Goal: Task Accomplishment & Management: Use online tool/utility

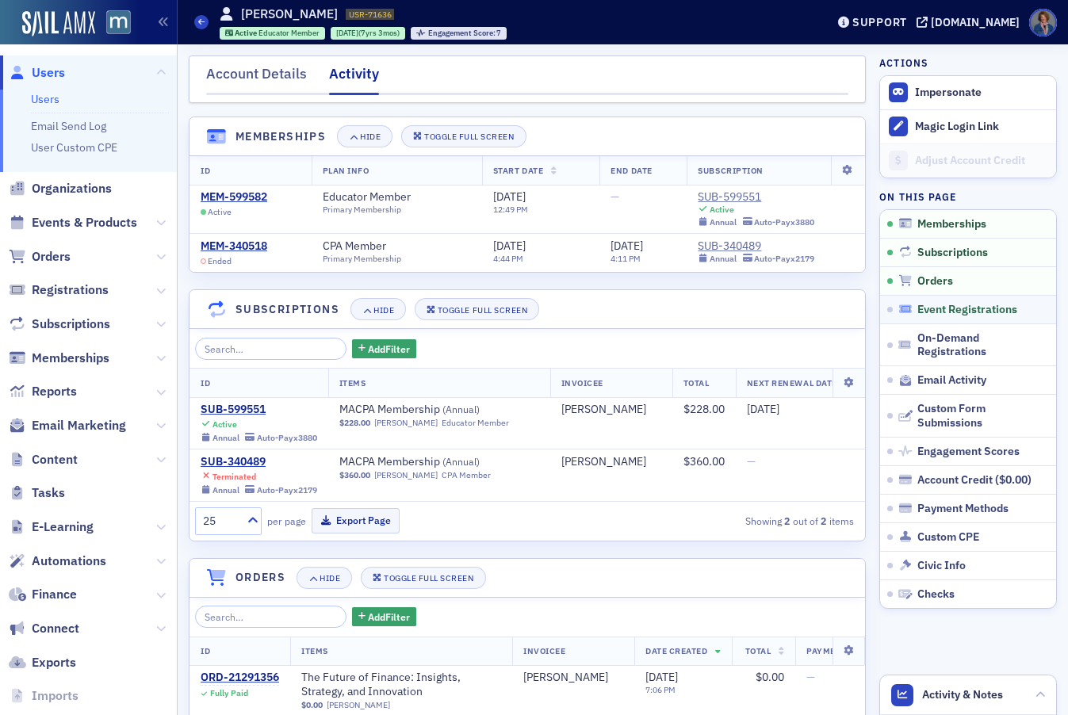
click at [941, 310] on span "Event Registrations" at bounding box center [967, 310] width 100 height 14
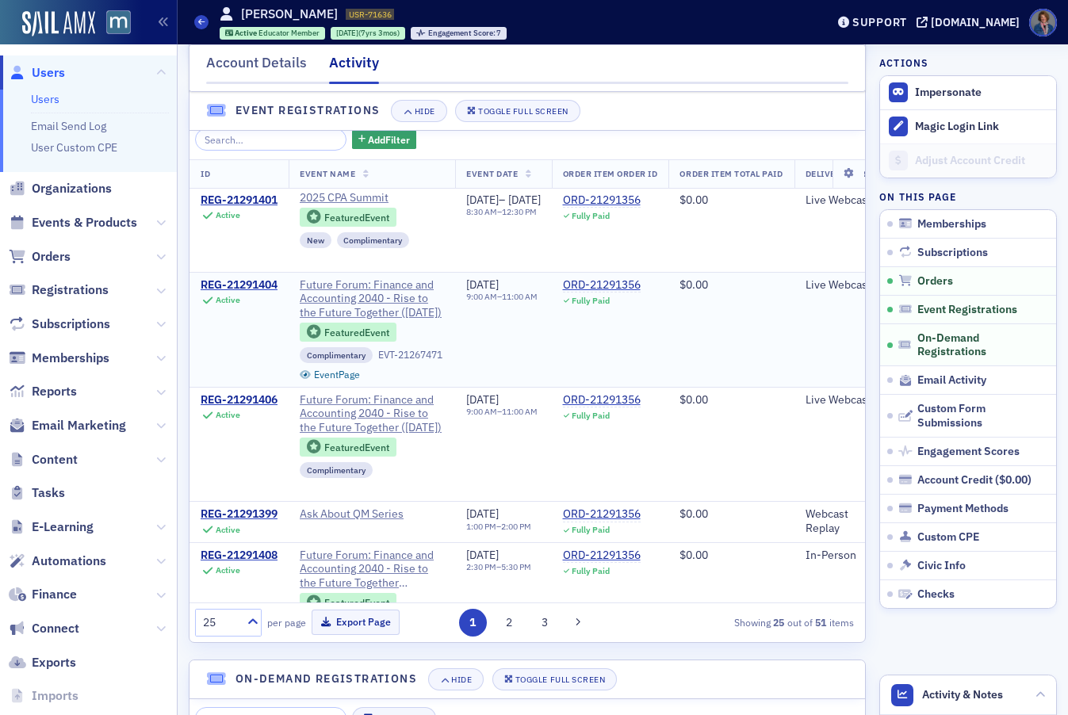
scroll to position [189, 0]
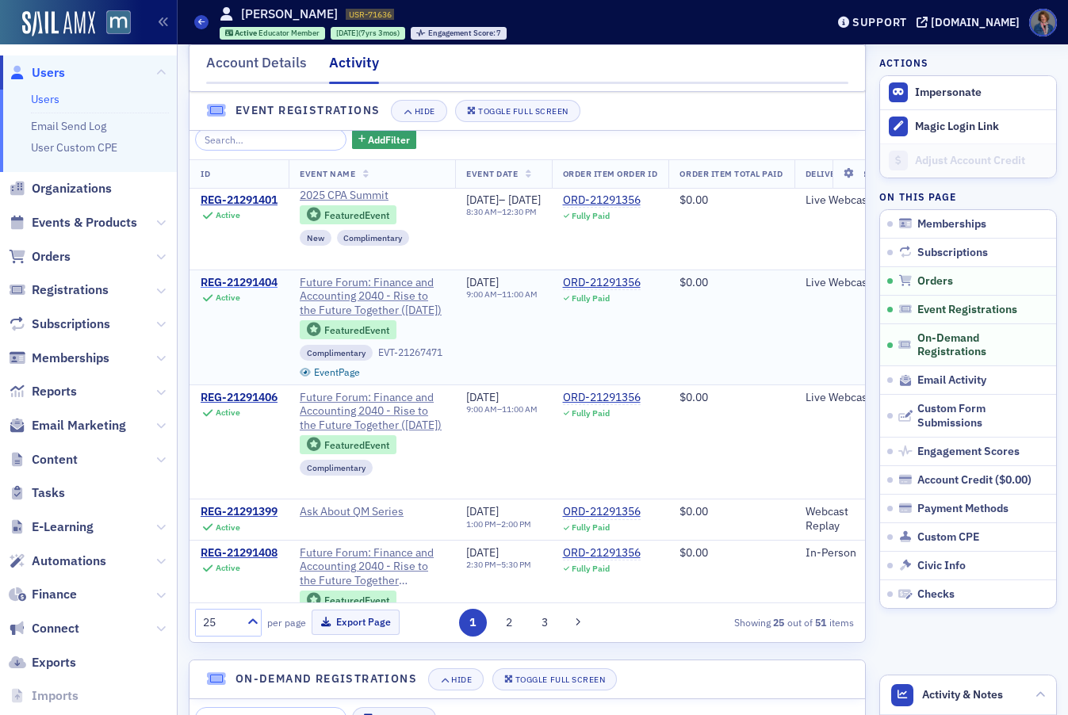
click at [239, 290] on div "REG-21291404" at bounding box center [239, 283] width 77 height 14
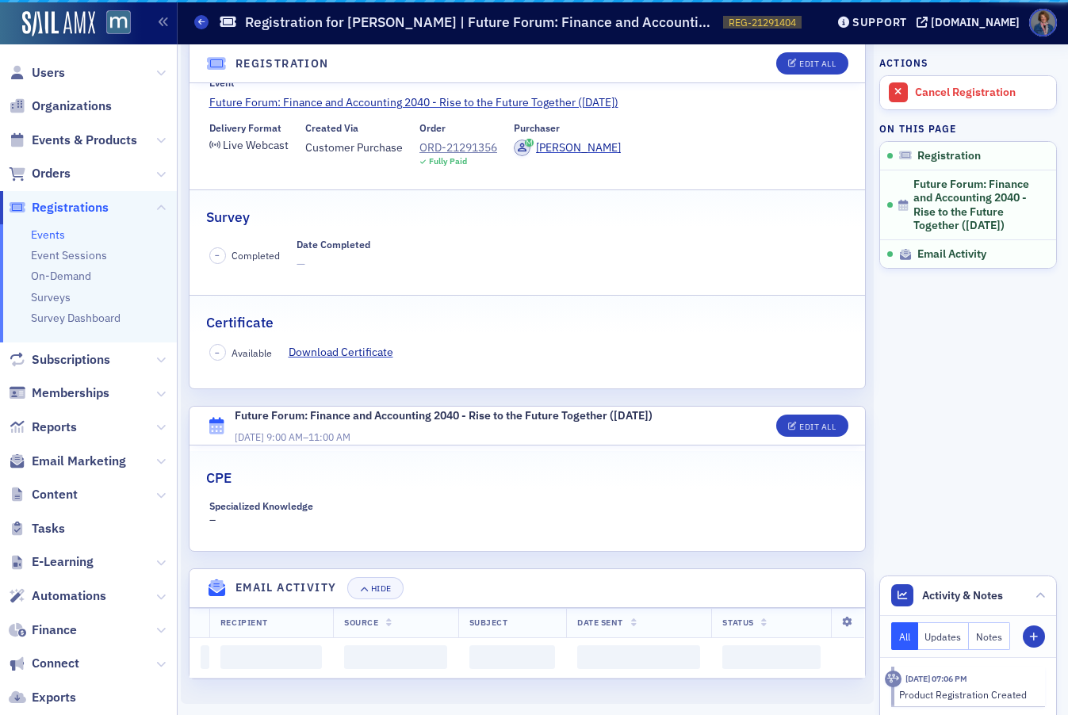
scroll to position [263, 0]
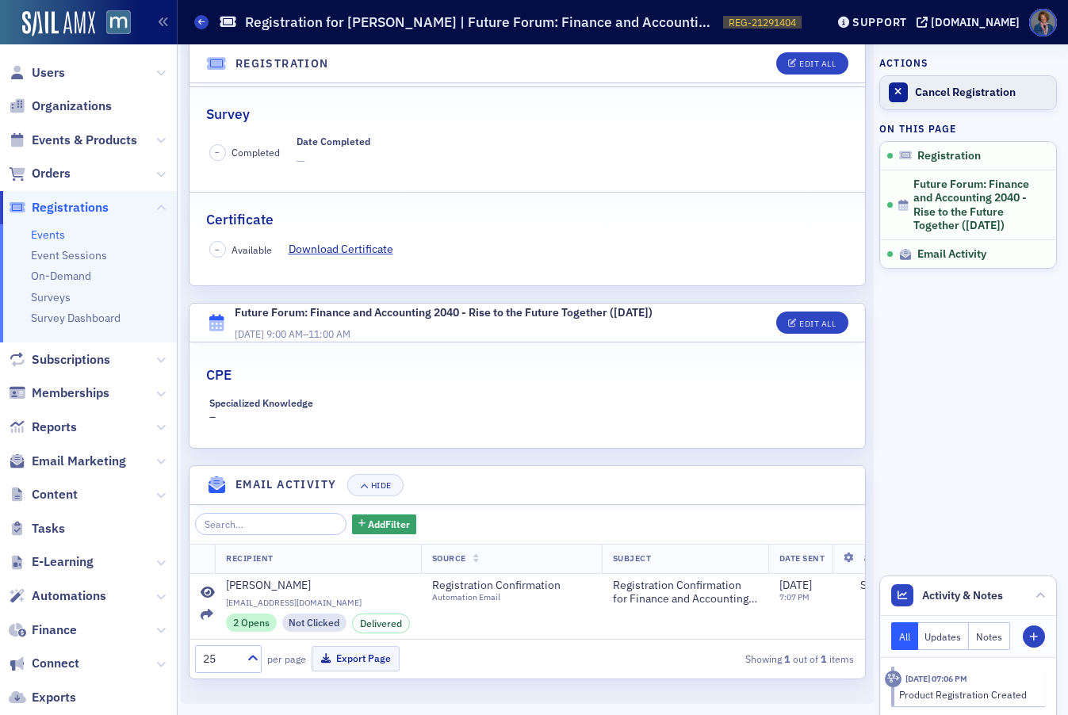
click at [943, 94] on div "Cancel Registration" at bounding box center [981, 93] width 133 height 14
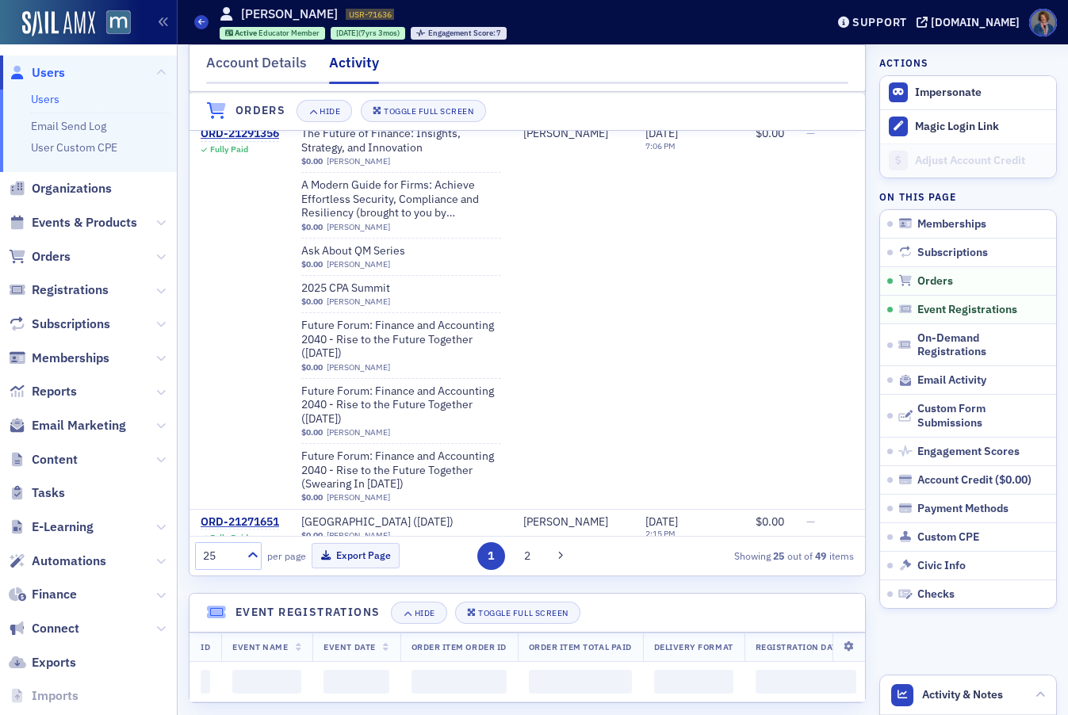
scroll to position [544, 0]
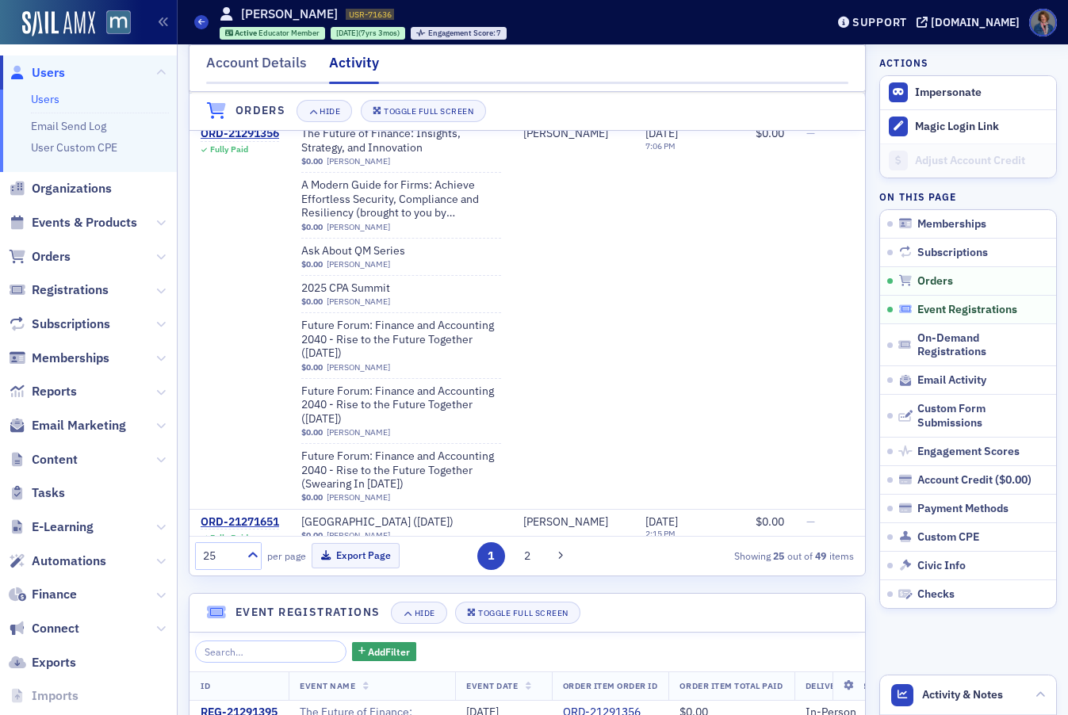
click at [922, 307] on span "Event Registrations" at bounding box center [967, 310] width 100 height 14
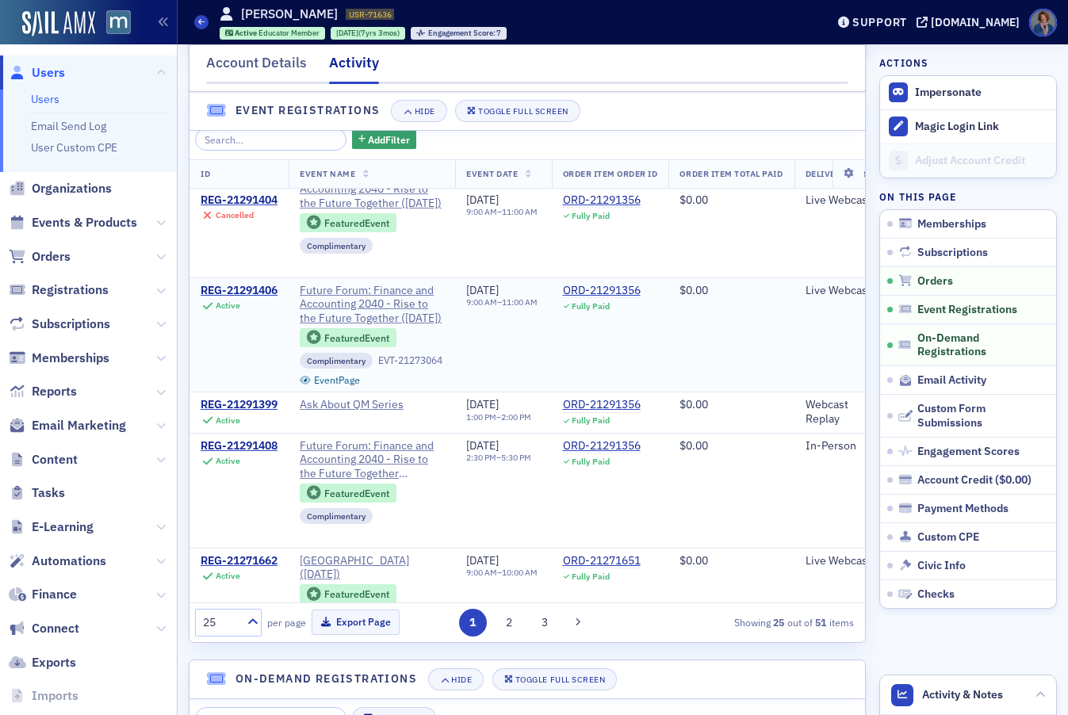
scroll to position [301, 0]
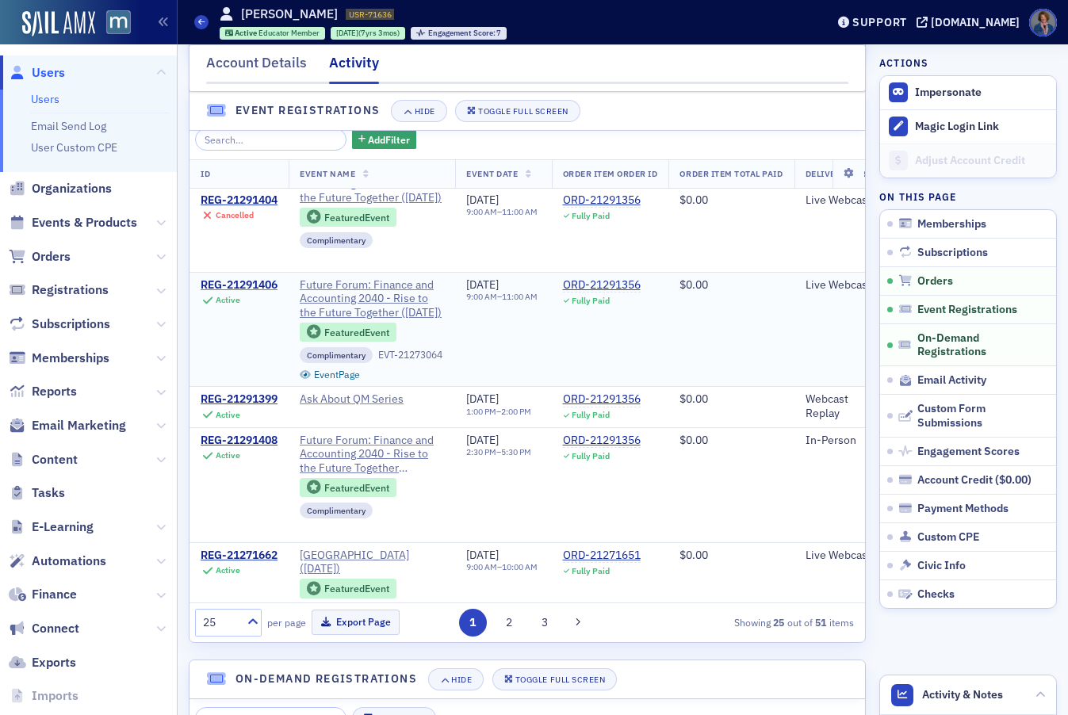
click at [223, 292] on div "REG-21291406" at bounding box center [239, 285] width 77 height 14
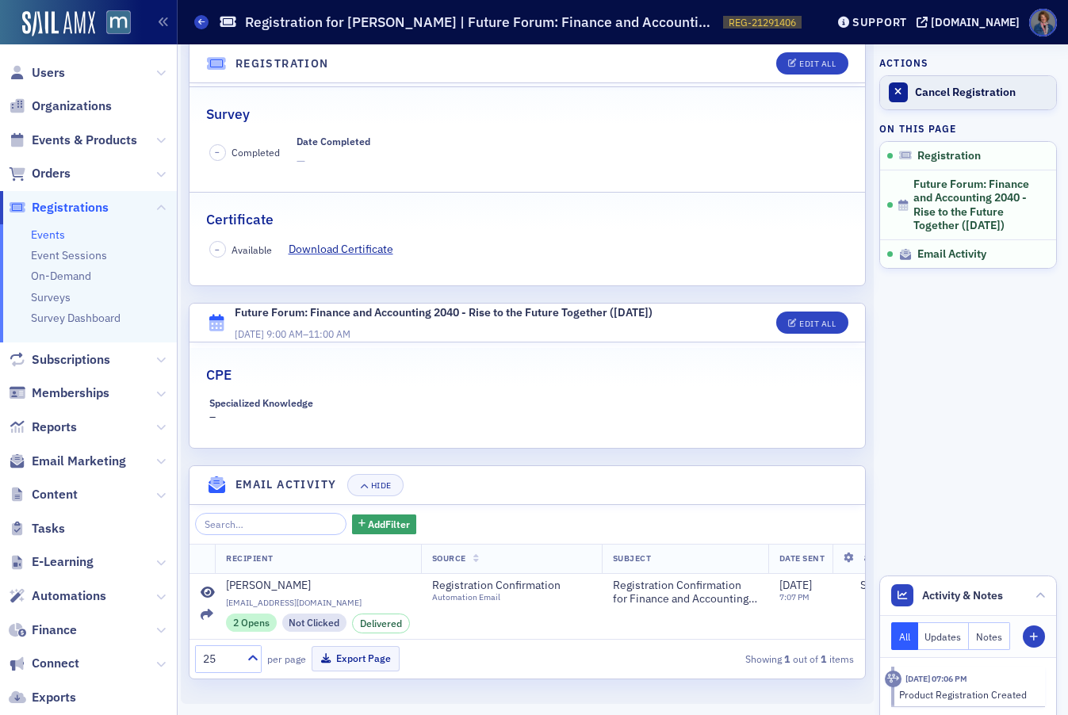
click at [943, 97] on div "Cancel Registration" at bounding box center [981, 93] width 133 height 14
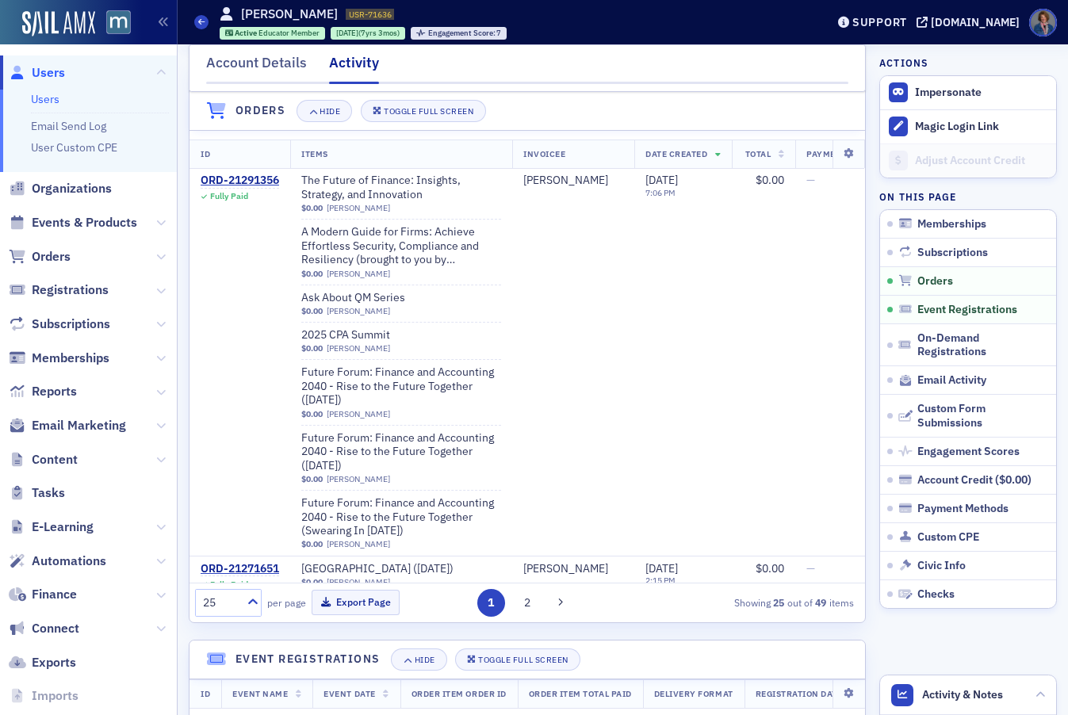
scroll to position [544, 0]
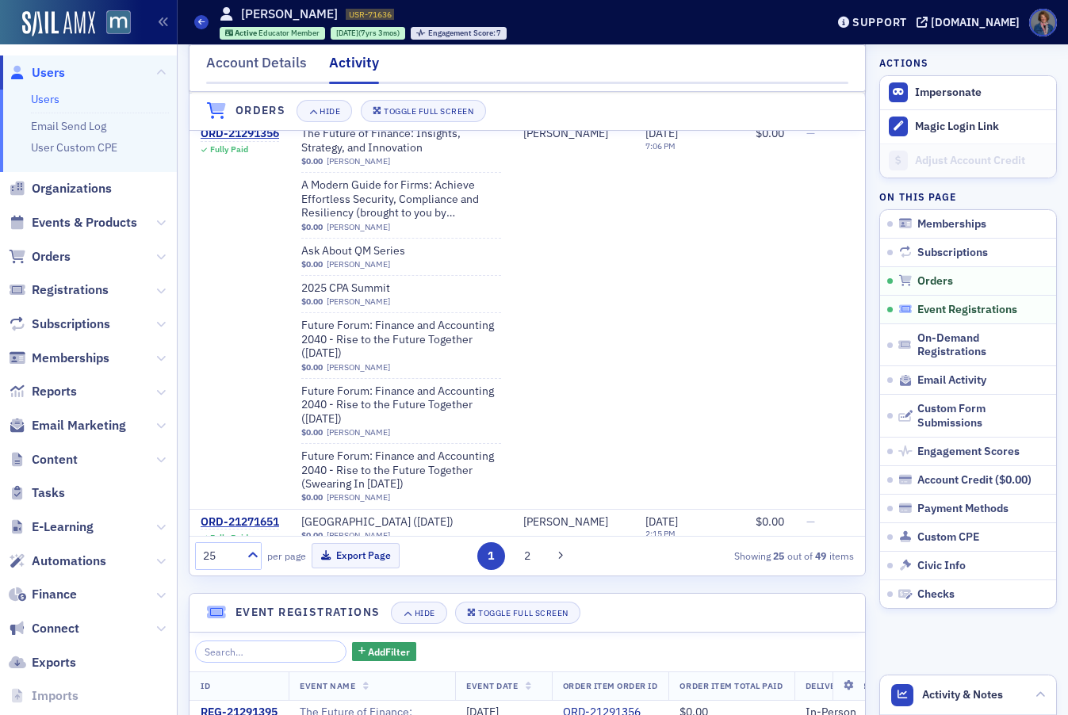
click at [951, 308] on span "Event Registrations" at bounding box center [967, 310] width 100 height 14
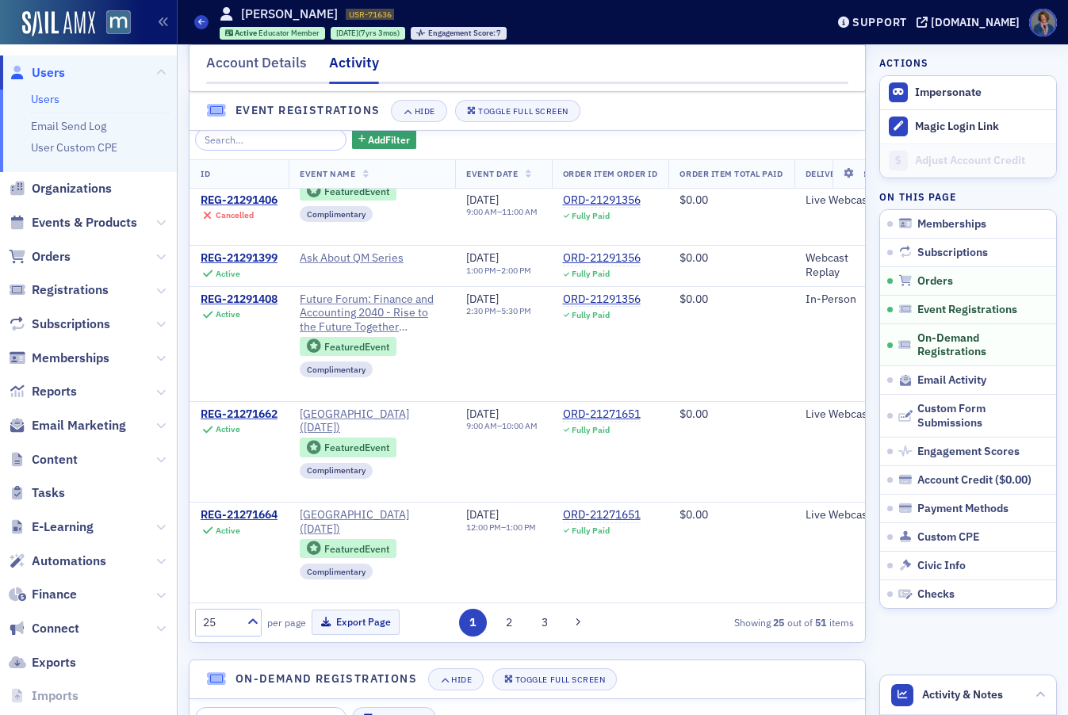
scroll to position [445, 0]
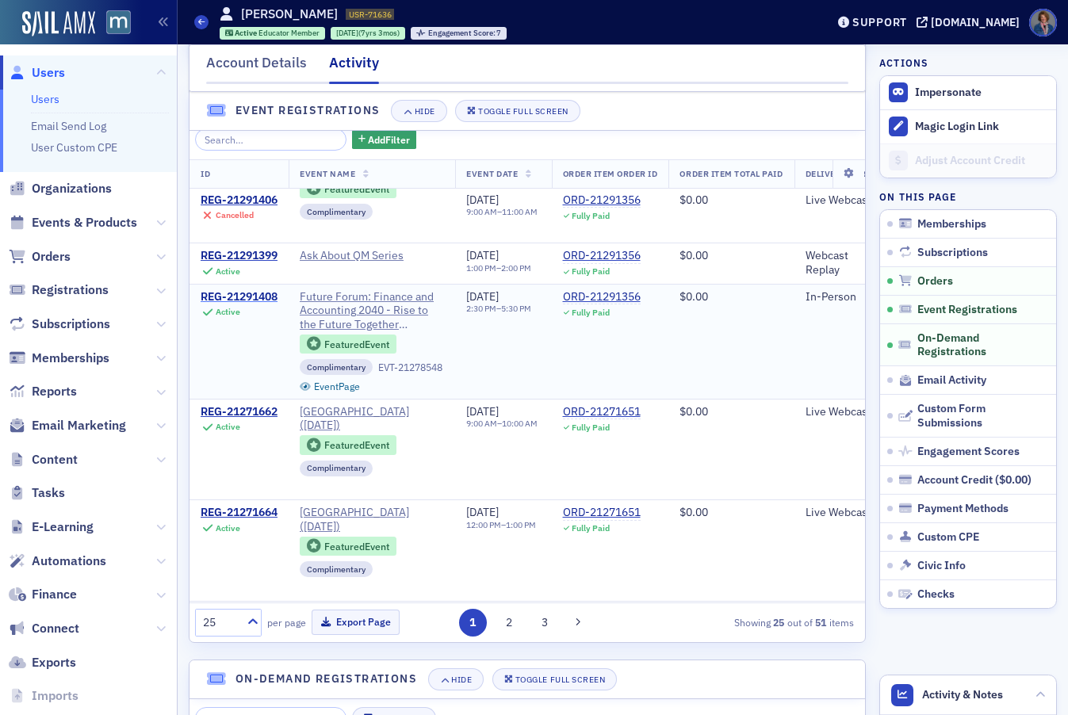
click at [257, 304] on div "REG-21291408" at bounding box center [239, 297] width 77 height 14
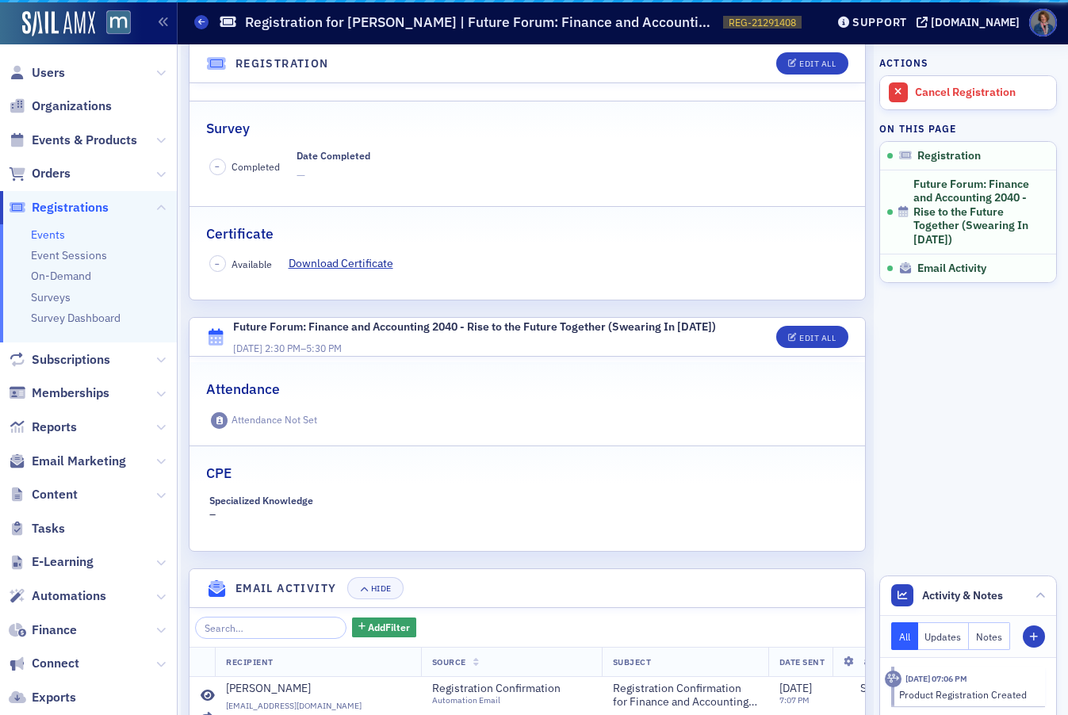
scroll to position [353, 0]
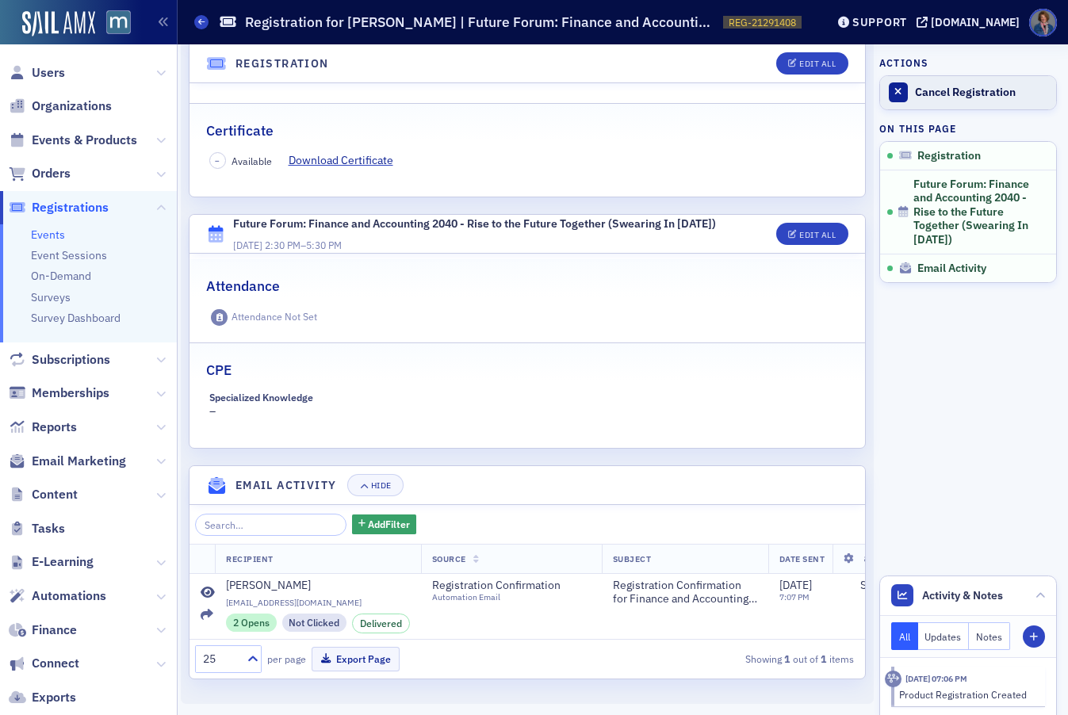
click at [945, 100] on link "Cancel Registration" at bounding box center [968, 92] width 176 height 33
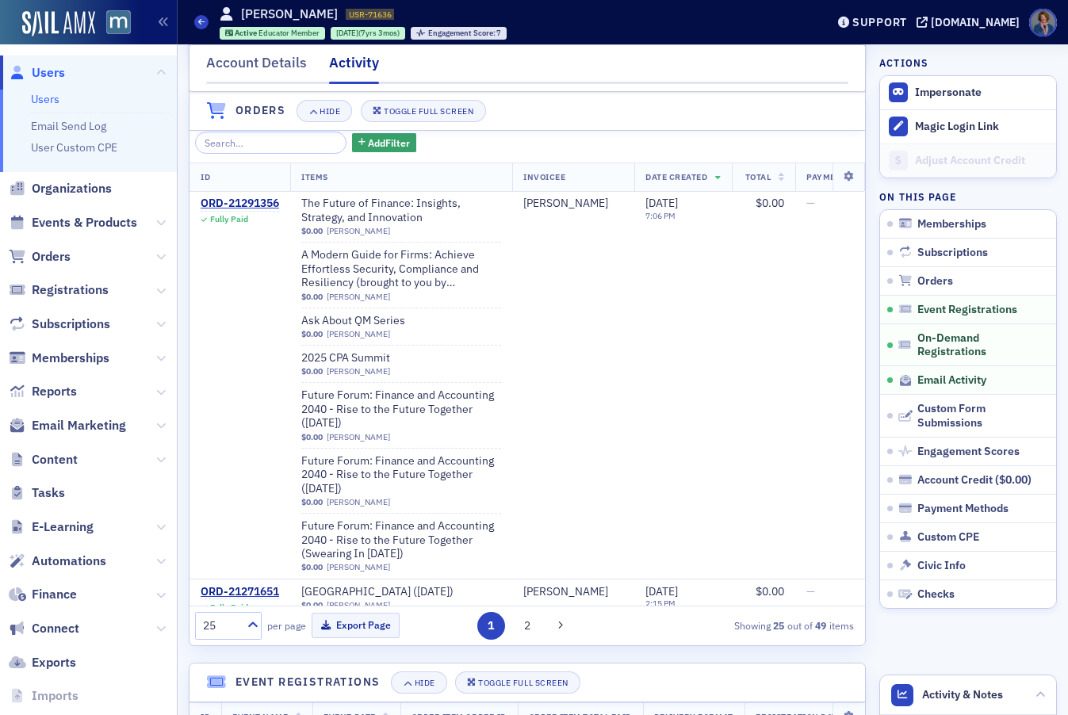
scroll to position [1125, 0]
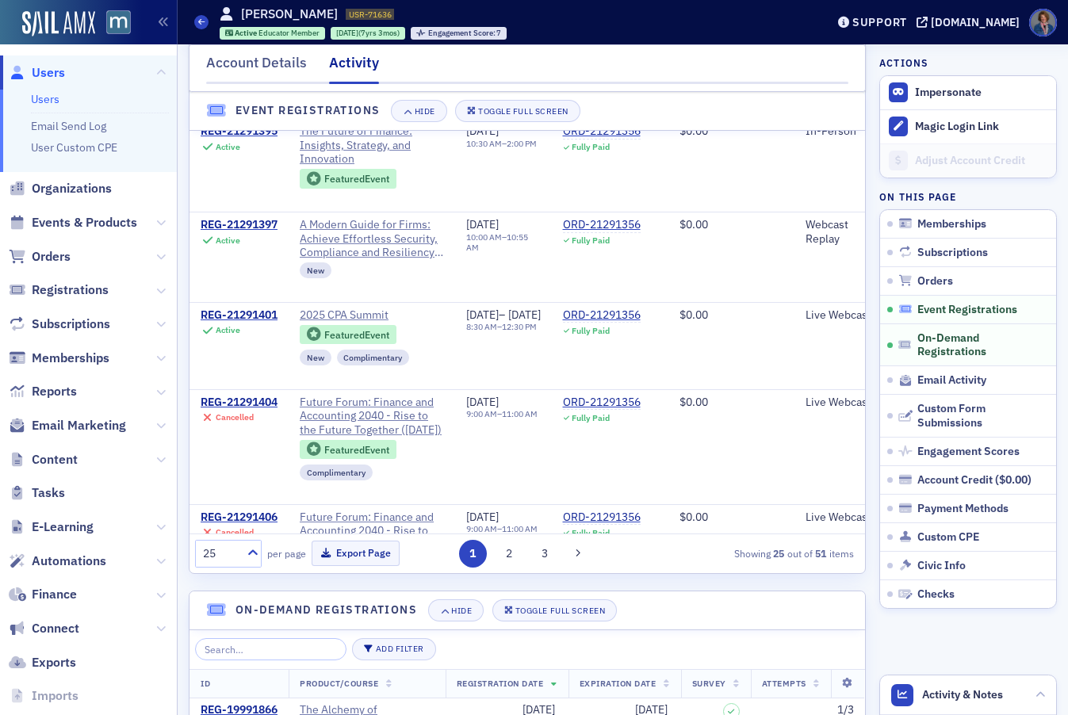
click at [947, 308] on span "Event Registrations" at bounding box center [967, 310] width 100 height 14
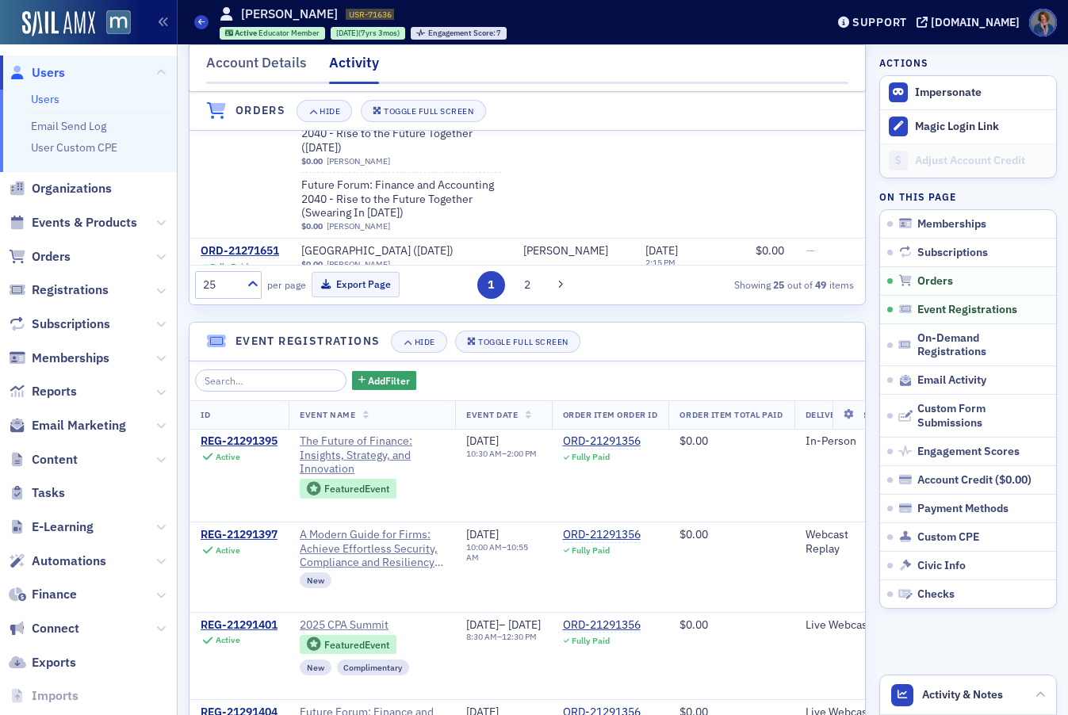
scroll to position [544, 0]
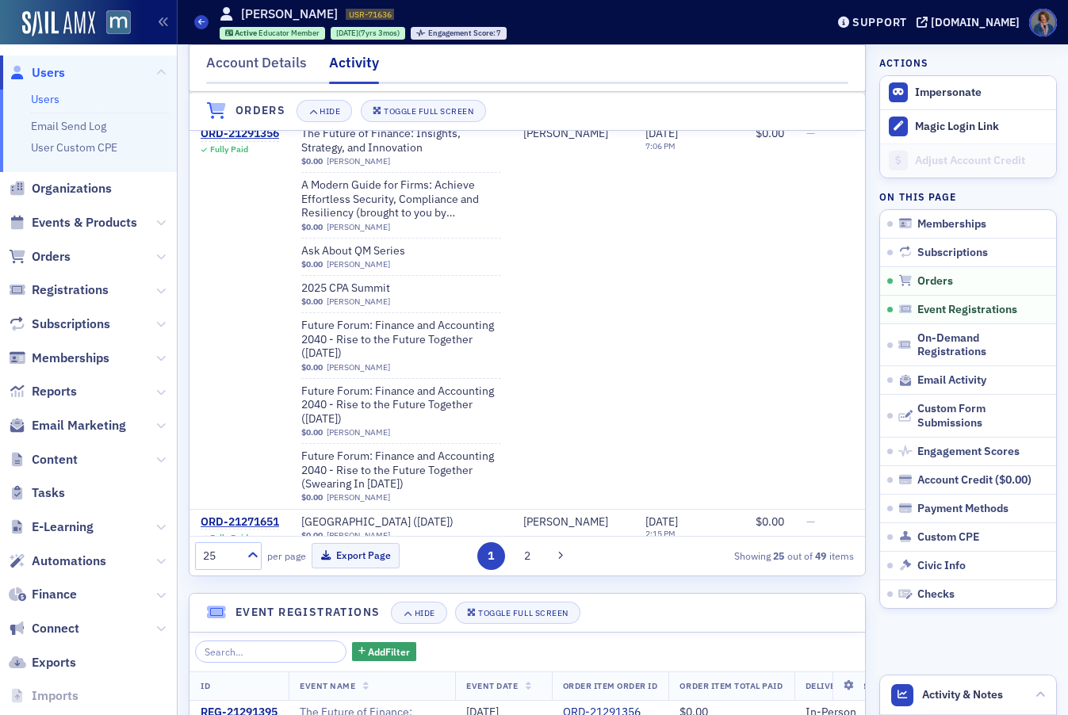
click at [49, 101] on link "Users" at bounding box center [45, 99] width 29 height 14
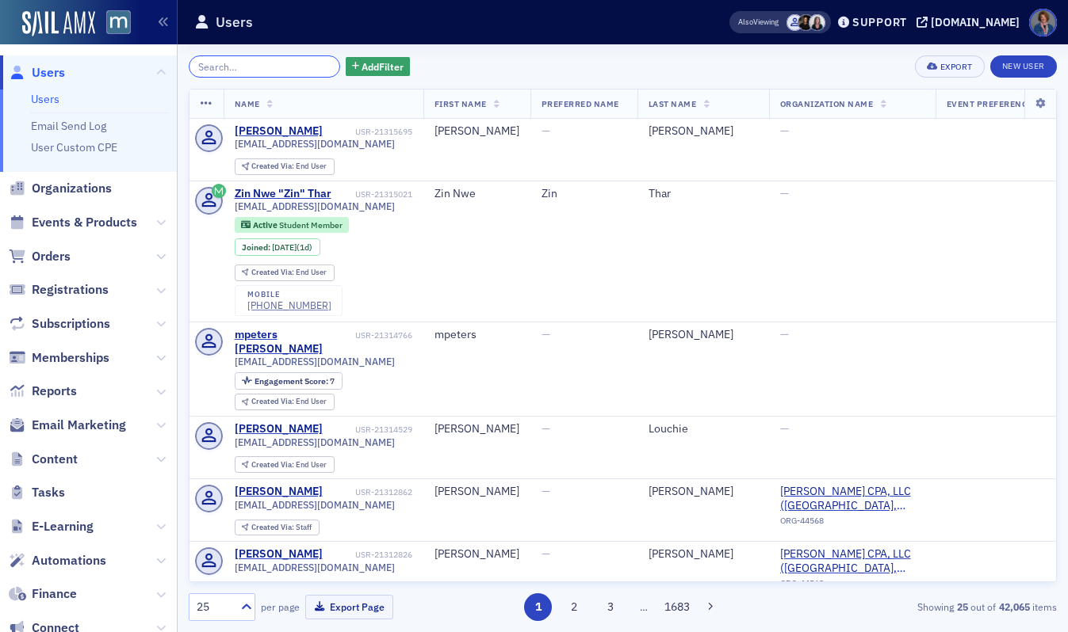
click at [224, 71] on input "search" at bounding box center [264, 66] width 151 height 22
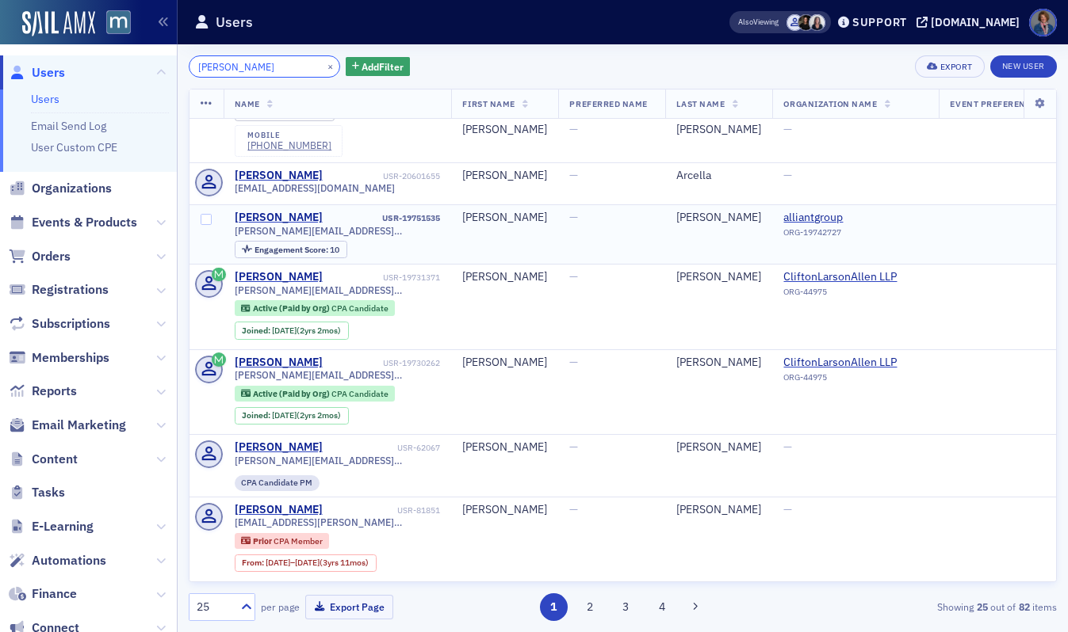
scroll to position [2141, 0]
click at [192, 67] on input "Alexander" at bounding box center [264, 66] width 151 height 22
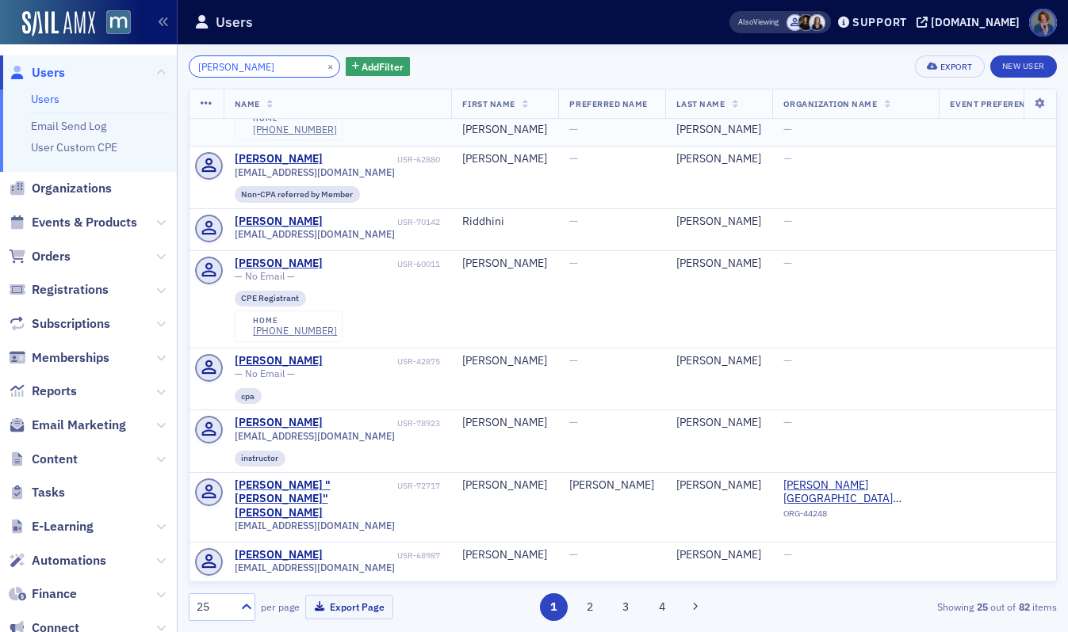
scroll to position [2086, 0]
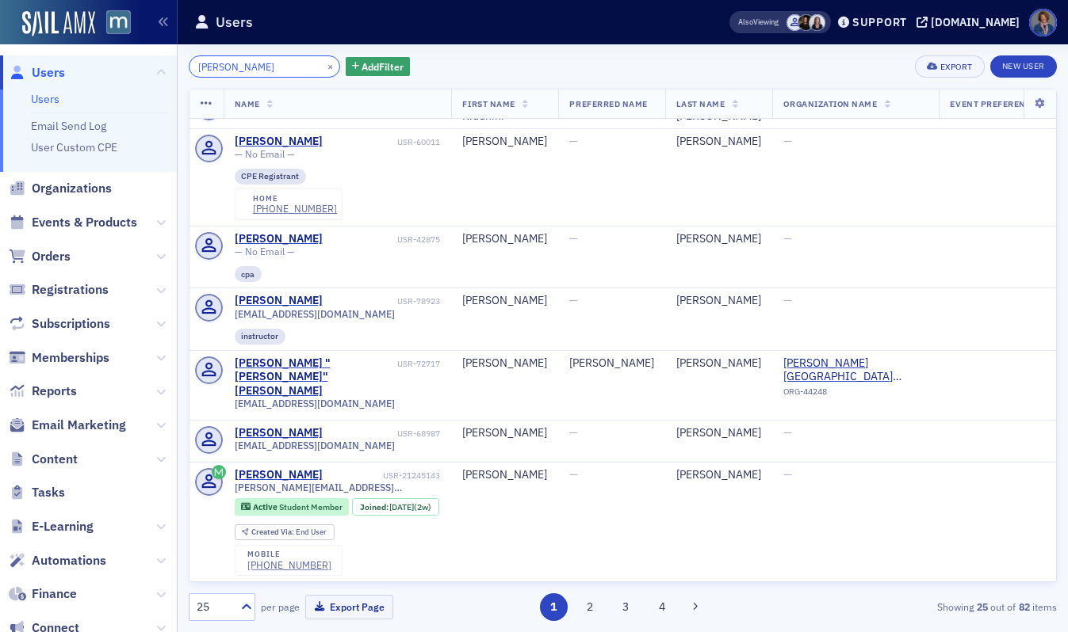
drag, startPoint x: 285, startPoint y: 65, endPoint x: 200, endPoint y: 43, distance: 88.4
click at [200, 43] on main "Users Also Viewing Support macpa.org Anika Alexander × Add Filter Export New Us…" at bounding box center [623, 316] width 890 height 632
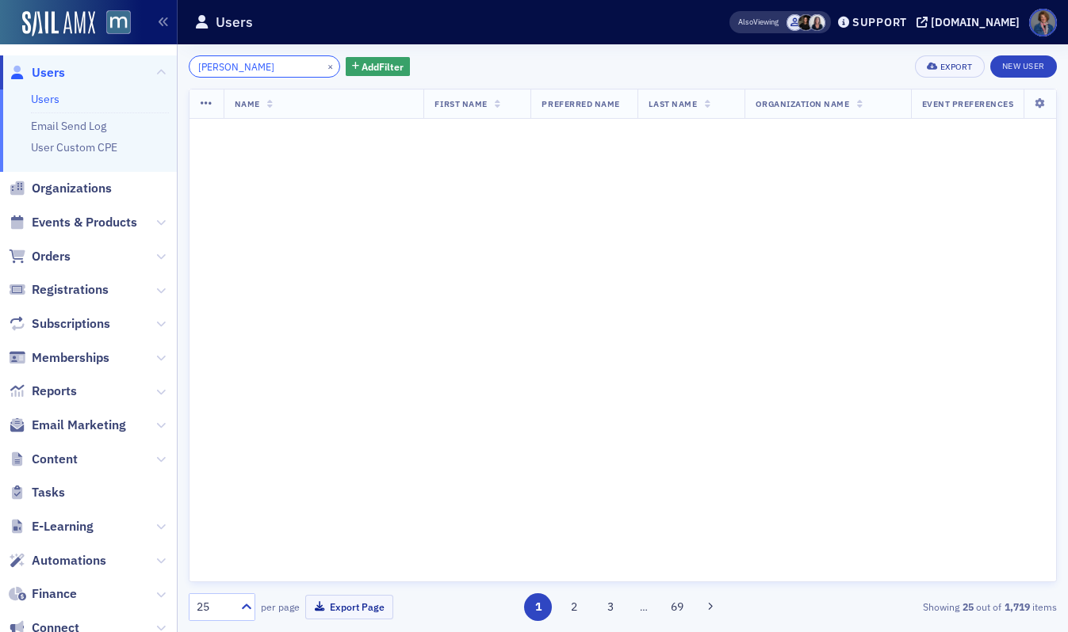
scroll to position [2086, 0]
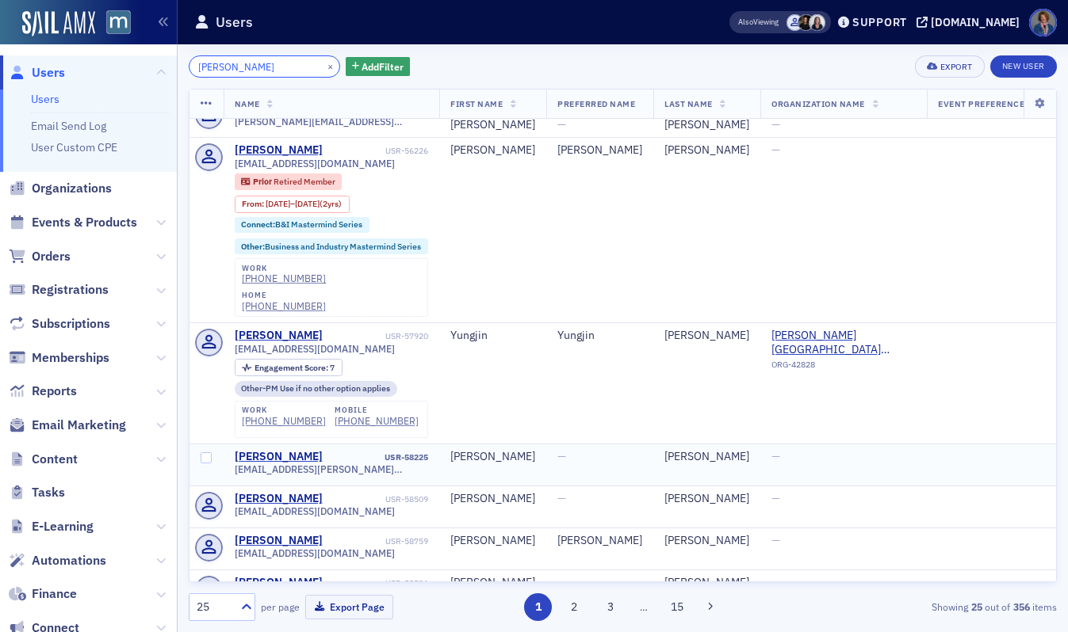
scroll to position [2103, 0]
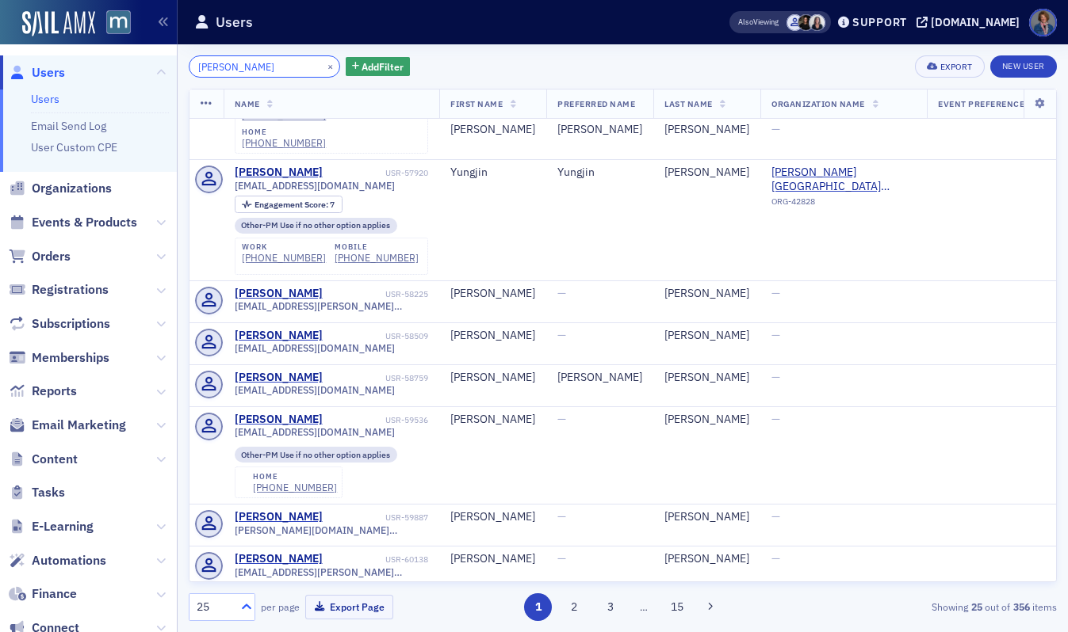
type input "Yom Kim"
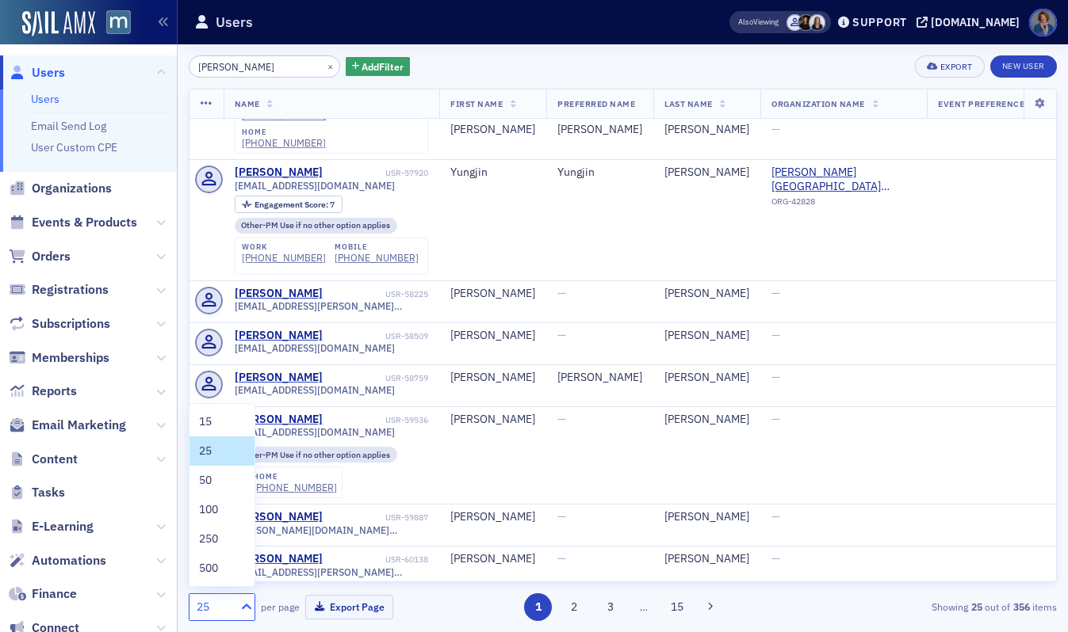
click at [250, 609] on icon at bounding box center [247, 607] width 16 height 16
click at [212, 564] on span "500" at bounding box center [208, 568] width 19 height 17
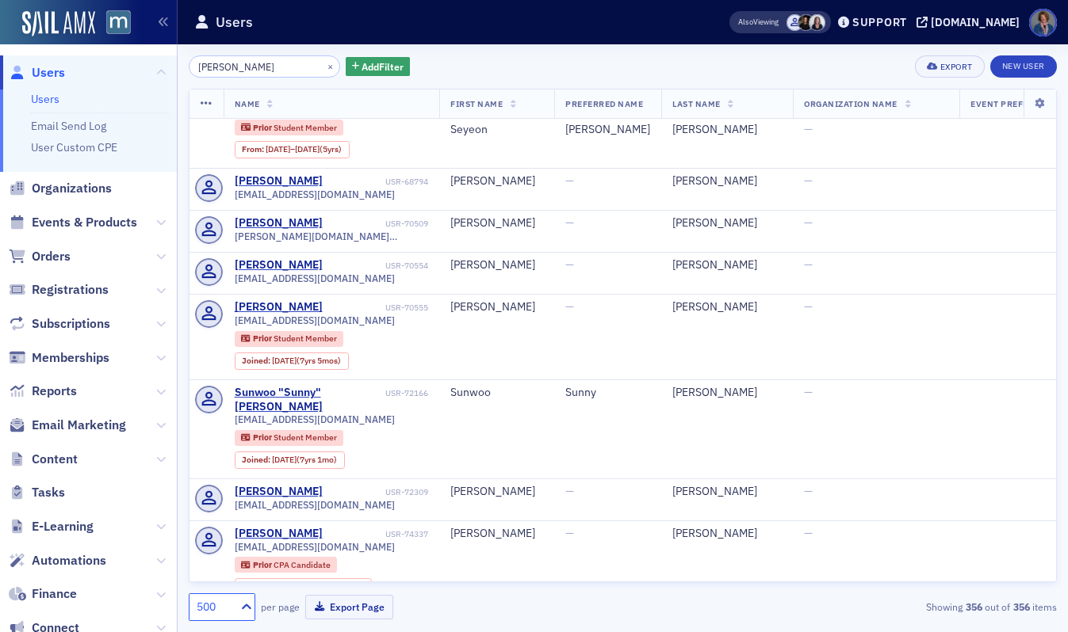
scroll to position [3748, 0]
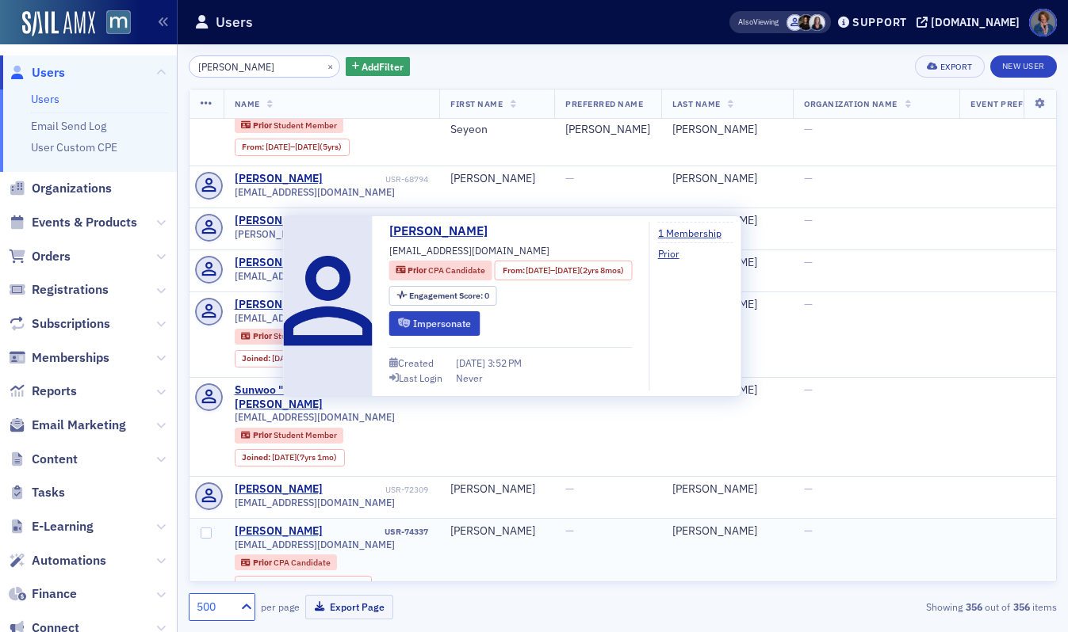
click at [258, 525] on div "Yoon Kim" at bounding box center [279, 532] width 88 height 14
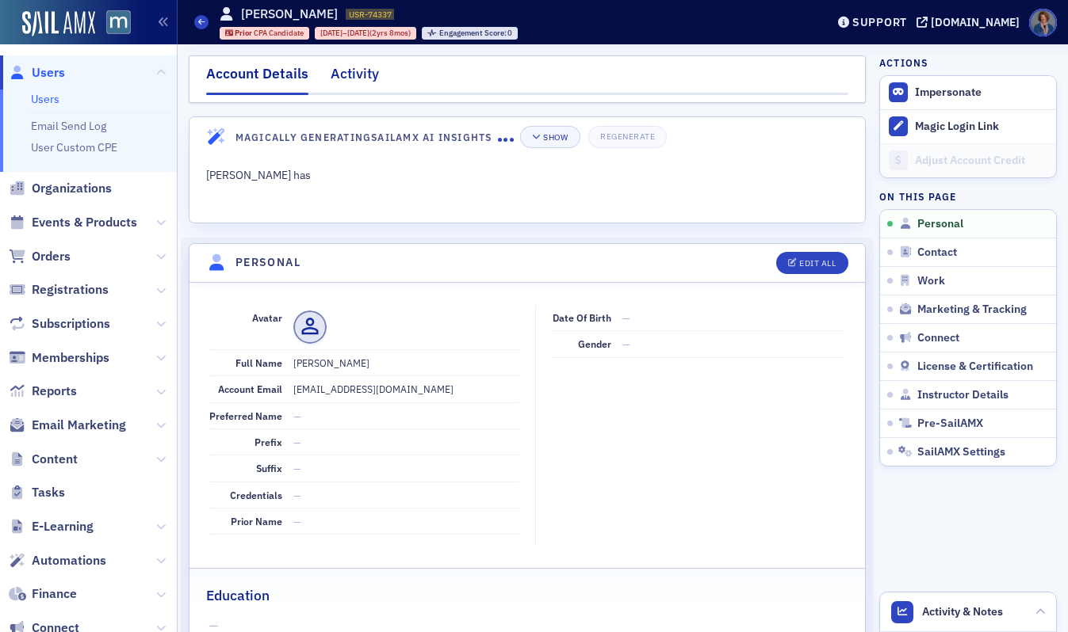
click at [361, 82] on div "Activity" at bounding box center [354, 77] width 48 height 29
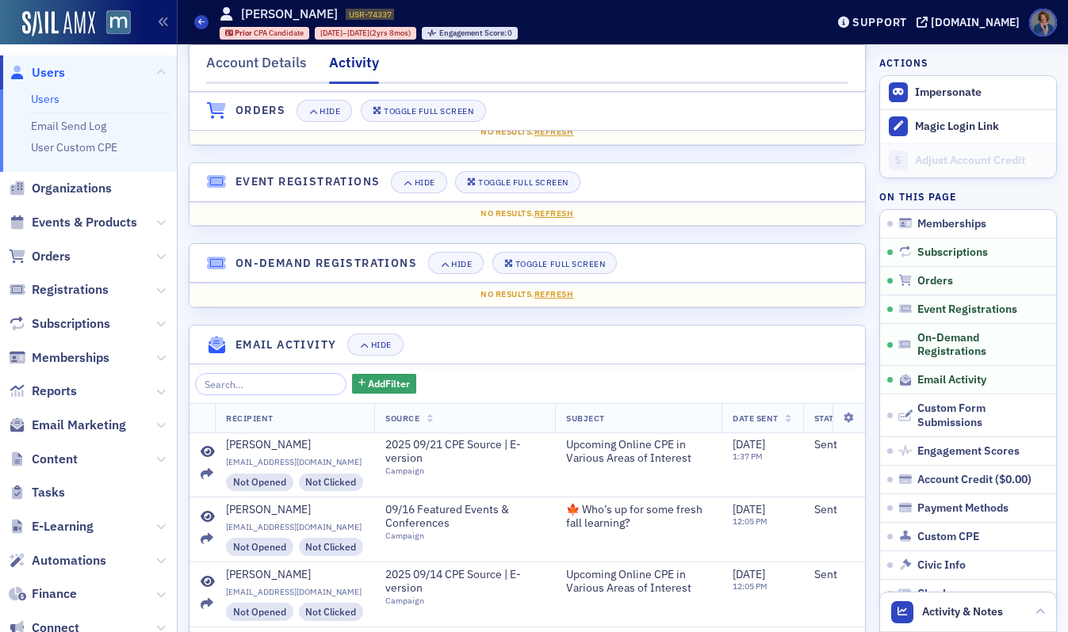
scroll to position [247, 0]
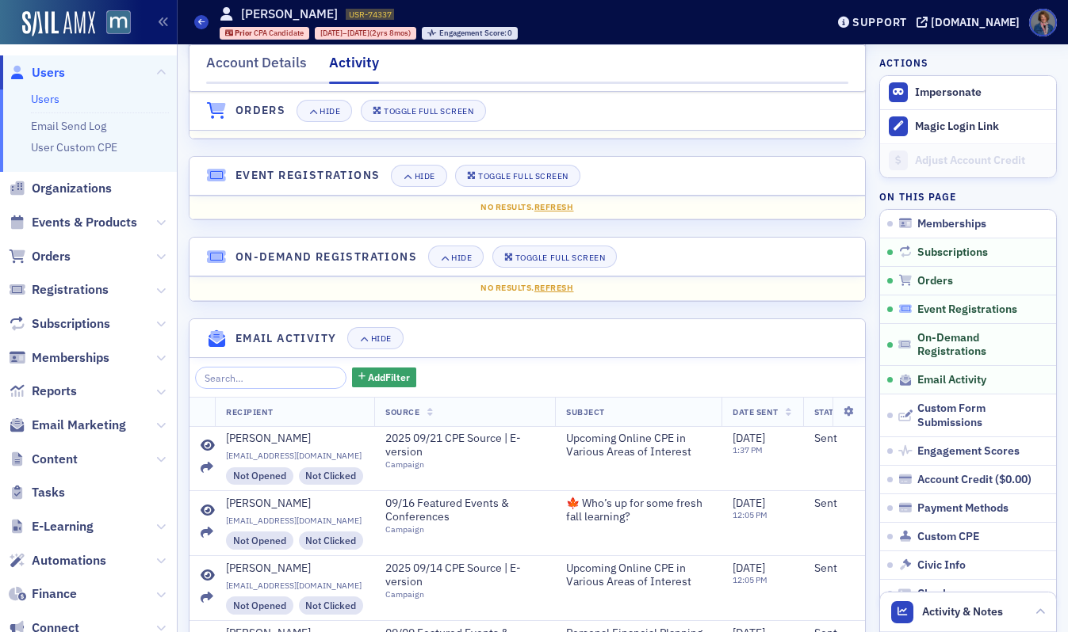
click at [956, 313] on span "Event Registrations" at bounding box center [967, 310] width 100 height 14
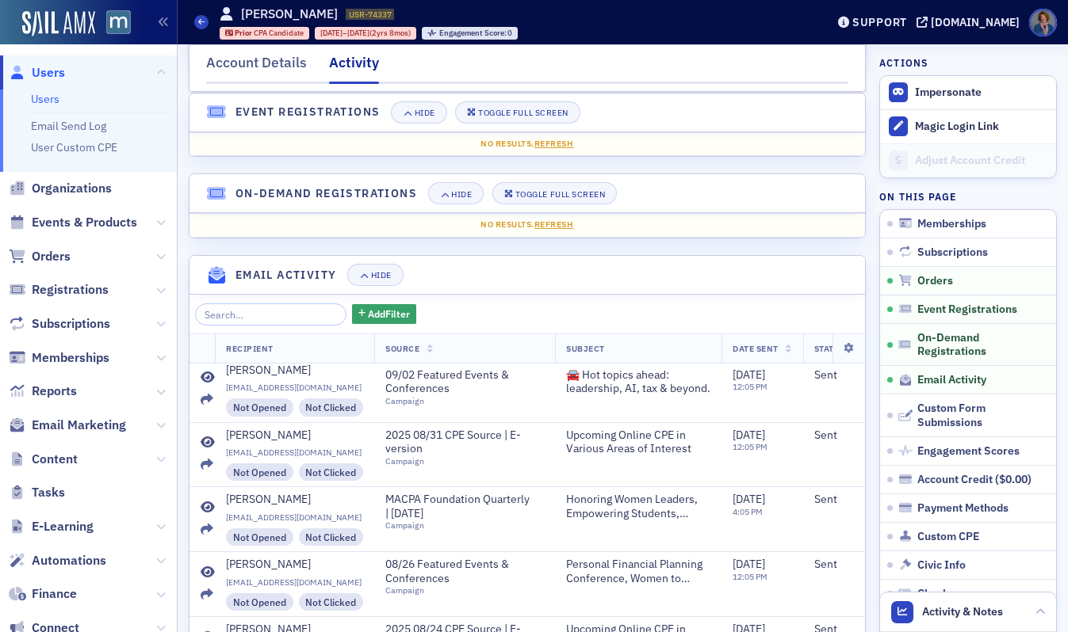
scroll to position [350, 0]
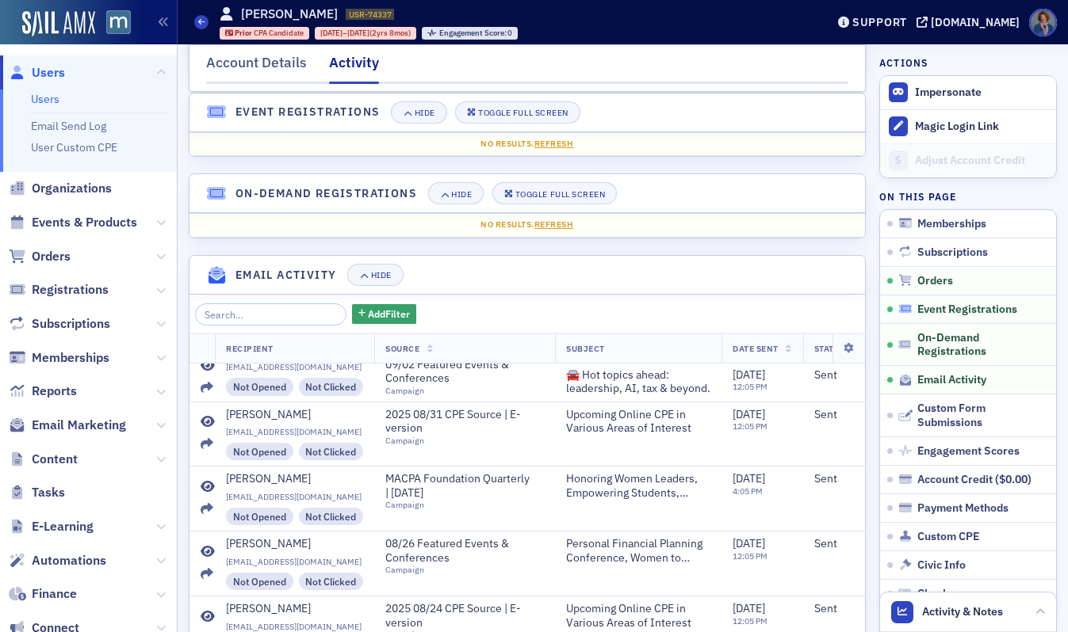
click at [926, 315] on span "Event Registrations" at bounding box center [967, 310] width 100 height 14
click at [927, 315] on span "Event Registrations" at bounding box center [967, 310] width 100 height 14
click at [45, 74] on span "Users" at bounding box center [48, 72] width 33 height 17
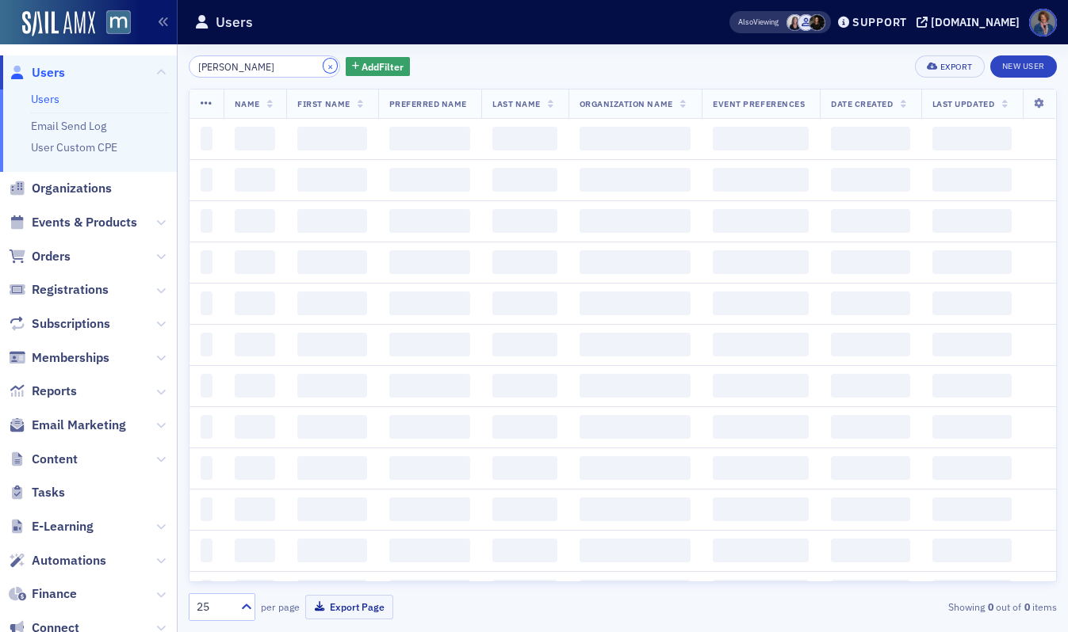
click at [323, 63] on button "×" at bounding box center [330, 66] width 14 height 14
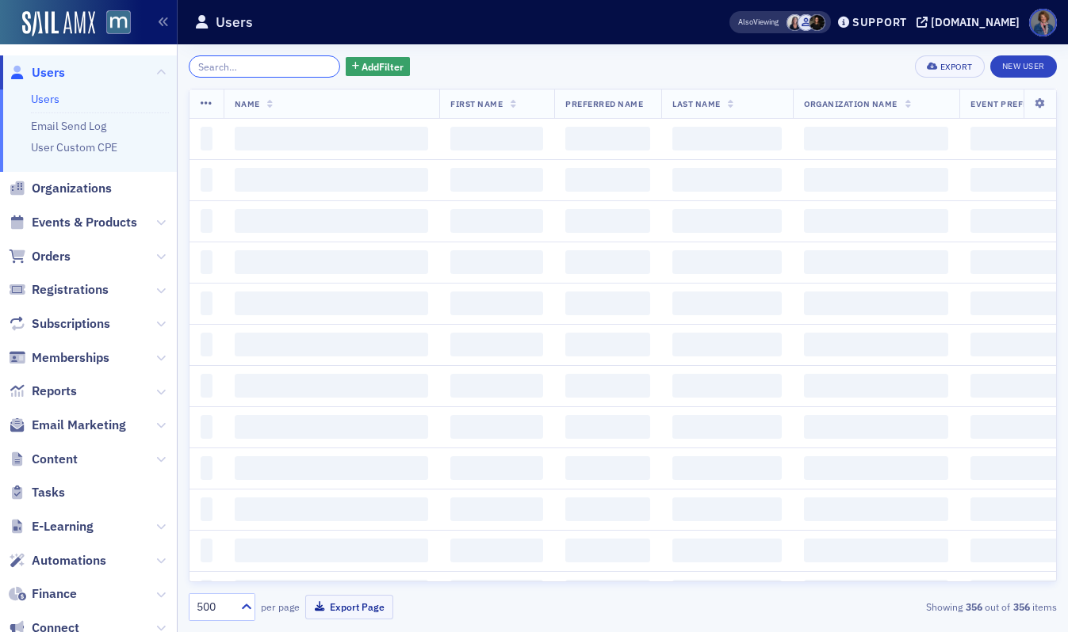
click at [232, 68] on input "search" at bounding box center [264, 66] width 151 height 22
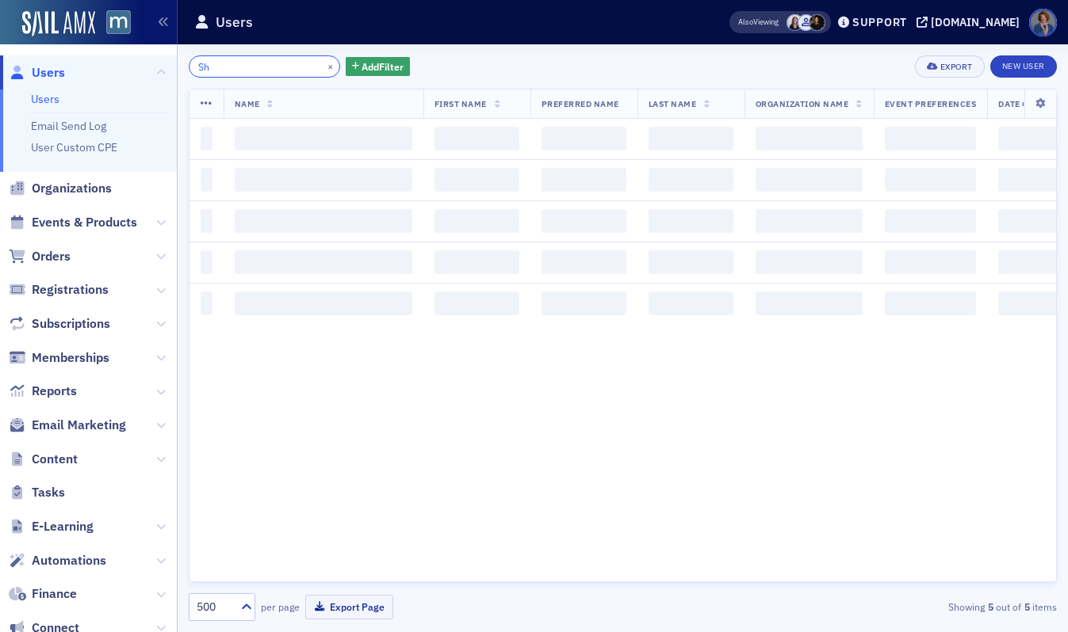
type input "S"
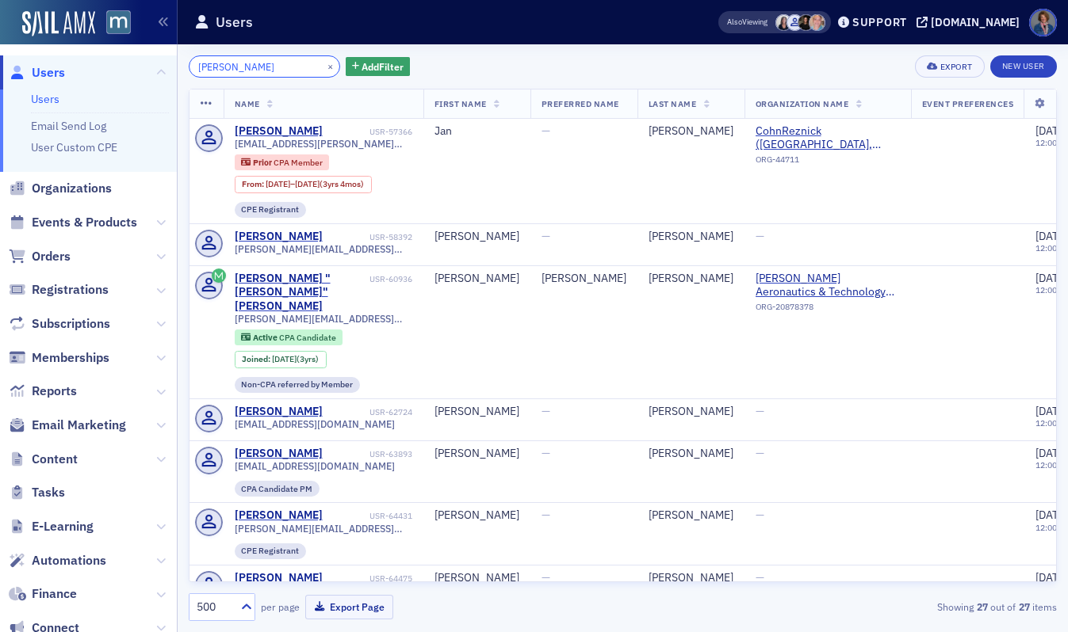
type input "Peterson"
click at [224, 70] on input "Peterson" at bounding box center [264, 66] width 151 height 22
click at [323, 65] on button "×" at bounding box center [330, 66] width 14 height 14
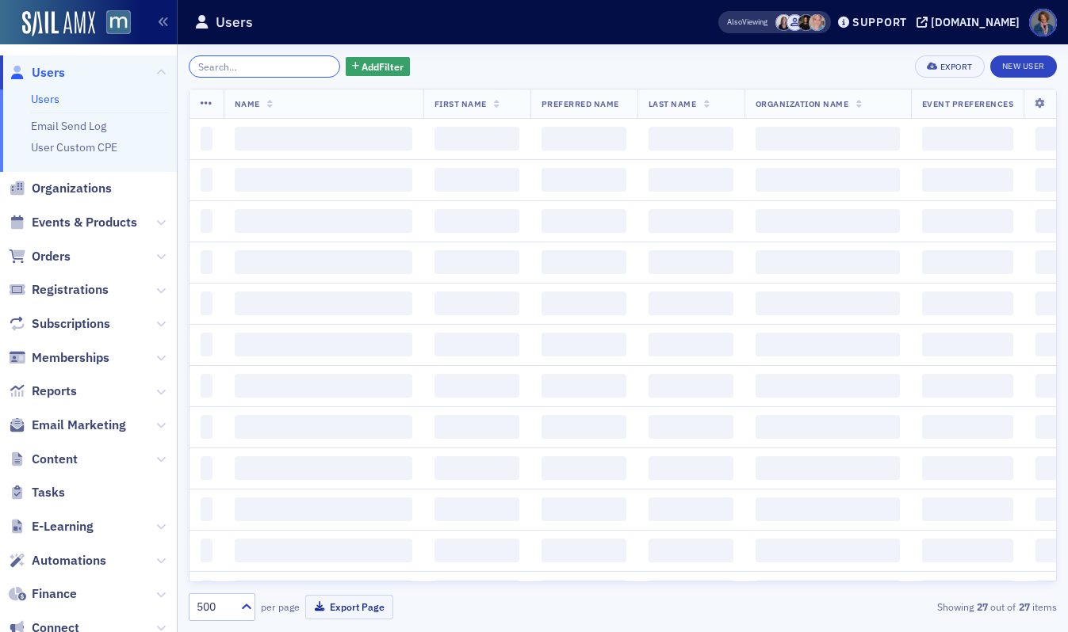
click at [292, 67] on input "search" at bounding box center [264, 66] width 151 height 22
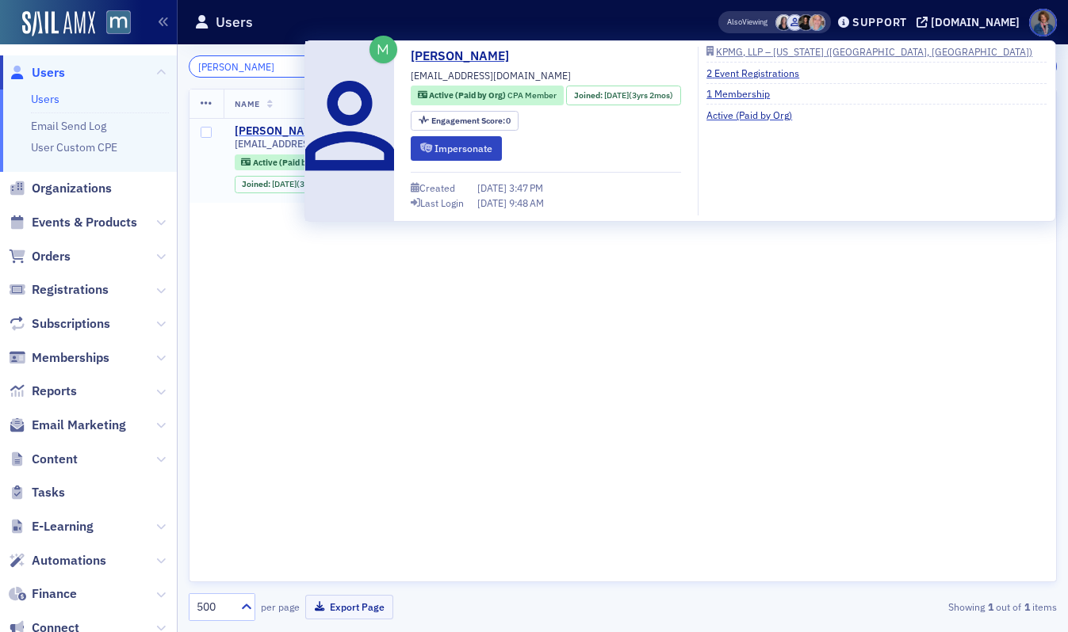
type input "Courter"
click at [265, 135] on div "Emily Courter" at bounding box center [279, 131] width 88 height 14
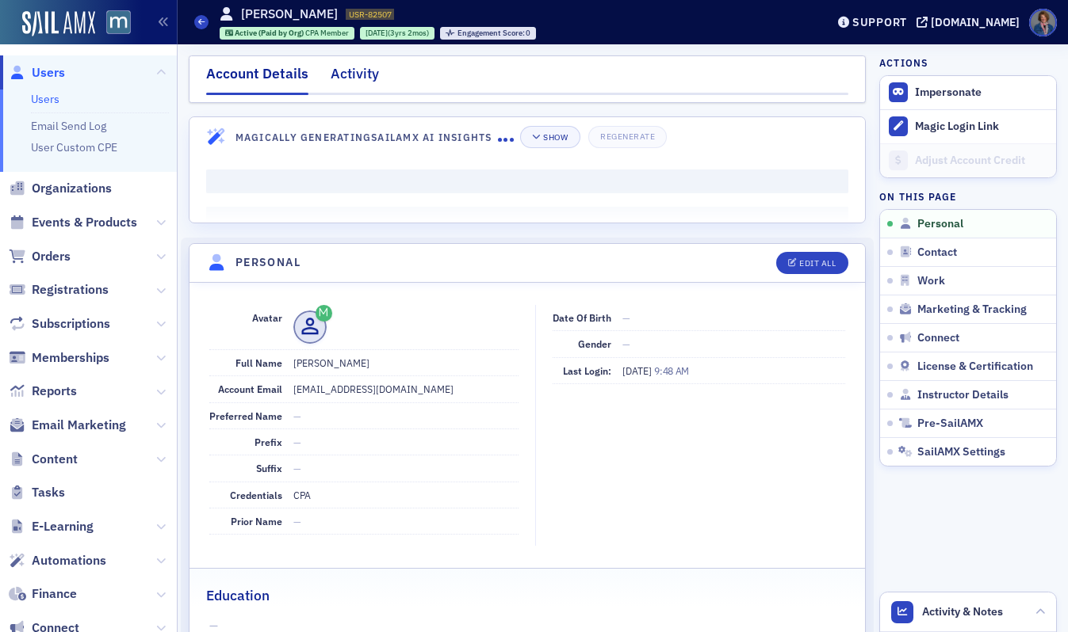
click at [351, 80] on div "Activity" at bounding box center [354, 77] width 48 height 29
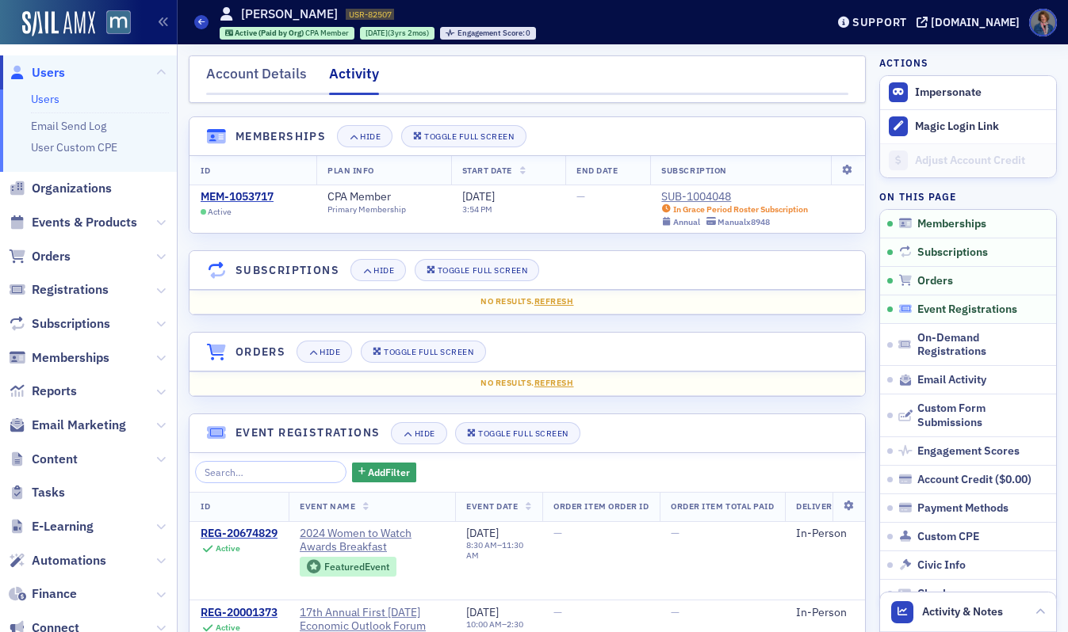
click at [940, 309] on span "Event Registrations" at bounding box center [967, 310] width 100 height 14
click at [54, 101] on link "Users" at bounding box center [45, 99] width 29 height 14
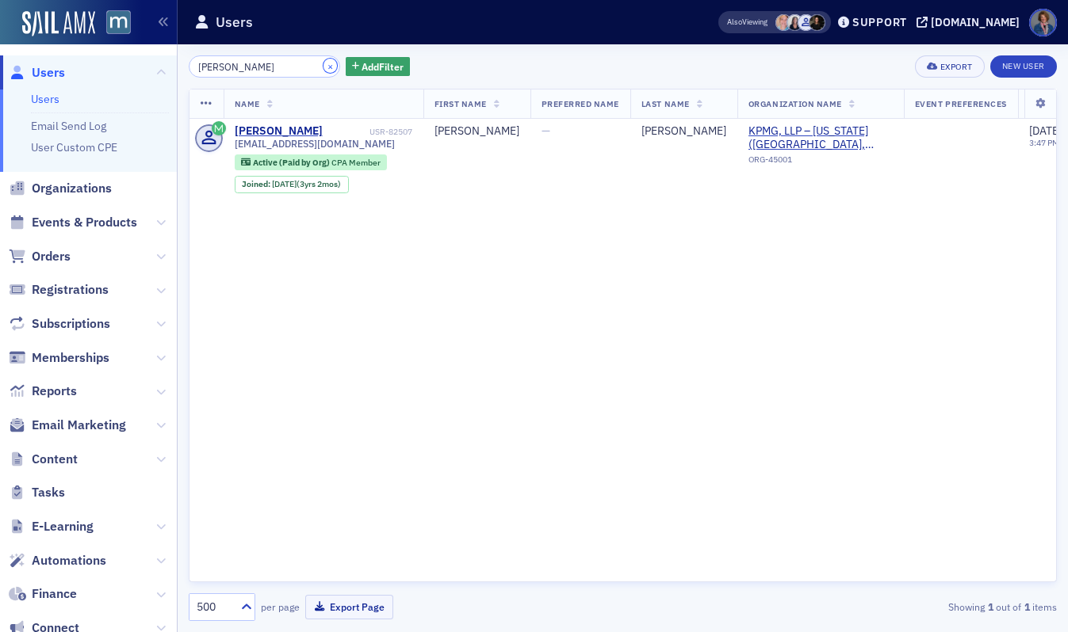
click at [323, 63] on button "×" at bounding box center [330, 66] width 14 height 14
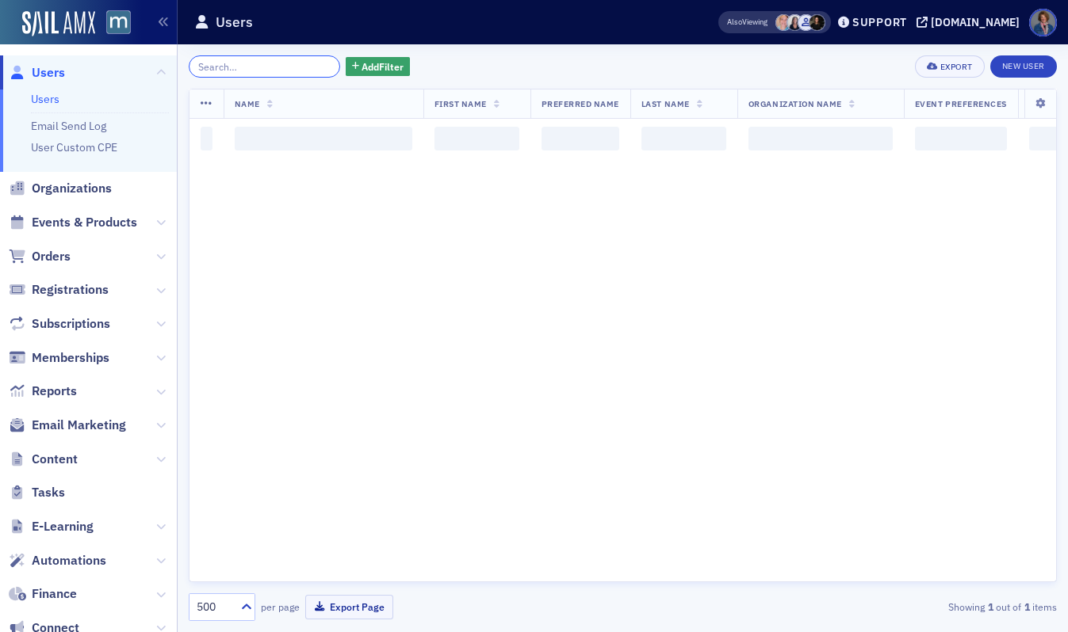
click at [236, 63] on input "search" at bounding box center [264, 66] width 151 height 22
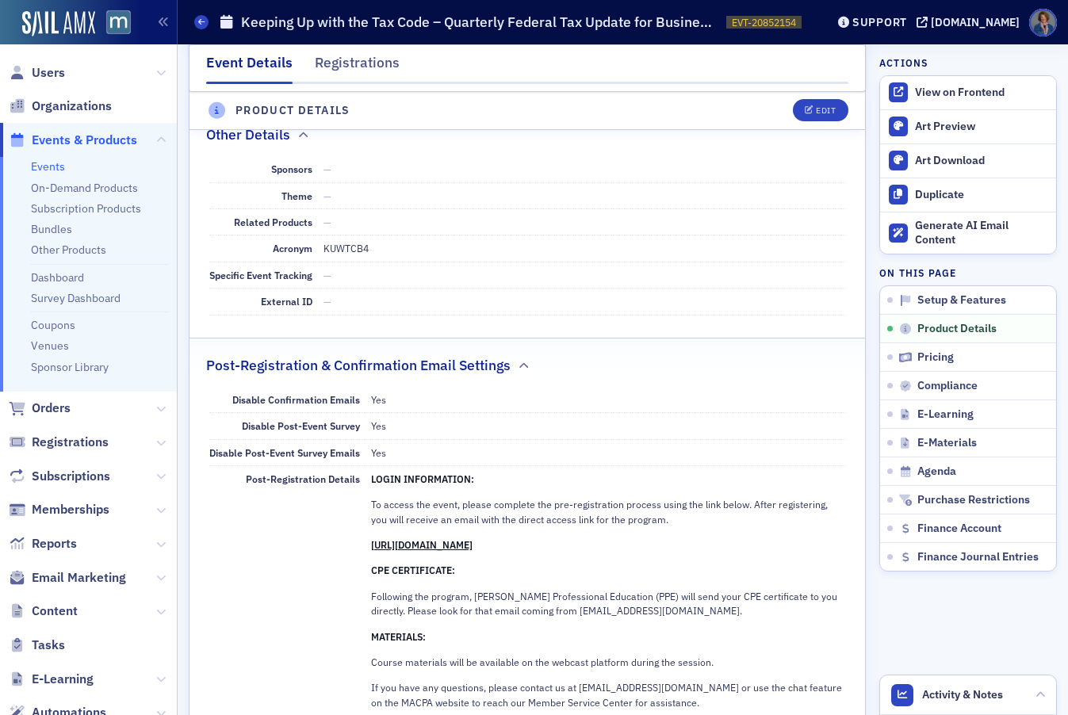
scroll to position [317, 0]
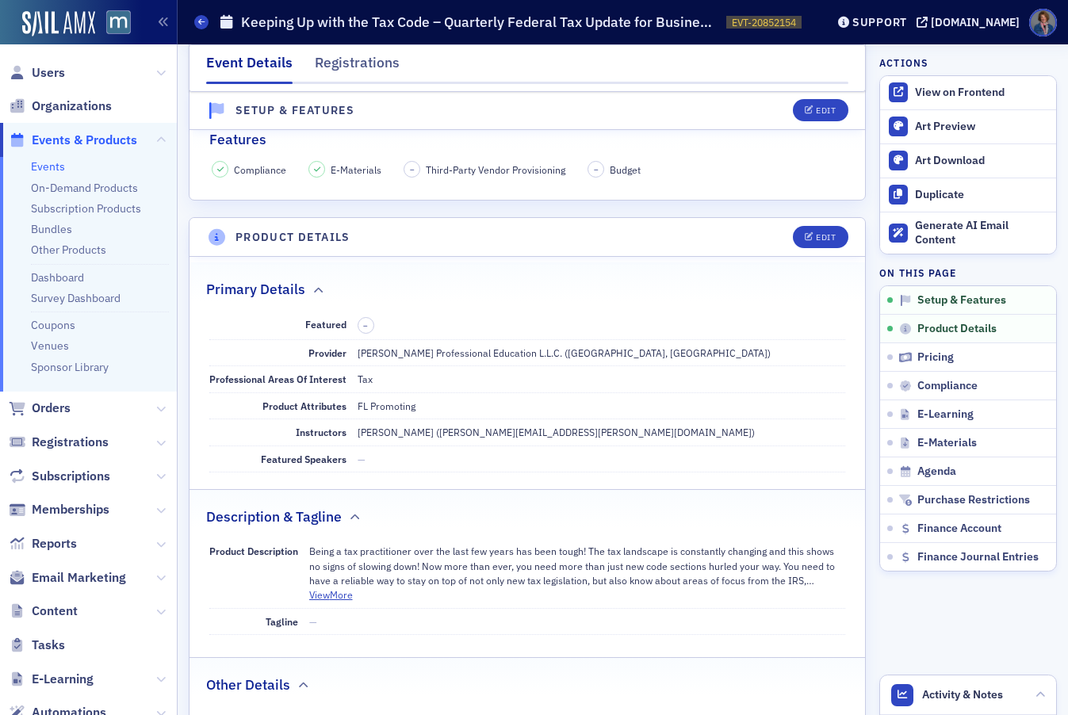
click at [44, 162] on link "Events" at bounding box center [48, 166] width 34 height 14
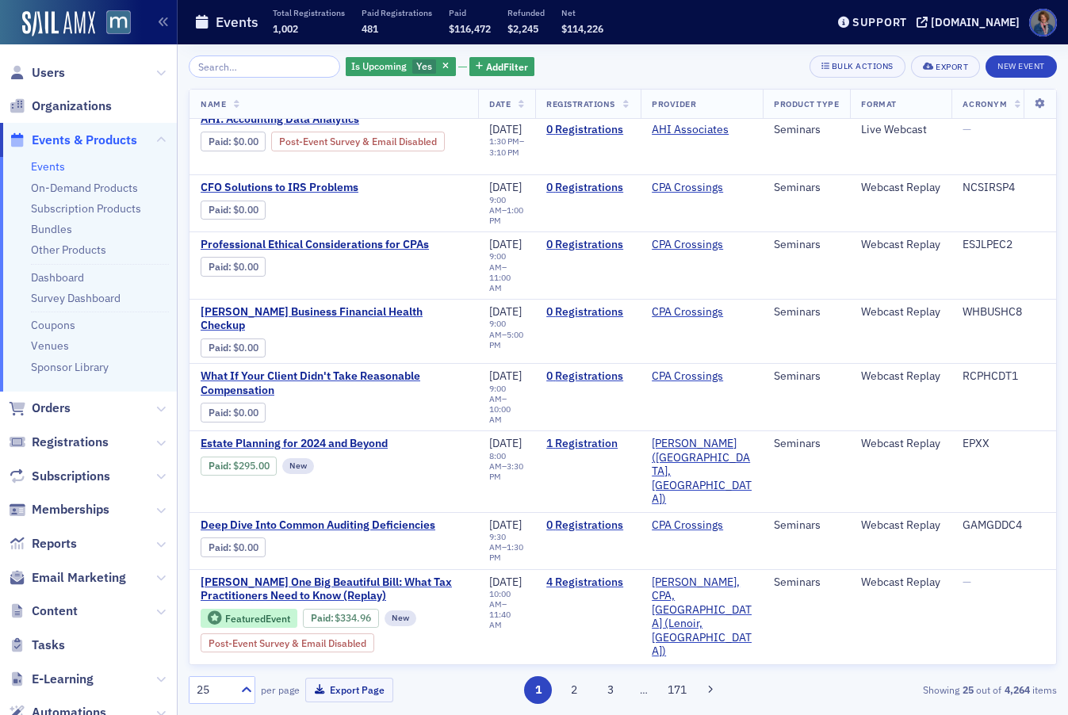
scroll to position [250, 0]
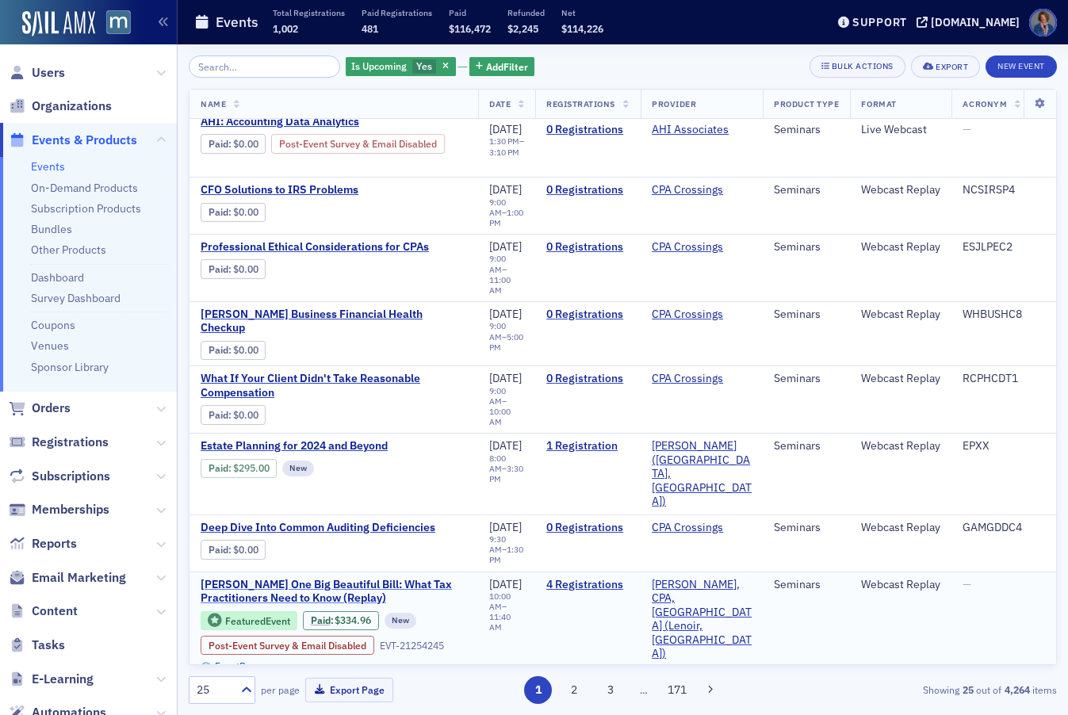
click at [244, 578] on span "Don Farmer’s One Big Beautiful Bill: What Tax Practitioners Need to Know (Repla…" at bounding box center [334, 592] width 266 height 28
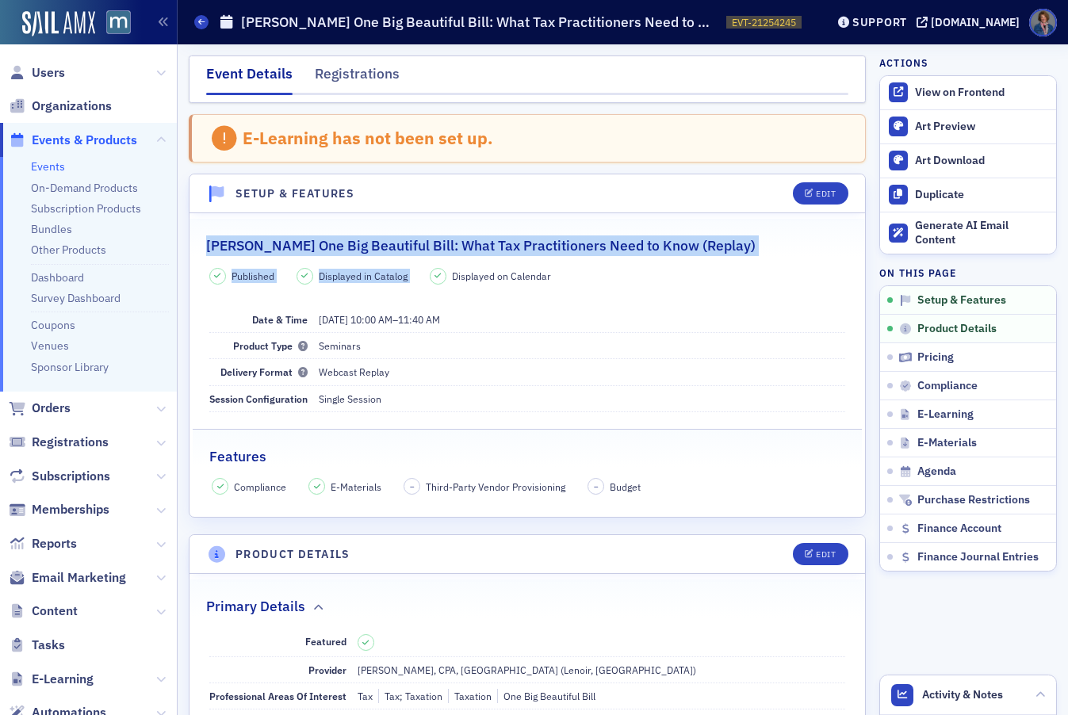
drag, startPoint x: 208, startPoint y: 244, endPoint x: 773, endPoint y: 262, distance: 565.4
click at [773, 262] on fieldset "Don Farmer’s One Big Beautiful Bill: What Tax Practitioners Need to Know (Repla…" at bounding box center [526, 359] width 675 height 281
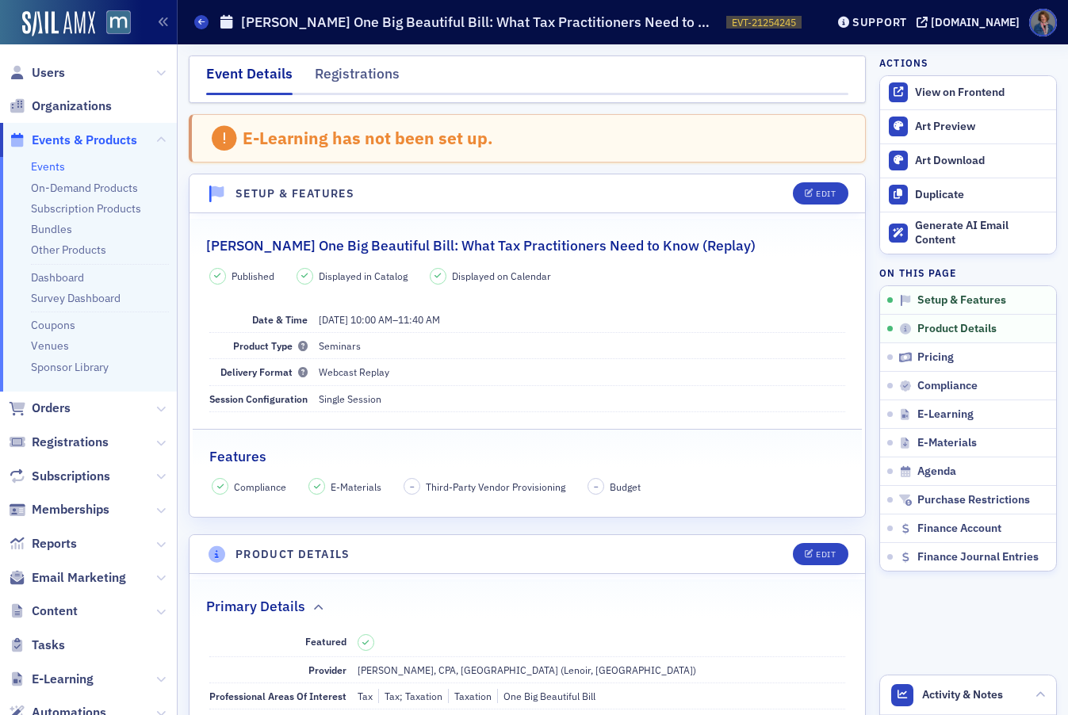
click at [766, 261] on fieldset "Don Farmer’s One Big Beautiful Bill: What Tax Practitioners Need to Know (Repla…" at bounding box center [526, 359] width 675 height 281
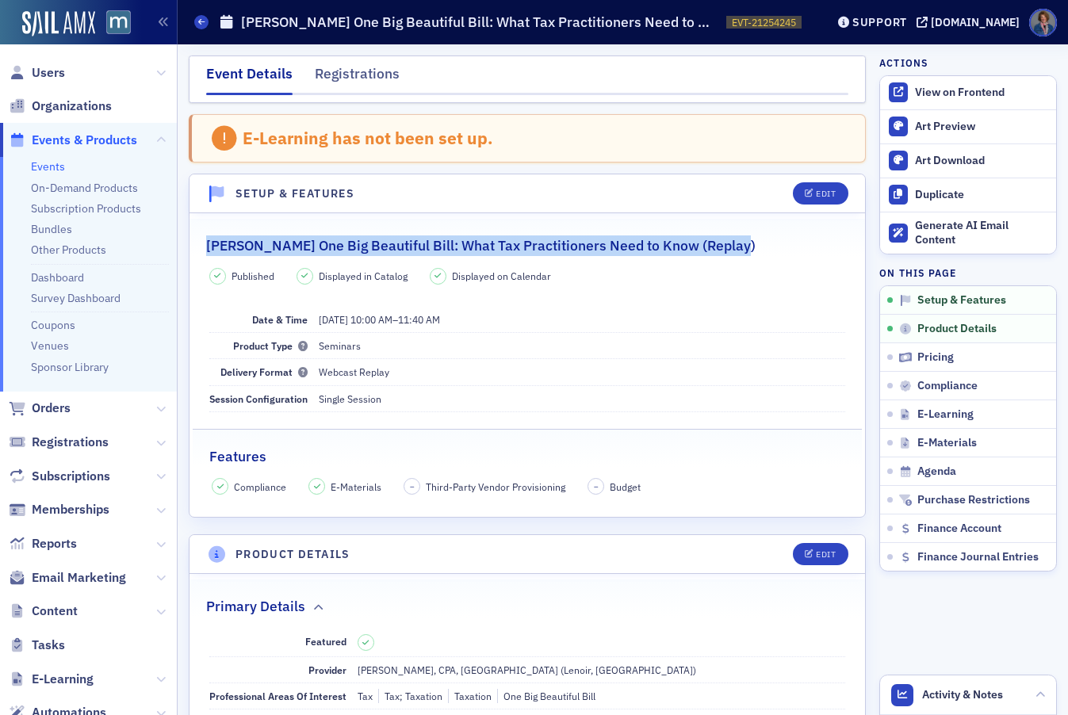
drag, startPoint x: 208, startPoint y: 246, endPoint x: 726, endPoint y: 243, distance: 517.5
click at [726, 243] on h2 "Don Farmer’s One Big Beautiful Bill: What Tax Practitioners Need to Know (Repla…" at bounding box center [480, 245] width 549 height 21
copy h2 "Don Farmer’s One Big Beautiful Bill: What Tax Practitioners Need to Know (Repla…"
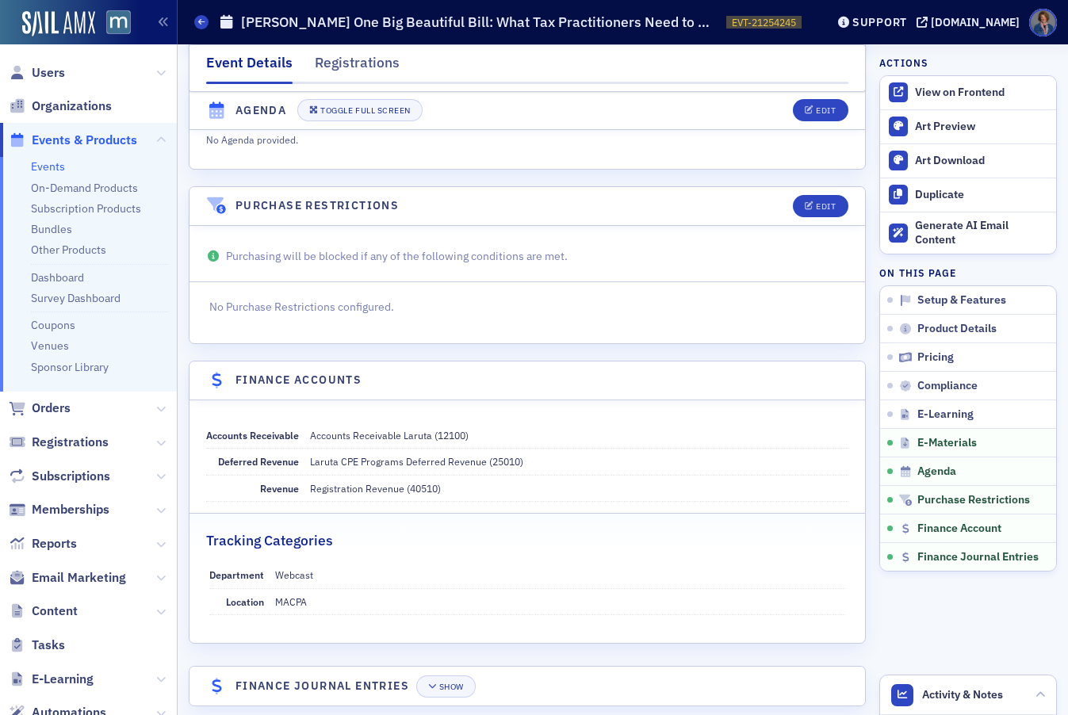
scroll to position [2662, 0]
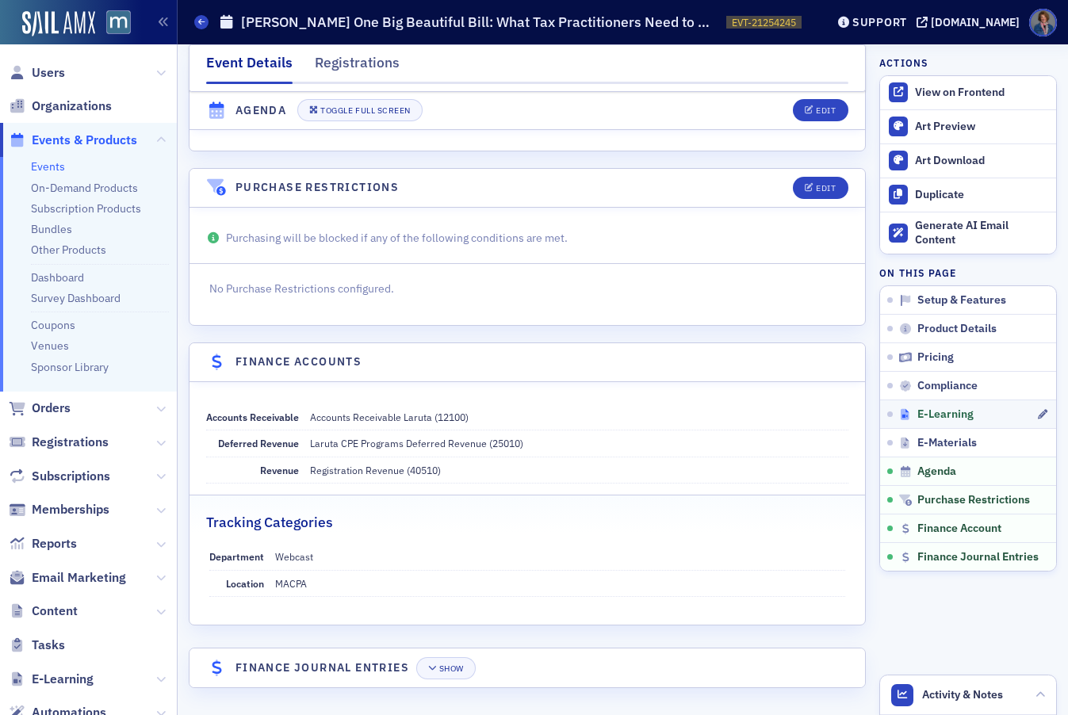
click at [928, 414] on span "E-Learning" at bounding box center [945, 414] width 56 height 14
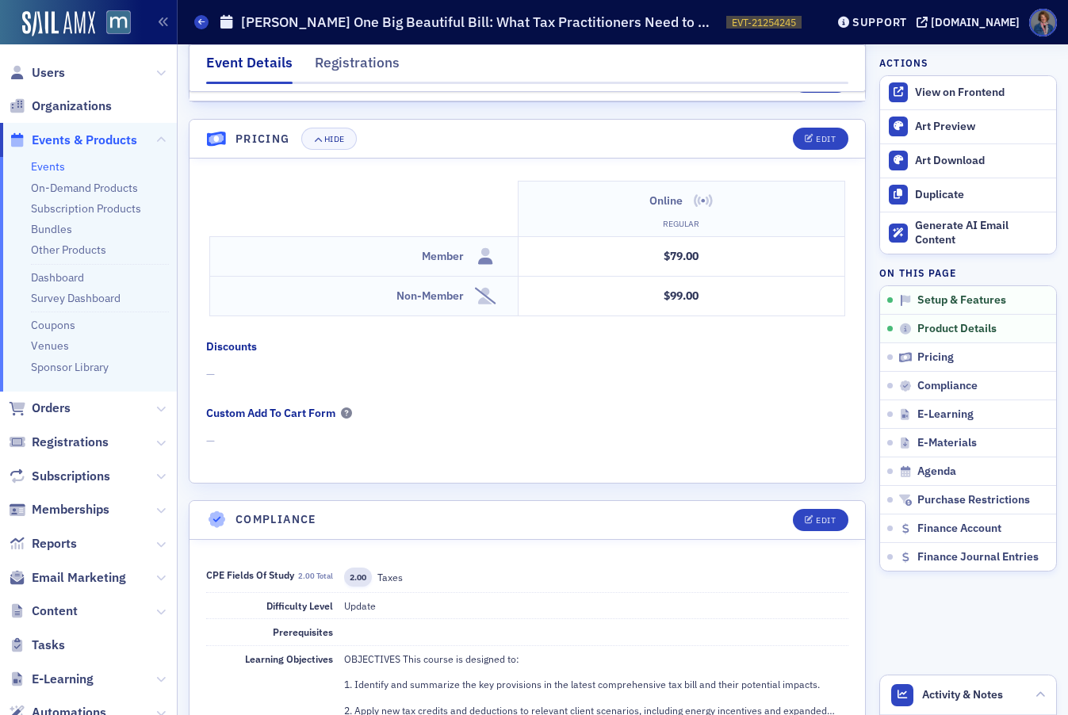
scroll to position [0, 0]
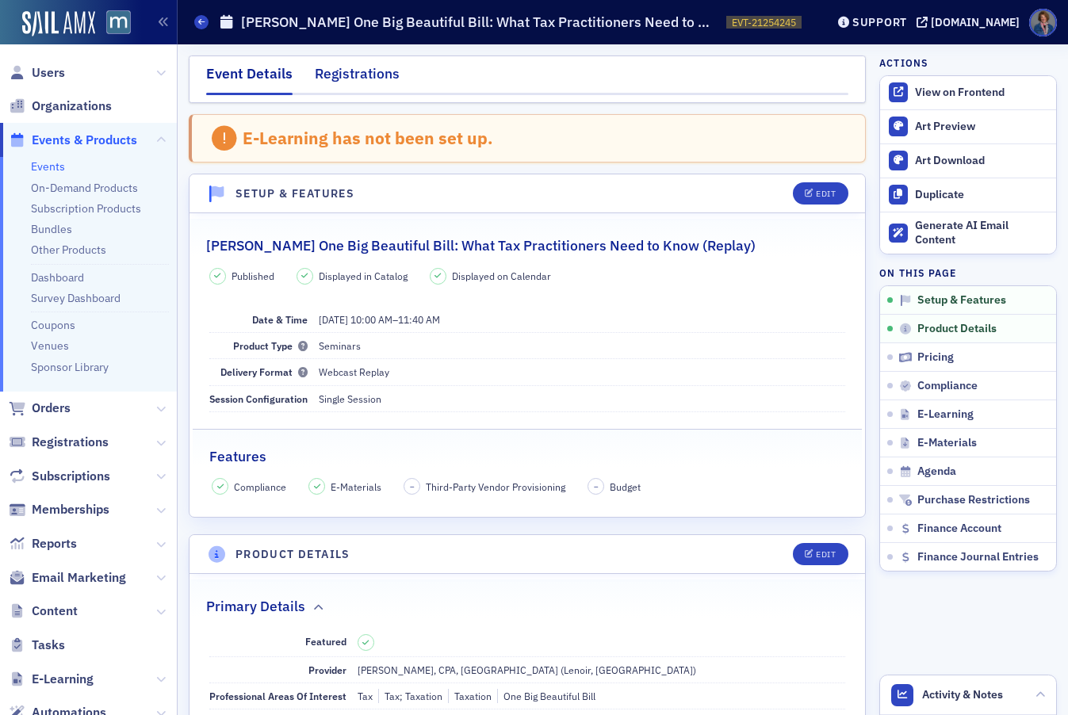
click at [338, 80] on div "Registrations" at bounding box center [357, 77] width 85 height 29
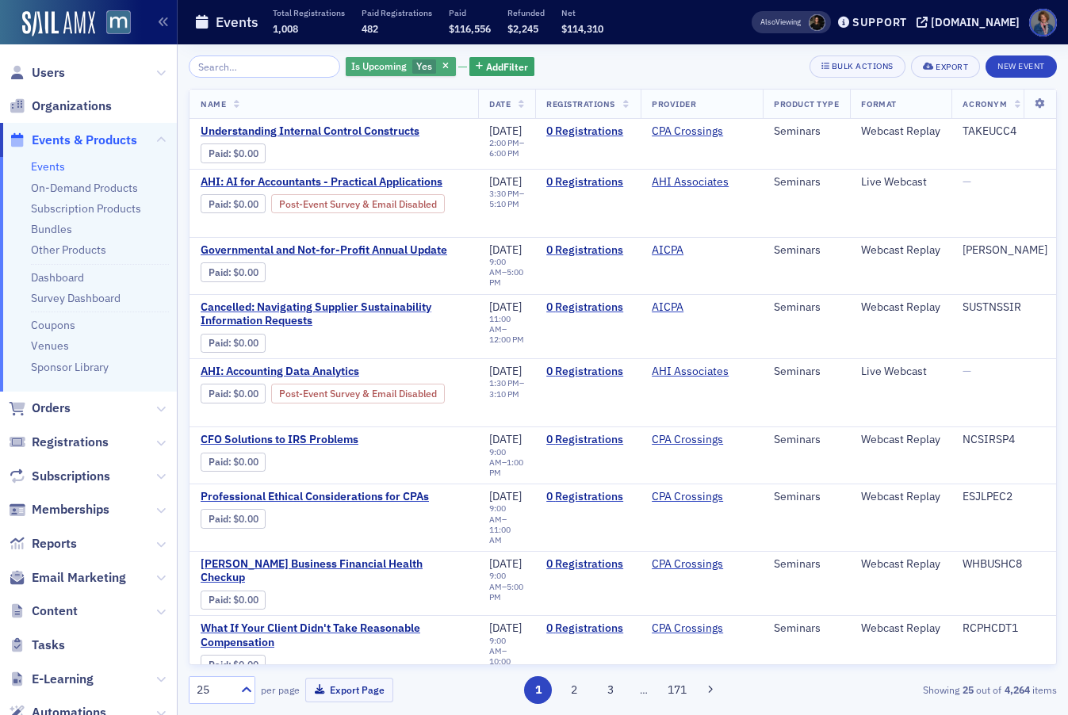
click at [414, 67] on span "Yes" at bounding box center [424, 66] width 25 height 15
click at [370, 95] on input "No" at bounding box center [374, 97] width 14 height 14
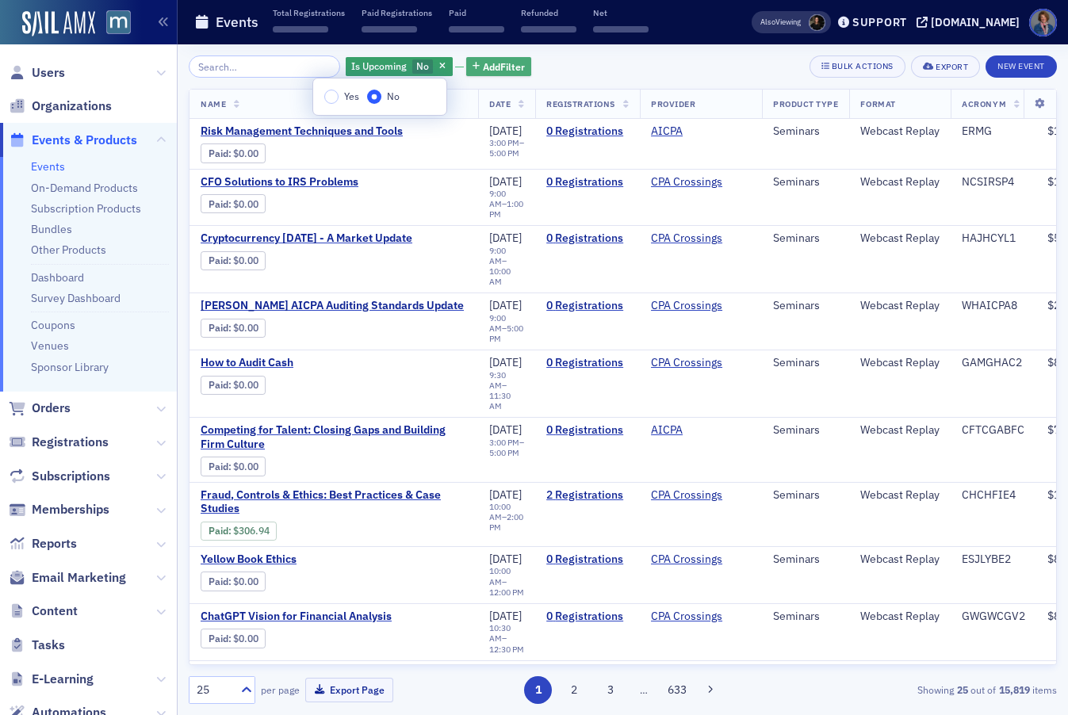
click at [498, 70] on span "Add Filter" at bounding box center [504, 66] width 42 height 14
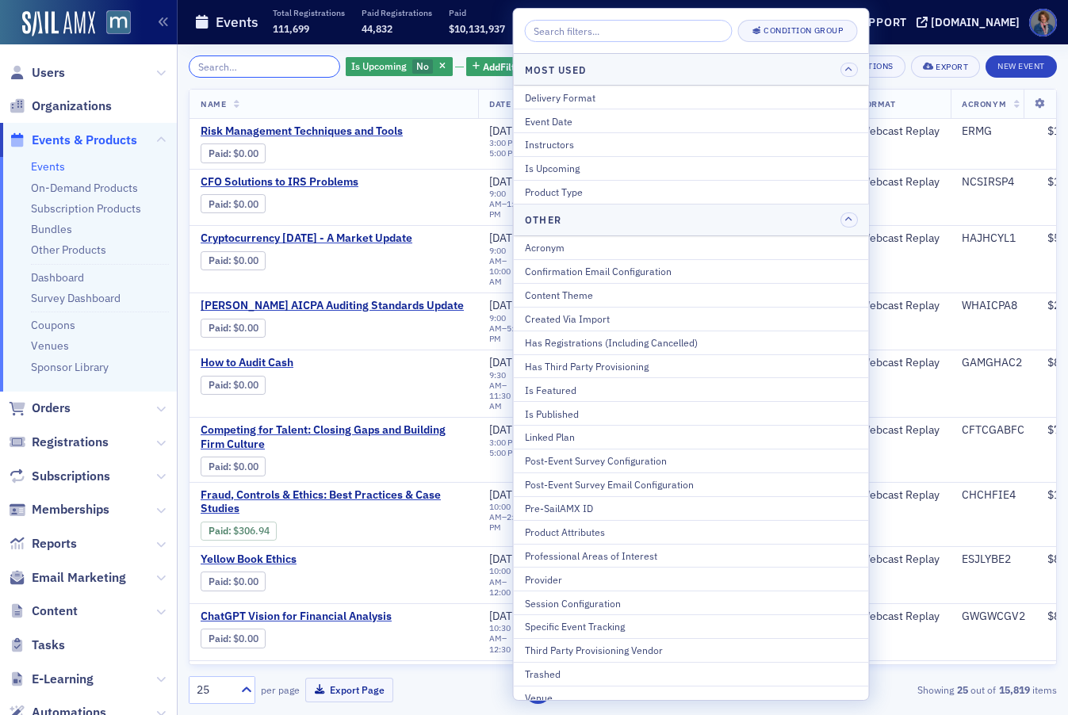
drag, startPoint x: 197, startPoint y: 65, endPoint x: 276, endPoint y: 64, distance: 79.3
click at [197, 65] on input "search" at bounding box center [264, 66] width 151 height 22
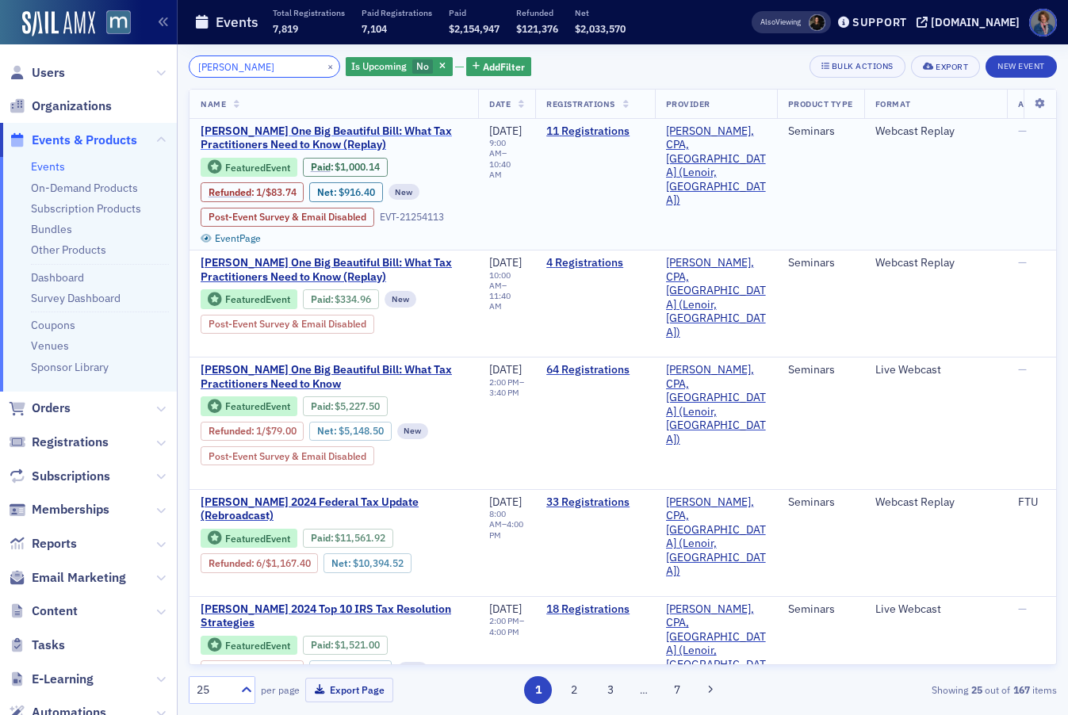
type input "Don Farmer"
click at [334, 136] on span "Don Farmer’s One Big Beautiful Bill: What Tax Practitioners Need to Know (Repla…" at bounding box center [334, 138] width 266 height 28
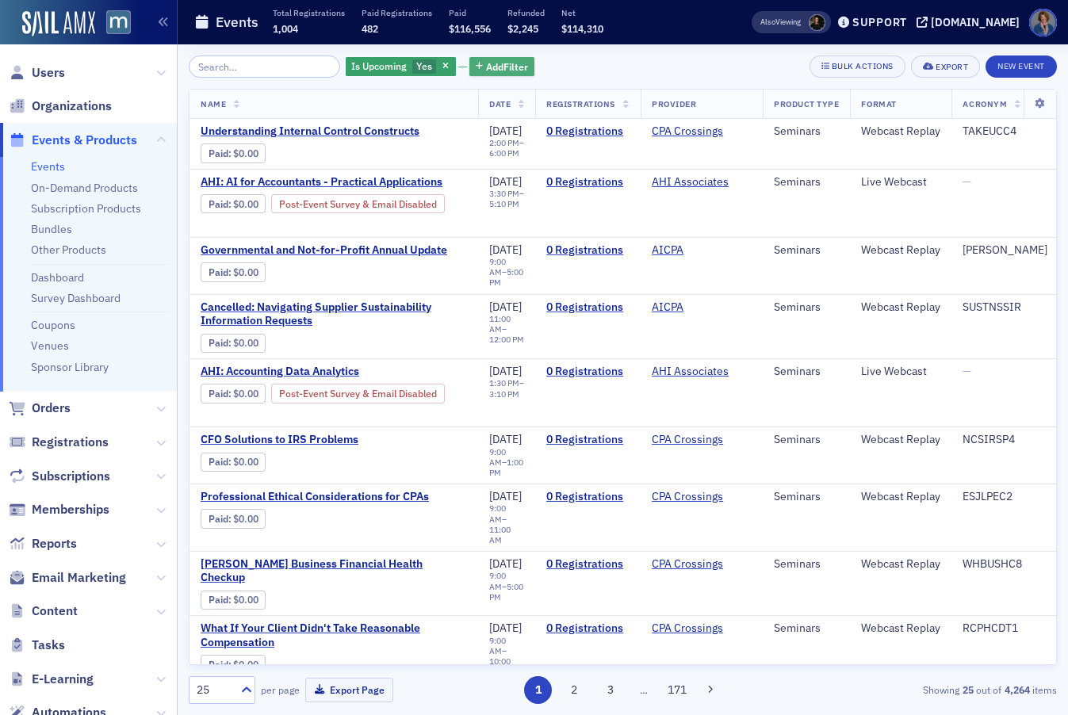
click at [500, 63] on span "Add Filter" at bounding box center [507, 66] width 42 height 14
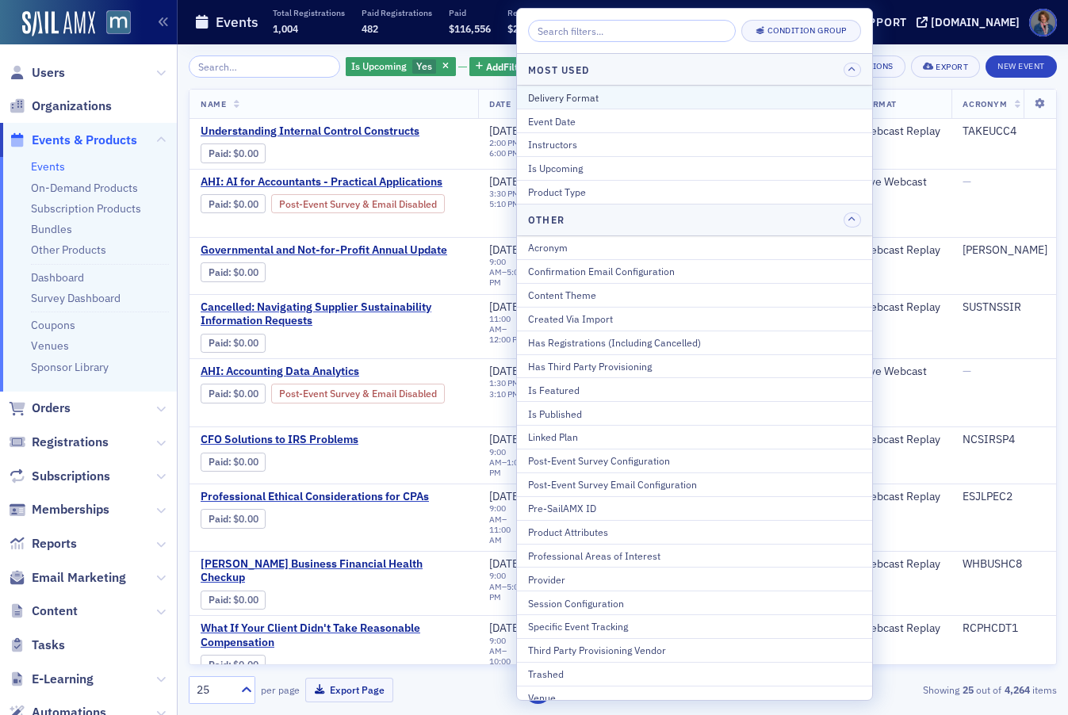
click at [568, 94] on div "Delivery Format" at bounding box center [694, 97] width 333 height 14
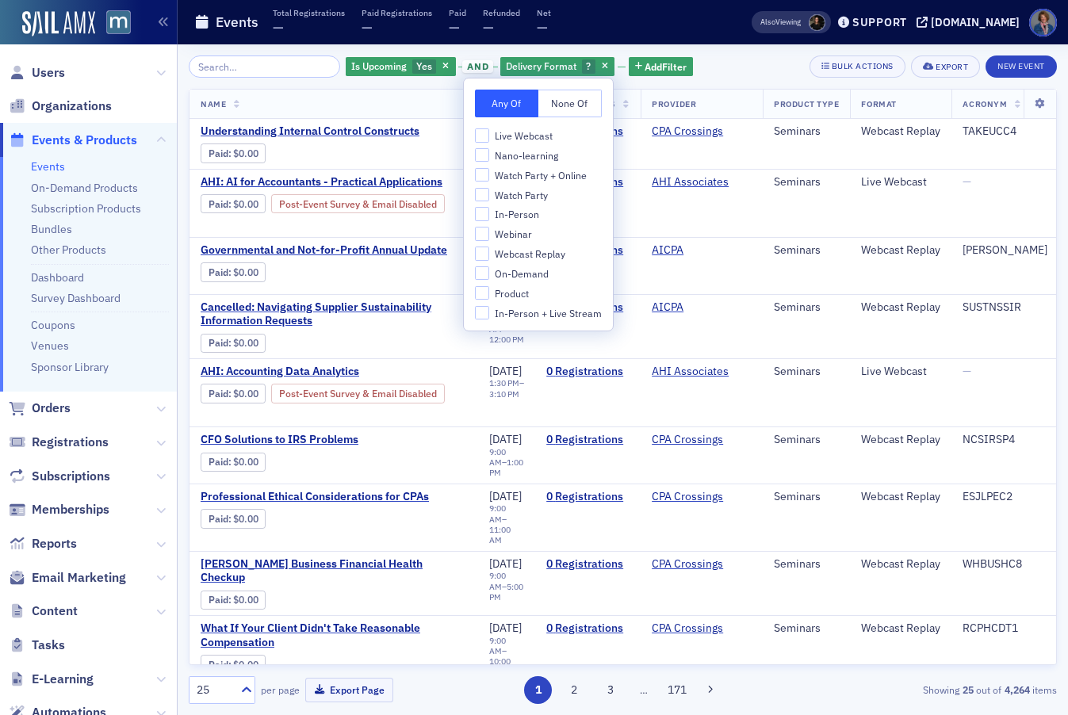
click at [541, 138] on span "Live Webcast" at bounding box center [524, 135] width 58 height 13
click at [489, 138] on input "Live Webcast" at bounding box center [482, 135] width 14 height 14
checkbox input "true"
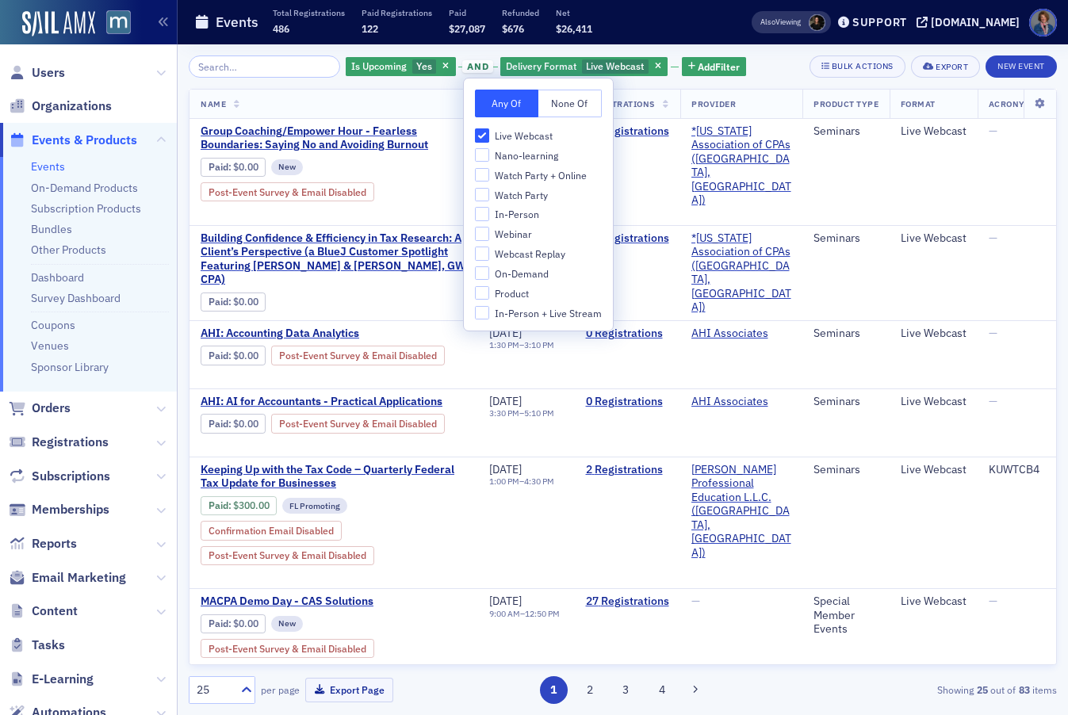
click at [769, 59] on div "Is Upcoming Yes and Delivery Format Live Webcast Add Filter Bulk Actions Export…" at bounding box center [623, 66] width 868 height 22
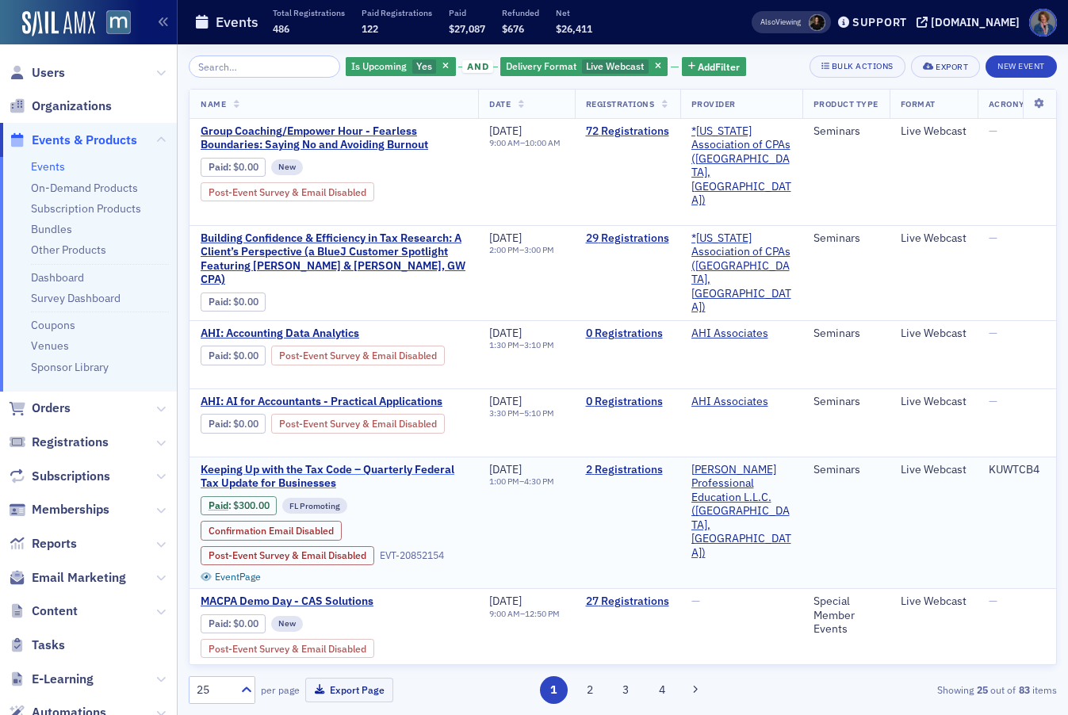
click at [397, 471] on span "Keeping Up with the Tax Code – Quarterly Federal Tax Update for Businesses" at bounding box center [334, 477] width 266 height 28
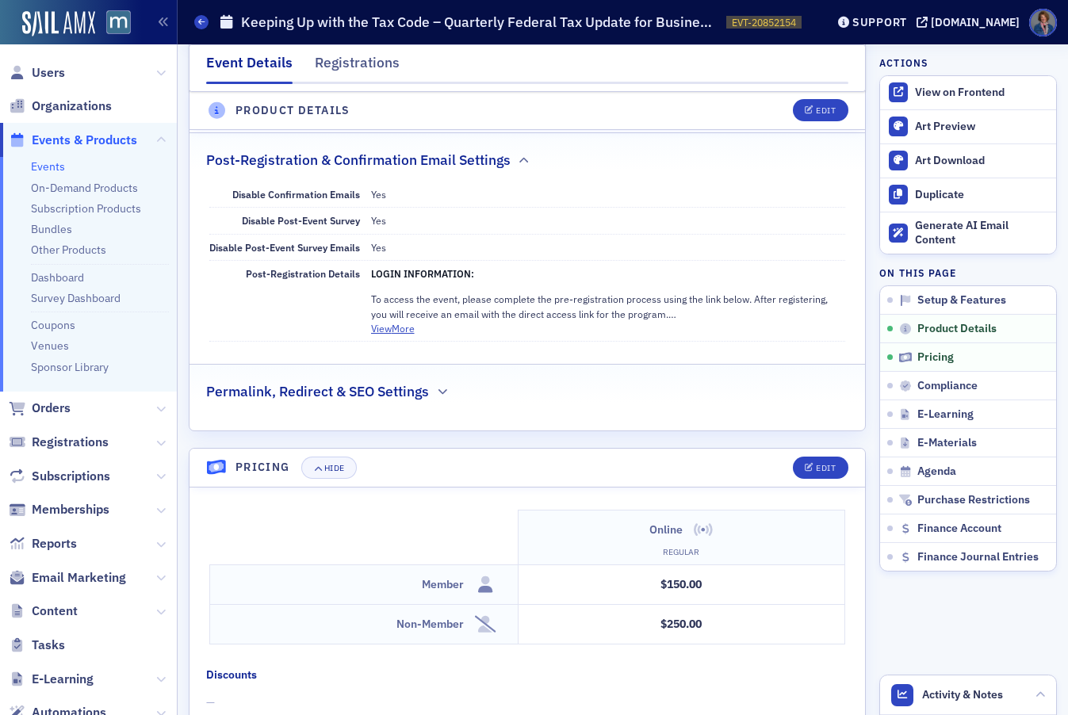
scroll to position [1378, 0]
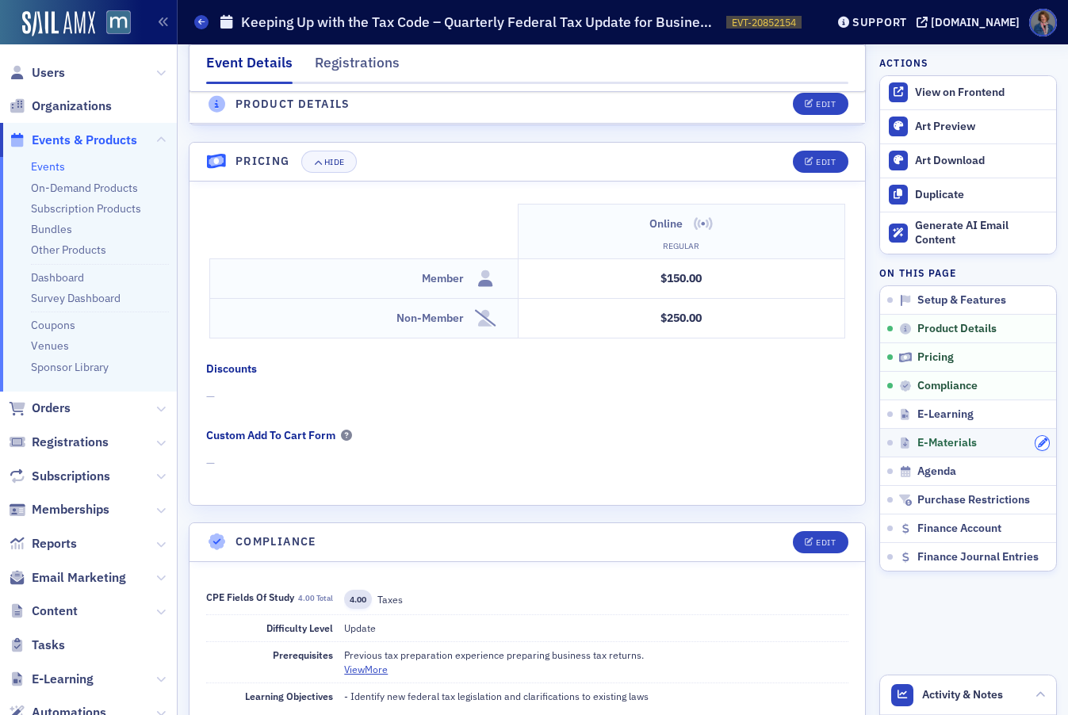
click at [1037, 445] on icon "button" at bounding box center [1042, 443] width 10 height 10
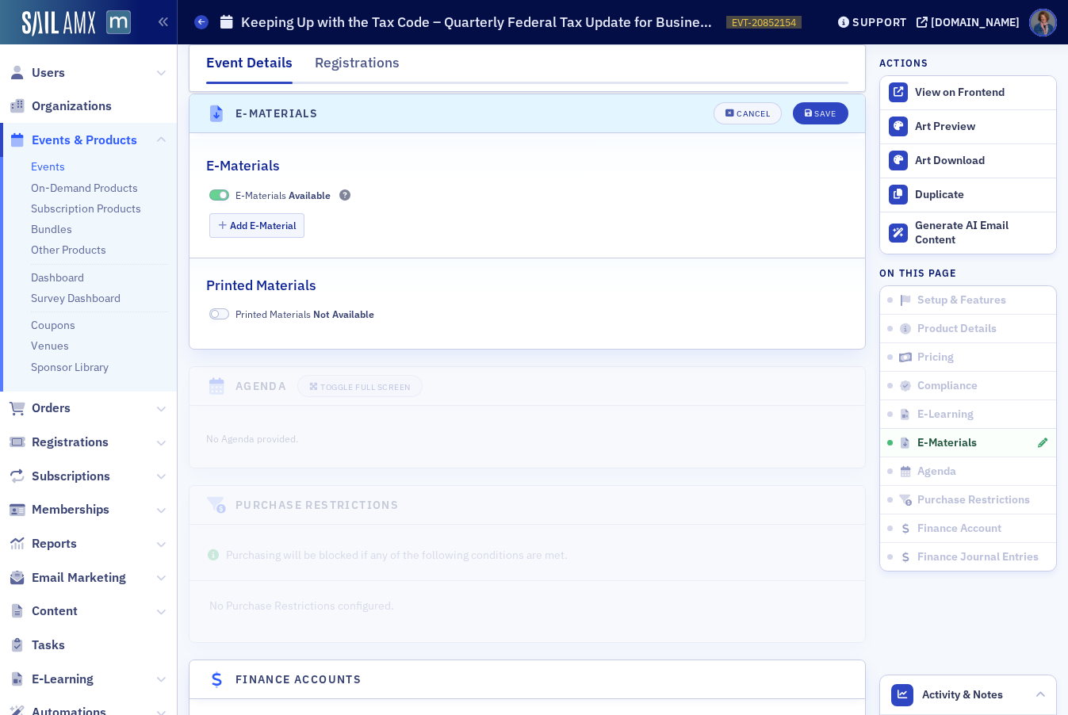
scroll to position [2420, 0]
click at [260, 226] on button "Add E-Material" at bounding box center [257, 224] width 96 height 25
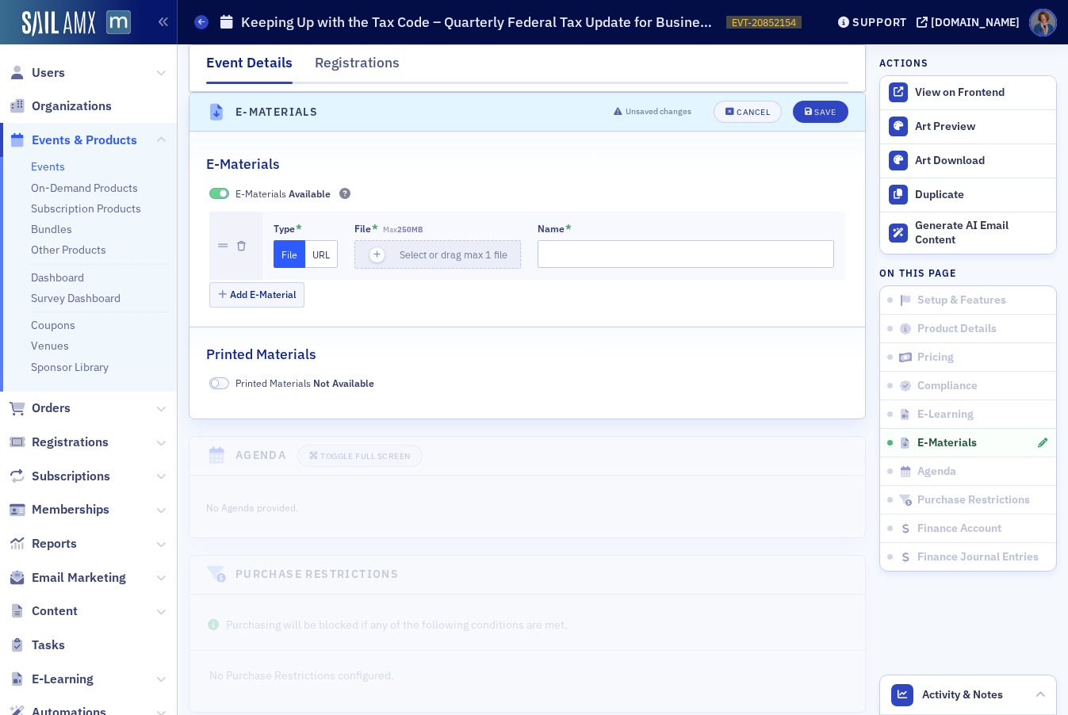
click at [316, 254] on button "URL" at bounding box center [321, 254] width 32 height 28
click at [402, 258] on input "url" at bounding box center [439, 254] width 171 height 28
paste input "https://drive.google.com/file/d/1sFe7-UC5-g2s9IxWB0HviK0ddflkJ77n/view?usp=shar…"
type input "https://drive.google.com/file/d/1sFe7-UC5-g2s9IxWB0HviK0ddflkJ77n/view?usp=shar…"
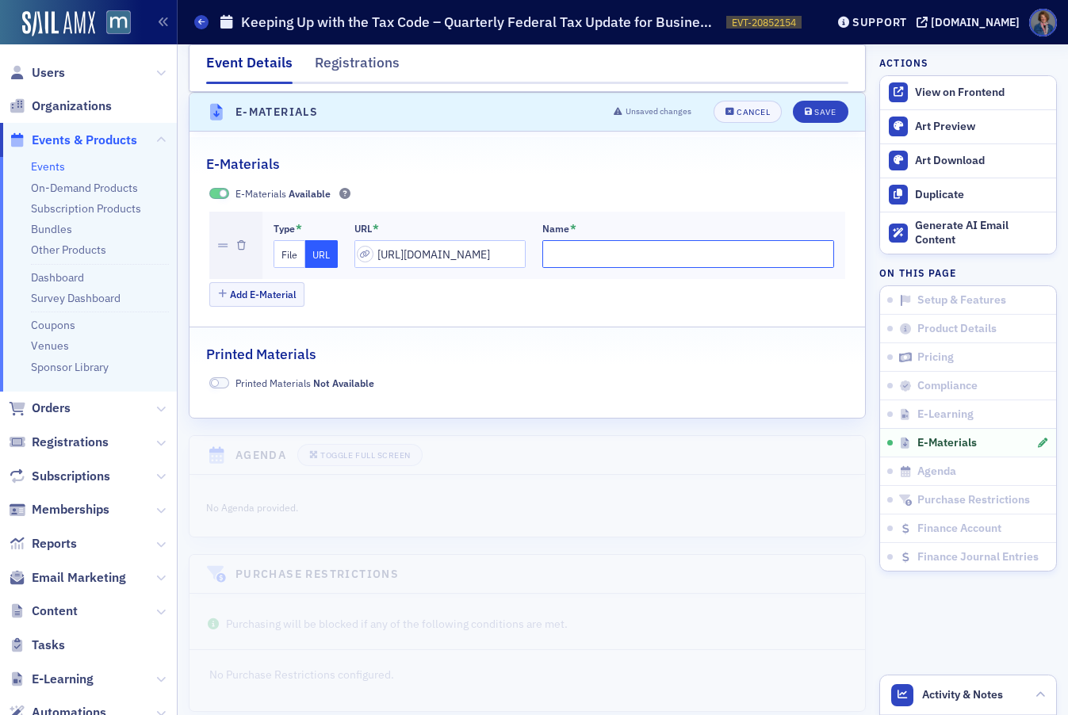
scroll to position [0, 0]
click at [560, 255] on input "Name *" at bounding box center [688, 254] width 292 height 28
type input "Participant Manual - Keeping Up with the Tax Code - Quarterly Federal Tax Updat…"
click at [814, 109] on div "Save" at bounding box center [824, 112] width 21 height 9
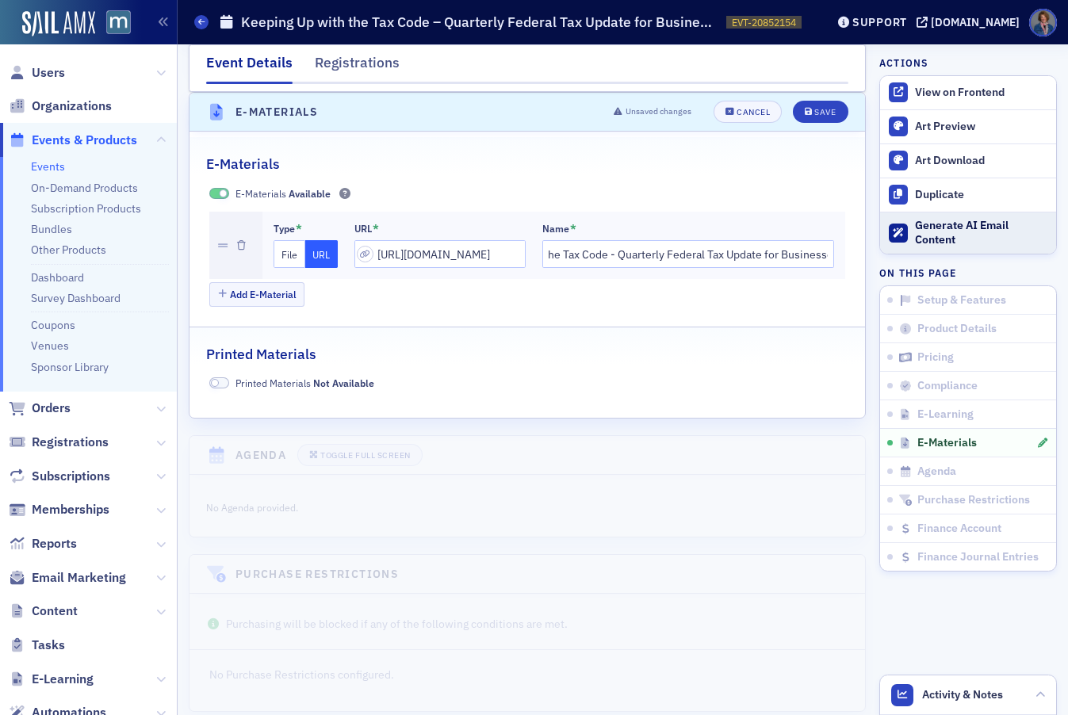
scroll to position [0, 0]
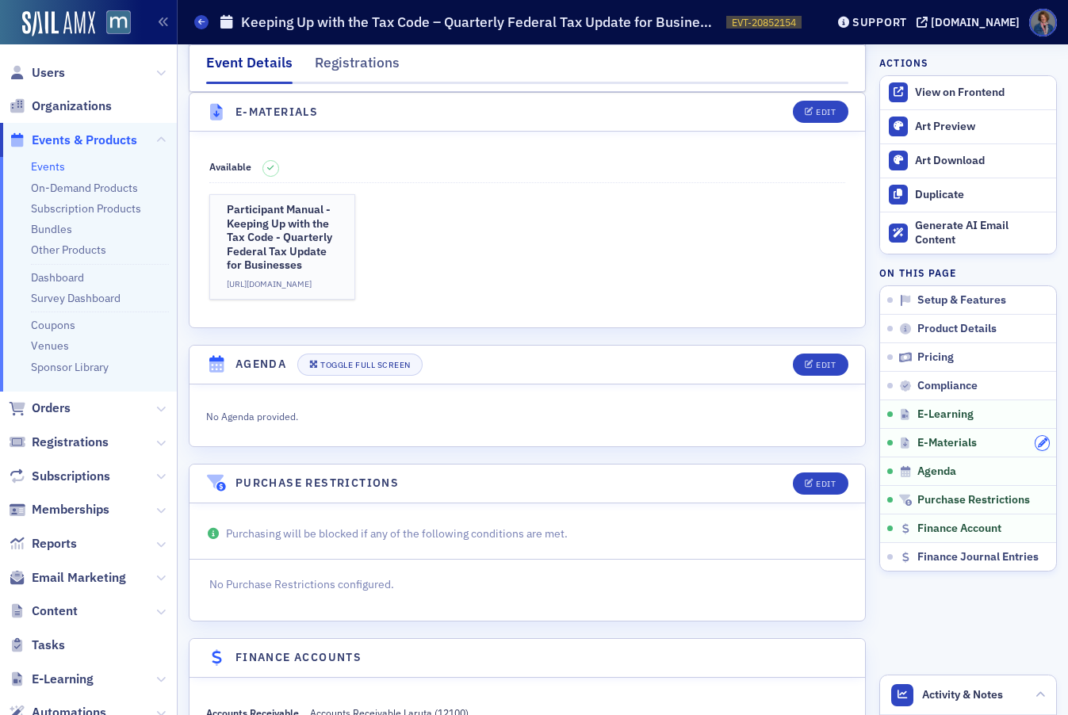
click at [1037, 442] on icon "button" at bounding box center [1042, 443] width 10 height 10
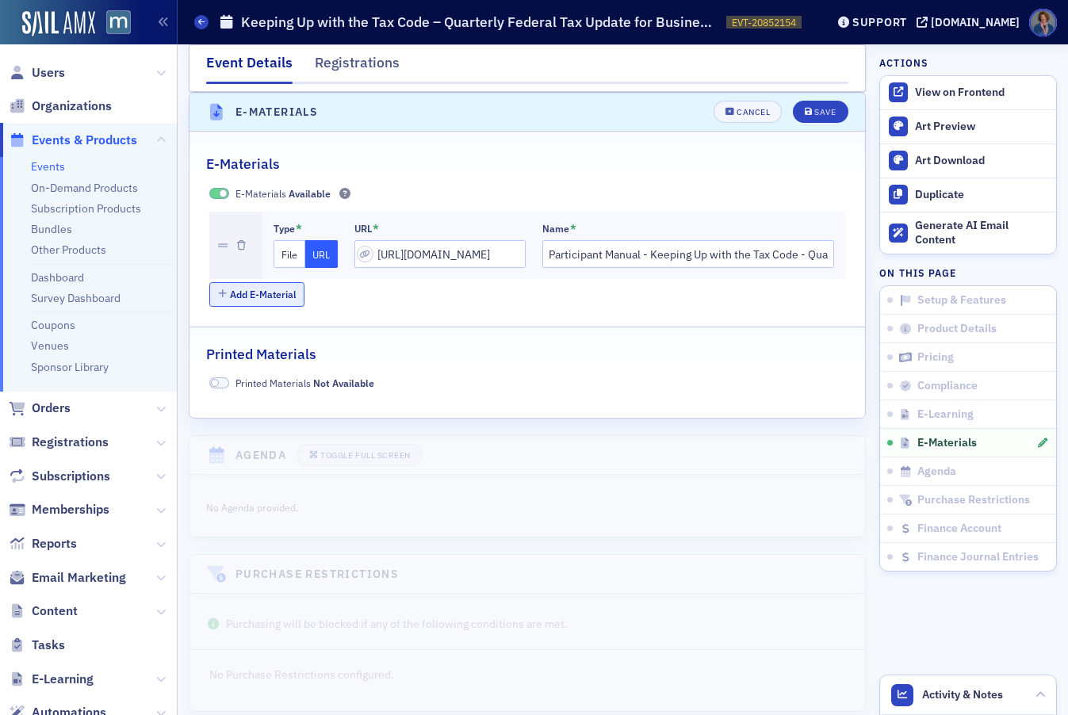
click at [258, 294] on button "Add E-Material" at bounding box center [257, 294] width 96 height 25
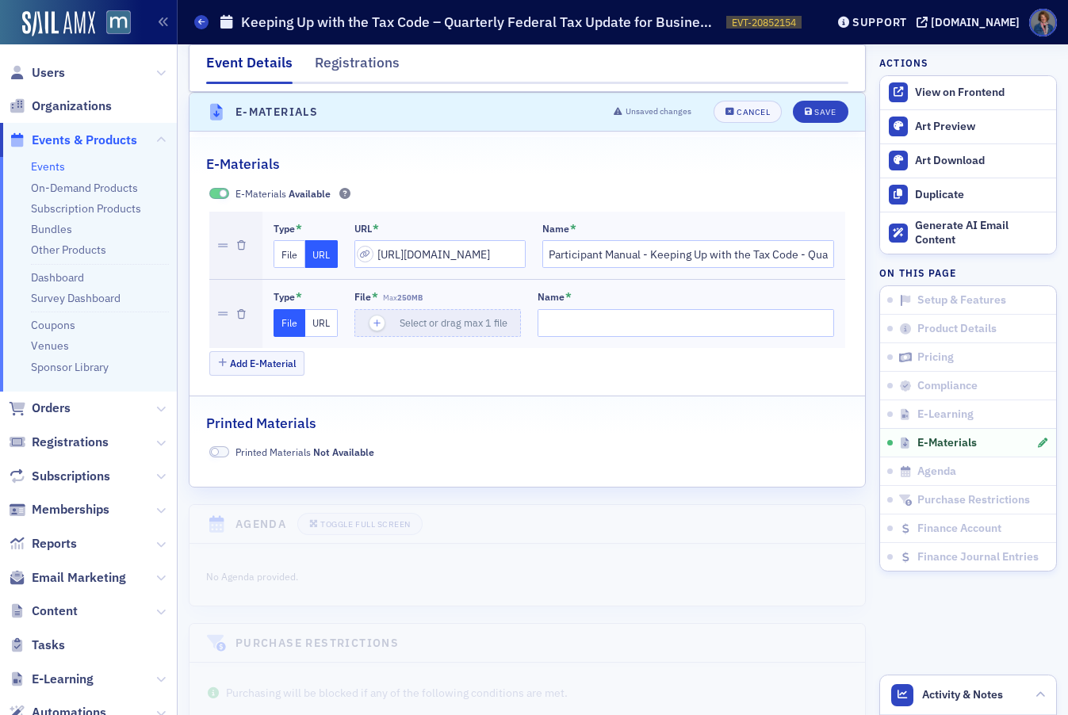
click at [311, 327] on button "URL" at bounding box center [321, 323] width 32 height 28
click at [407, 326] on input "url" at bounding box center [439, 323] width 171 height 28
paste input "https://drive.google.com/file/d/1D_vUIqLuA2VwLFb_VIH5MkT_wYhP6vAX/view?usp=shar…"
type input "https://drive.google.com/file/d/1D_vUIqLuA2VwLFb_VIH5MkT_wYhP6vAX/view?usp=shar…"
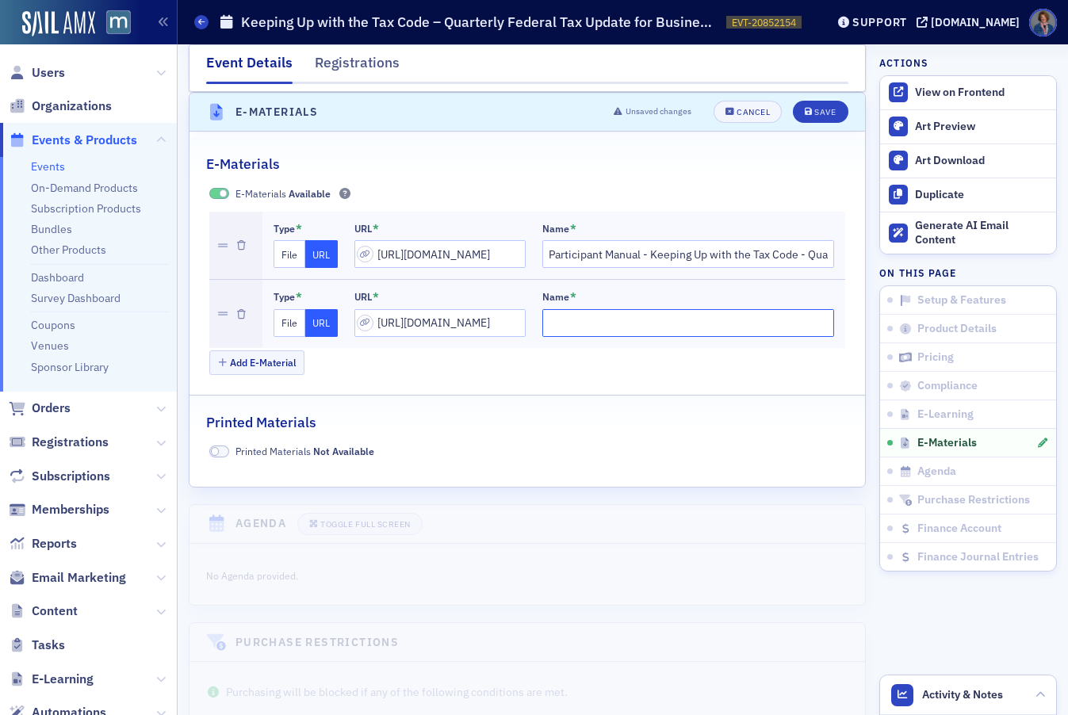
scroll to position [0, 0]
click at [609, 315] on input "Name *" at bounding box center [688, 323] width 292 height 28
drag, startPoint x: 771, startPoint y: 323, endPoint x: 780, endPoint y: 319, distance: 9.6
click at [780, 319] on input "Presentation - Keeping Up with the Tx Code - Quarterly Federal Tax Update for B…" at bounding box center [688, 323] width 292 height 28
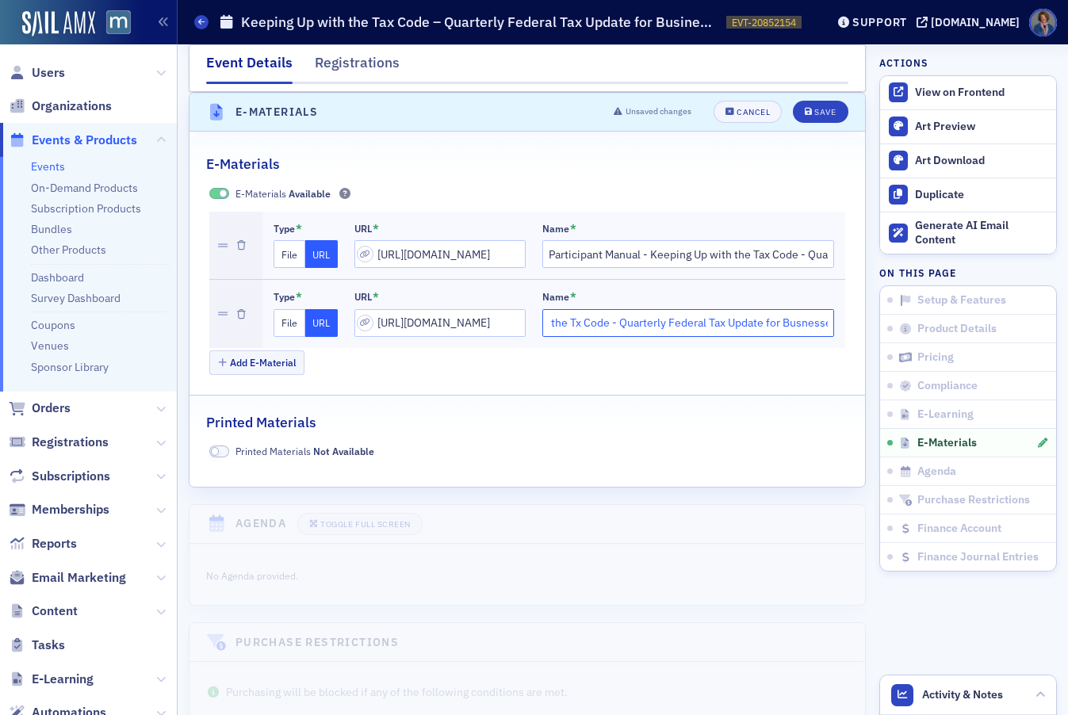
scroll to position [0, 152]
type input "Presentation - Keeping Up with the Tx Code - Quarterly Federal Tax Update for B…"
click at [819, 169] on div "E-Materials" at bounding box center [527, 155] width 642 height 37
click at [819, 113] on div "Save" at bounding box center [824, 112] width 21 height 9
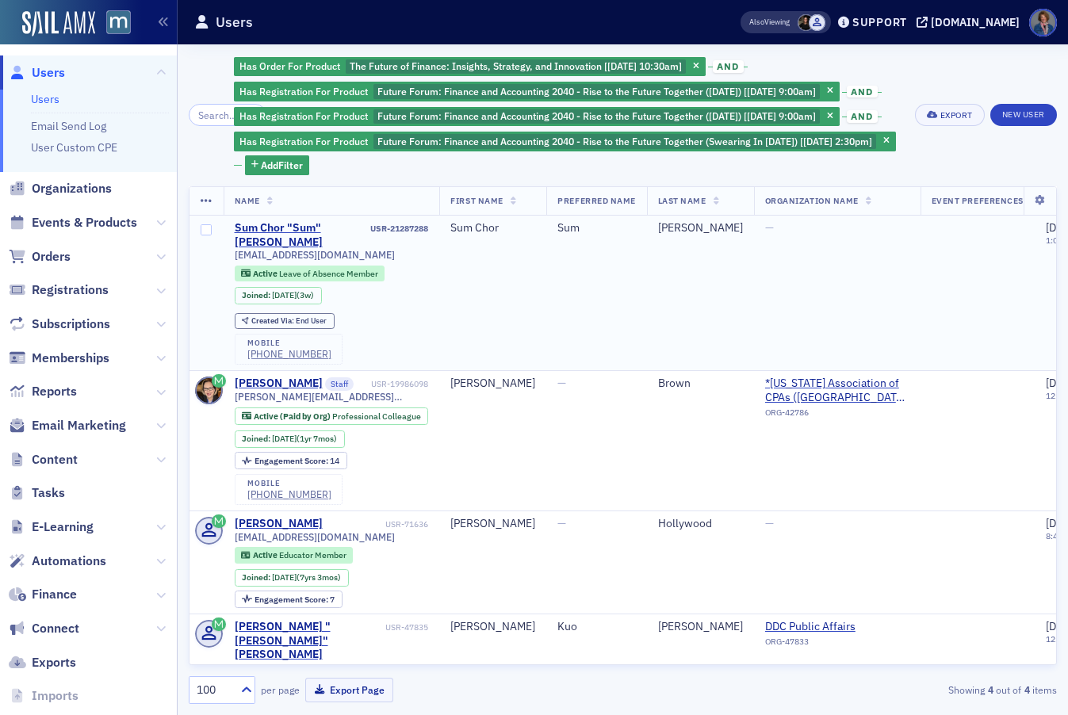
scroll to position [18, 0]
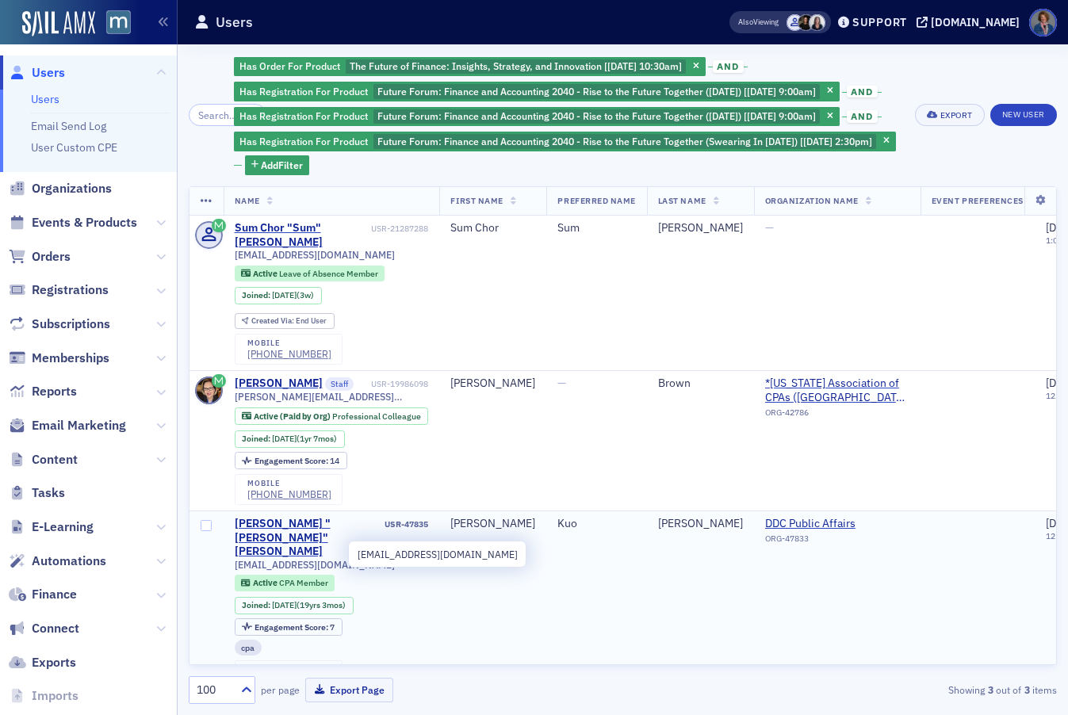
click at [234, 554] on td "Kuo-Sheing "Kuo" Lee USR-47835 kuosheinglee@gmail.com Active CPA Member Joined …" at bounding box center [331, 603] width 216 height 185
drag, startPoint x: 234, startPoint y: 554, endPoint x: 345, endPoint y: 552, distance: 111.0
click at [346, 559] on span "kuosheinglee@gmail.com" at bounding box center [315, 565] width 160 height 12
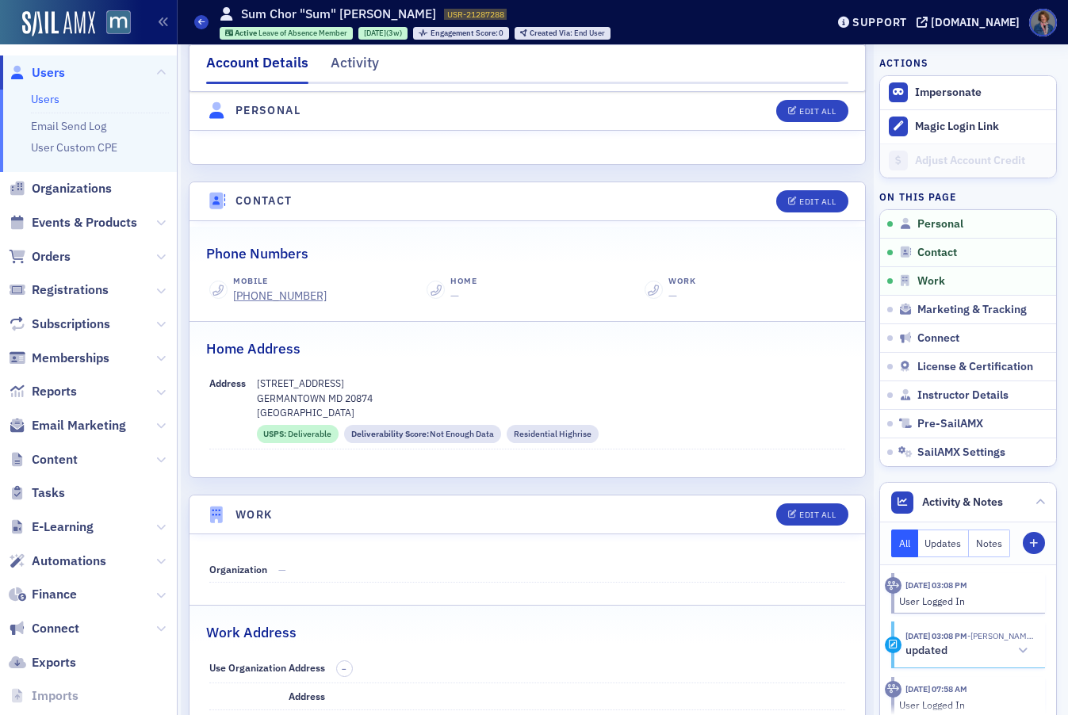
scroll to position [636, 0]
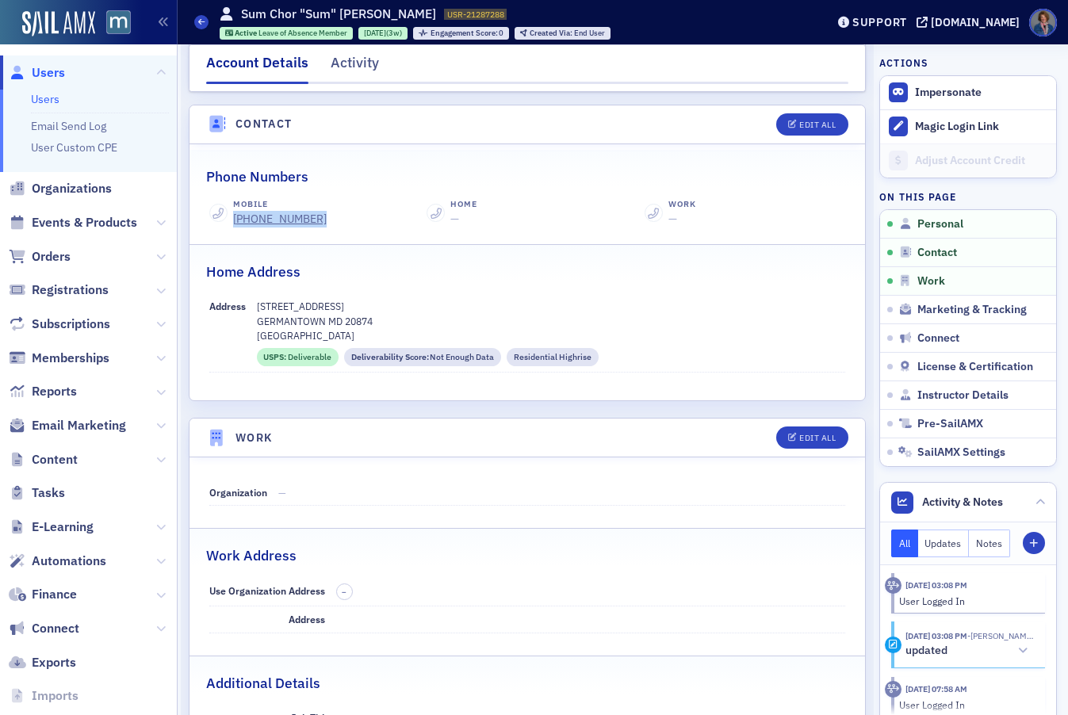
drag, startPoint x: 346, startPoint y: 220, endPoint x: 231, endPoint y: 224, distance: 115.0
click at [231, 224] on div "Mobile [PHONE_NUMBER]" at bounding box center [309, 212] width 201 height 29
copy div "[PHONE_NUMBER]"
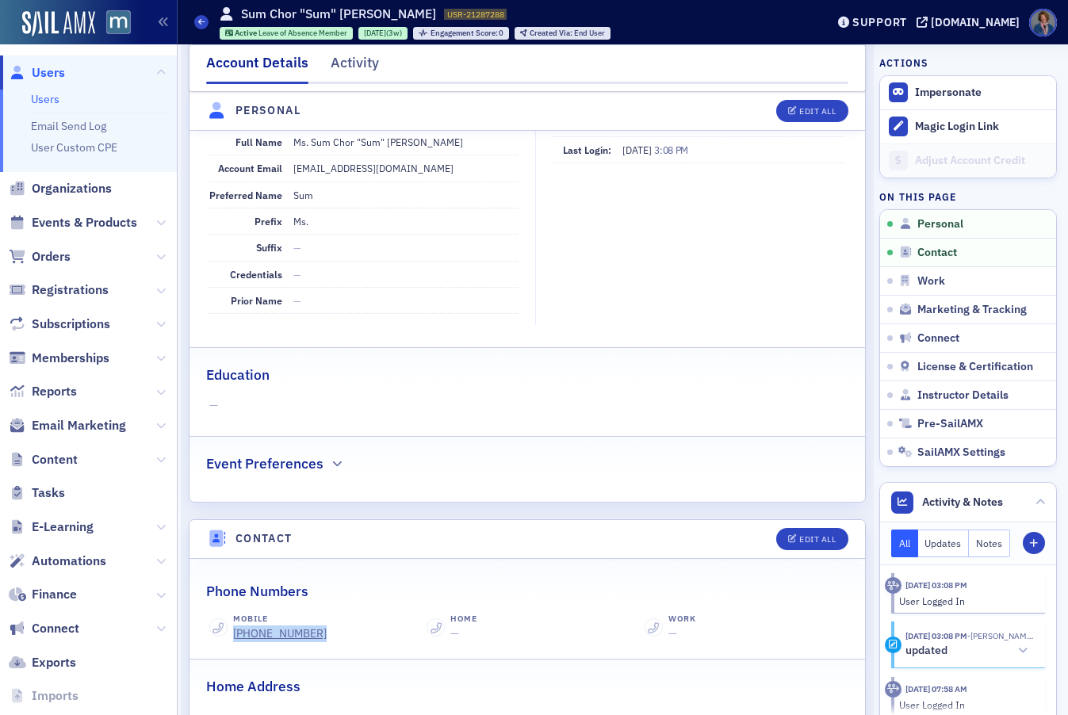
scroll to position [76, 0]
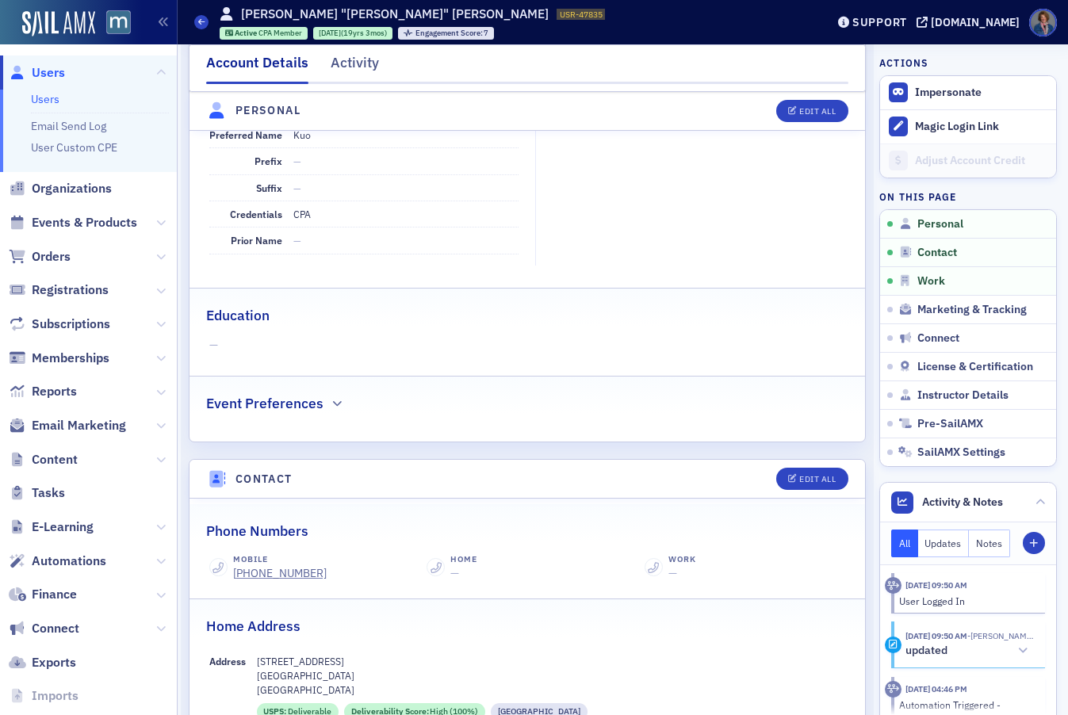
scroll to position [345, 0]
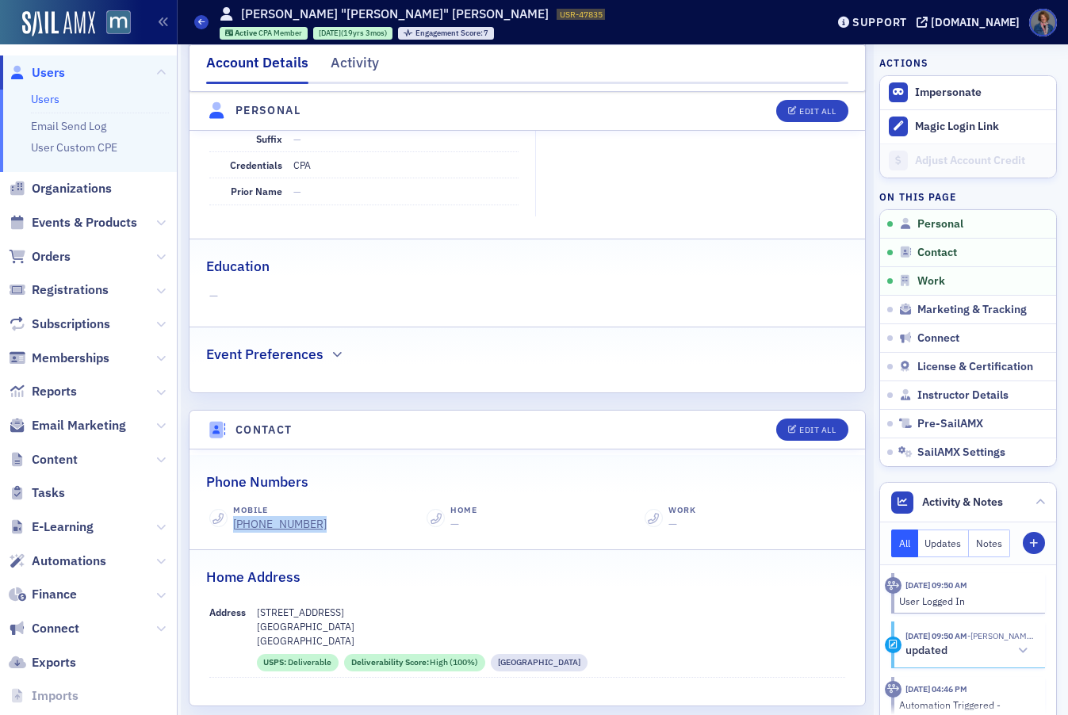
drag, startPoint x: 231, startPoint y: 513, endPoint x: 312, endPoint y: 513, distance: 81.6
click at [312, 513] on div "Mobile [PHONE_NUMBER]" at bounding box center [276, 518] width 99 height 29
copy div "(301) 693-3110"
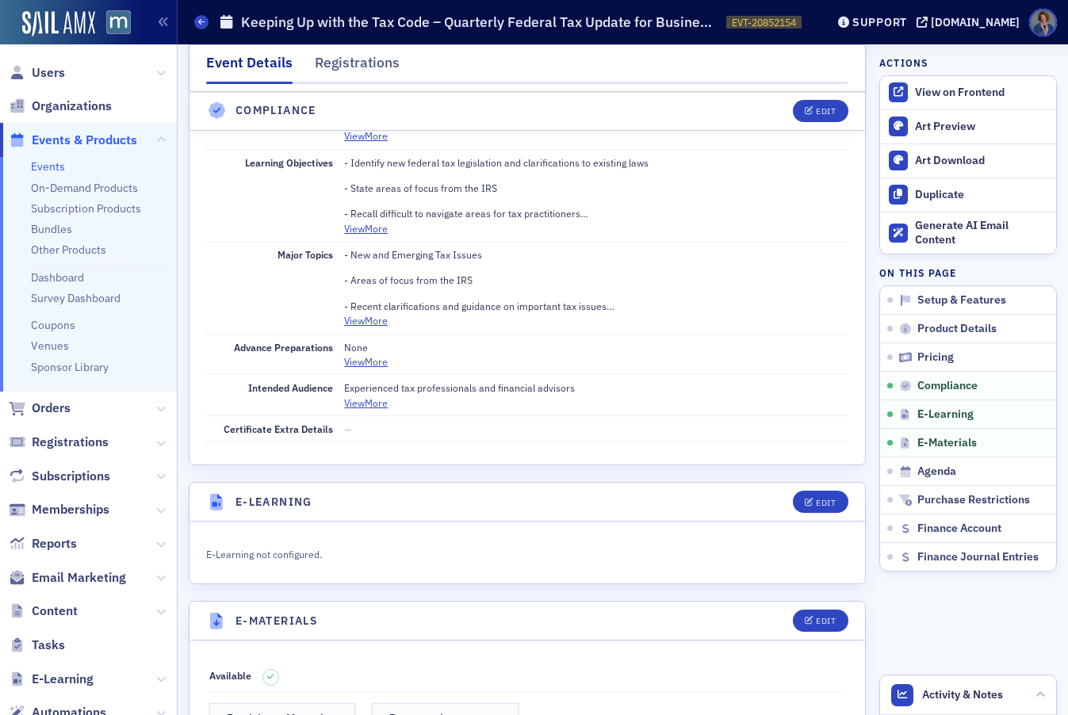
scroll to position [1392, 0]
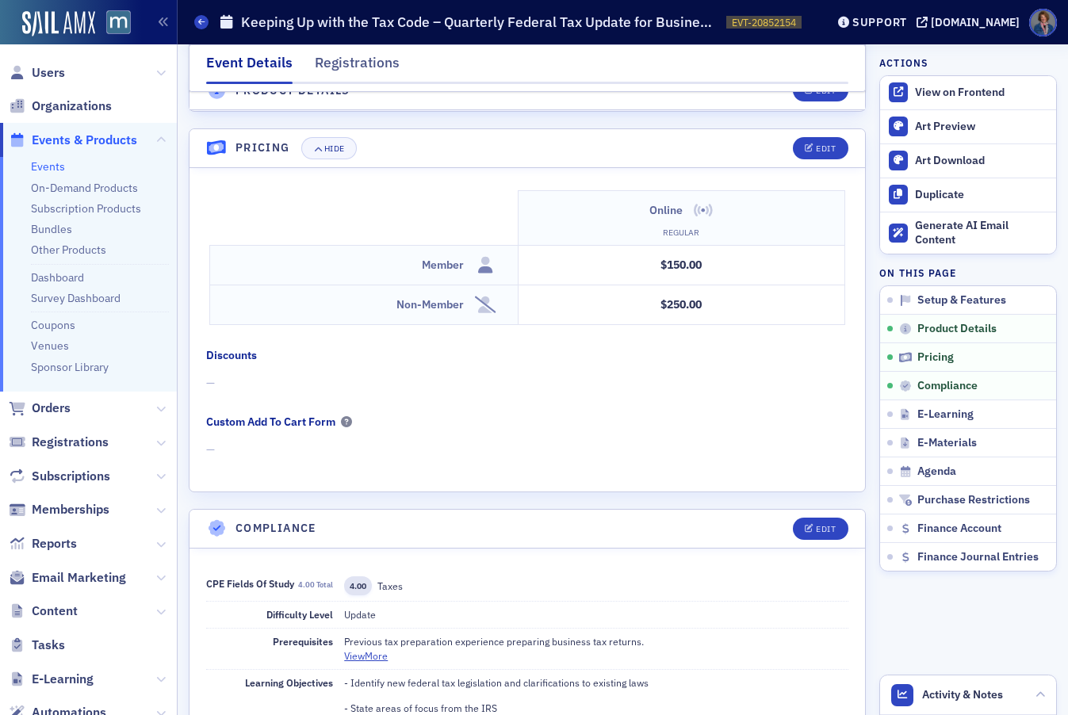
click at [59, 168] on link "Events" at bounding box center [48, 166] width 34 height 14
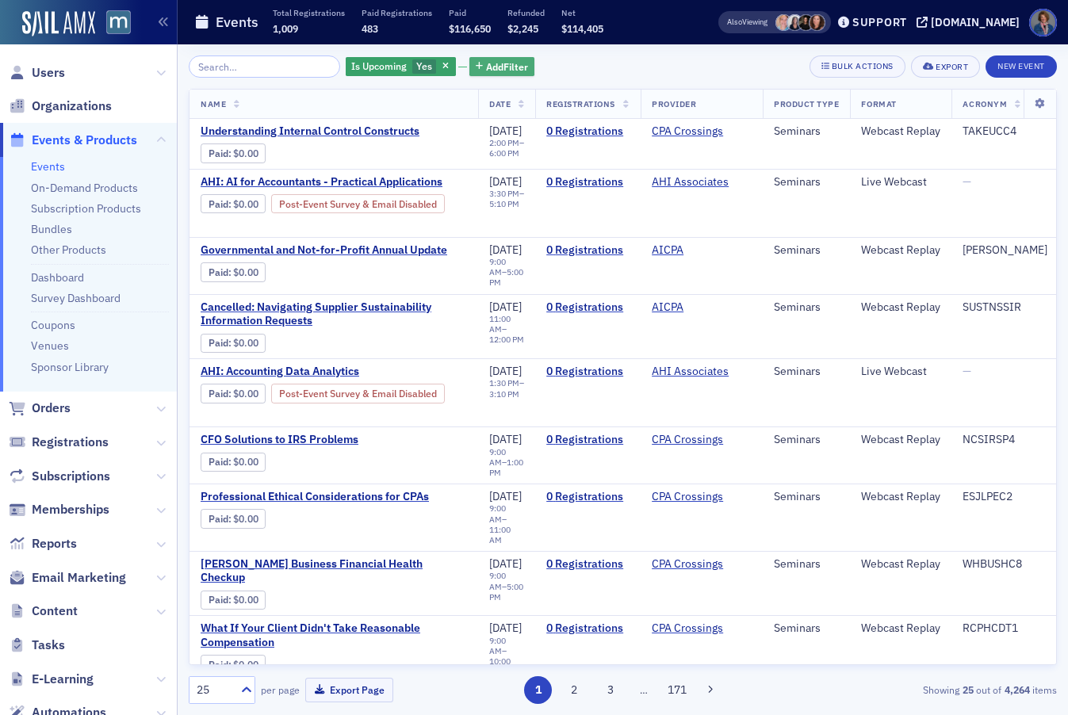
click at [486, 71] on span "Add Filter" at bounding box center [507, 66] width 42 height 14
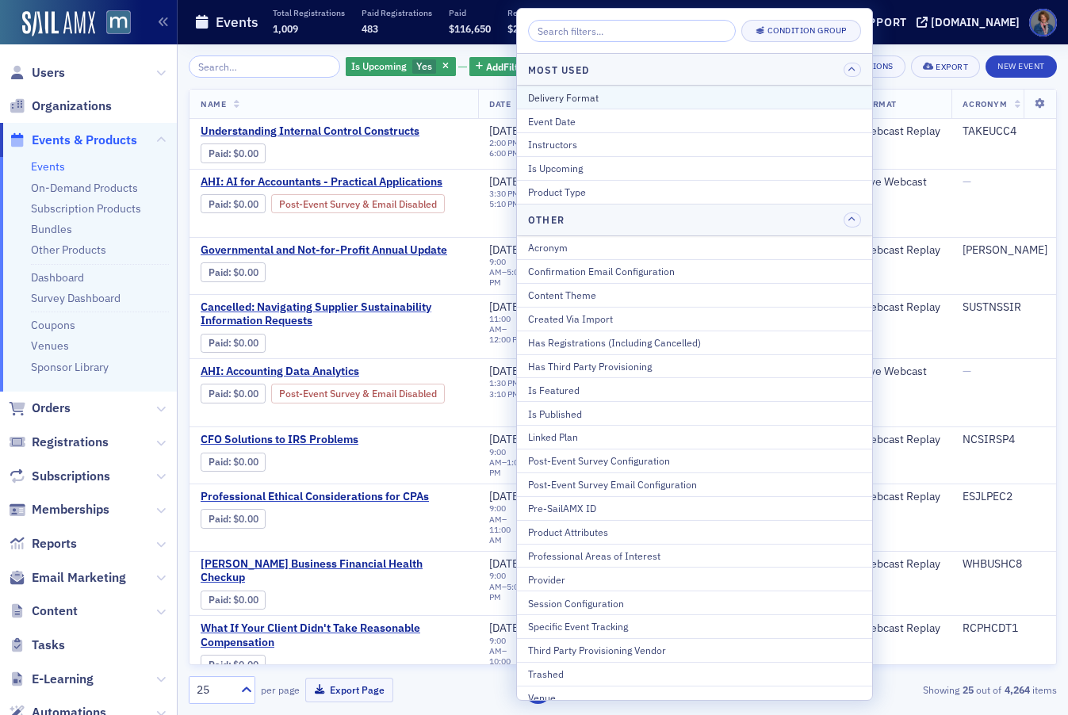
click at [557, 94] on div "Delivery Format" at bounding box center [694, 97] width 333 height 14
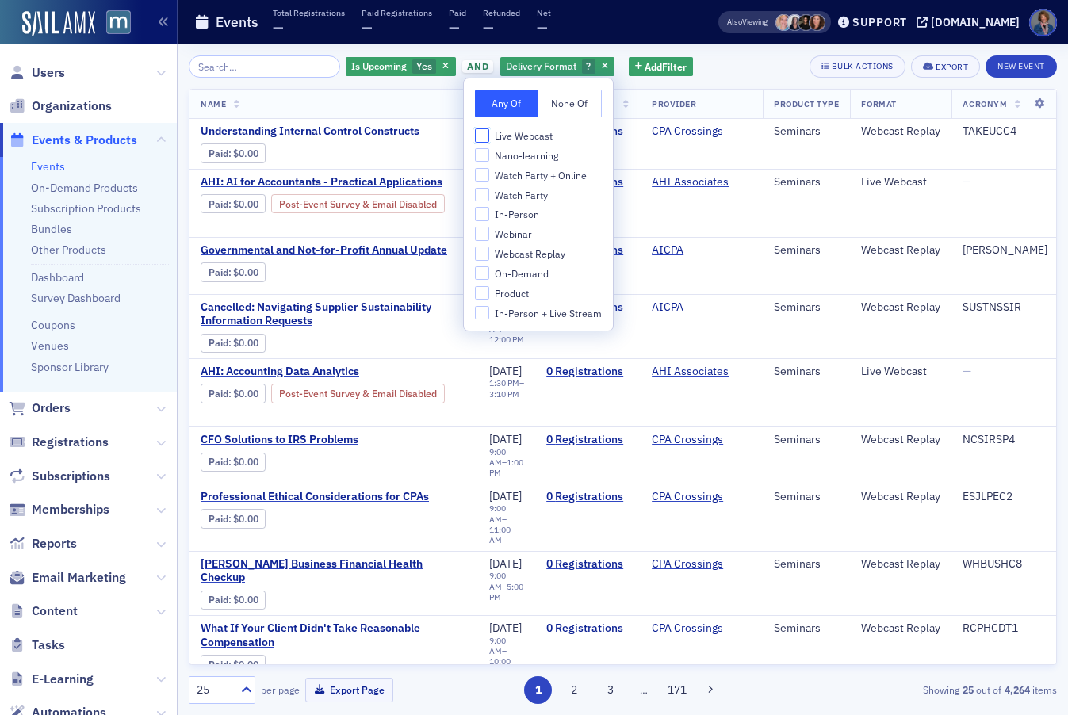
click at [484, 132] on input "Live Webcast" at bounding box center [482, 135] width 14 height 14
checkbox input "true"
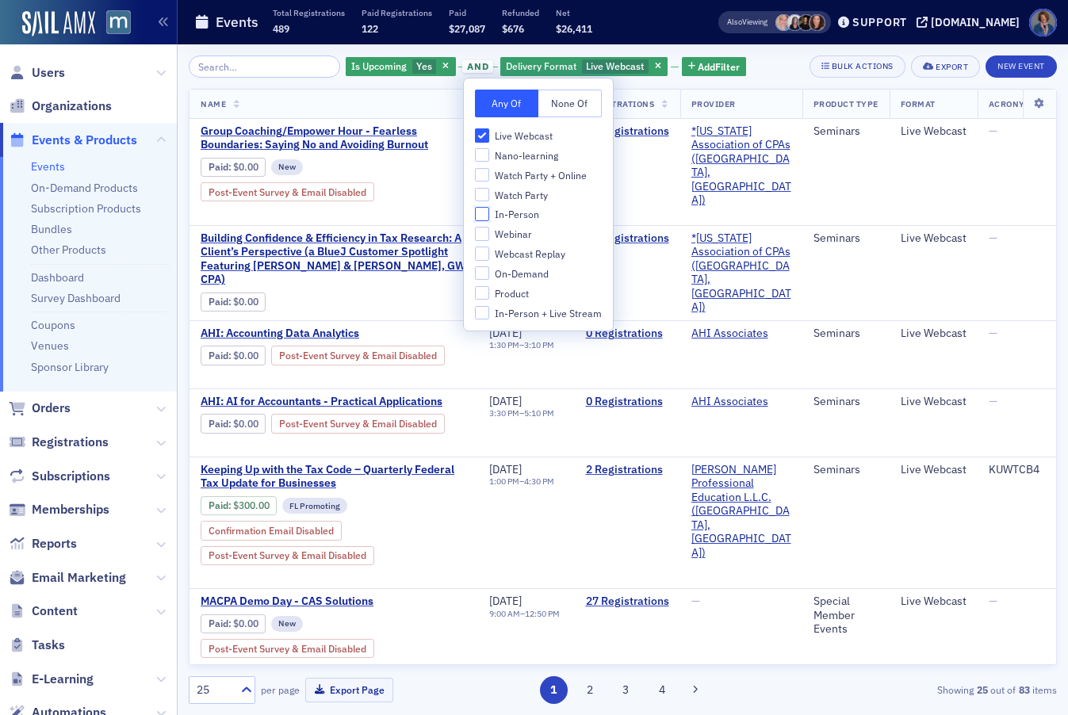
click at [487, 209] on input "In-Person" at bounding box center [482, 214] width 14 height 14
checkbox input "true"
click at [795, 82] on div "Is Upcoming Yes and Delivery Format Live Webcast, In-Person Add Filter Bulk Act…" at bounding box center [623, 379] width 868 height 648
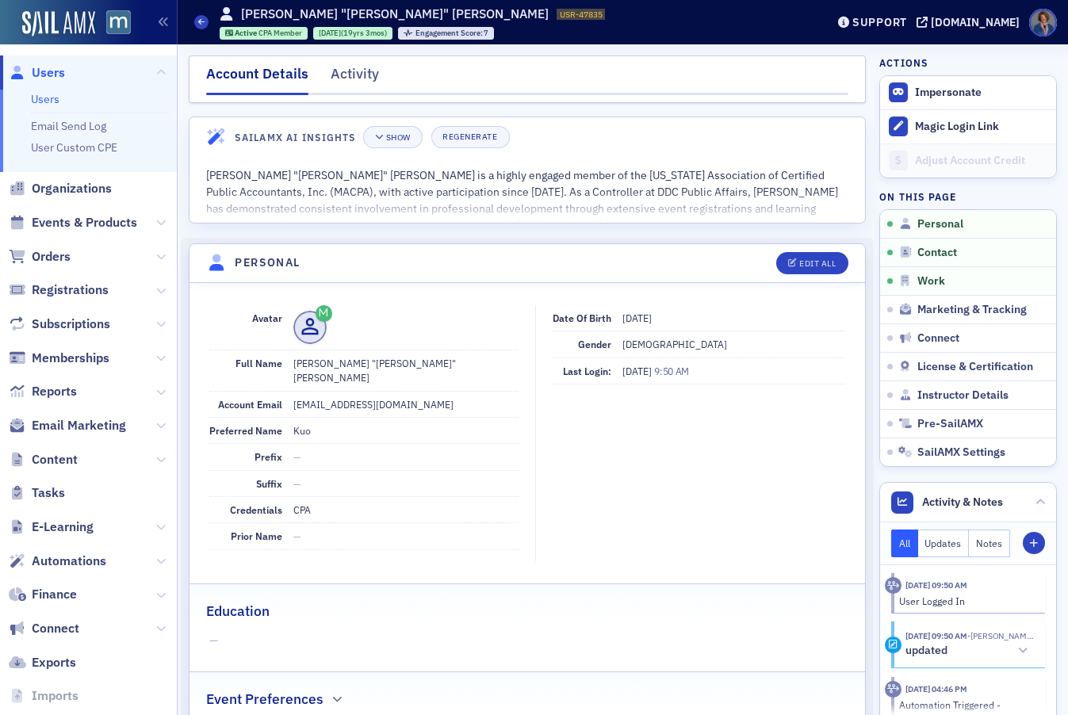
scroll to position [345, 0]
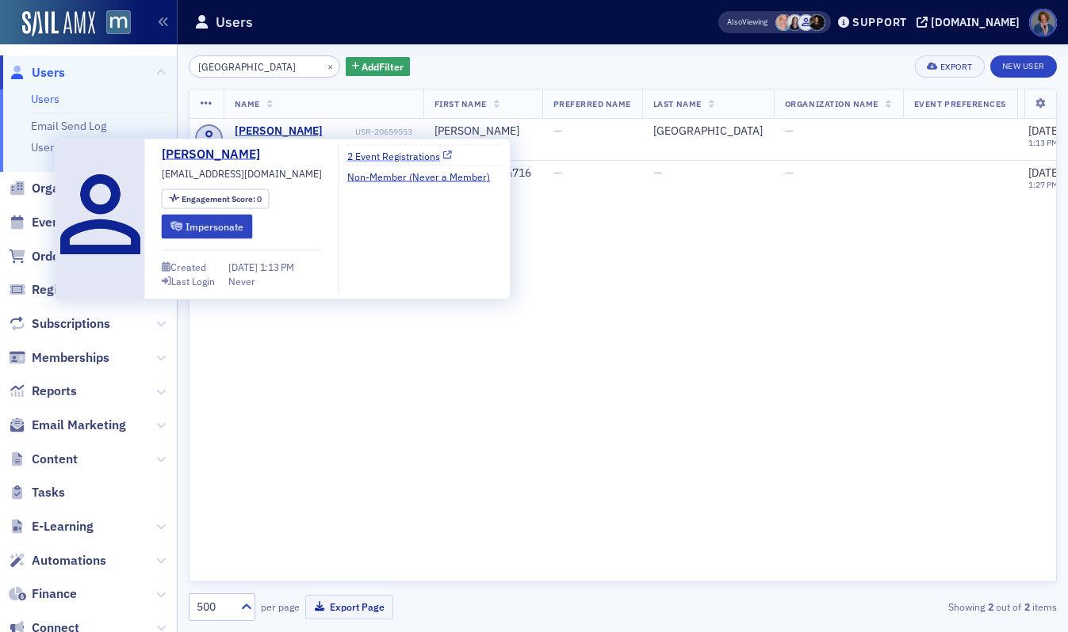
type input "[GEOGRAPHIC_DATA]"
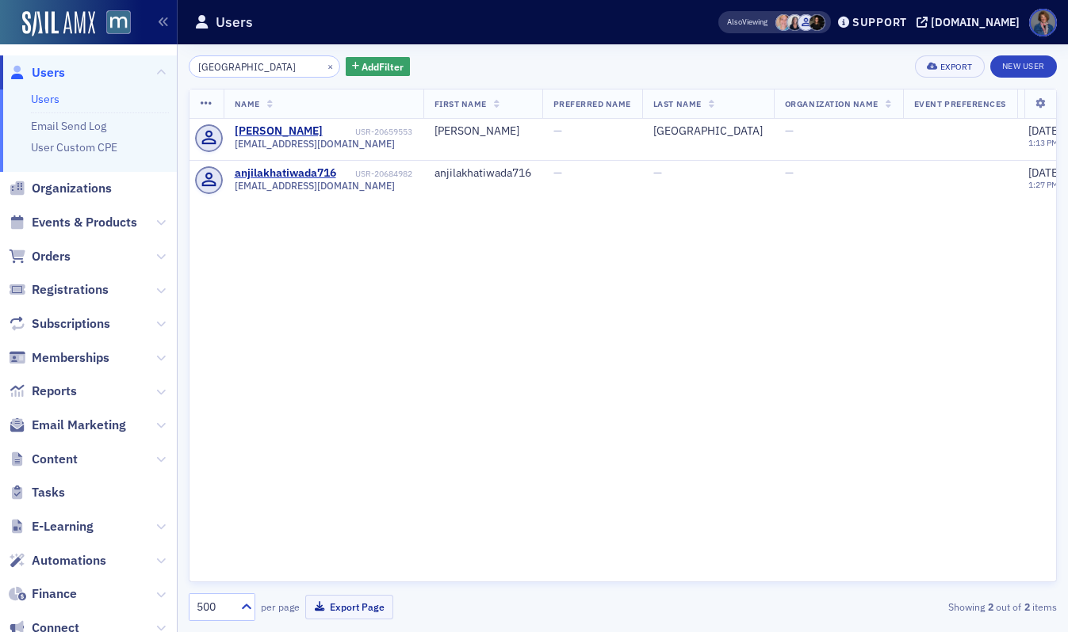
click at [49, 98] on link "Users" at bounding box center [45, 99] width 29 height 14
click at [323, 66] on button "×" at bounding box center [330, 66] width 14 height 14
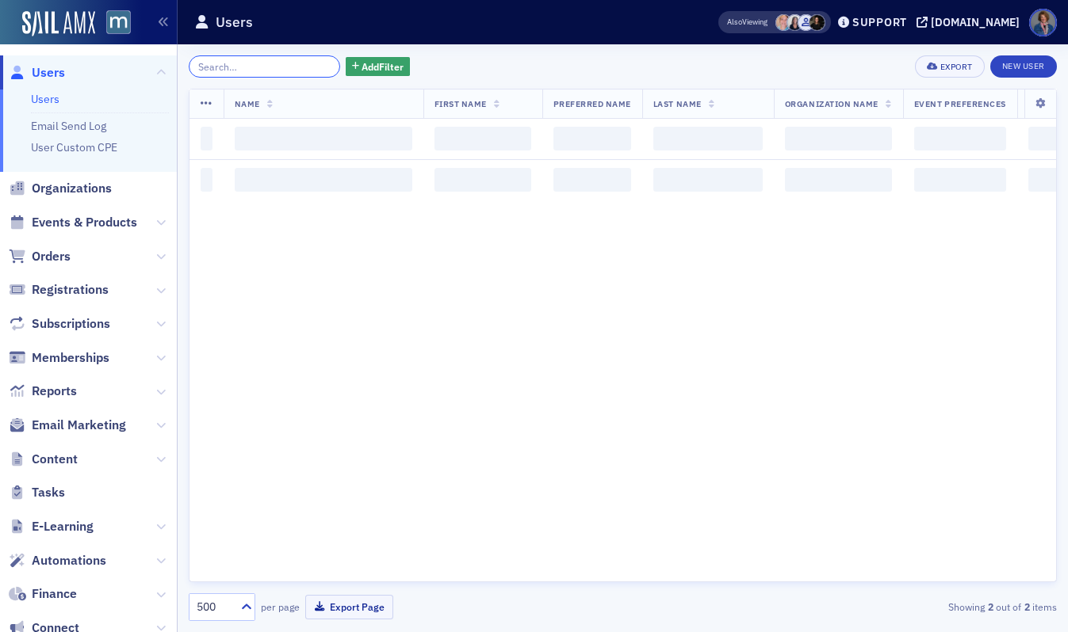
click at [231, 68] on input "search" at bounding box center [264, 66] width 151 height 22
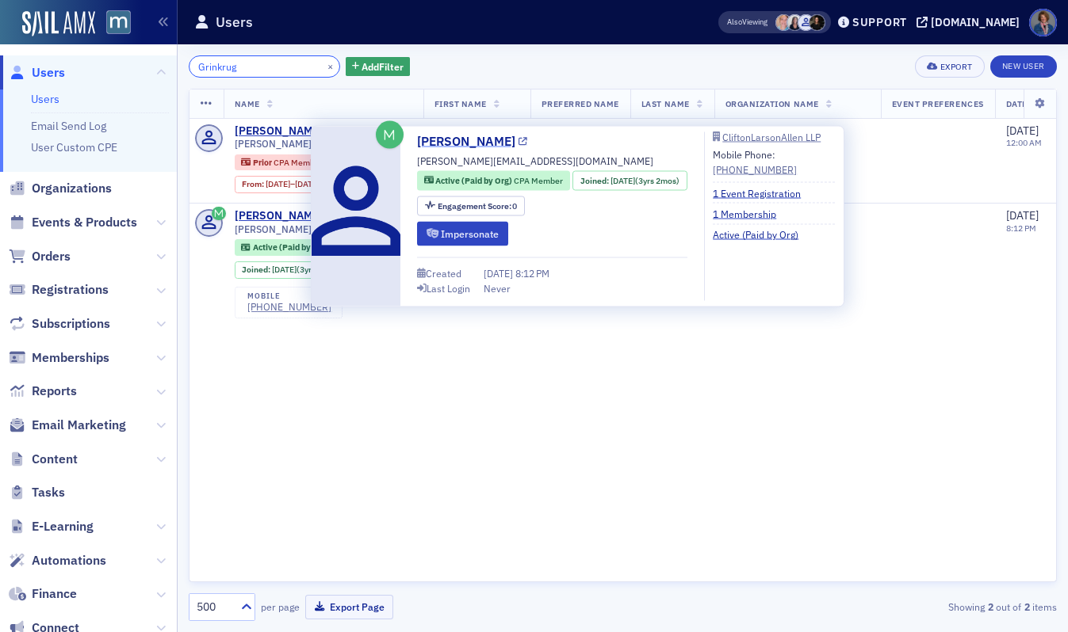
type input "Grinkrug"
click at [518, 141] on icon at bounding box center [522, 141] width 9 height 9
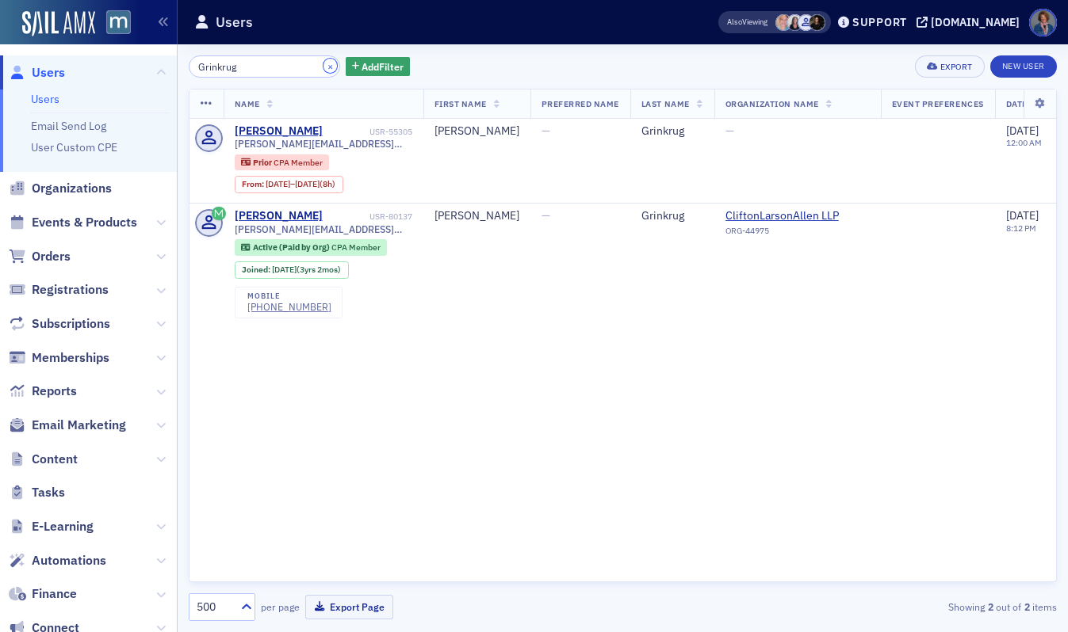
click at [323, 66] on button "×" at bounding box center [330, 66] width 14 height 14
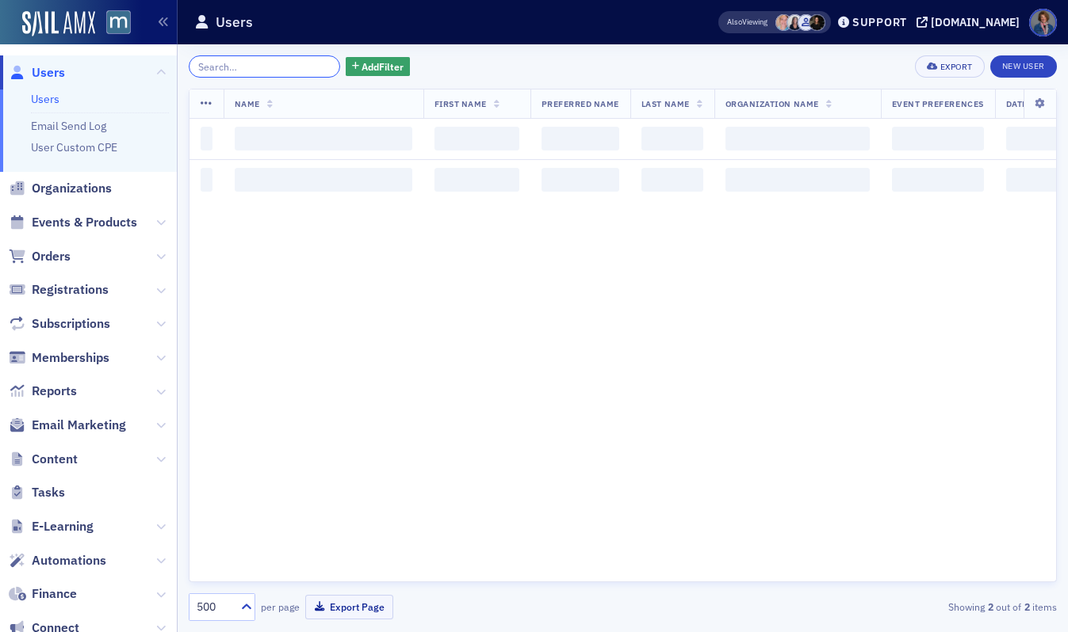
click at [262, 69] on input "search" at bounding box center [264, 66] width 151 height 22
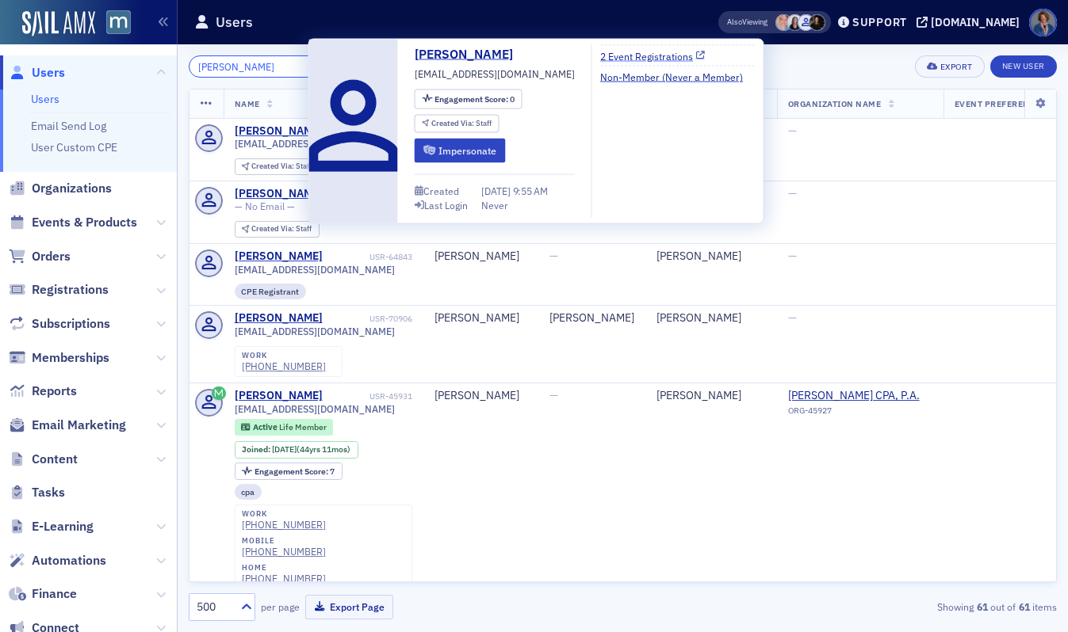
type input "[PERSON_NAME]"
click at [696, 55] on icon at bounding box center [700, 56] width 9 height 9
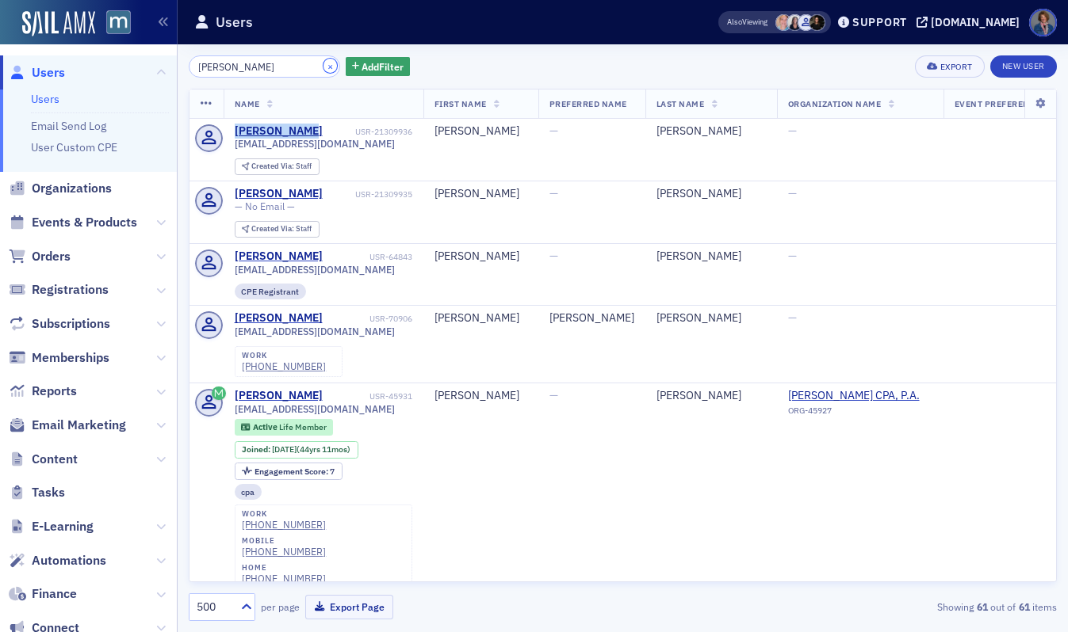
click at [323, 67] on button "×" at bounding box center [330, 66] width 14 height 14
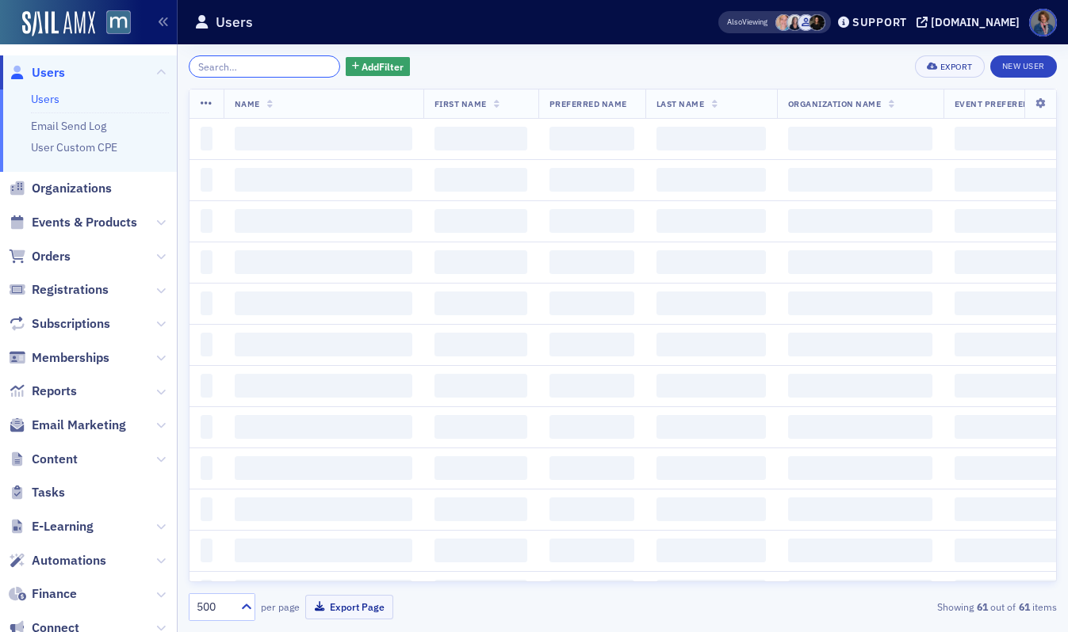
click at [246, 69] on input "search" at bounding box center [264, 66] width 151 height 22
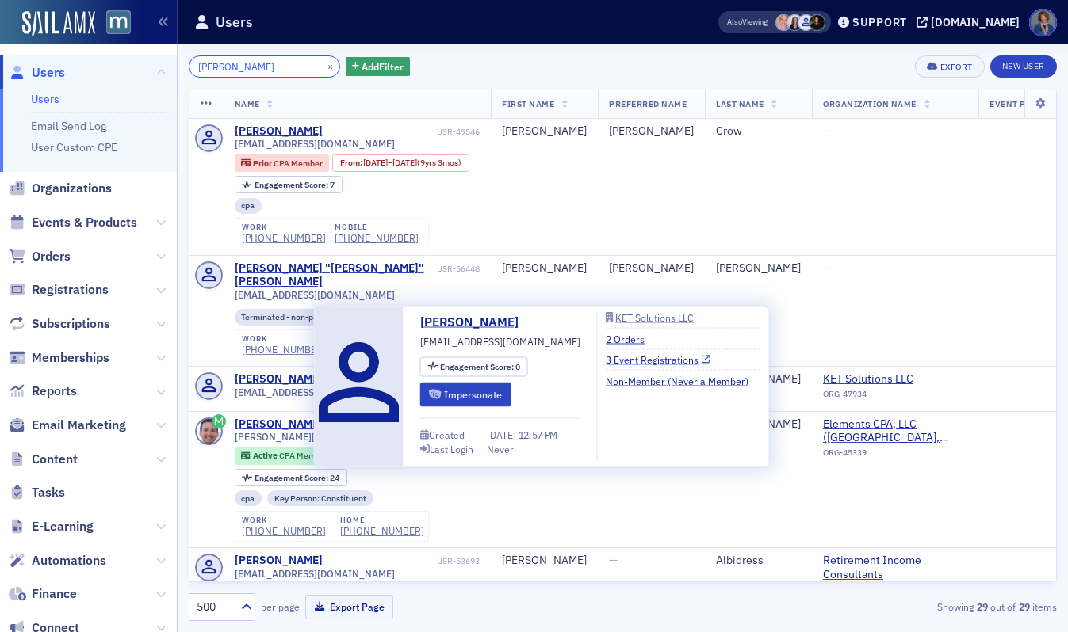
type input "Adrian Waite"
click at [701, 357] on icon at bounding box center [705, 360] width 9 height 9
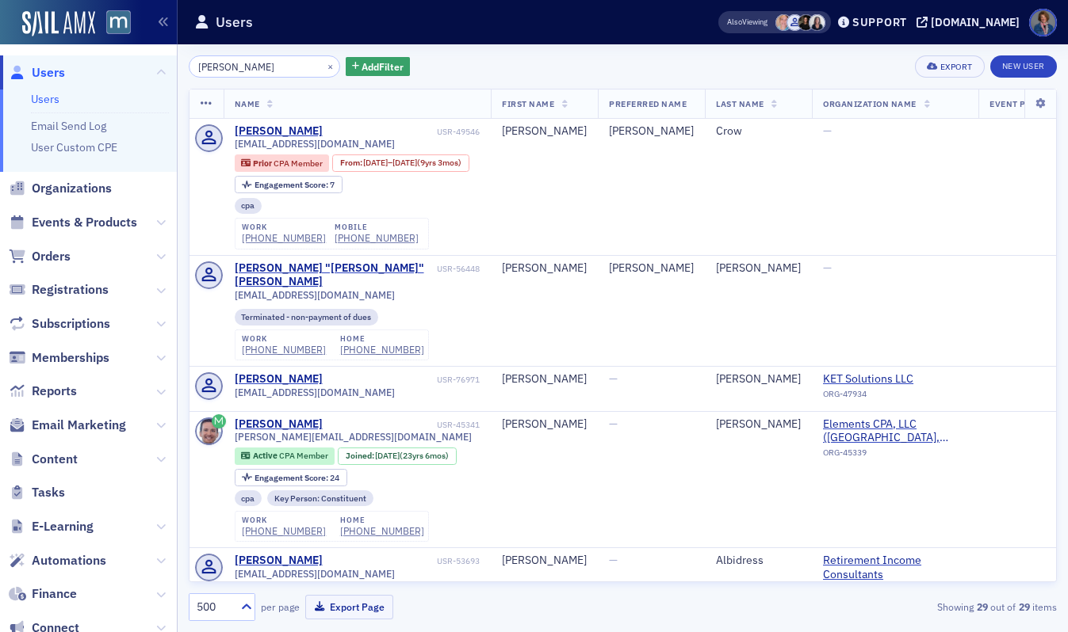
click at [44, 101] on link "Users" at bounding box center [45, 99] width 29 height 14
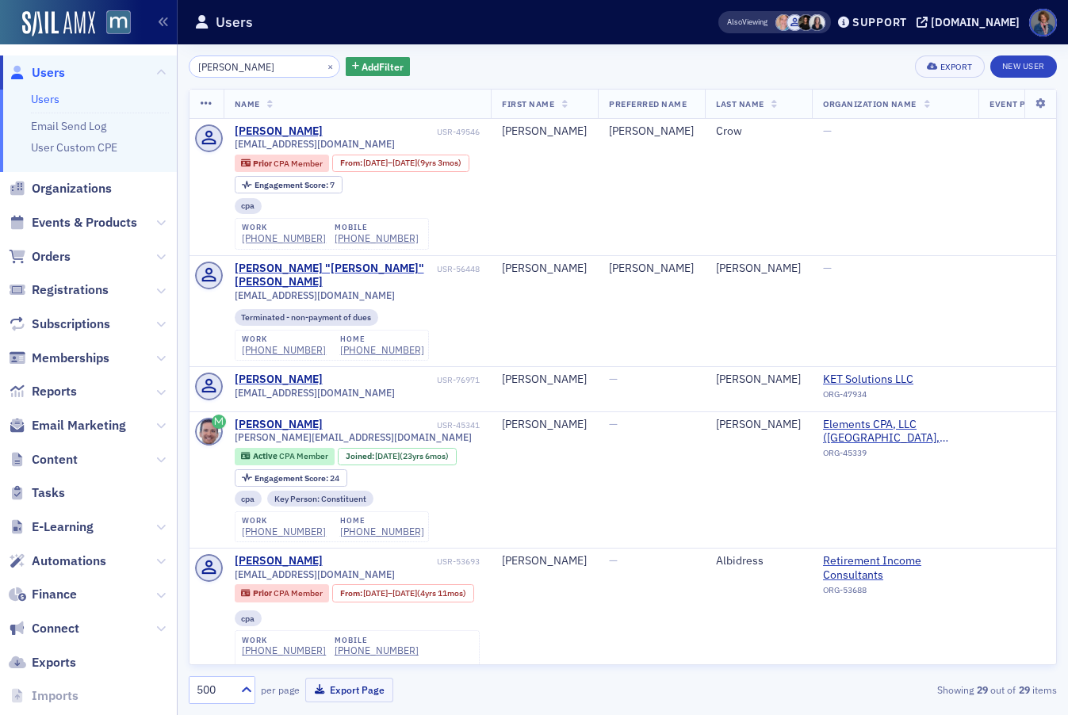
click at [48, 103] on link "Users" at bounding box center [45, 99] width 29 height 14
drag, startPoint x: 59, startPoint y: 222, endPoint x: 144, endPoint y: 155, distance: 108.4
click at [59, 222] on span "Events & Products" at bounding box center [84, 222] width 105 height 17
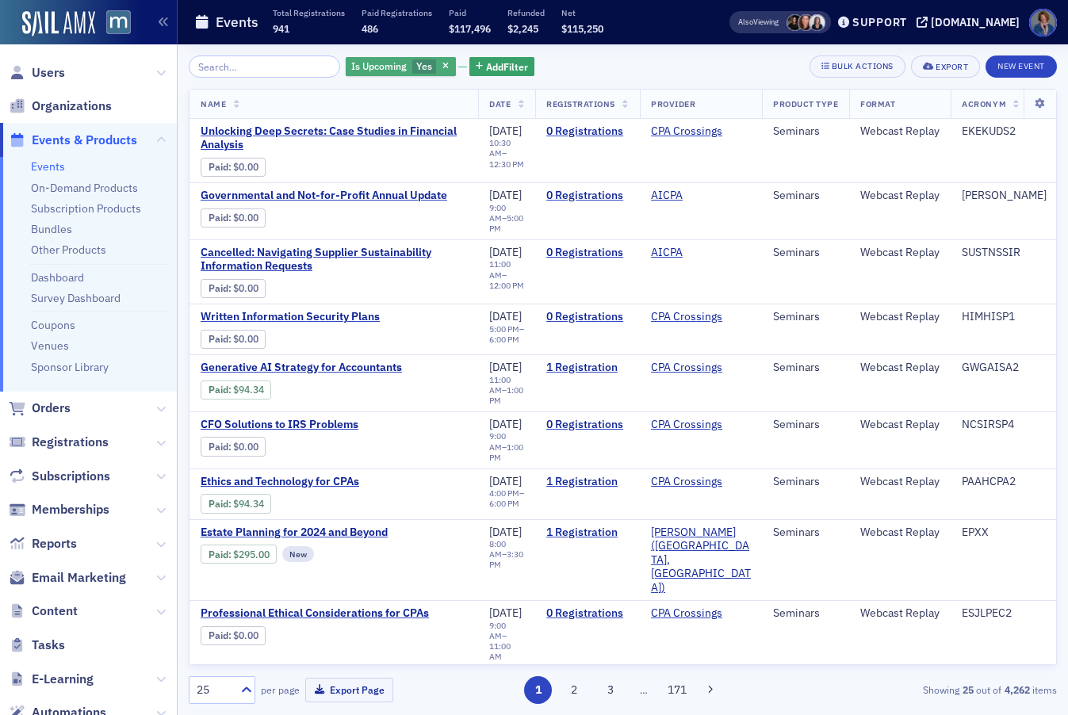
click at [412, 70] on span "Yes" at bounding box center [424, 66] width 25 height 15
click at [375, 93] on input "No" at bounding box center [374, 97] width 14 height 14
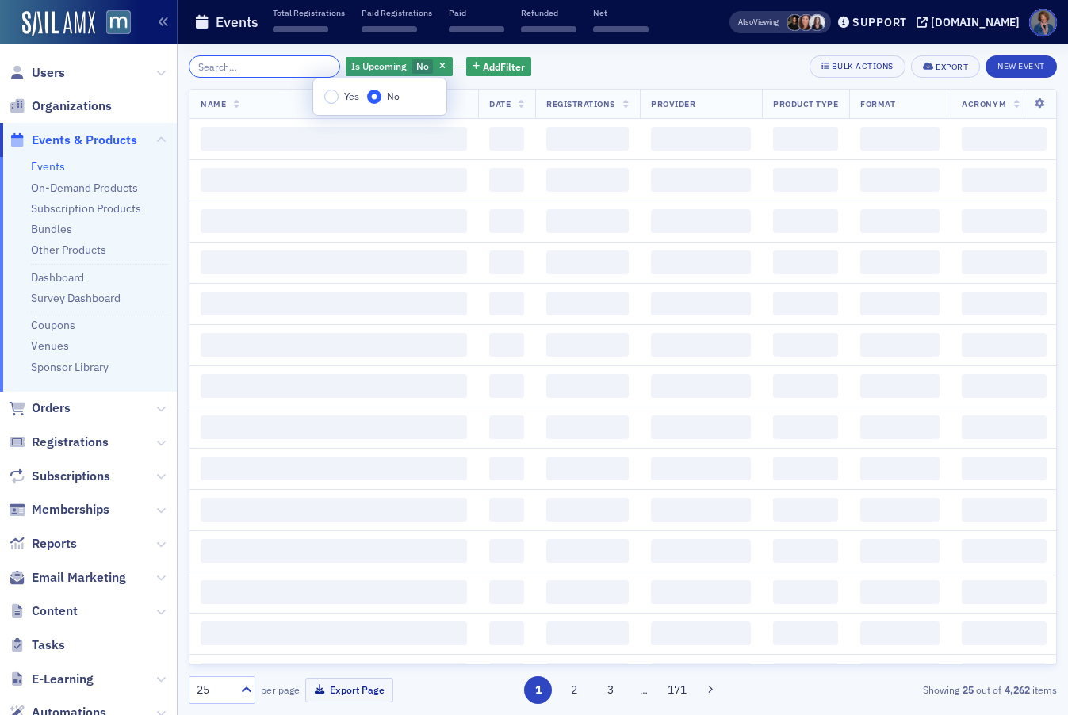
click at [272, 66] on input "search" at bounding box center [264, 66] width 151 height 22
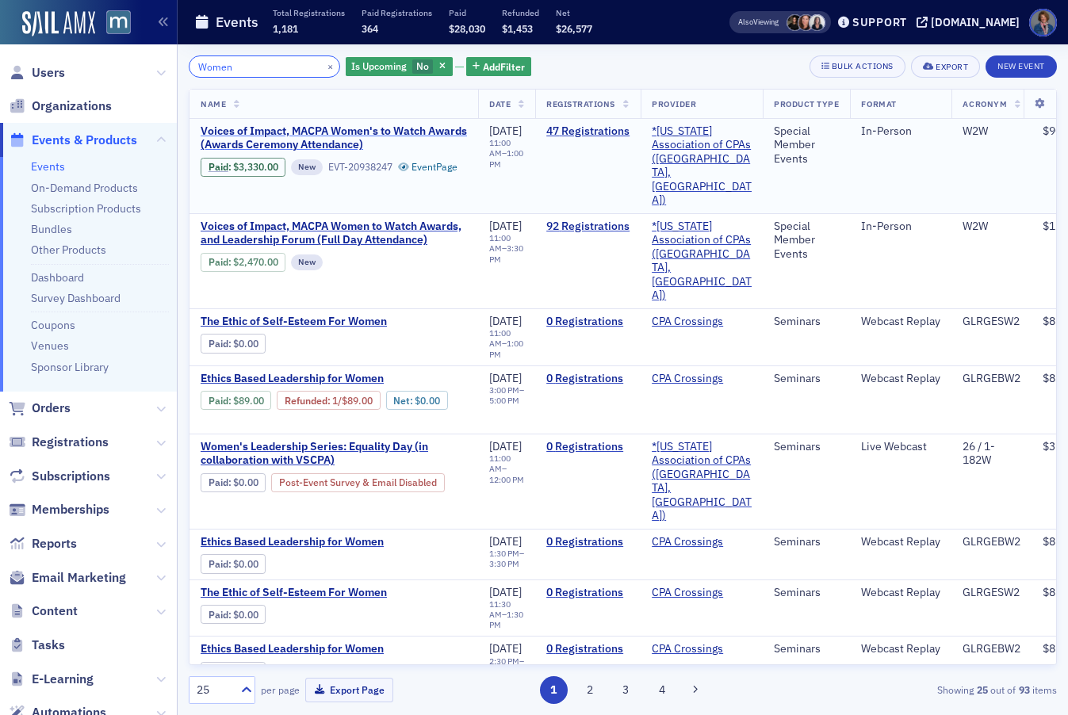
type input "Women"
click at [336, 142] on span "Voices of Impact, MACPA Women's to Watch Awards (Awards Ceremony Attendance)" at bounding box center [334, 138] width 266 height 28
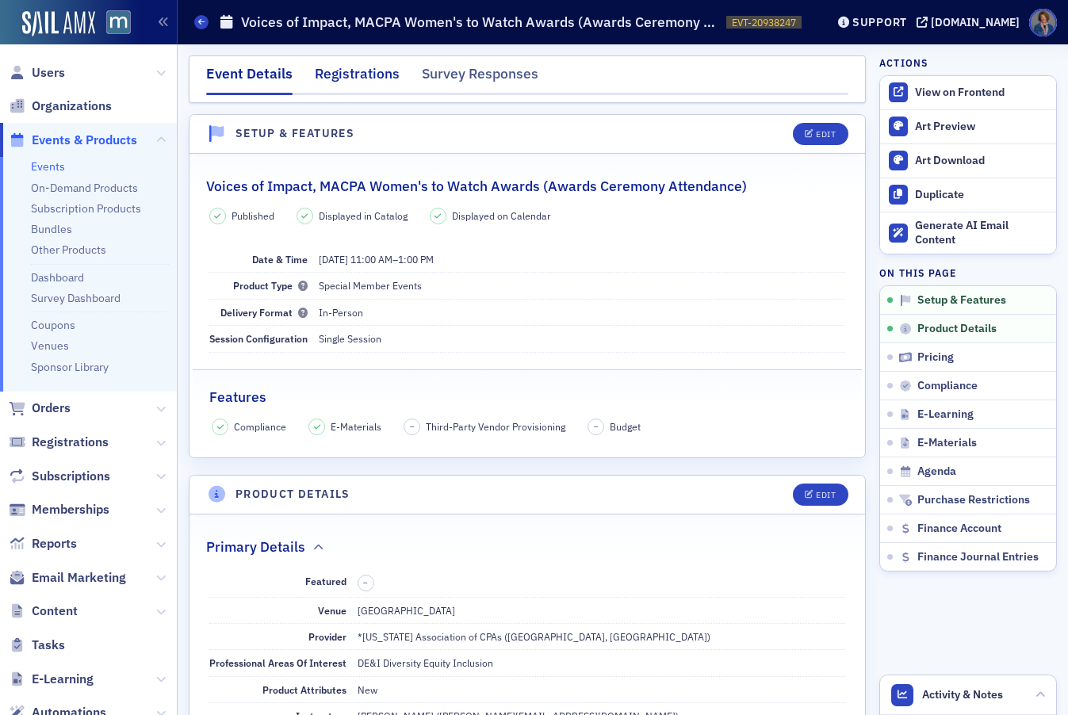
click at [357, 80] on div "Registrations" at bounding box center [357, 77] width 85 height 29
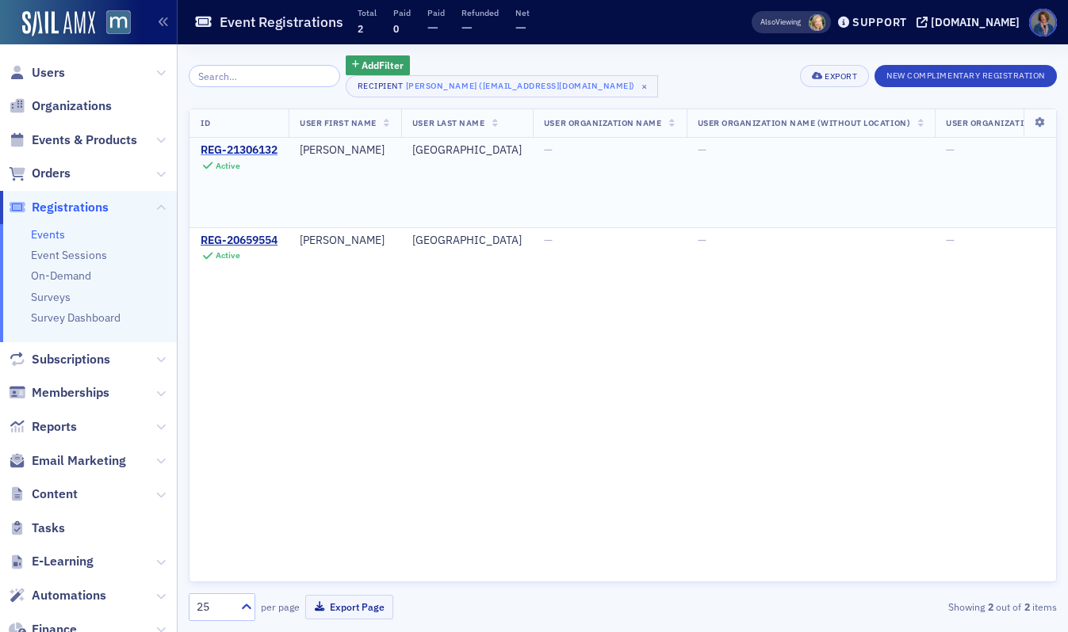
click at [248, 154] on div "REG-21306132" at bounding box center [239, 150] width 77 height 14
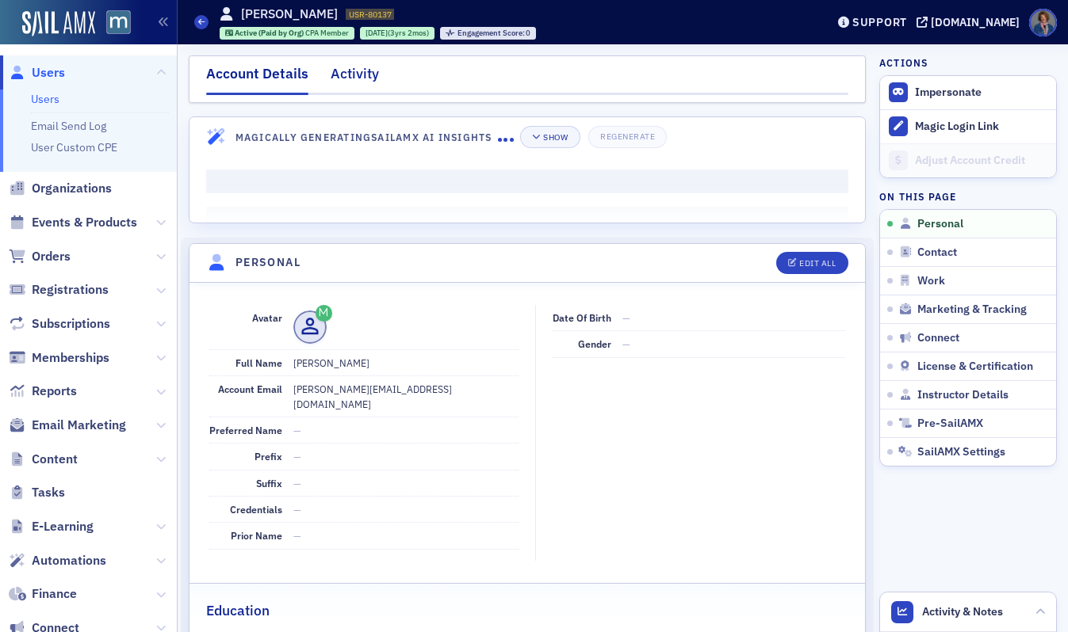
click at [353, 74] on div "Activity" at bounding box center [354, 77] width 48 height 29
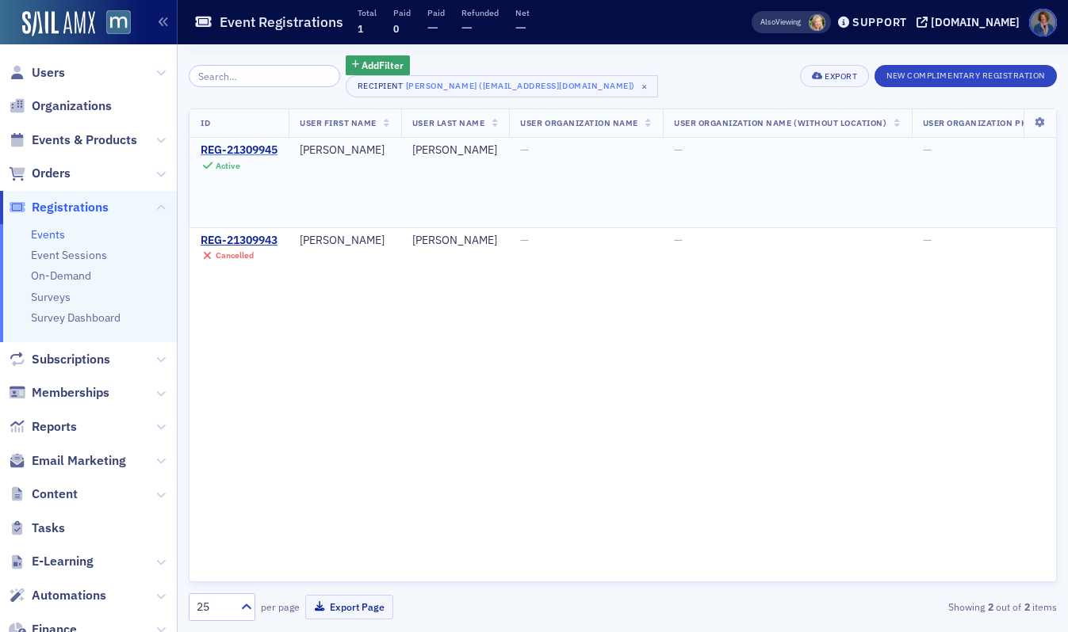
click at [259, 149] on div "REG-21309945" at bounding box center [239, 150] width 77 height 14
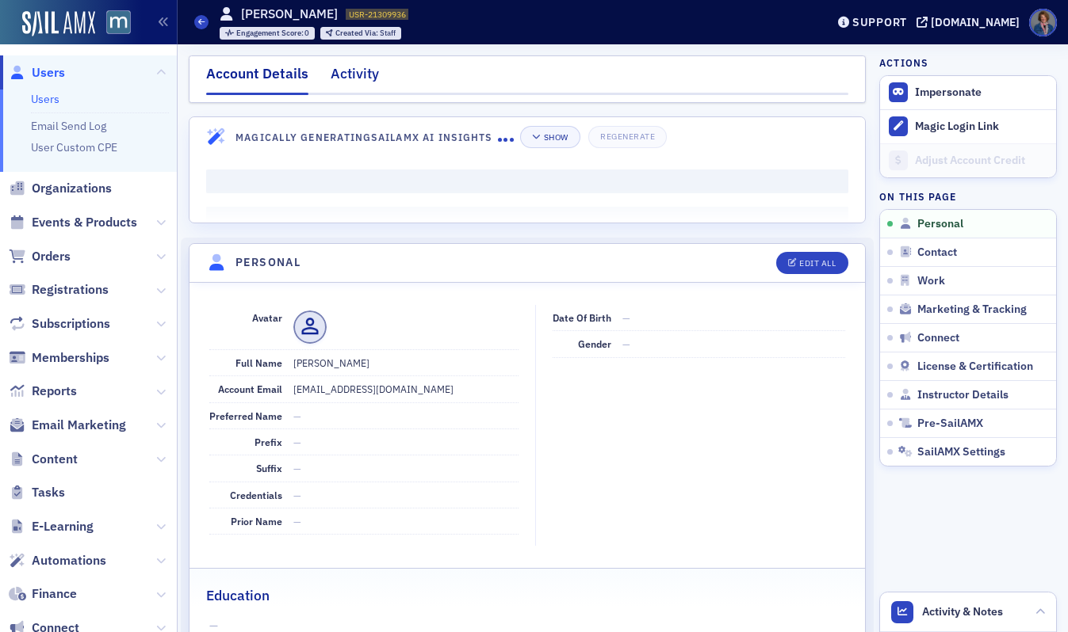
click at [350, 70] on div "Activity" at bounding box center [354, 77] width 48 height 29
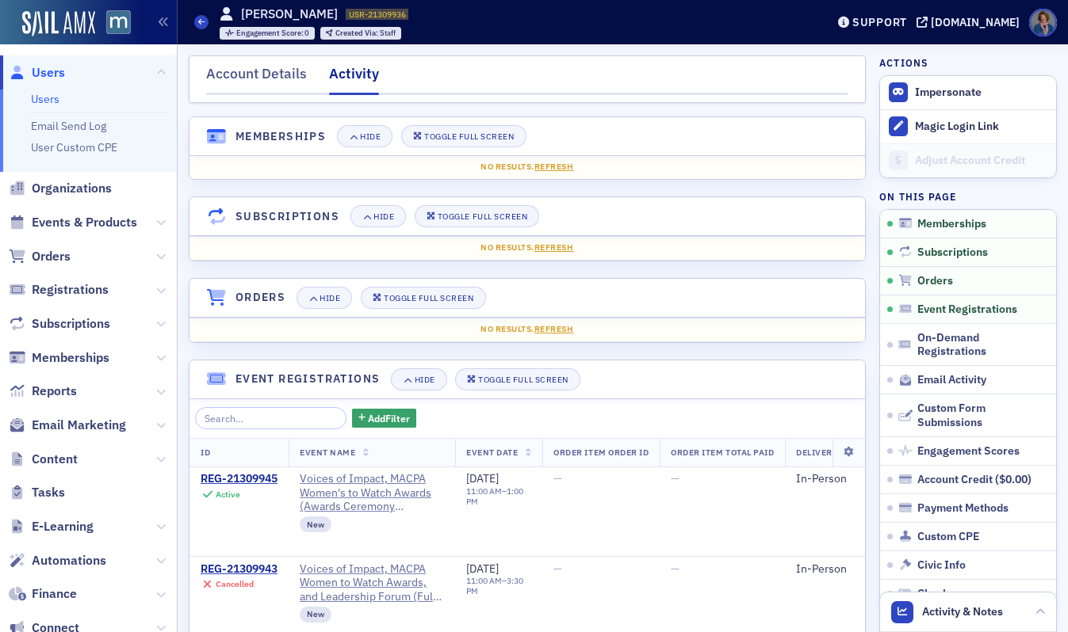
click at [45, 100] on link "Users" at bounding box center [45, 99] width 29 height 14
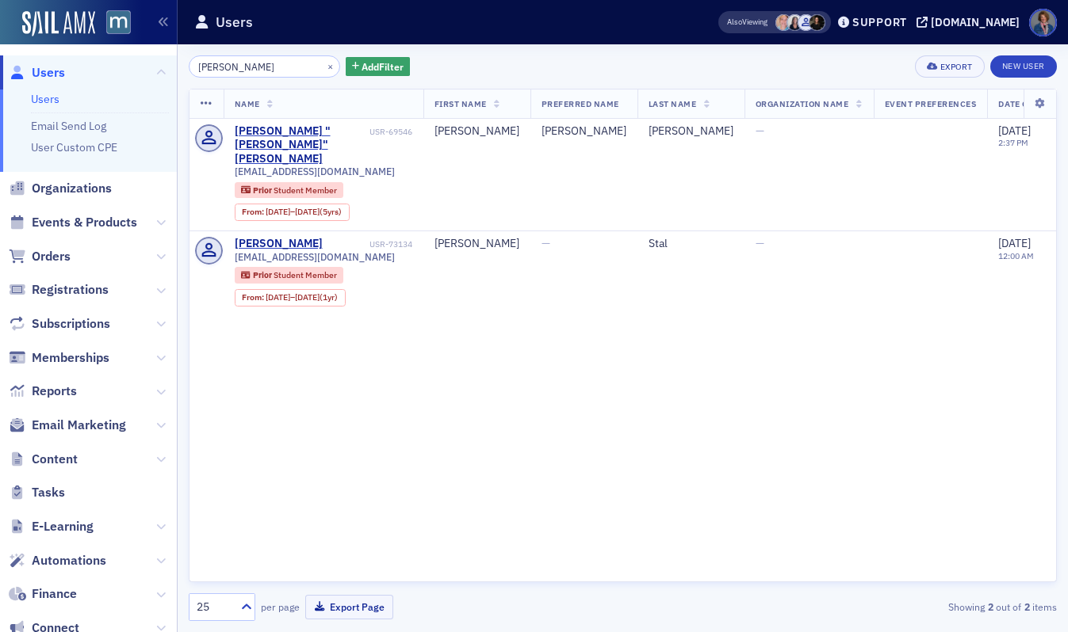
drag, startPoint x: 225, startPoint y: 66, endPoint x: 274, endPoint y: 66, distance: 49.1
click at [274, 66] on input "[PERSON_NAME]" at bounding box center [264, 66] width 151 height 22
drag, startPoint x: 178, startPoint y: 75, endPoint x: 205, endPoint y: 59, distance: 31.7
click at [181, 71] on div "[PERSON_NAME] × Add Filter Export New User Name First Name Preferred Name Last …" at bounding box center [623, 338] width 890 height 588
drag, startPoint x: 227, startPoint y: 65, endPoint x: 219, endPoint y: 69, distance: 8.9
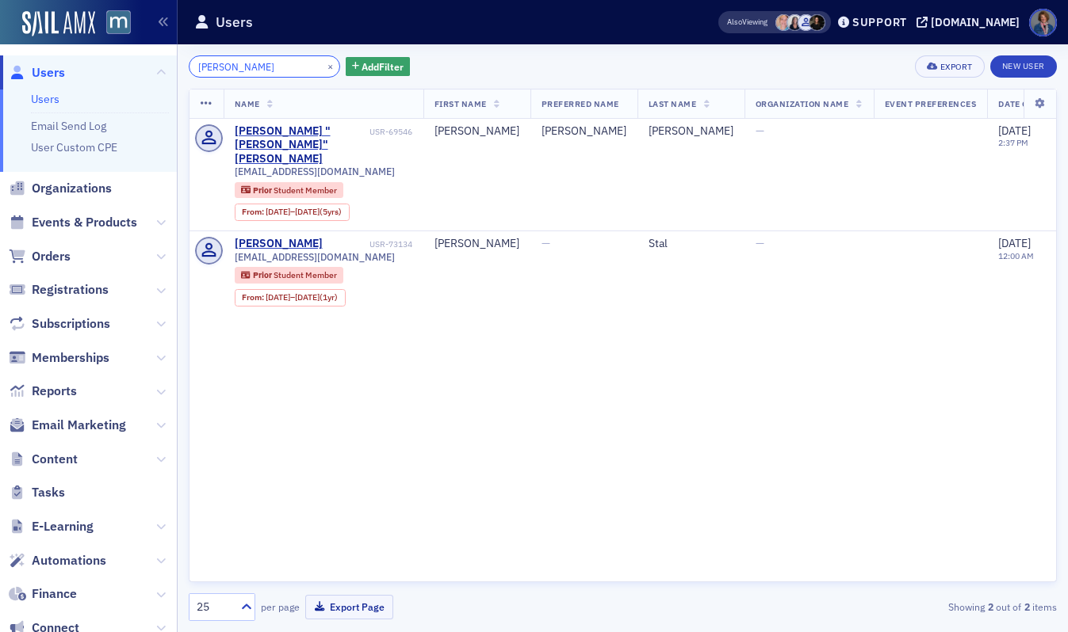
click at [219, 69] on input "[PERSON_NAME]" at bounding box center [264, 66] width 151 height 22
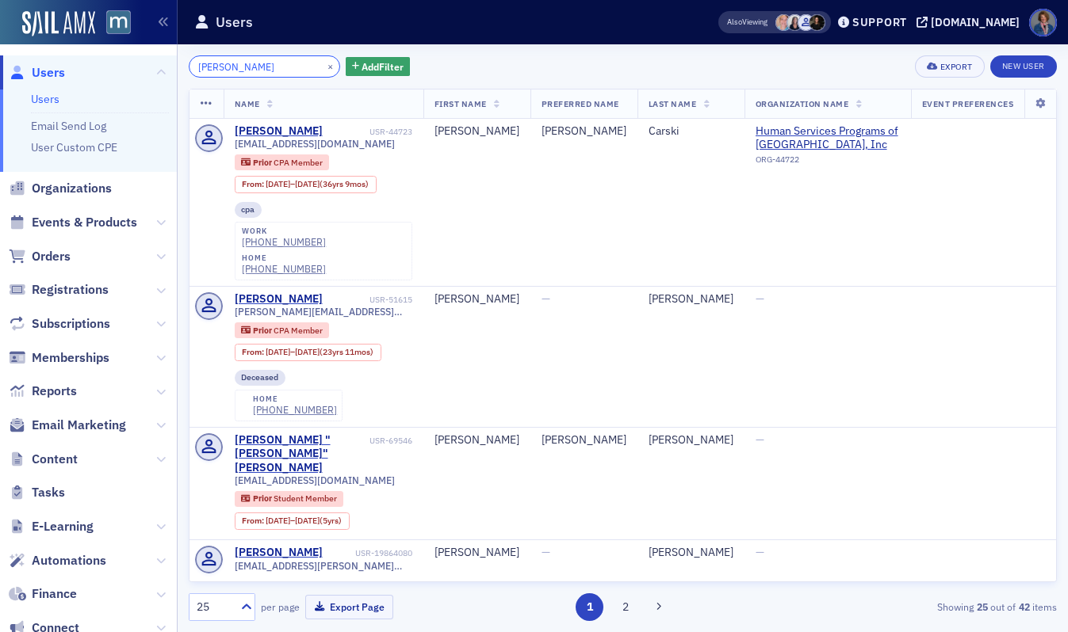
drag, startPoint x: 219, startPoint y: 67, endPoint x: 171, endPoint y: 71, distance: 47.7
click at [171, 71] on div "Users Users Email Send Log User Custom CPE Organizations Events & Products Orde…" at bounding box center [534, 316] width 1068 height 632
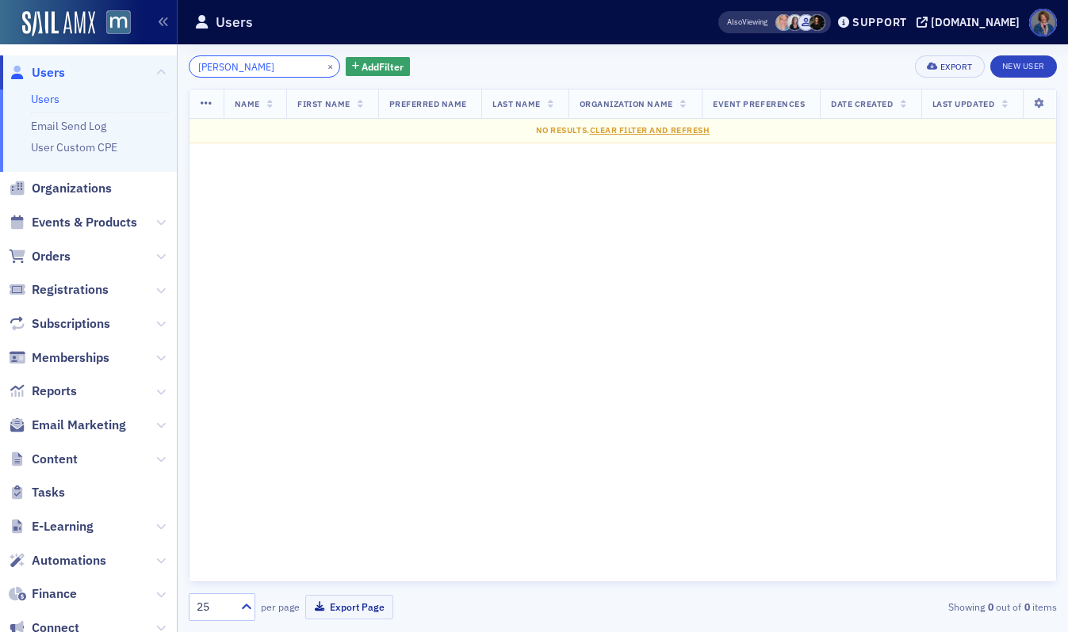
type input "[PERSON_NAME]"
click at [47, 97] on link "Users" at bounding box center [45, 99] width 29 height 14
click at [323, 66] on button "×" at bounding box center [330, 66] width 14 height 14
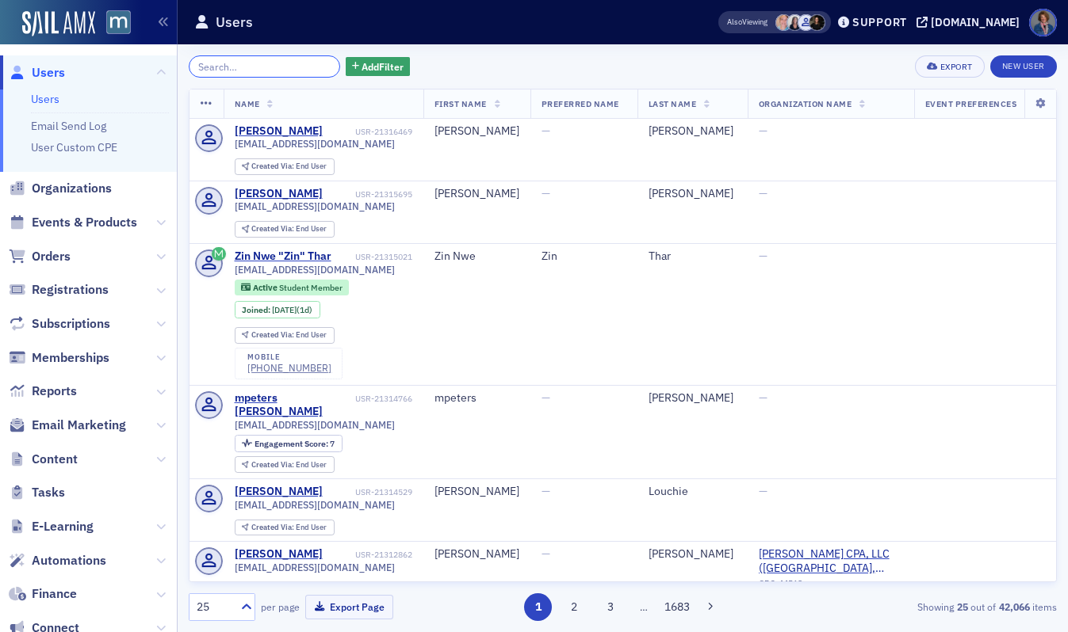
click at [269, 67] on input "search" at bounding box center [264, 66] width 151 height 22
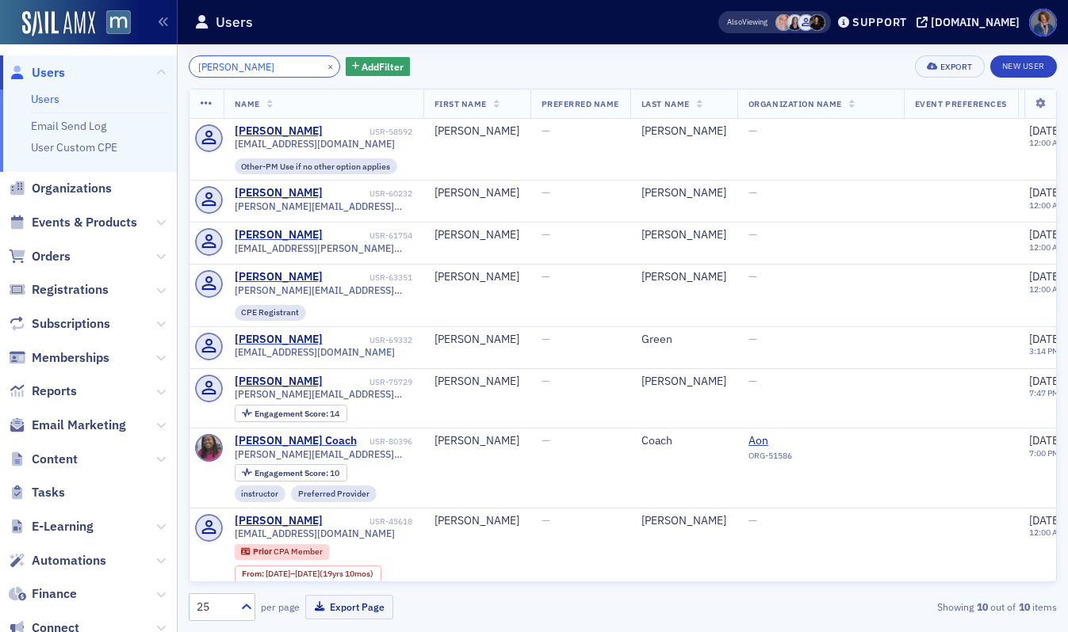
type input "[PERSON_NAME]"
click at [323, 63] on button "×" at bounding box center [330, 66] width 14 height 14
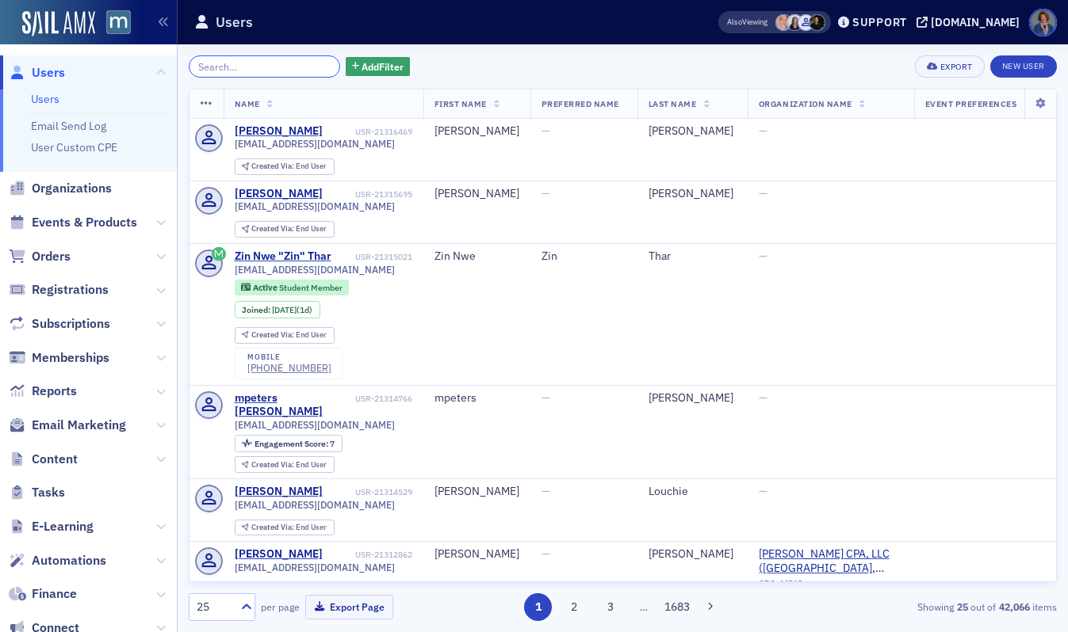
click at [246, 66] on input "search" at bounding box center [264, 66] width 151 height 22
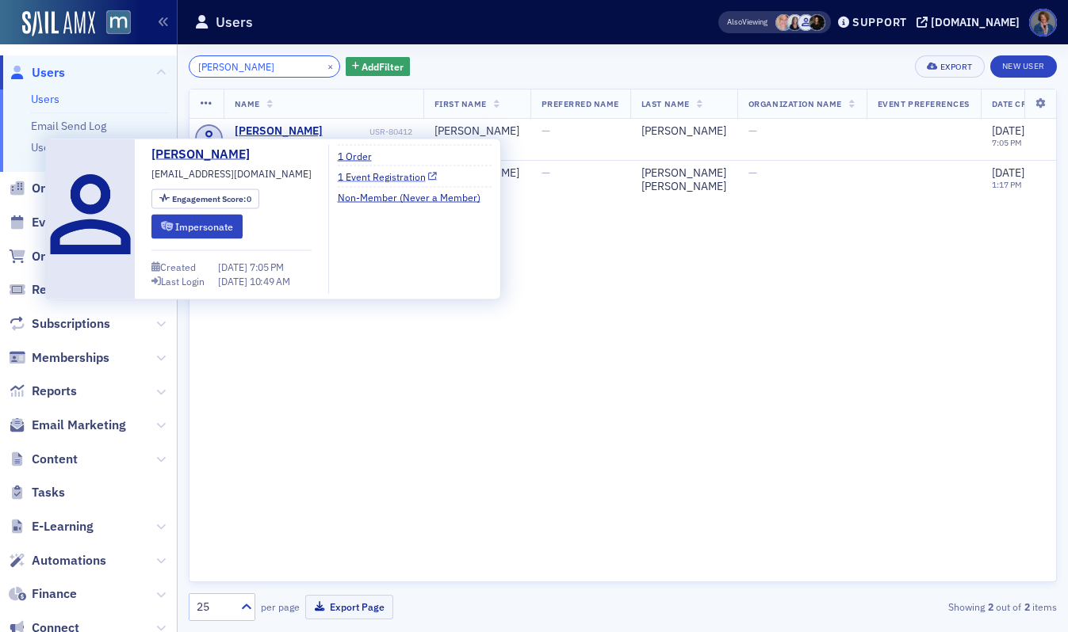
type input "[PERSON_NAME]"
click at [428, 177] on icon at bounding box center [432, 176] width 9 height 9
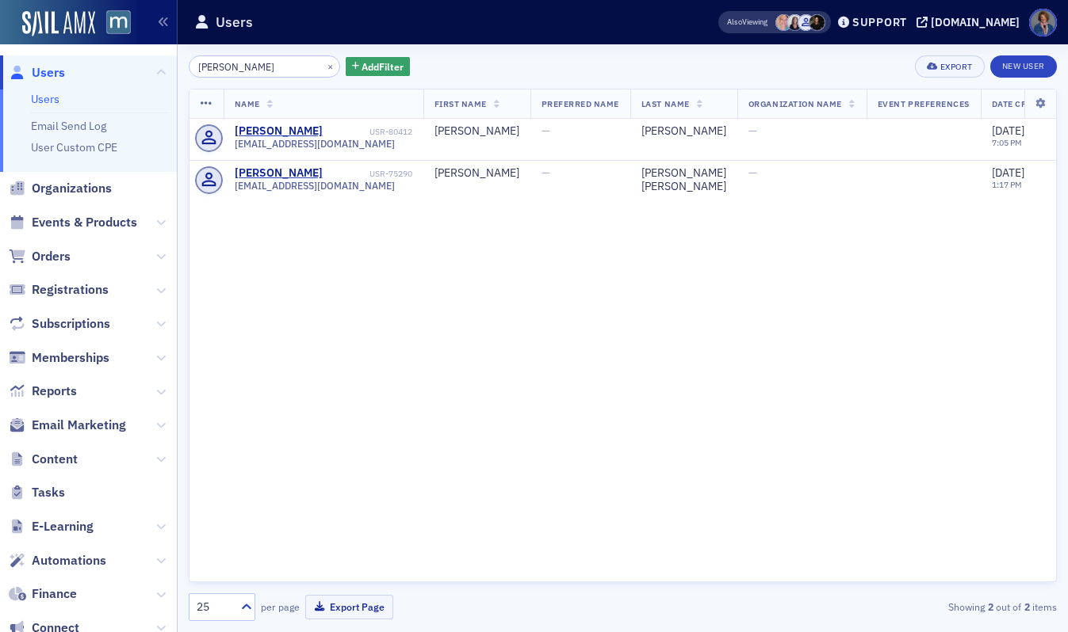
drag, startPoint x: 658, startPoint y: 357, endPoint x: 586, endPoint y: 288, distance: 99.2
click at [658, 353] on div "Name First Name Preferred Name Last Name Organization Name Event Preferences Da…" at bounding box center [623, 336] width 868 height 494
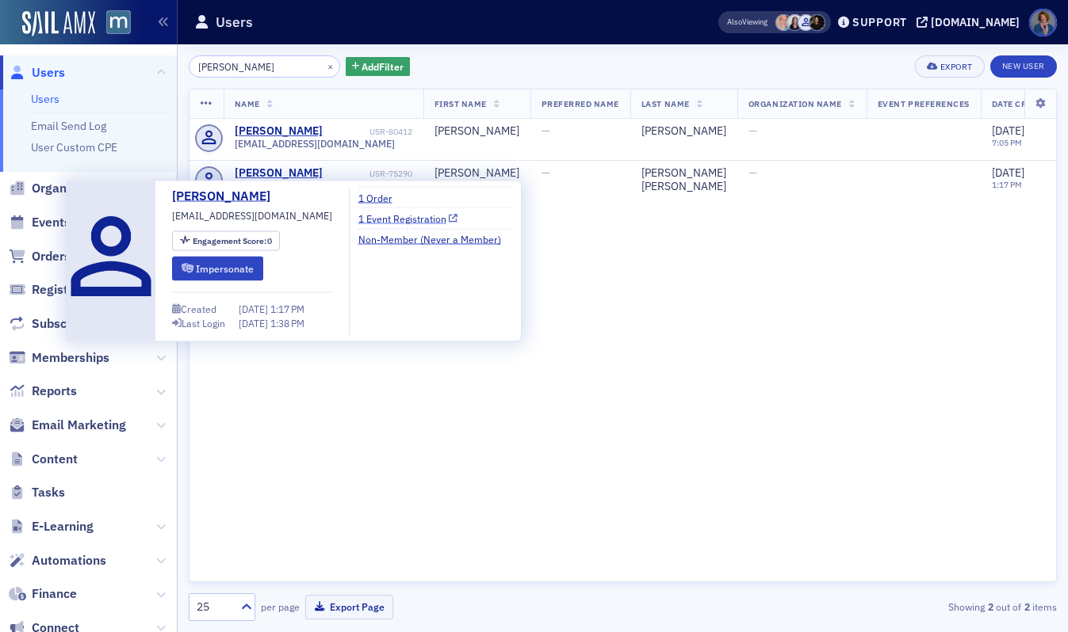
click at [403, 219] on link "1 Event Registration" at bounding box center [408, 218] width 100 height 14
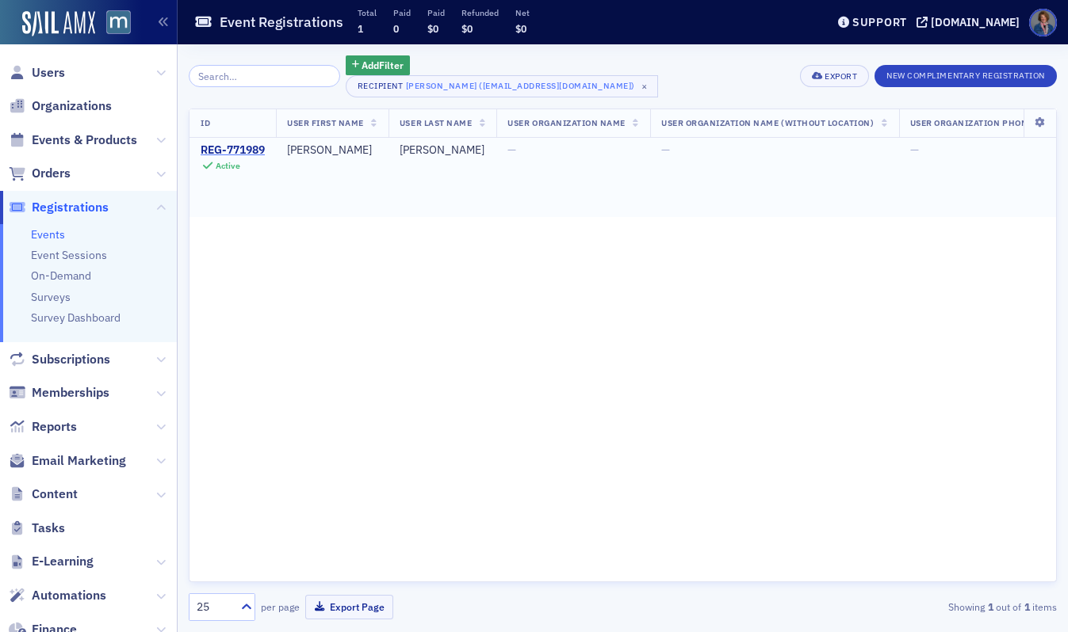
click at [253, 151] on div "REG-771989" at bounding box center [233, 150] width 64 height 14
click at [259, 152] on div "REG-21226756" at bounding box center [239, 150] width 77 height 14
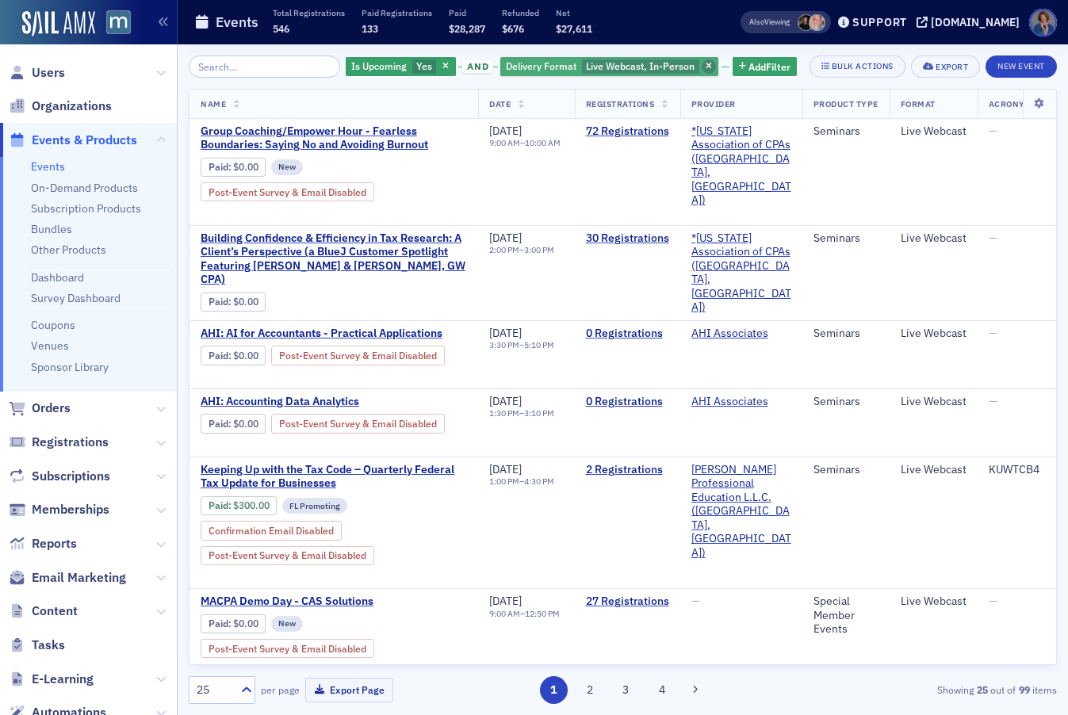
click at [705, 63] on icon "button" at bounding box center [708, 67] width 6 height 9
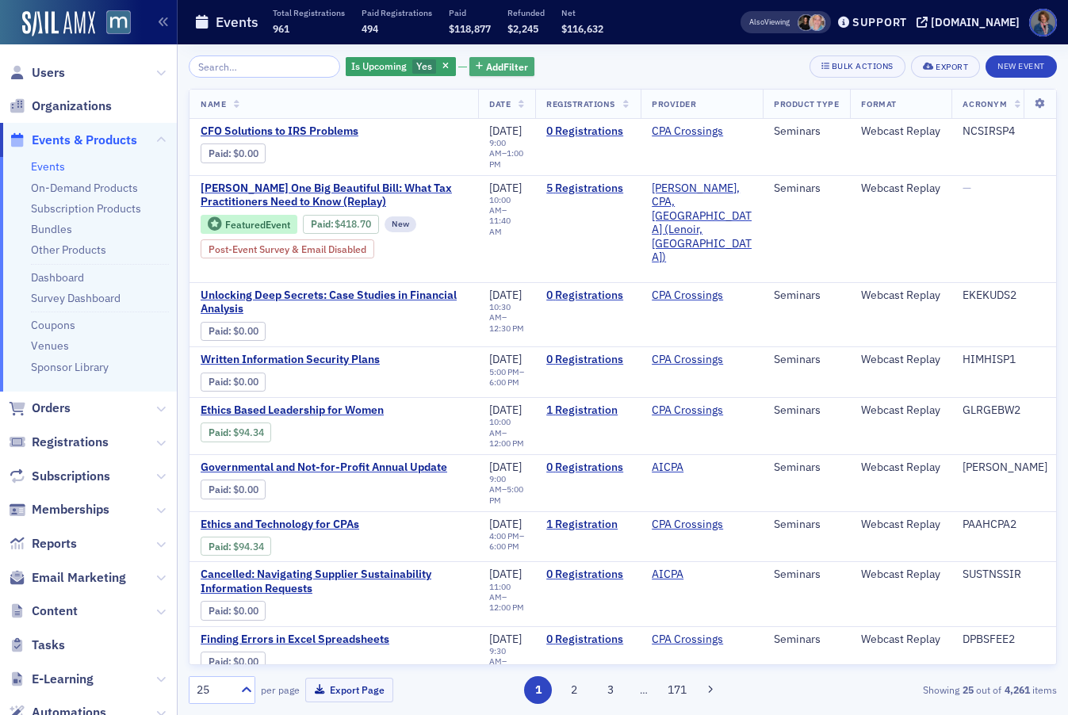
click at [486, 65] on span "Add Filter" at bounding box center [507, 66] width 42 height 14
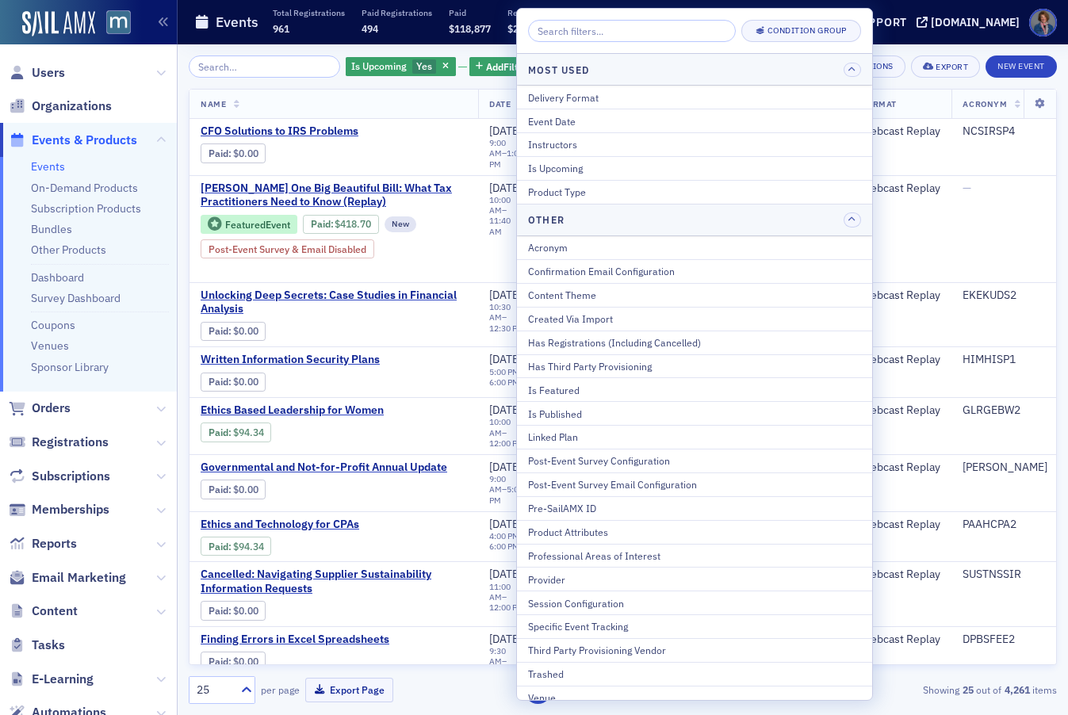
click at [881, 40] on header "Events Total Registrations 961 Paid Registrations 494 Paid $118,877 Refunded $2…" at bounding box center [623, 22] width 890 height 44
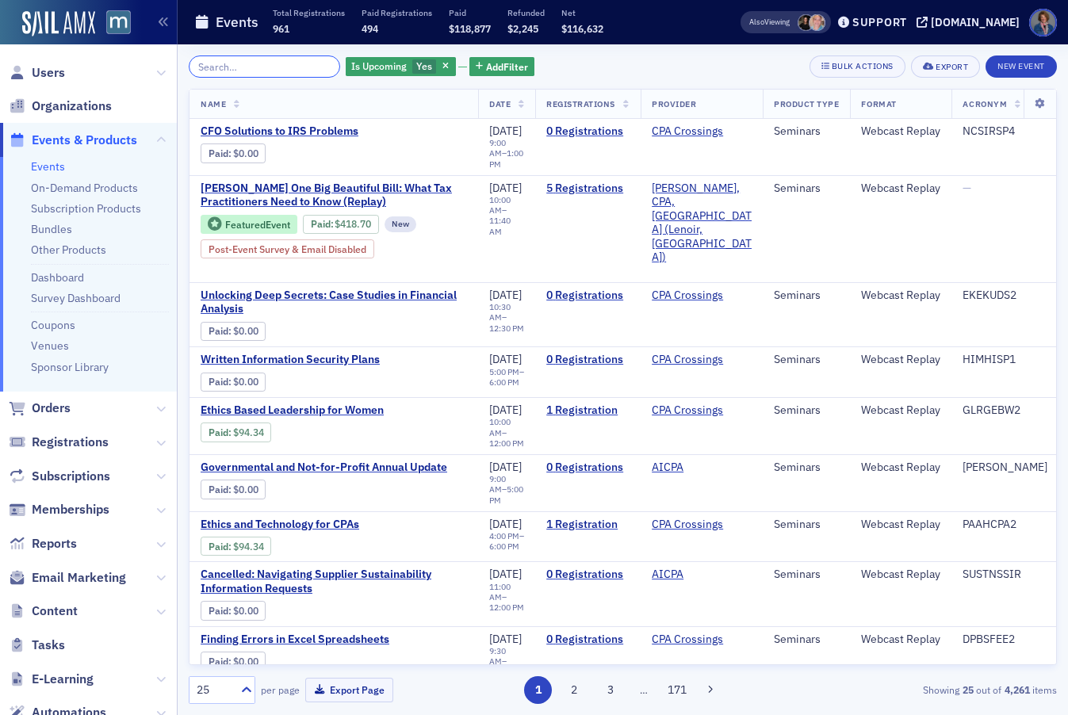
click at [206, 68] on input "search" at bounding box center [264, 66] width 151 height 22
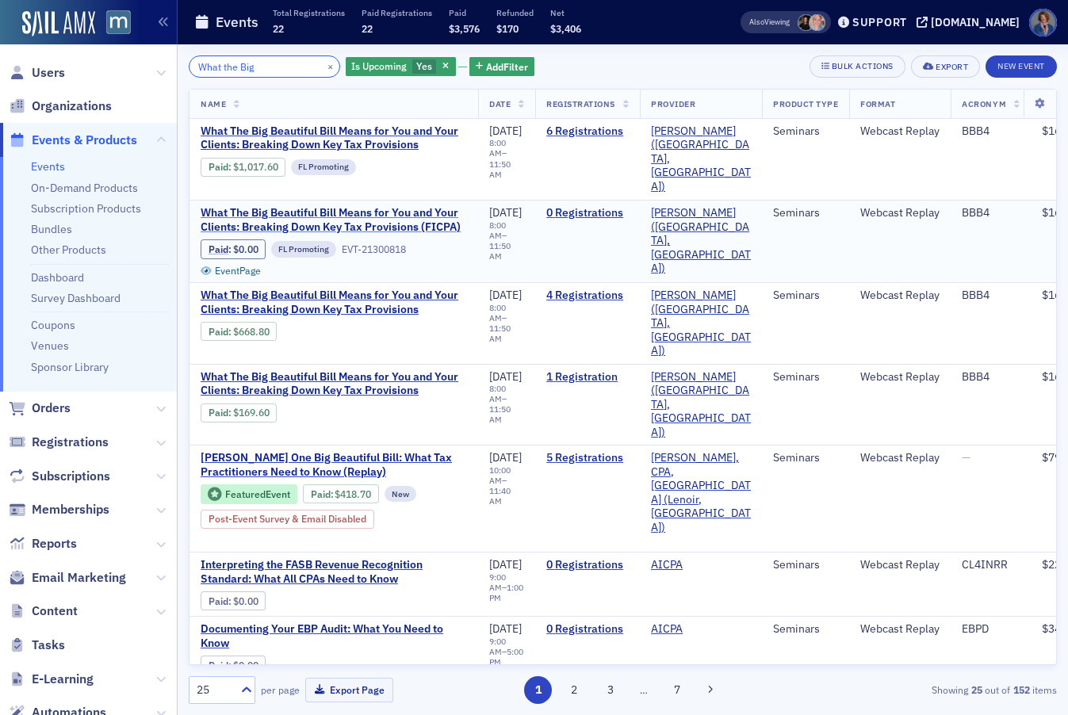
type input "What the Big"
click at [368, 223] on span "What The Big Beautiful Bill Means for You and Your Clients: Breaking Down Key T…" at bounding box center [334, 220] width 266 height 28
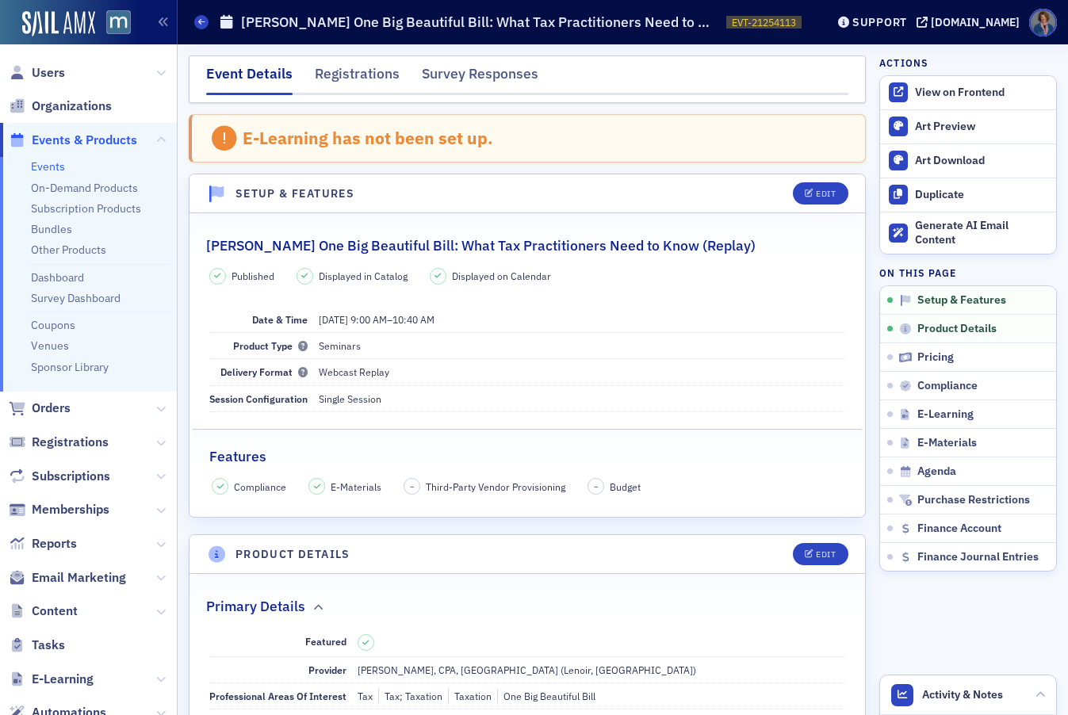
click at [58, 167] on link "Events" at bounding box center [48, 166] width 34 height 14
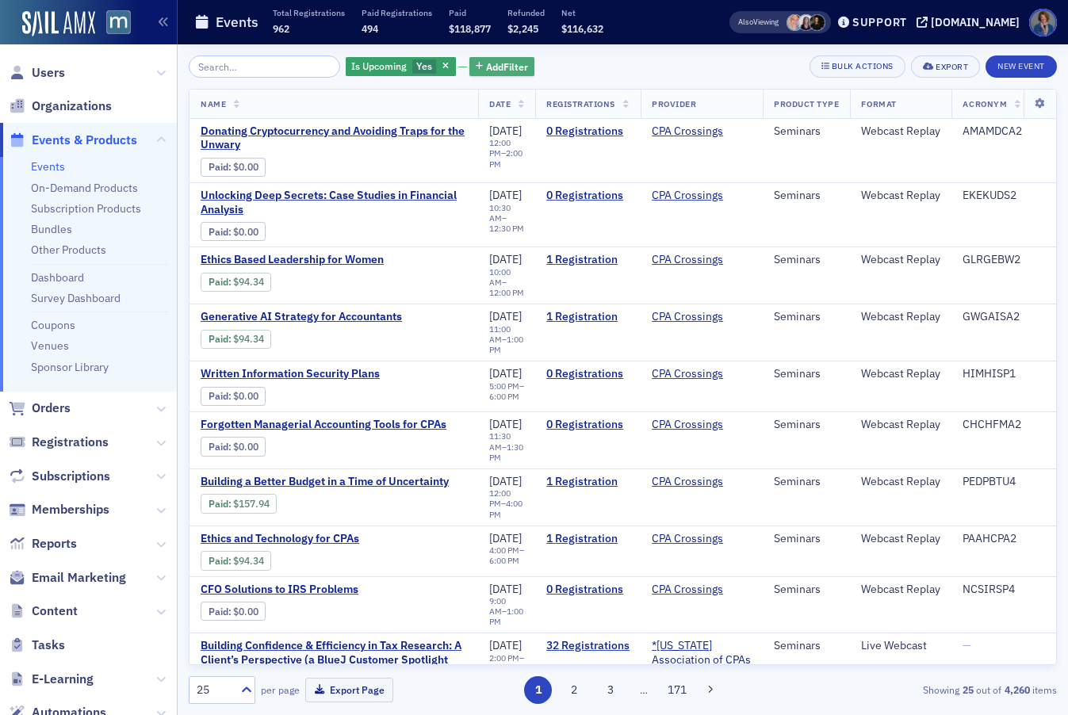
click at [486, 69] on span "Add Filter" at bounding box center [507, 66] width 42 height 14
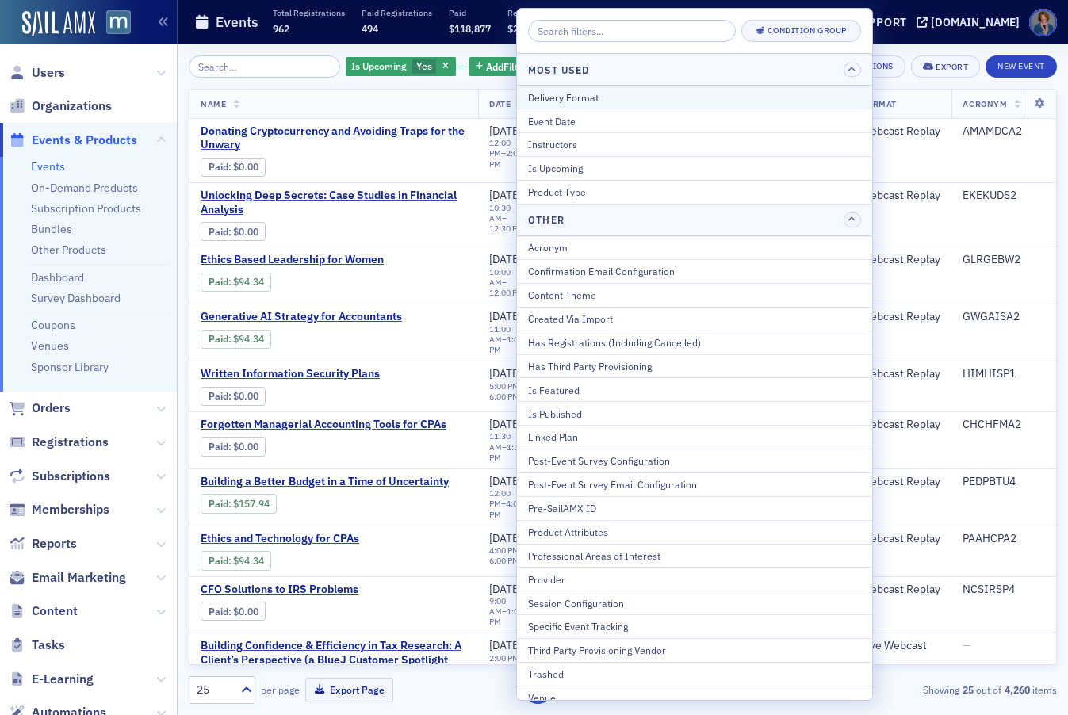
click at [556, 96] on div "Delivery Format" at bounding box center [694, 97] width 333 height 14
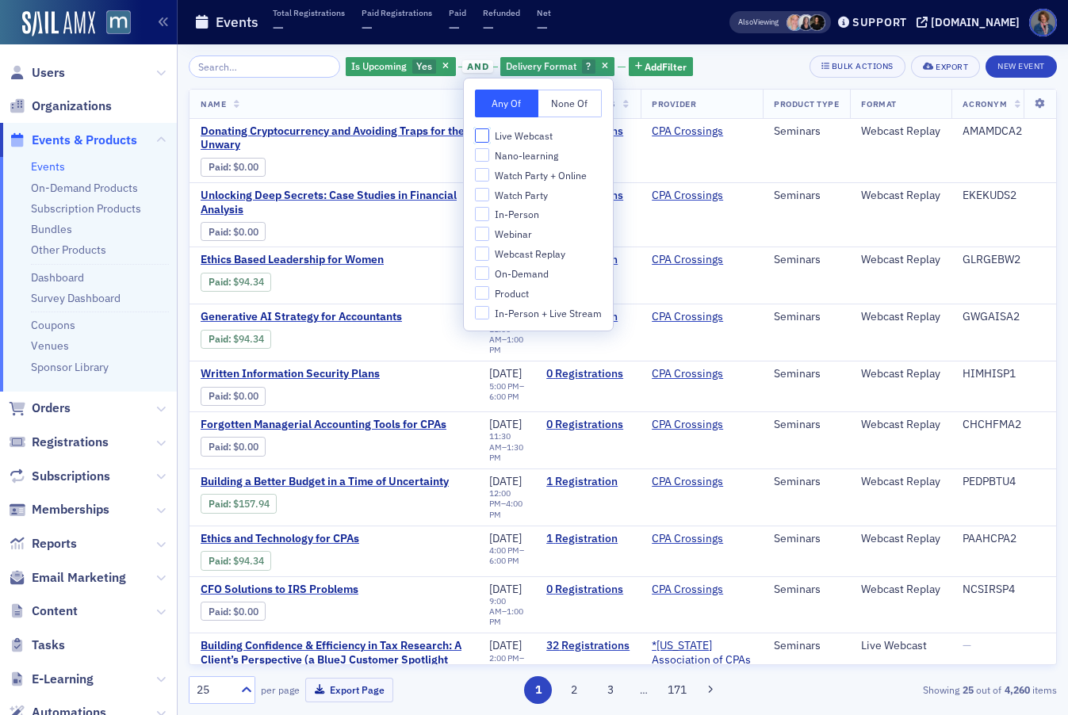
click at [485, 137] on input "Live Webcast" at bounding box center [482, 135] width 14 height 14
checkbox input "true"
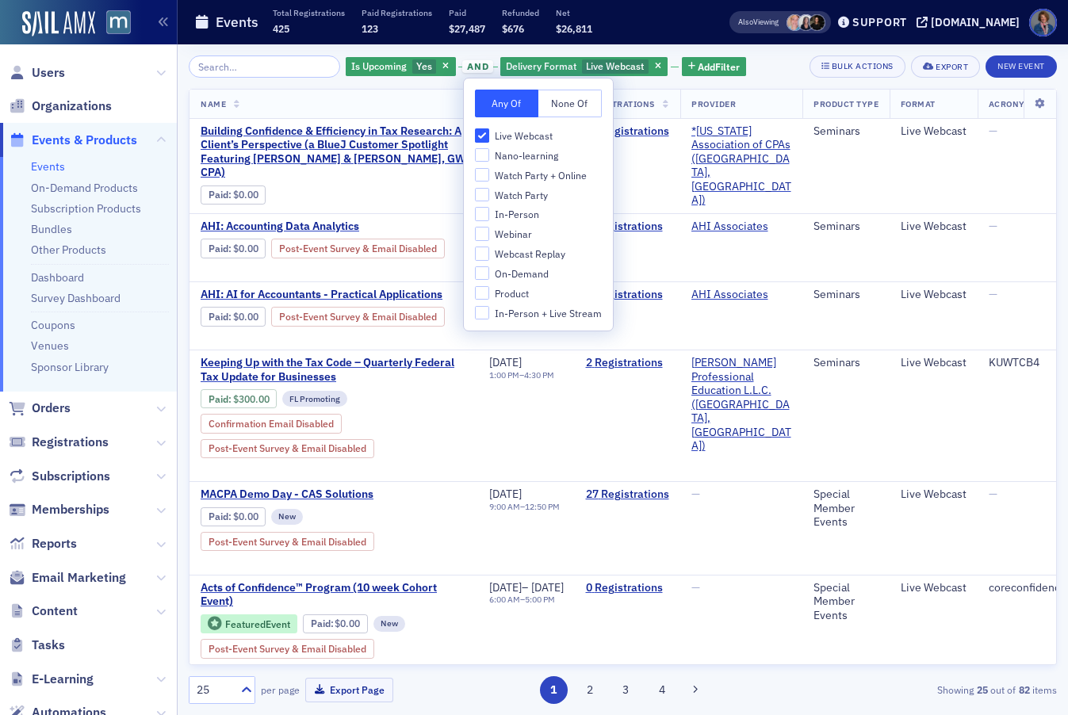
click at [772, 61] on div "Is Upcoming Yes and Delivery Format Live Webcast Add Filter Bulk Actions Export…" at bounding box center [623, 66] width 868 height 22
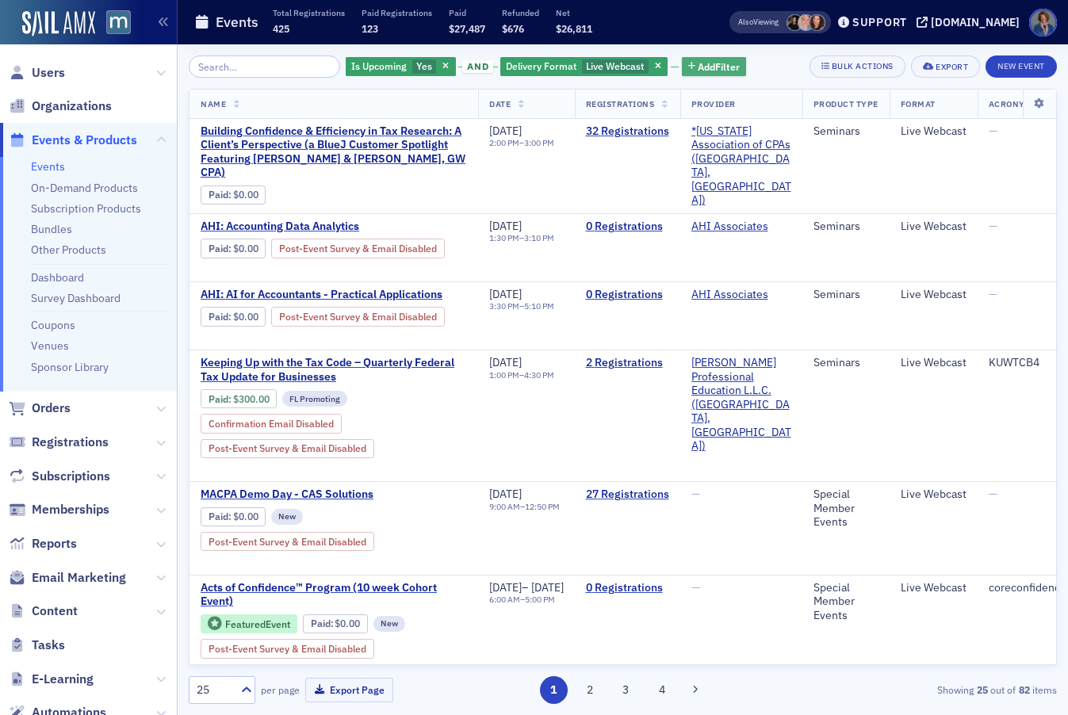
click at [697, 66] on span "Add Filter" at bounding box center [718, 66] width 42 height 14
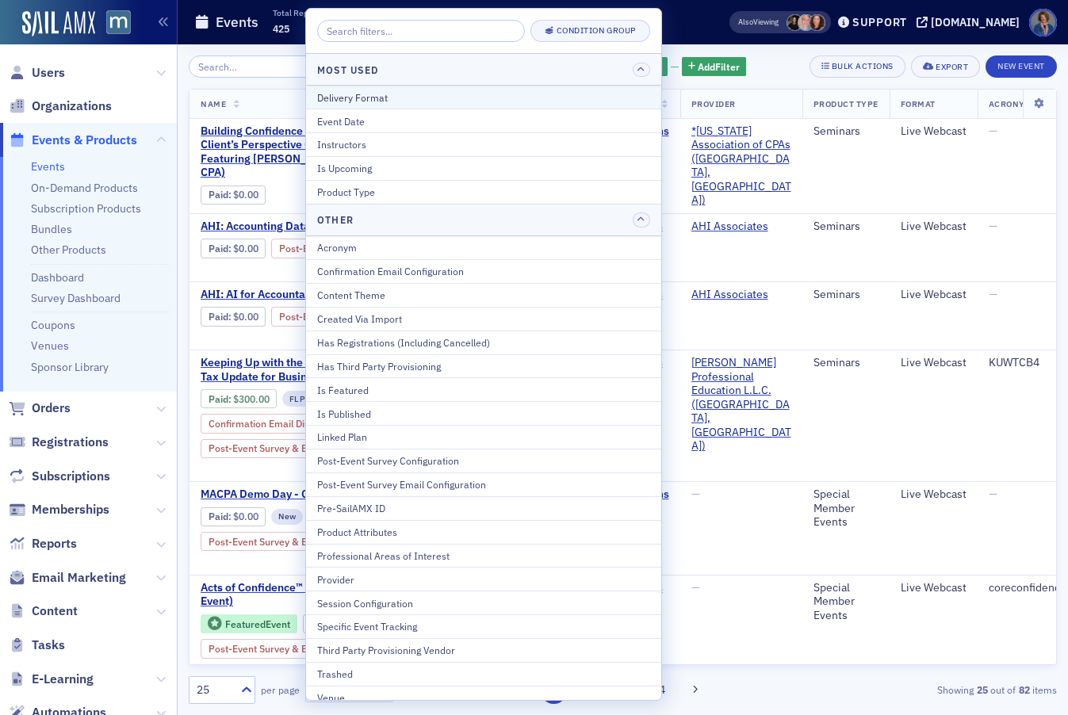
click at [455, 96] on div "Delivery Format" at bounding box center [483, 97] width 333 height 14
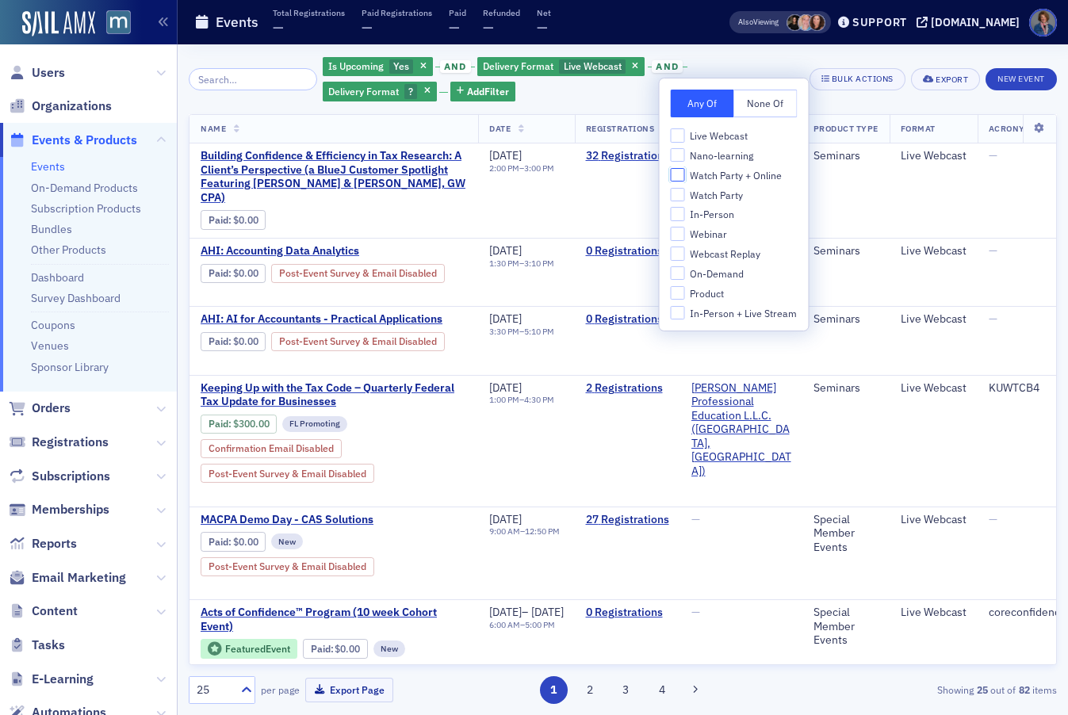
click at [670, 174] on input "Watch Party + Online" at bounding box center [677, 175] width 14 height 14
checkbox input "true"
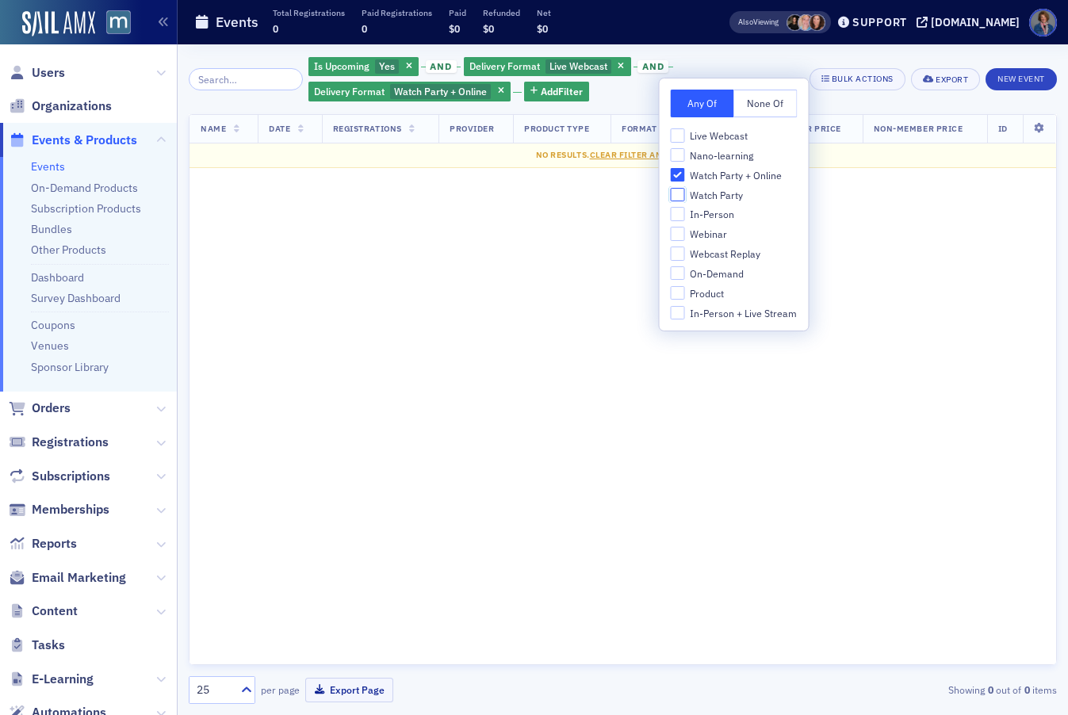
click at [681, 196] on input "Watch Party" at bounding box center [677, 195] width 14 height 14
checkbox input "true"
click at [681, 220] on input "In-Person" at bounding box center [677, 214] width 14 height 14
checkbox input "true"
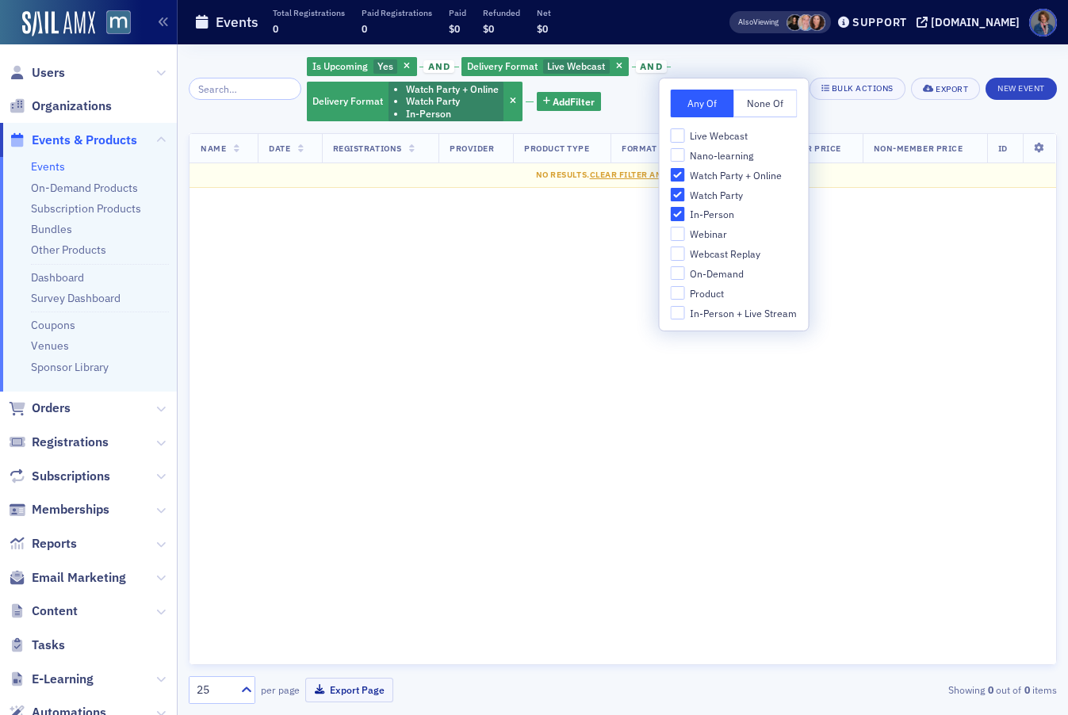
click at [675, 320] on div "Any Of None Of Live Webcast Nano-learning Watch Party + Online Watch Party In-P…" at bounding box center [733, 204] width 149 height 252
click at [676, 310] on input "In-Person + Live Stream" at bounding box center [677, 313] width 14 height 14
checkbox input "true"
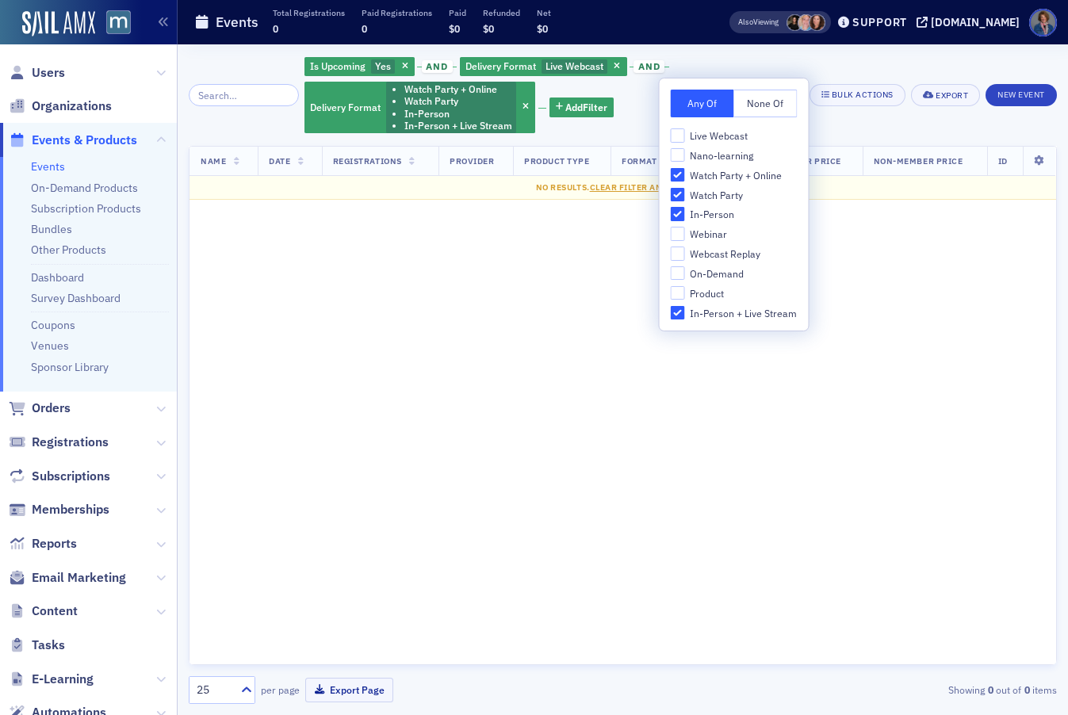
click at [752, 67] on div "Is Upcoming Yes and Delivery Format Live Webcast and Delivery Format Watch Part…" at bounding box center [551, 94] width 494 height 79
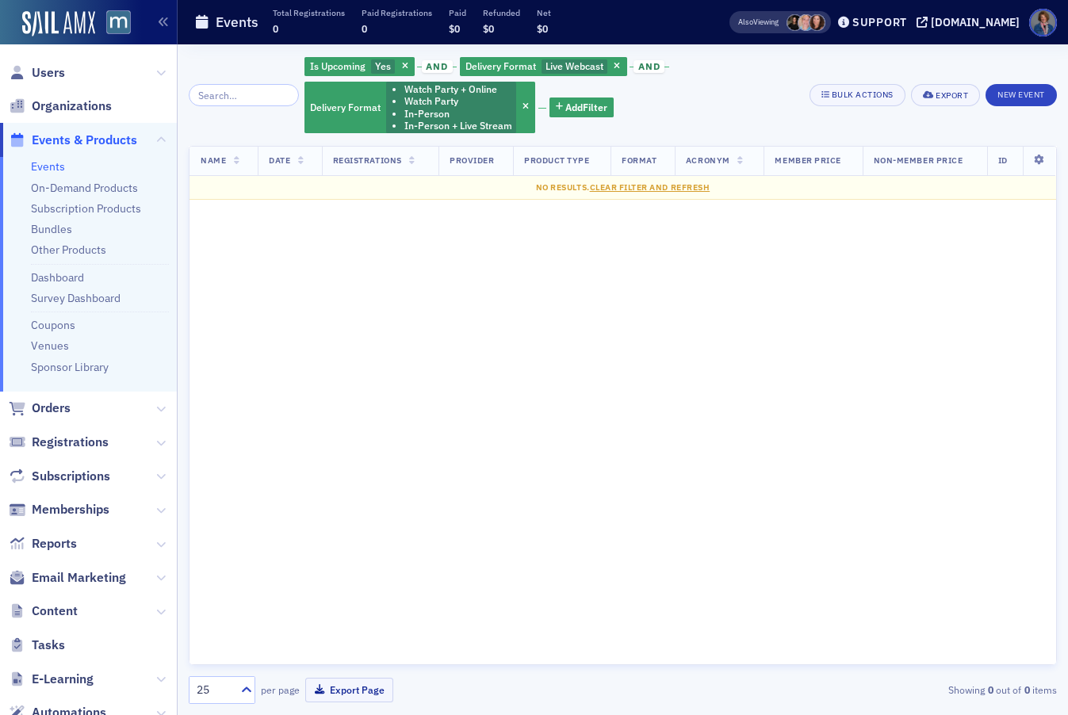
click at [644, 67] on span "and" at bounding box center [648, 66] width 31 height 13
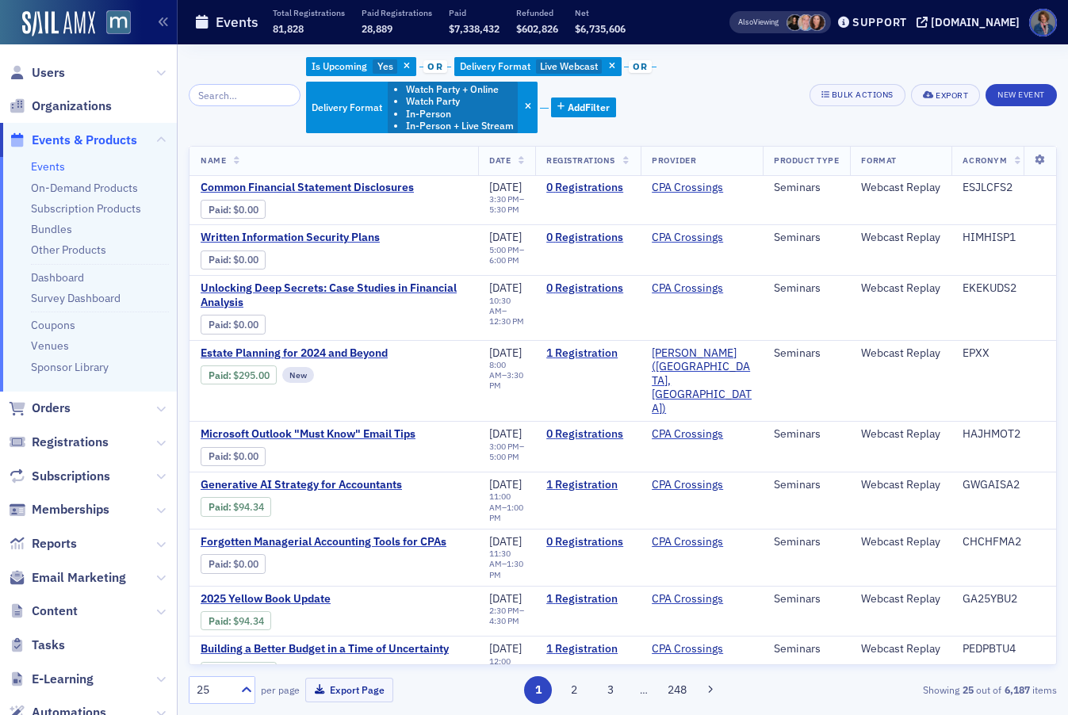
scroll to position [913, 0]
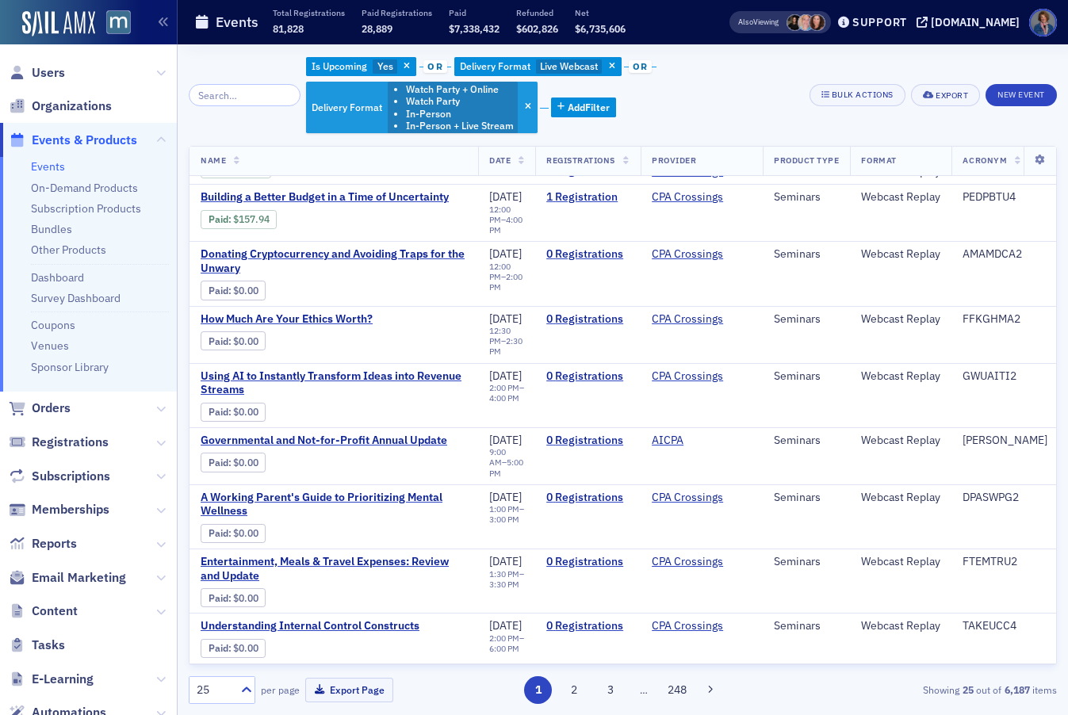
click at [344, 103] on span "Delivery Format" at bounding box center [346, 107] width 71 height 13
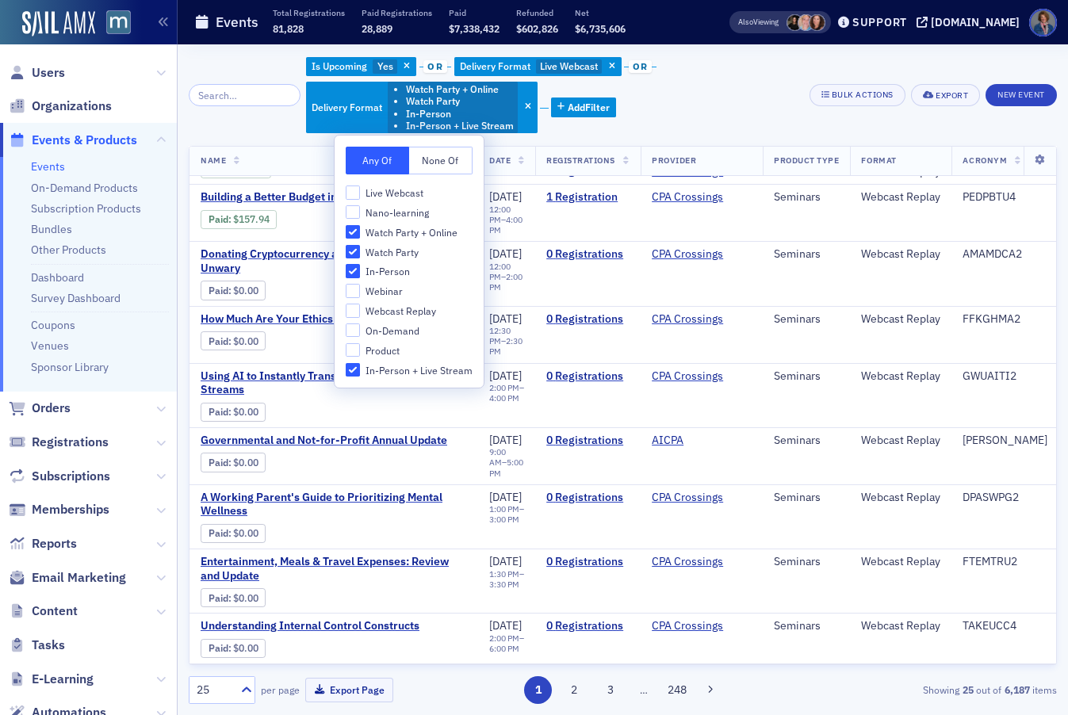
click at [709, 107] on div "Is Upcoming Yes or Delivery Format Live Webcast or Delivery Format Watch Party …" at bounding box center [551, 94] width 491 height 79
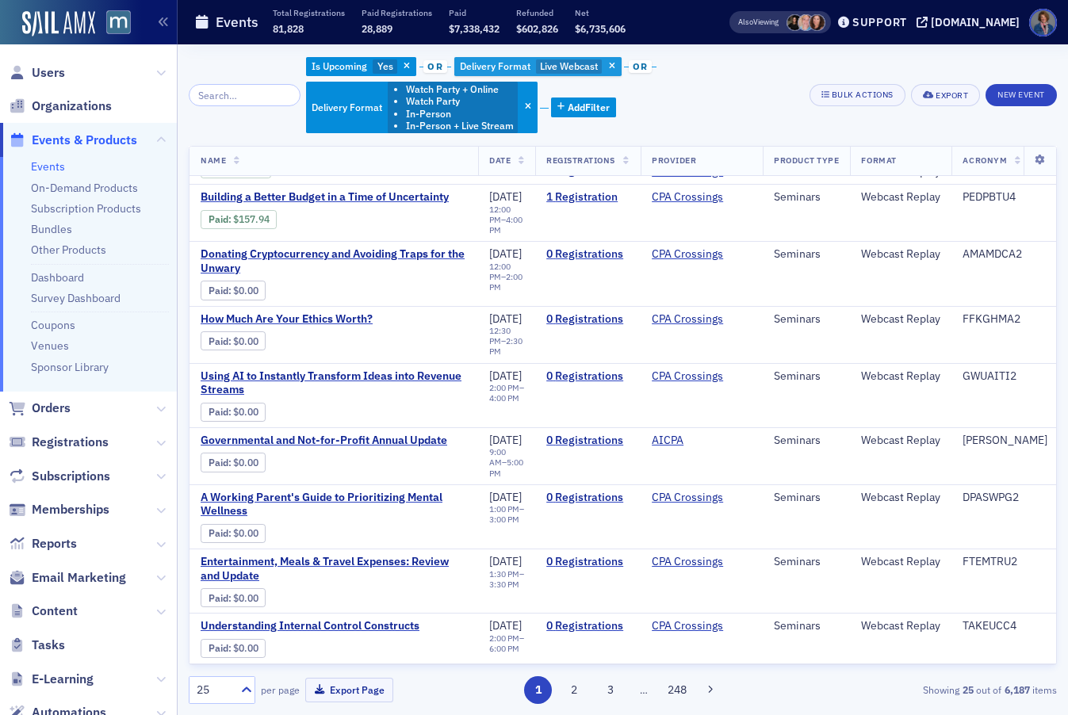
click at [514, 67] on span "Delivery Format" at bounding box center [495, 65] width 71 height 13
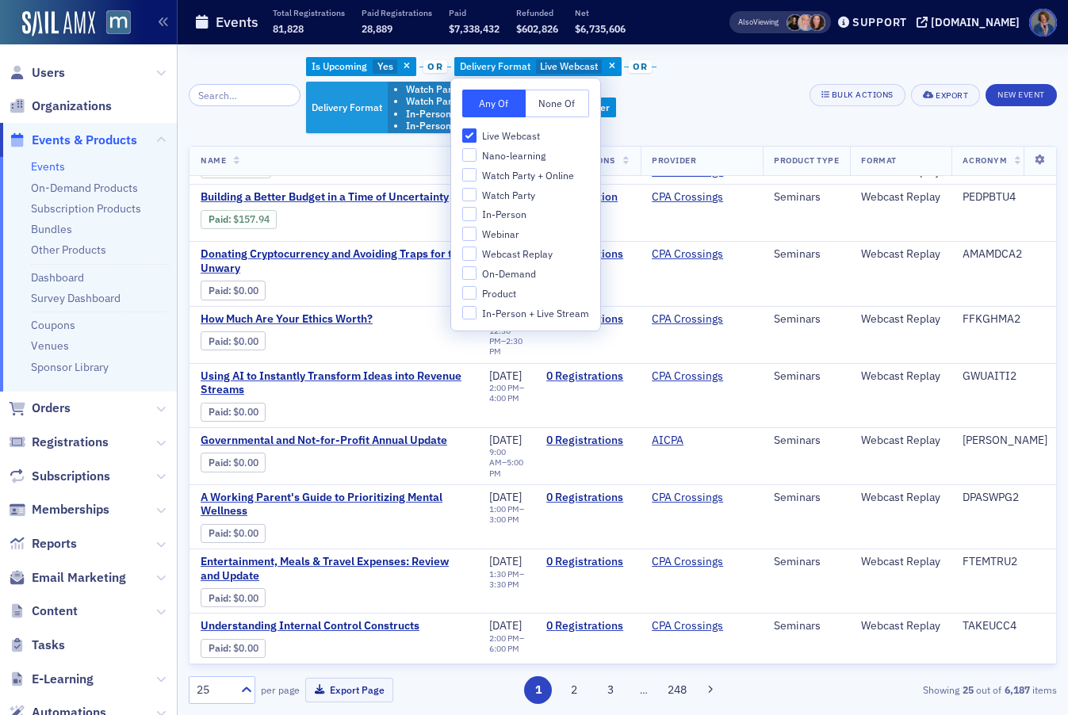
click at [407, 113] on li "In-Person" at bounding box center [460, 114] width 108 height 12
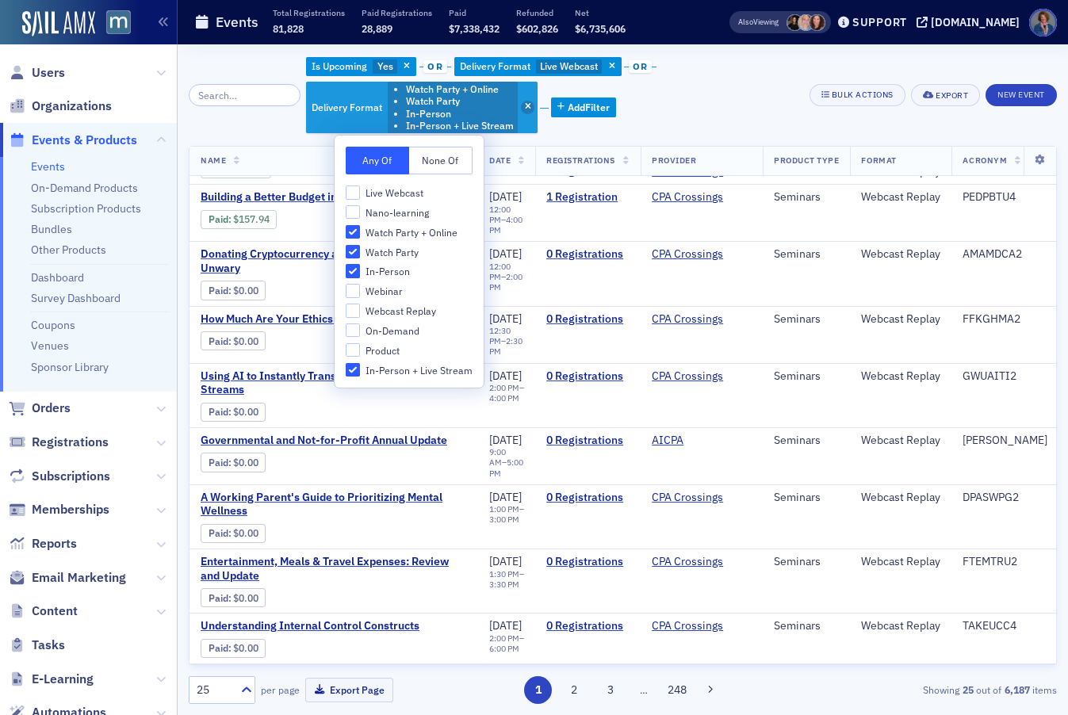
click at [521, 104] on span "button" at bounding box center [528, 108] width 14 height 14
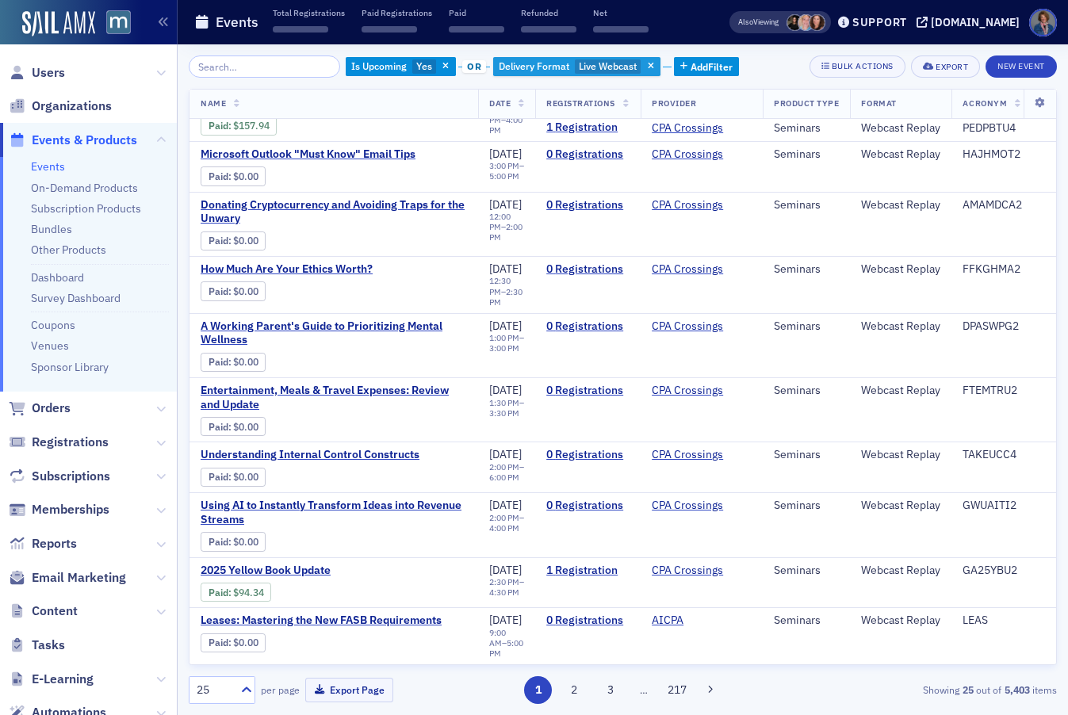
scroll to position [933, 0]
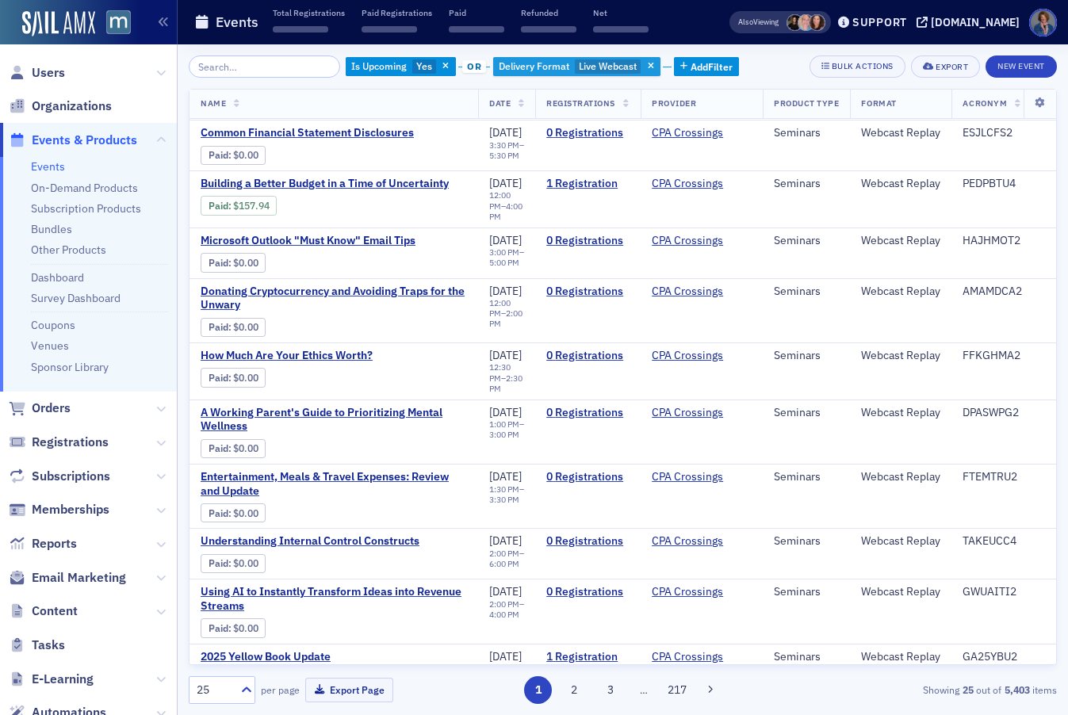
click at [525, 69] on span "Delivery Format" at bounding box center [534, 65] width 71 height 13
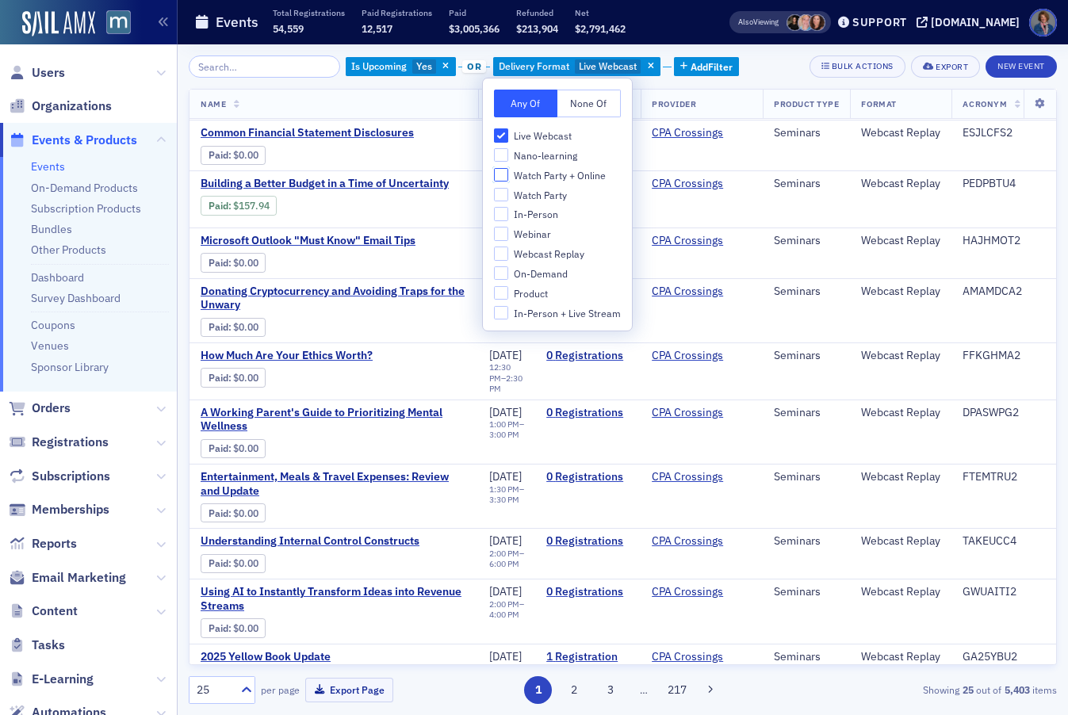
click at [495, 170] on input "Watch Party + Online" at bounding box center [501, 175] width 14 height 14
checkbox input "true"
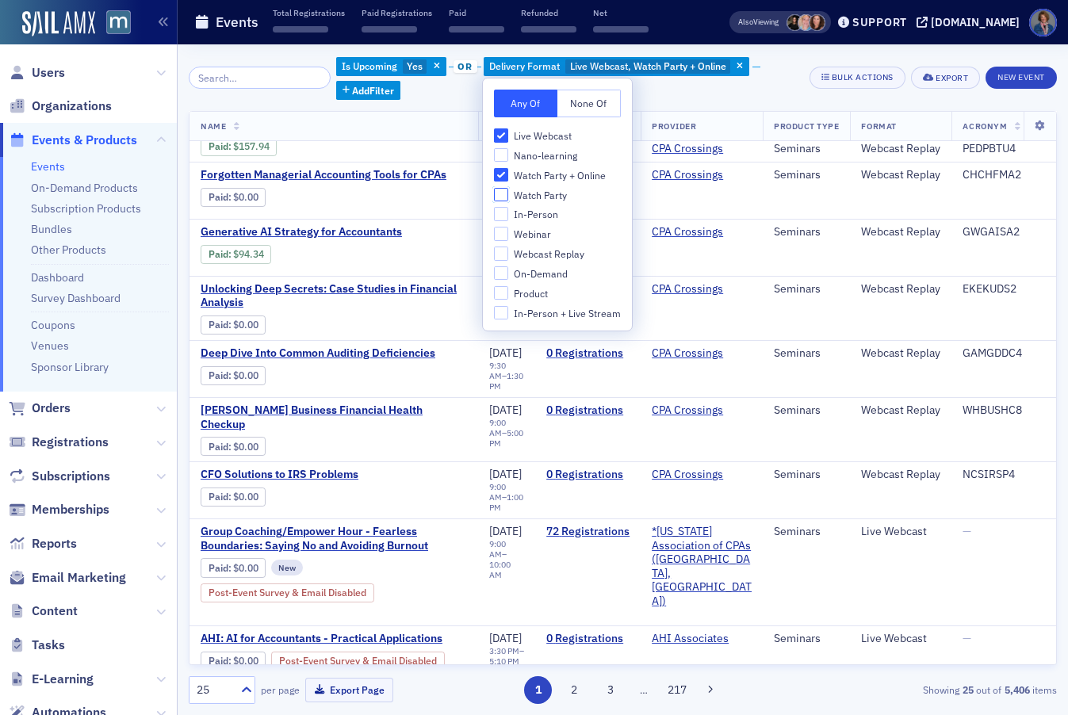
click at [500, 198] on input "Watch Party" at bounding box center [501, 195] width 14 height 14
checkbox input "true"
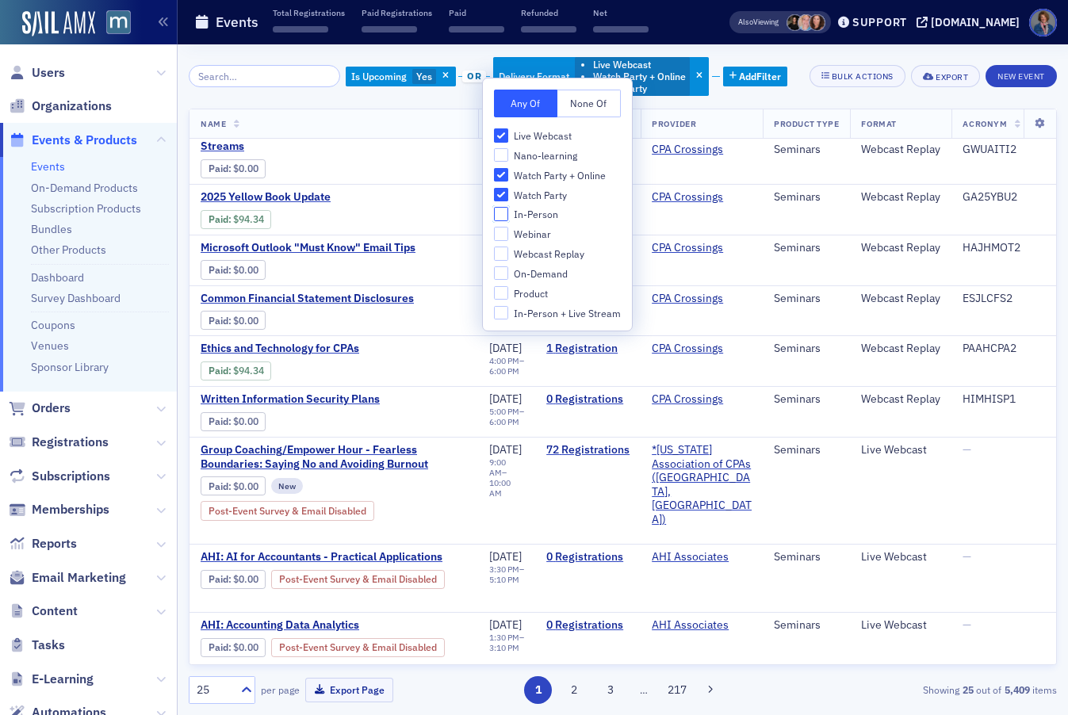
click at [500, 215] on input "In-Person" at bounding box center [501, 214] width 14 height 14
checkbox input "true"
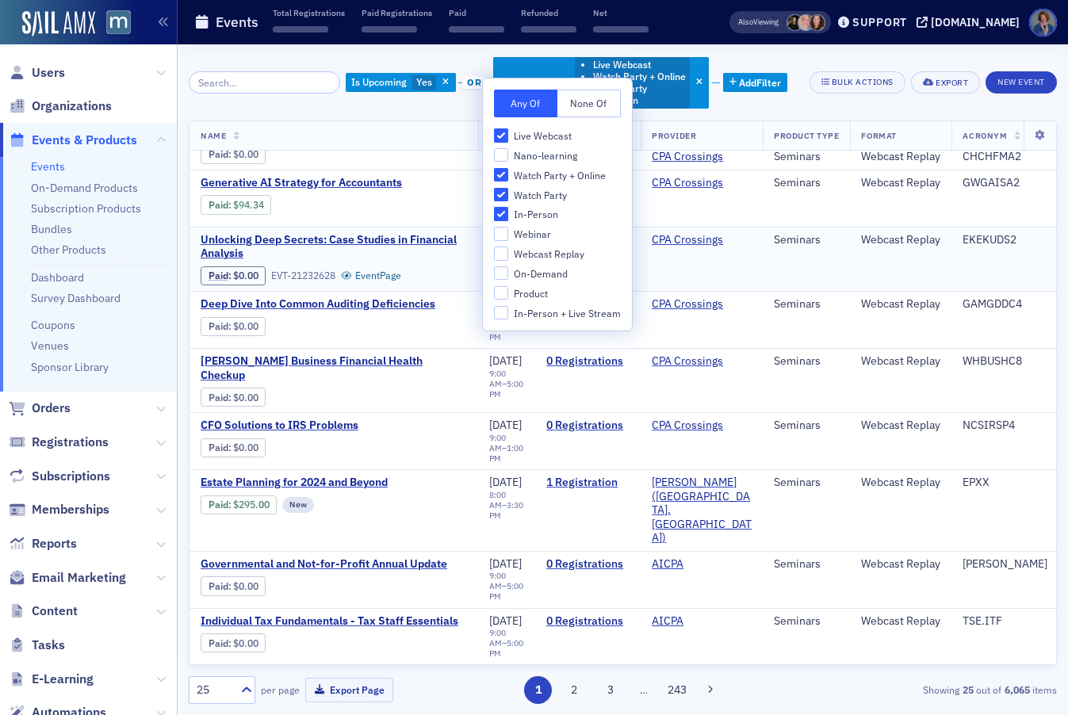
scroll to position [965, 0]
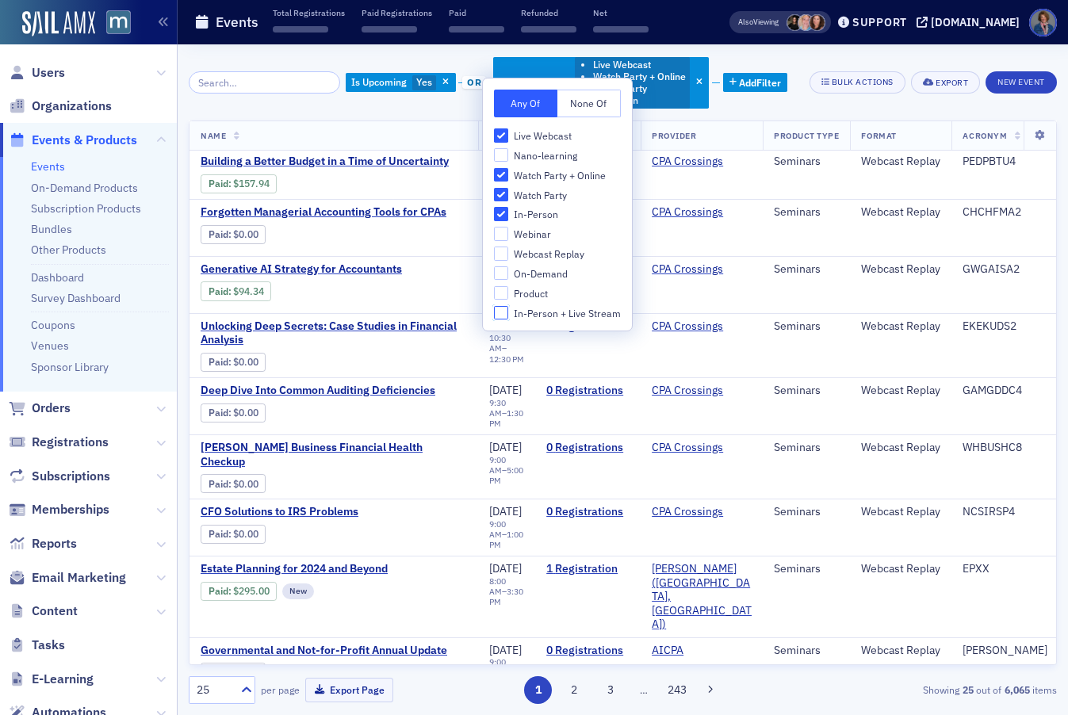
click at [501, 315] on input "In-Person + Live Stream" at bounding box center [501, 313] width 14 height 14
checkbox input "true"
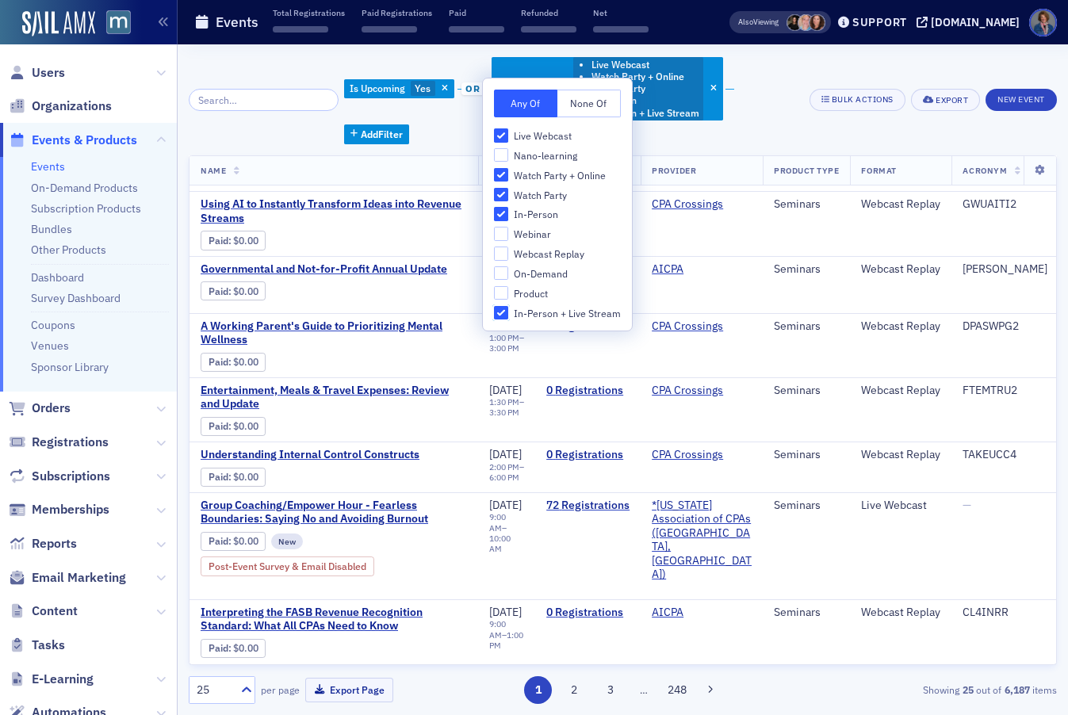
scroll to position [991, 0]
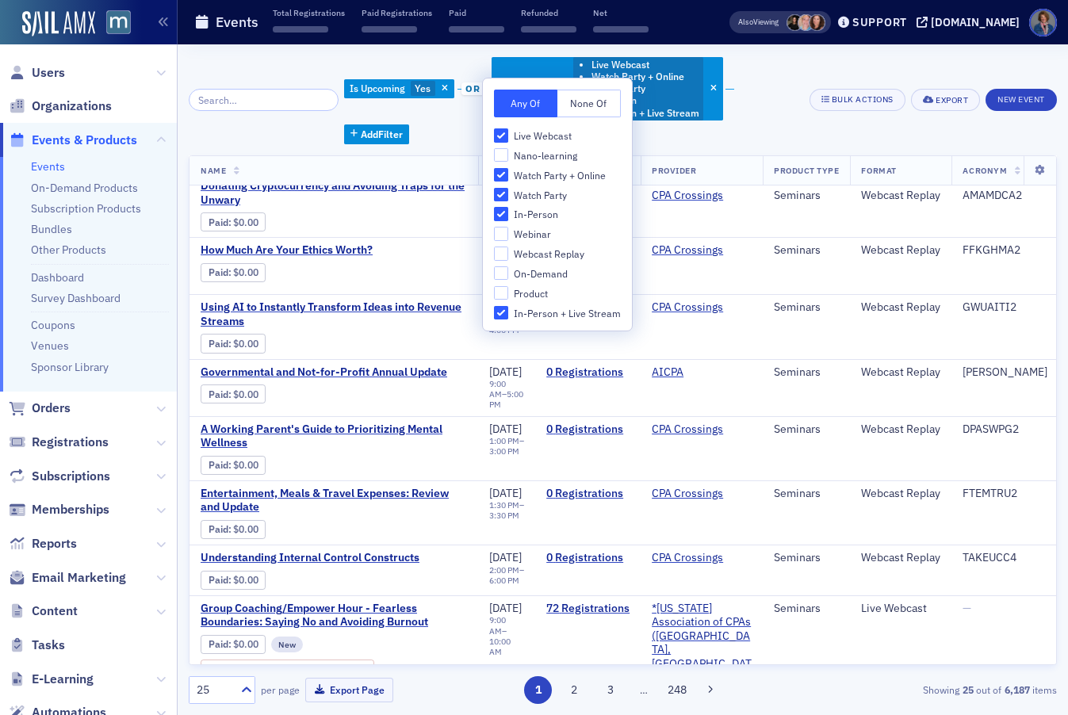
click at [827, 55] on div "Is Upcoming Yes or Delivery Format Live Webcast Watch Party + Online Watch Part…" at bounding box center [623, 379] width 868 height 670
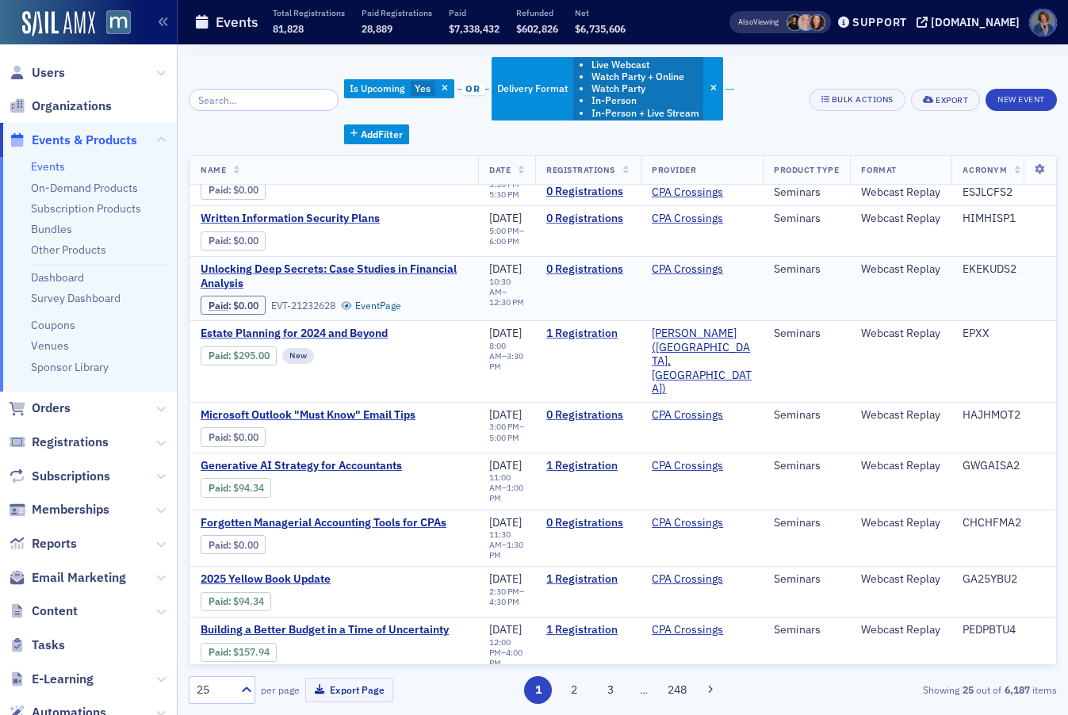
scroll to position [0, 0]
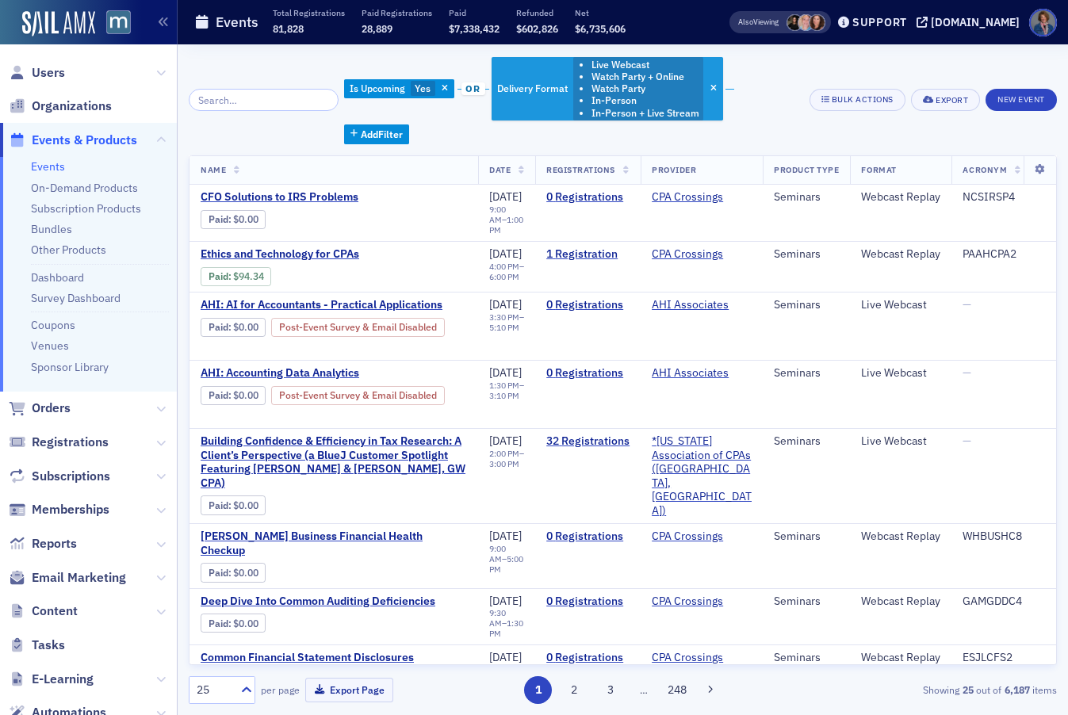
click at [591, 90] on li "Watch Party" at bounding box center [645, 88] width 108 height 12
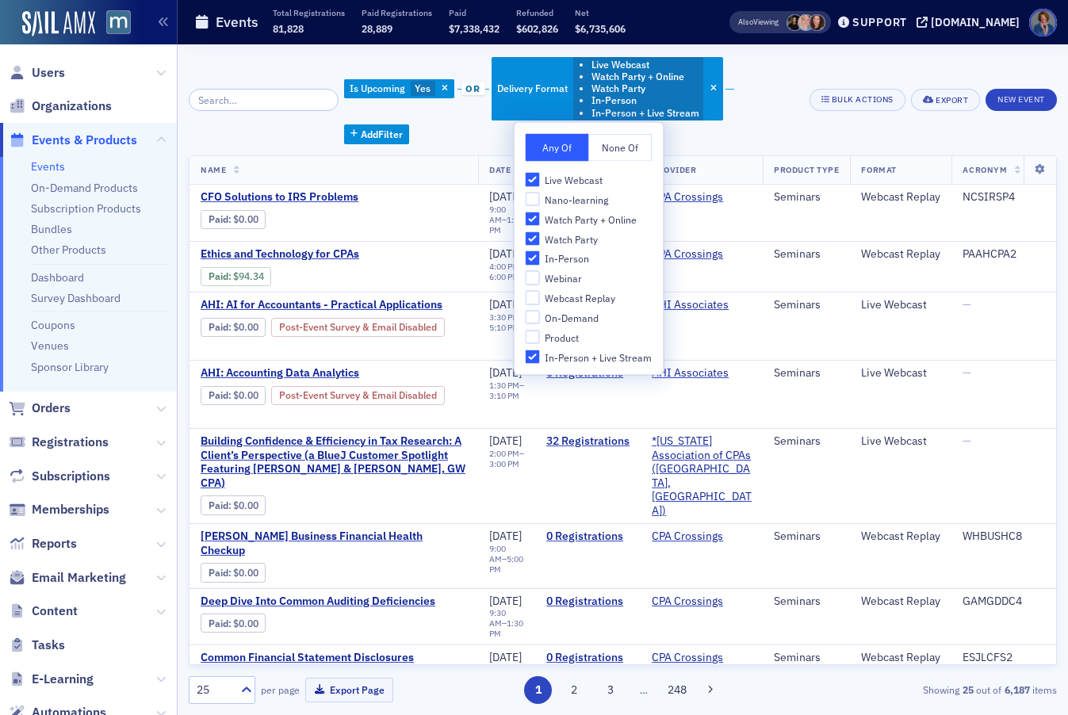
click at [812, 109] on div "Is Upcoming Yes or Delivery Format Live Webcast Watch Party + Online Watch Part…" at bounding box center [623, 99] width 868 height 89
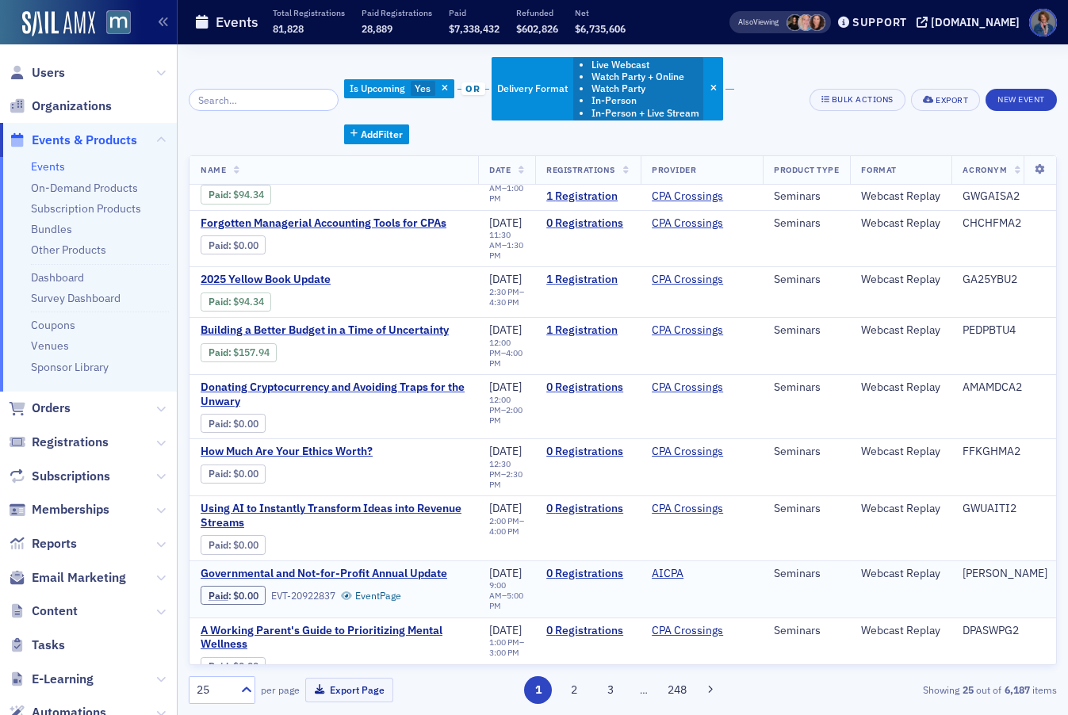
scroll to position [991, 0]
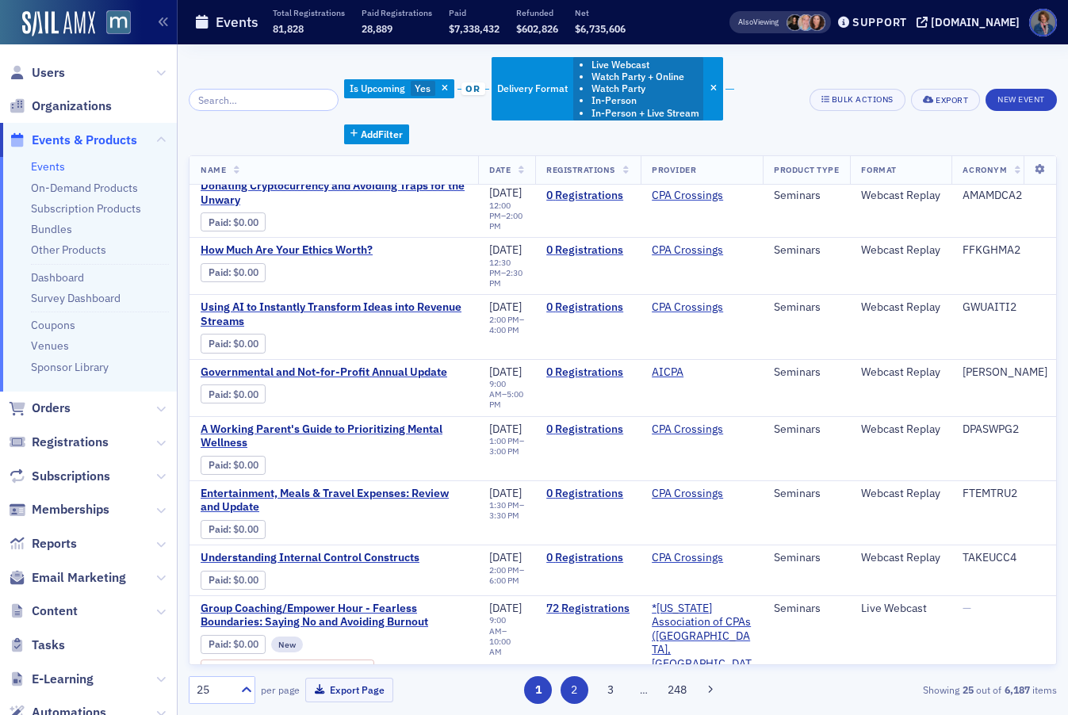
click at [577, 686] on button "2" at bounding box center [574, 690] width 28 height 28
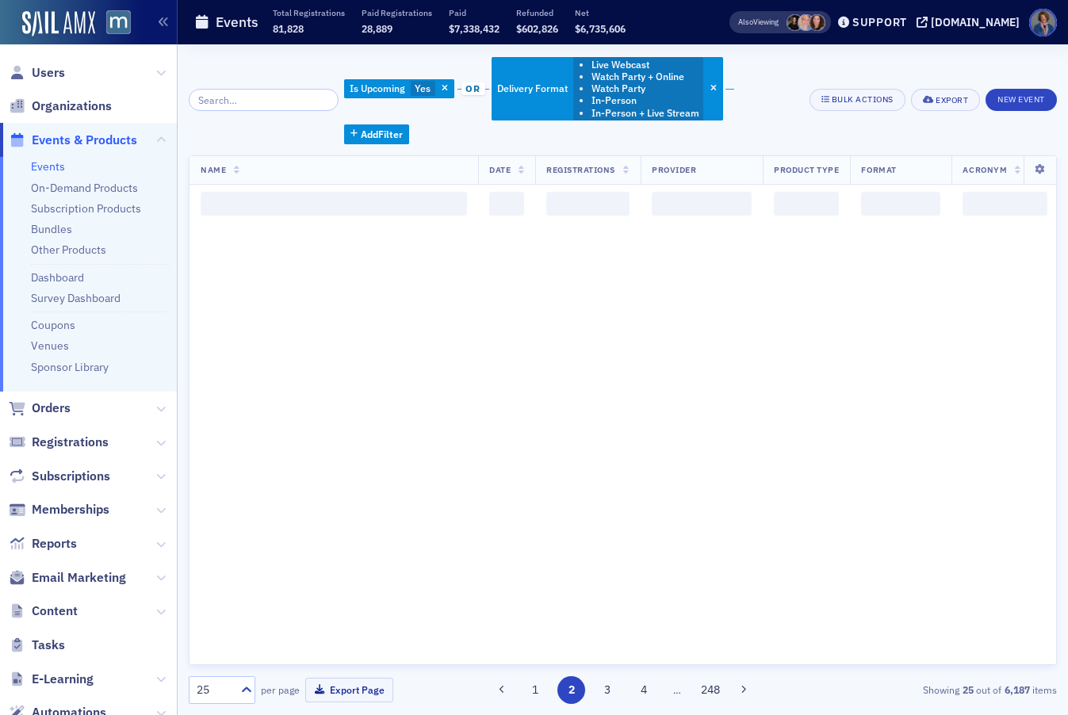
scroll to position [0, 0]
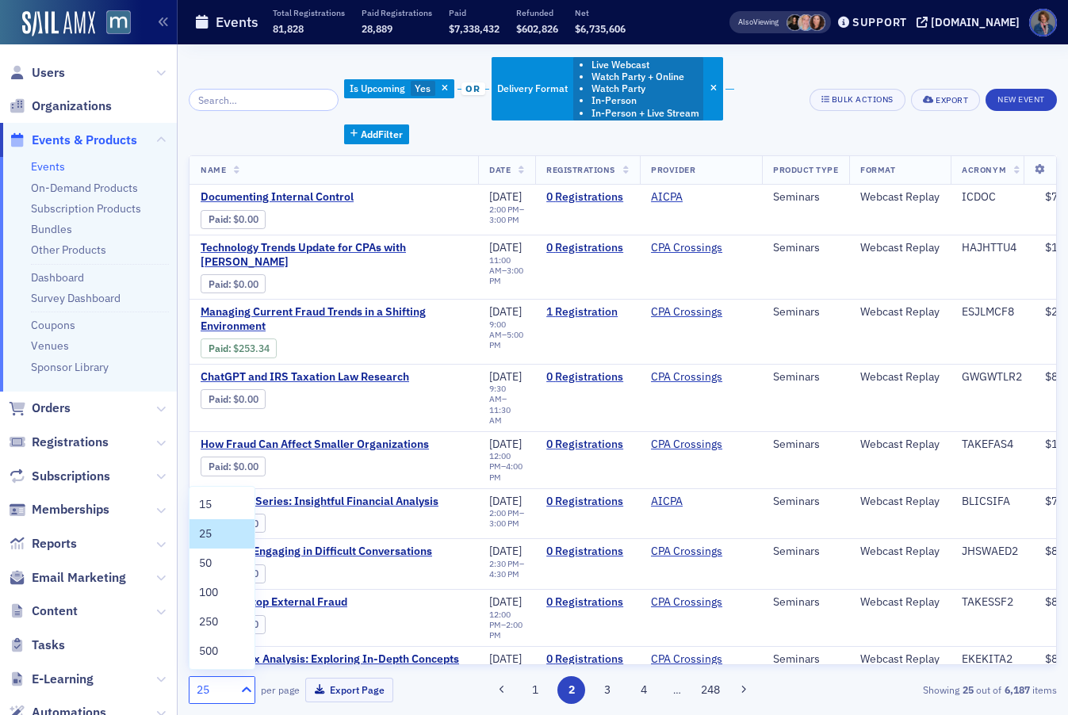
click at [237, 688] on div at bounding box center [245, 690] width 20 height 17
click at [217, 649] on span "500" at bounding box center [208, 651] width 19 height 17
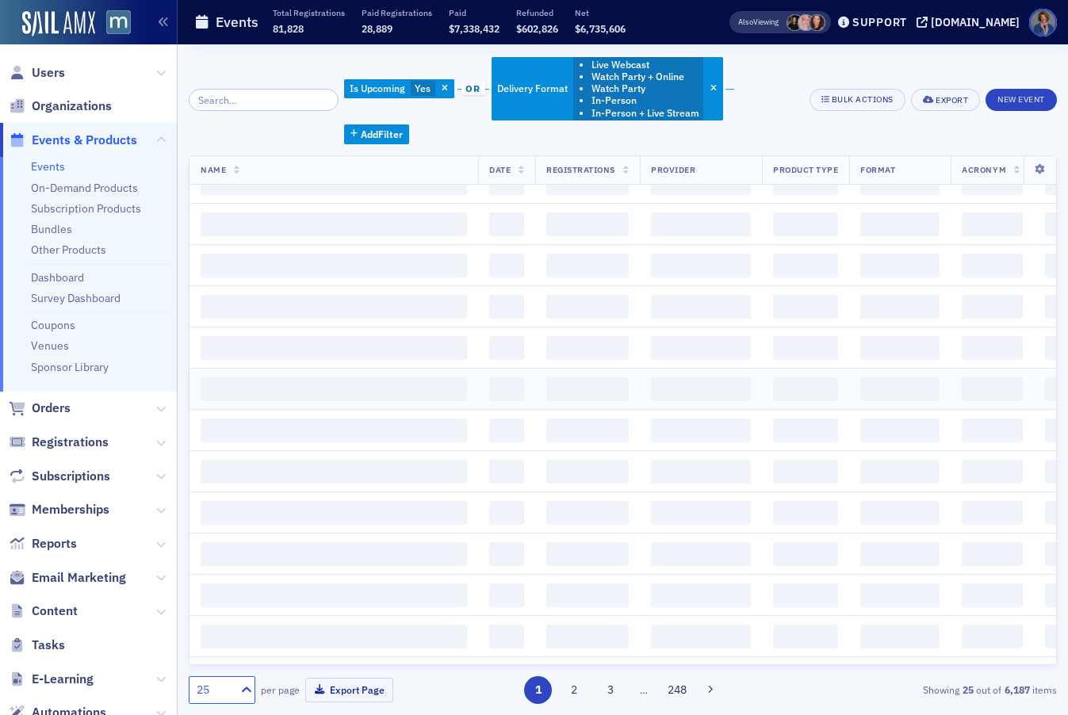
scroll to position [258, 0]
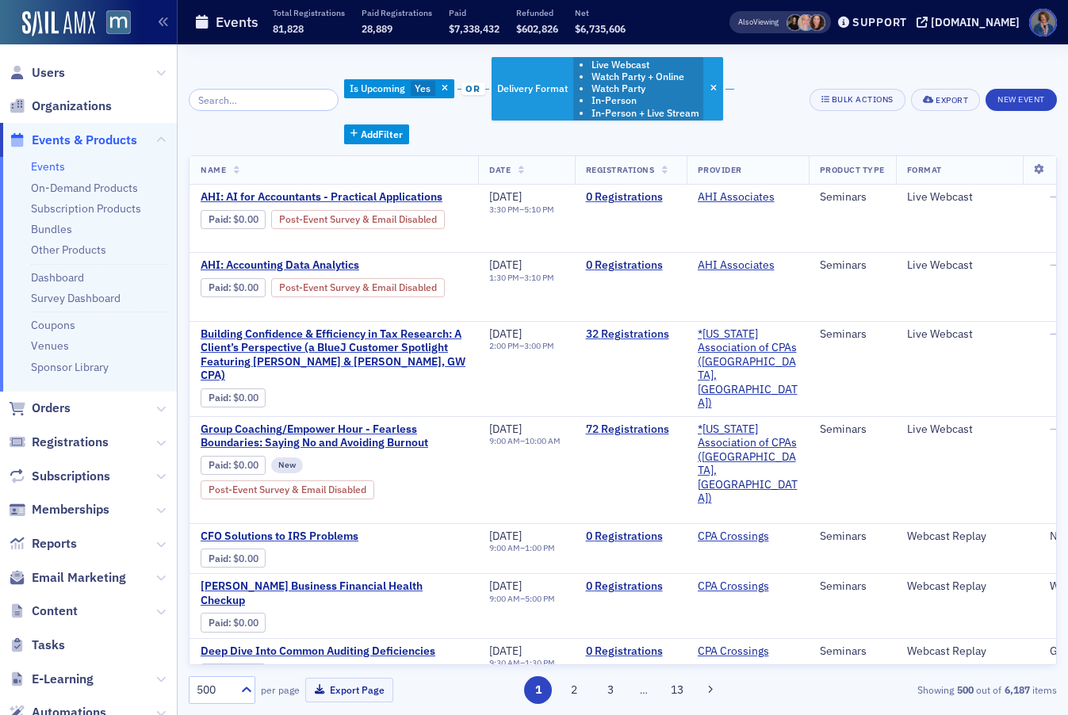
click at [615, 89] on li "Watch Party" at bounding box center [645, 88] width 108 height 12
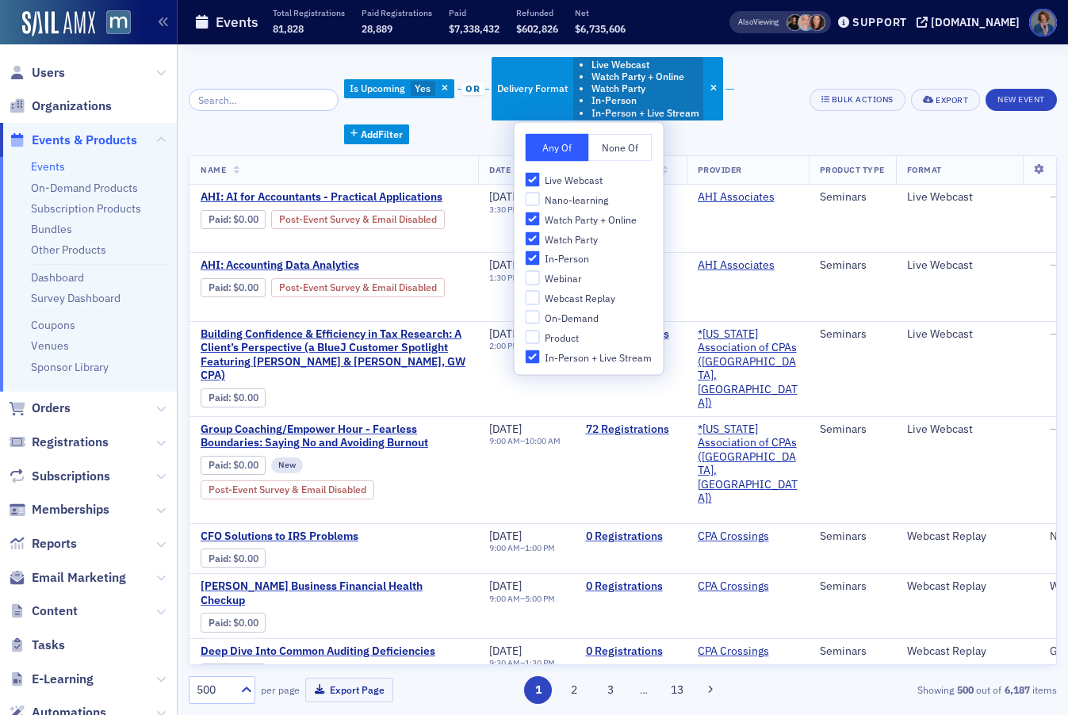
click at [761, 114] on div "Is Upcoming Yes or Delivery Format Live Webcast Watch Party + Online Watch Part…" at bounding box center [570, 99] width 453 height 89
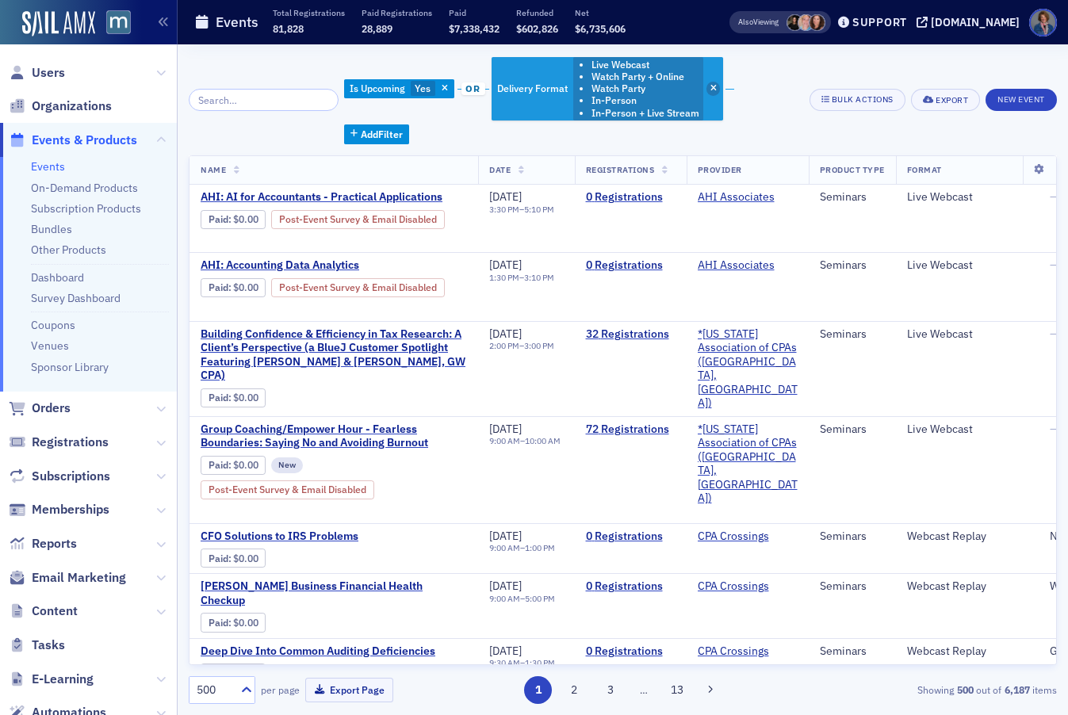
click at [706, 84] on span "button" at bounding box center [713, 89] width 14 height 14
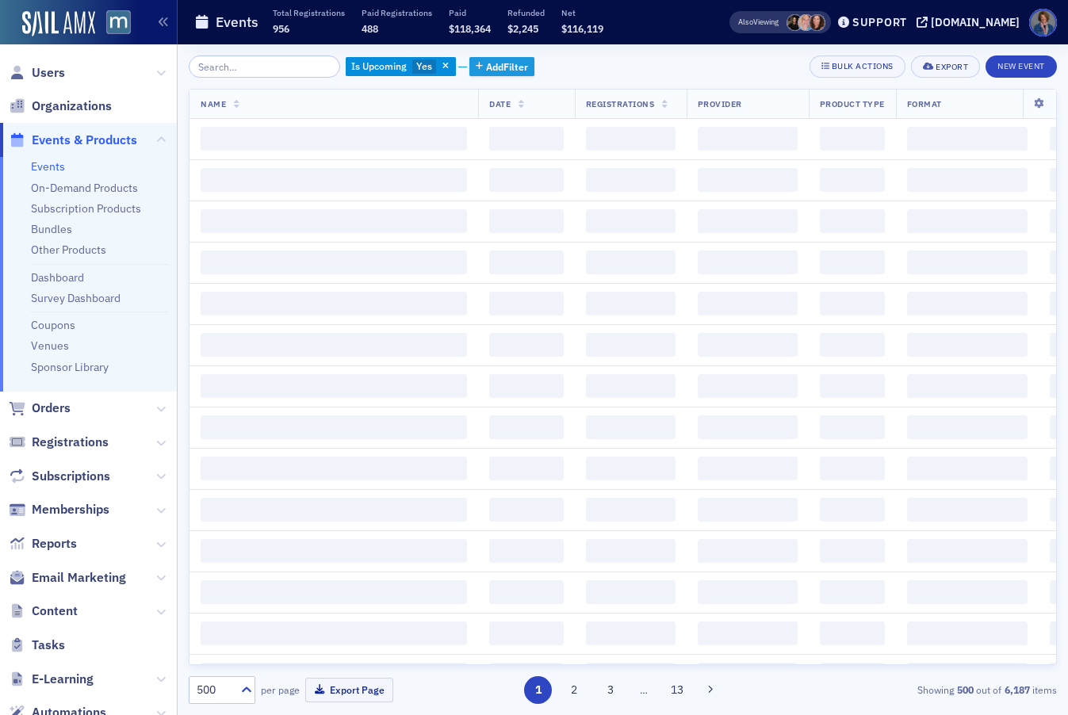
click at [486, 68] on span "Add Filter" at bounding box center [507, 66] width 42 height 14
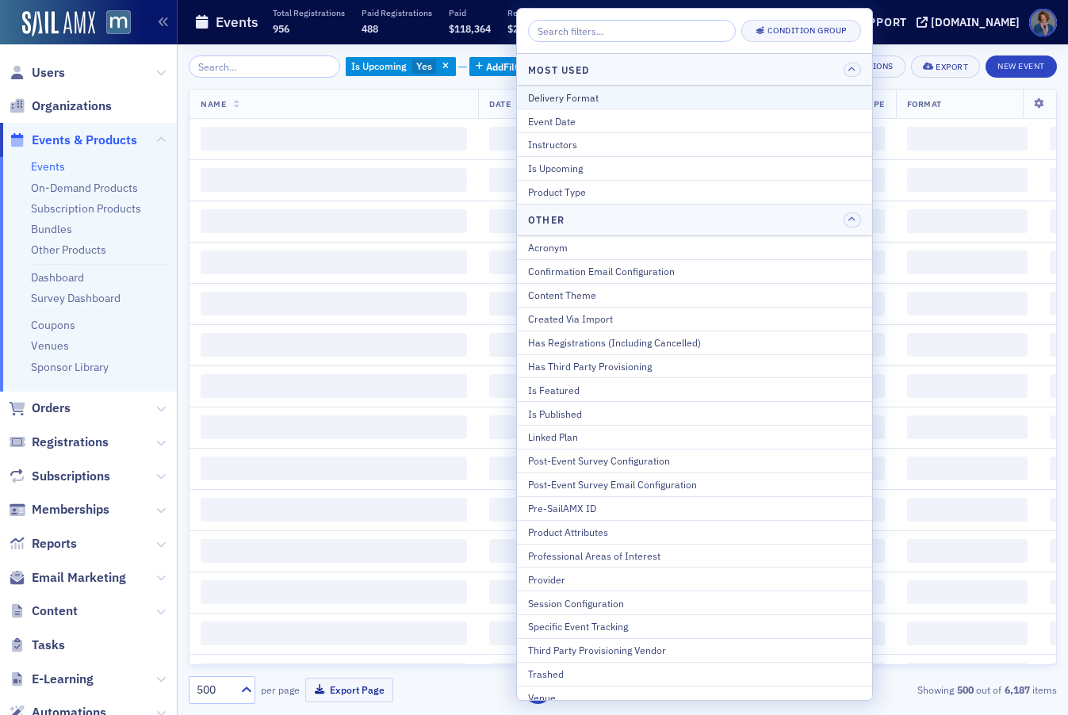
click at [586, 97] on div "Delivery Format" at bounding box center [694, 97] width 333 height 14
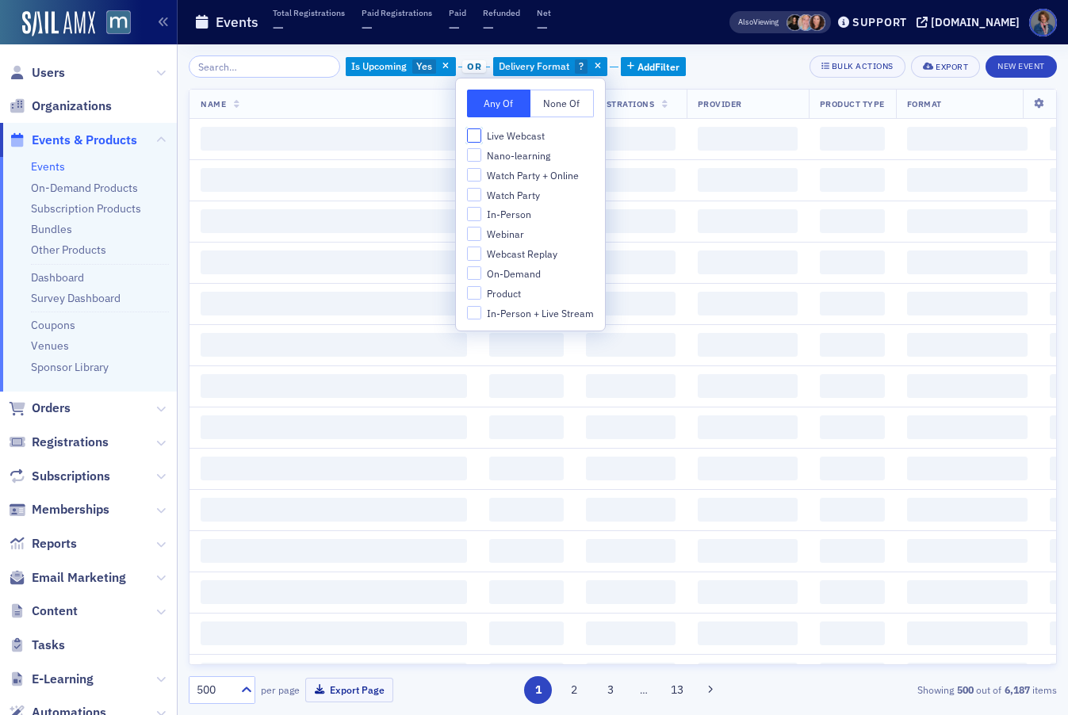
click at [475, 137] on input "Live Webcast" at bounding box center [474, 135] width 14 height 14
checkbox input "true"
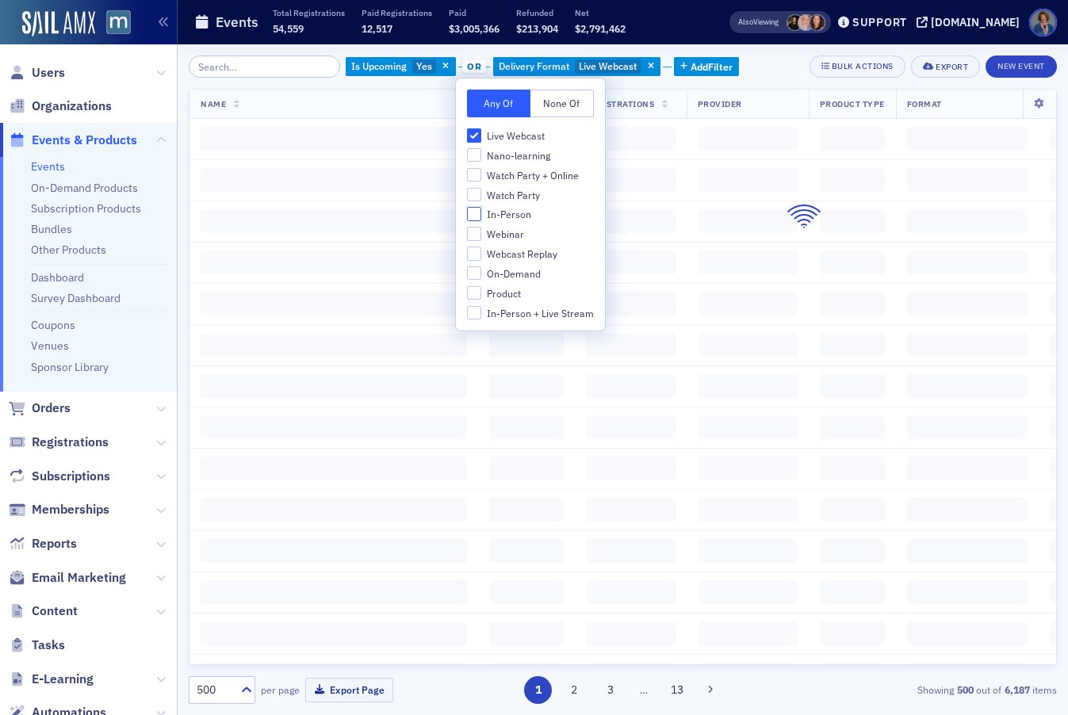
click at [477, 215] on input "In-Person" at bounding box center [474, 214] width 14 height 14
checkbox input "true"
click at [472, 315] on input "In-Person + Live Stream" at bounding box center [474, 313] width 14 height 14
checkbox input "true"
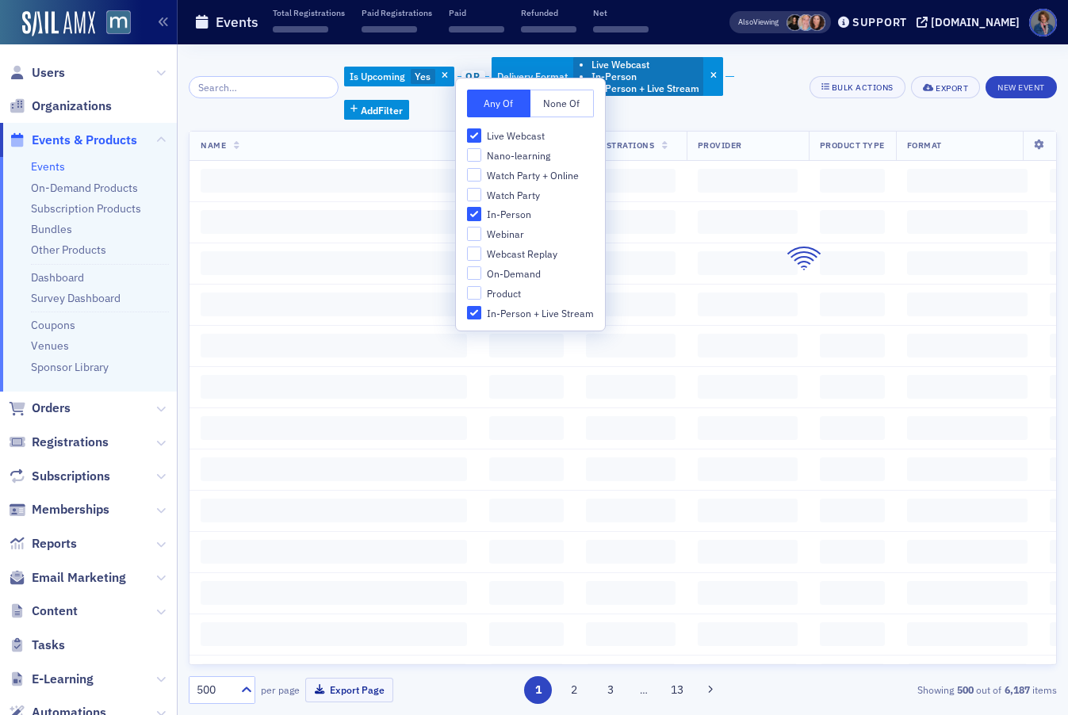
click at [789, 93] on div "Is Upcoming Yes or Delivery Format Live Webcast In-Person In-Person + Live Stre…" at bounding box center [623, 87] width 868 height 64
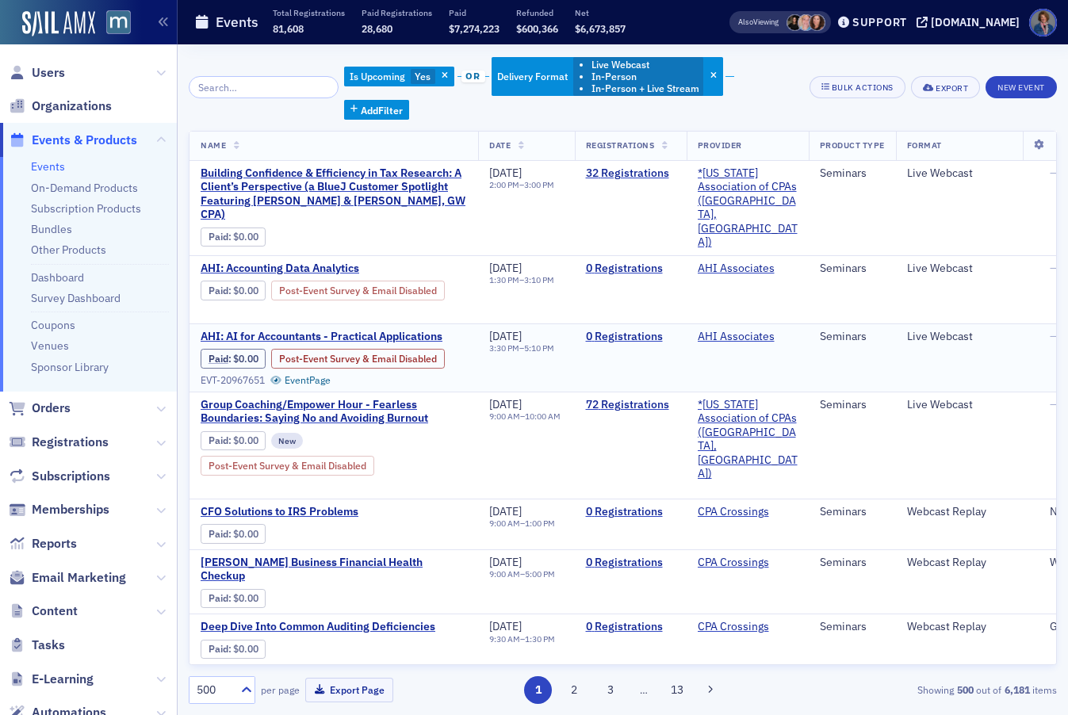
scroll to position [244, 0]
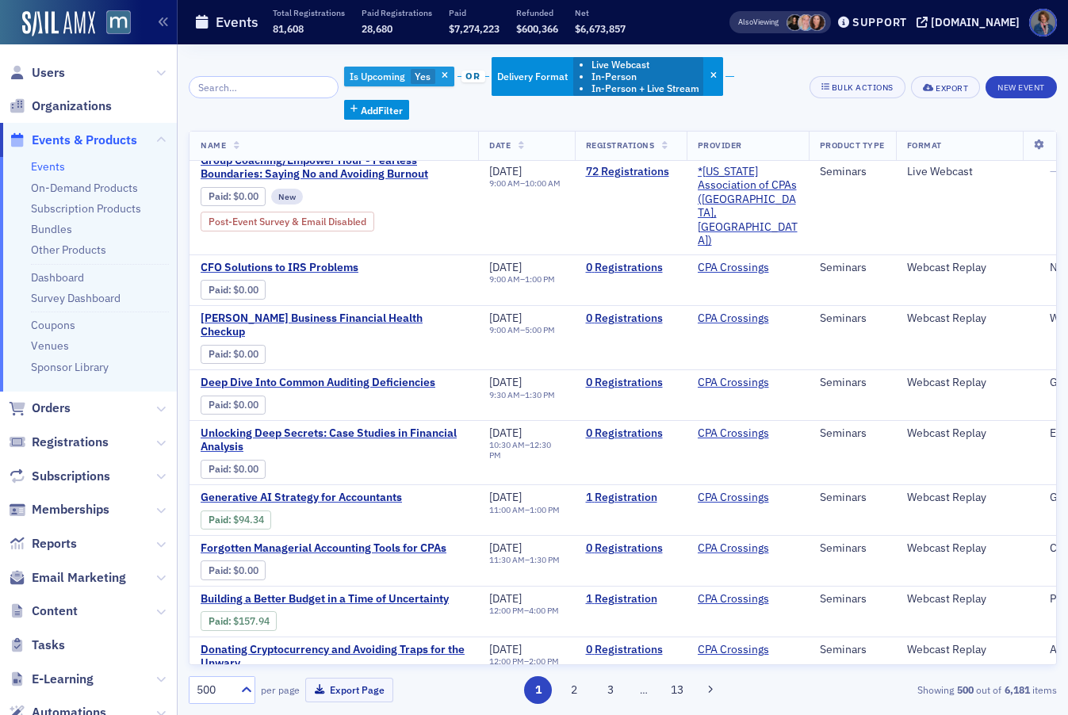
click at [360, 79] on span "Is Upcoming" at bounding box center [377, 76] width 55 height 13
click at [809, 95] on div "Is Upcoming Yes or Delivery Format Live Webcast In-Person In-Person + Live Stre…" at bounding box center [623, 87] width 868 height 64
click at [40, 171] on link "Events" at bounding box center [48, 166] width 34 height 14
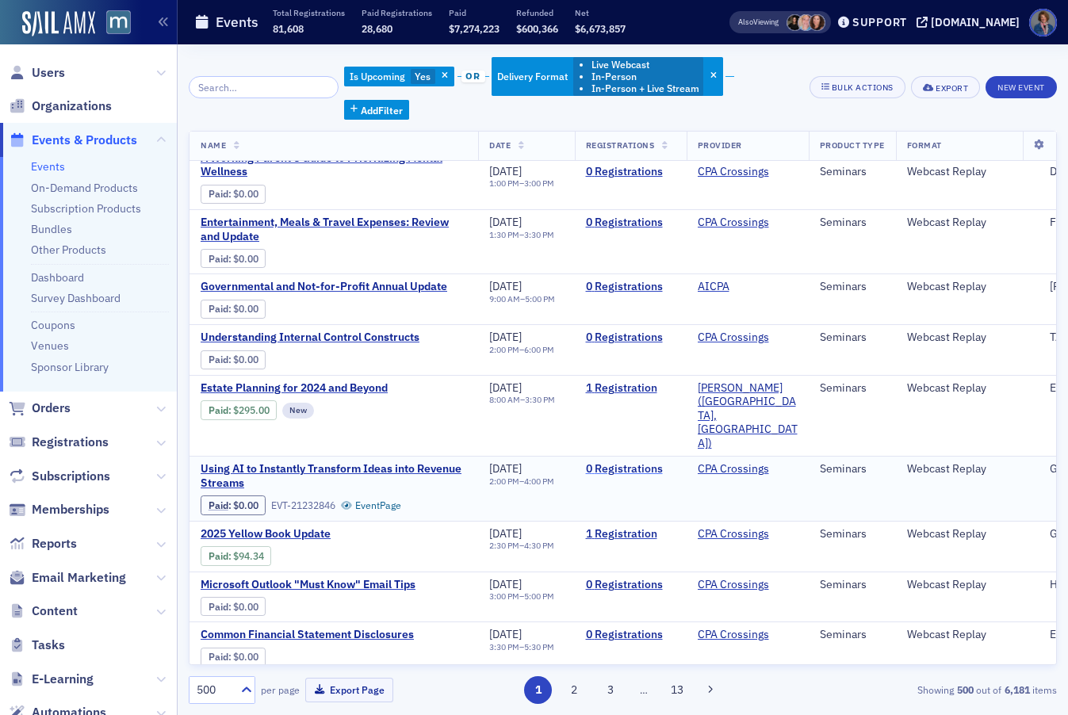
scroll to position [1362, 0]
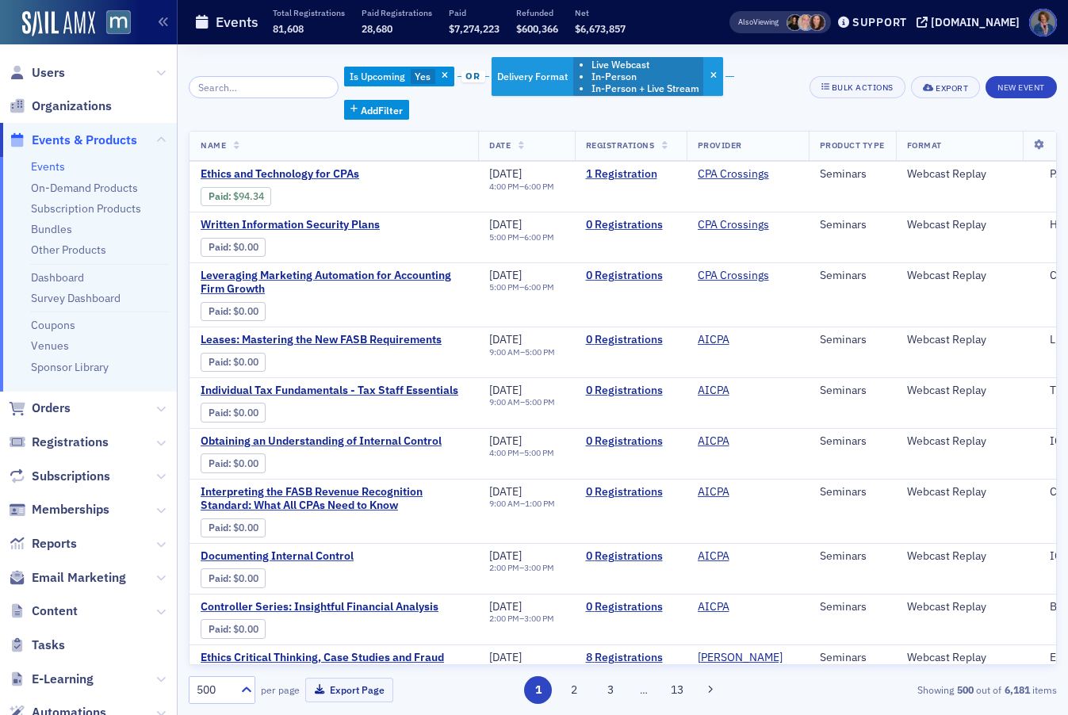
click at [662, 77] on li "In-Person" at bounding box center [645, 77] width 108 height 12
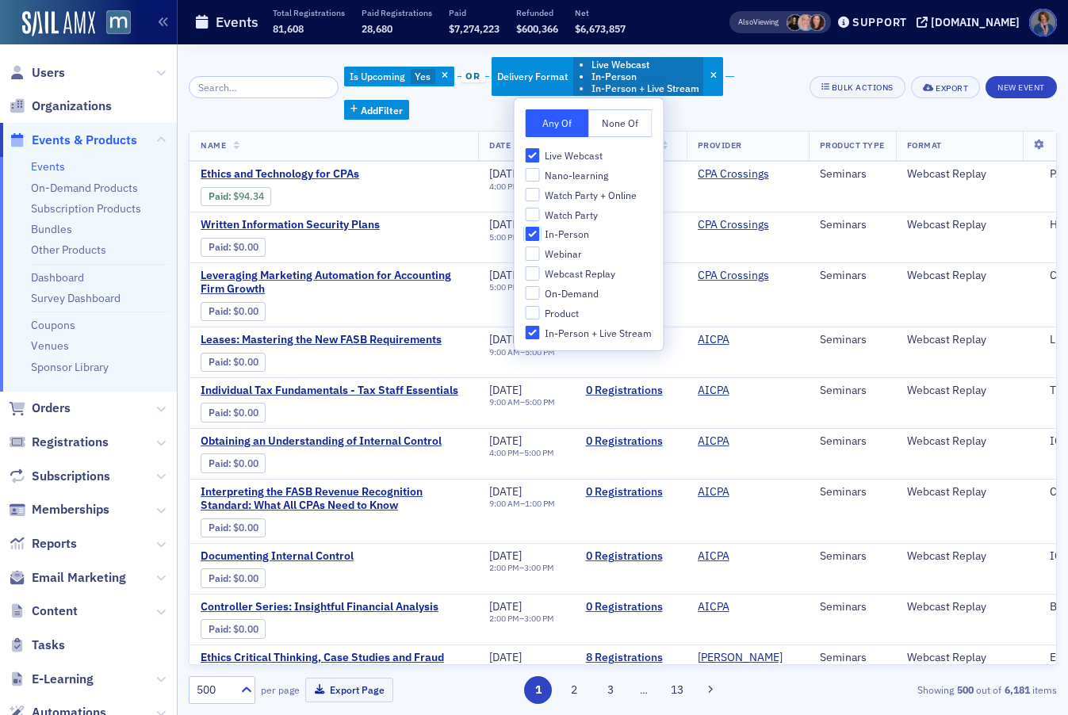
click at [533, 231] on input "In-Person" at bounding box center [532, 234] width 14 height 14
checkbox input "false"
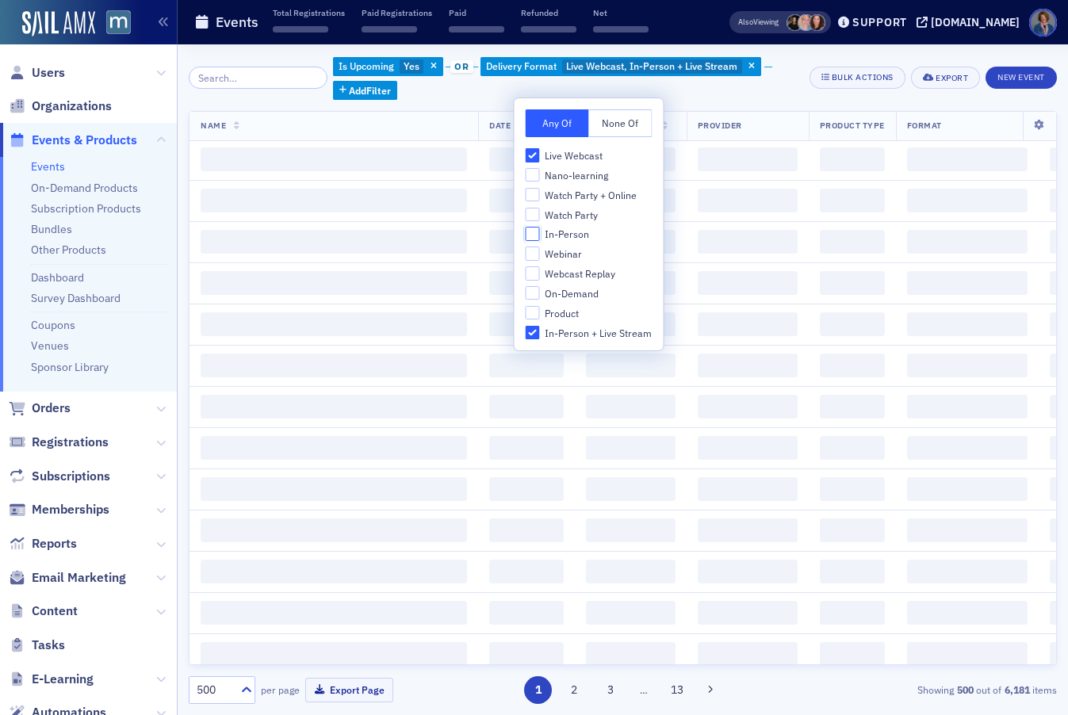
scroll to position [21949, 0]
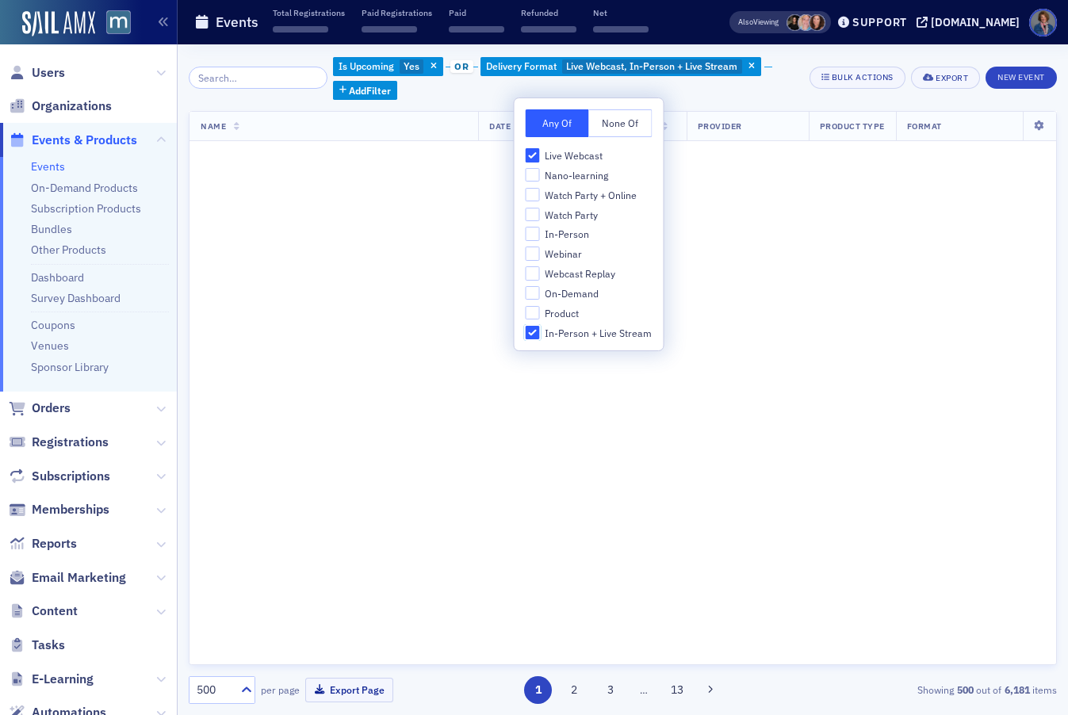
click at [535, 330] on input "In-Person + Live Stream" at bounding box center [532, 333] width 14 height 14
checkbox input "false"
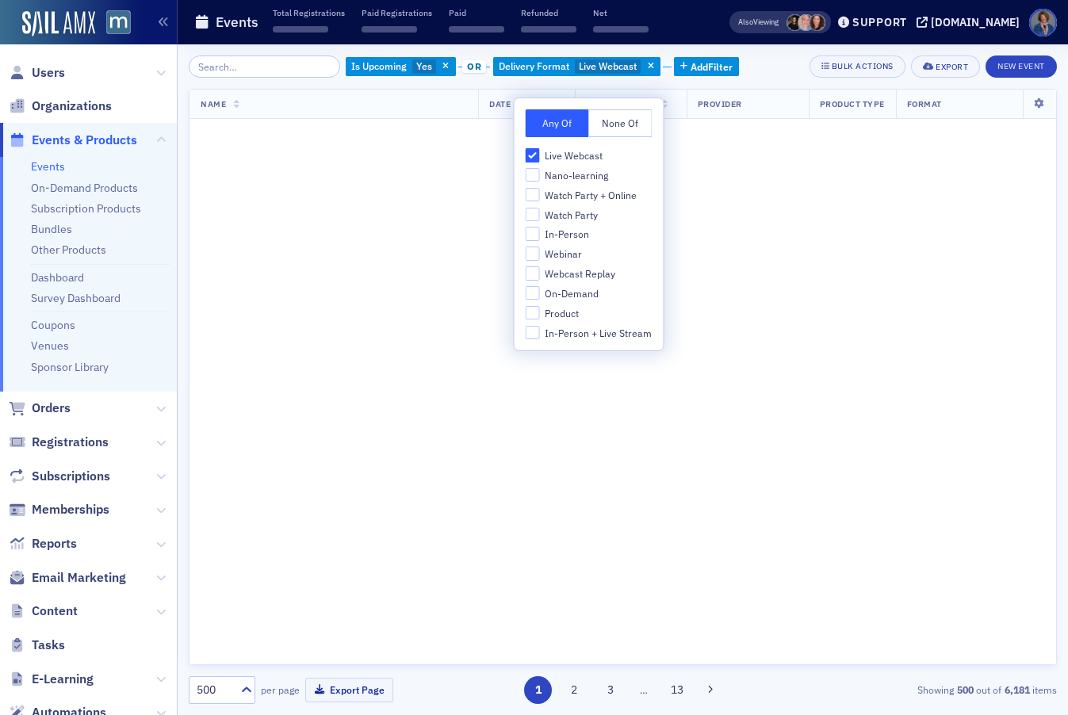
click at [755, 80] on div "Is Upcoming Yes or Delivery Format Live Webcast Add Filter Bulk Actions Export …" at bounding box center [623, 379] width 868 height 648
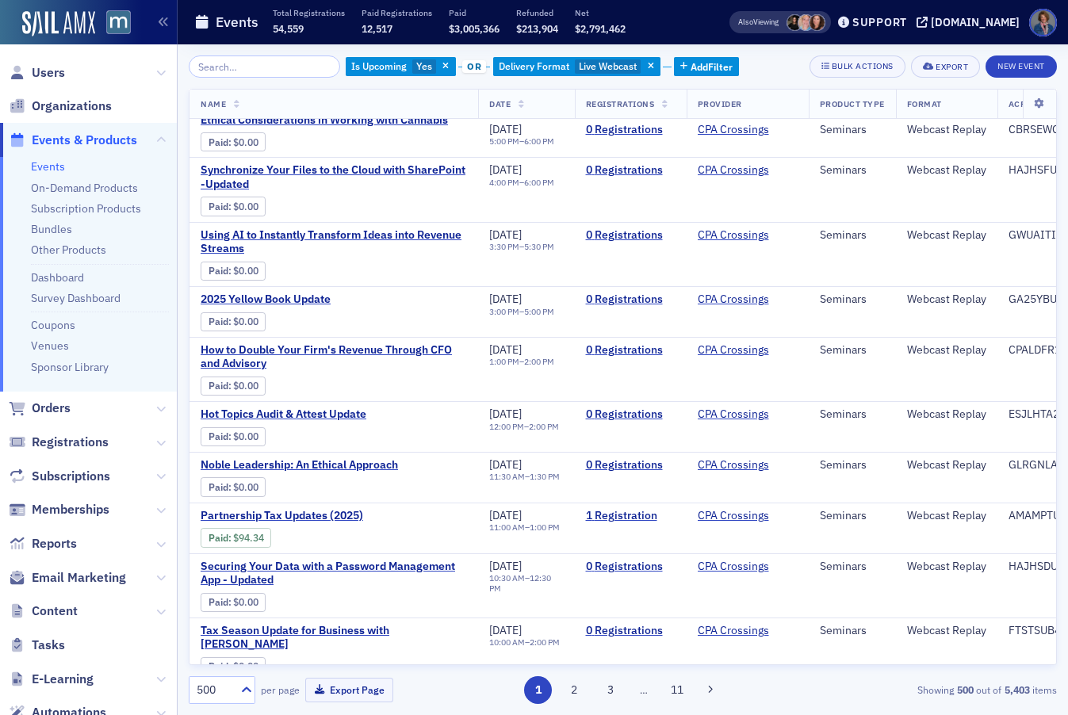
click at [462, 68] on span "or" at bounding box center [474, 66] width 24 height 13
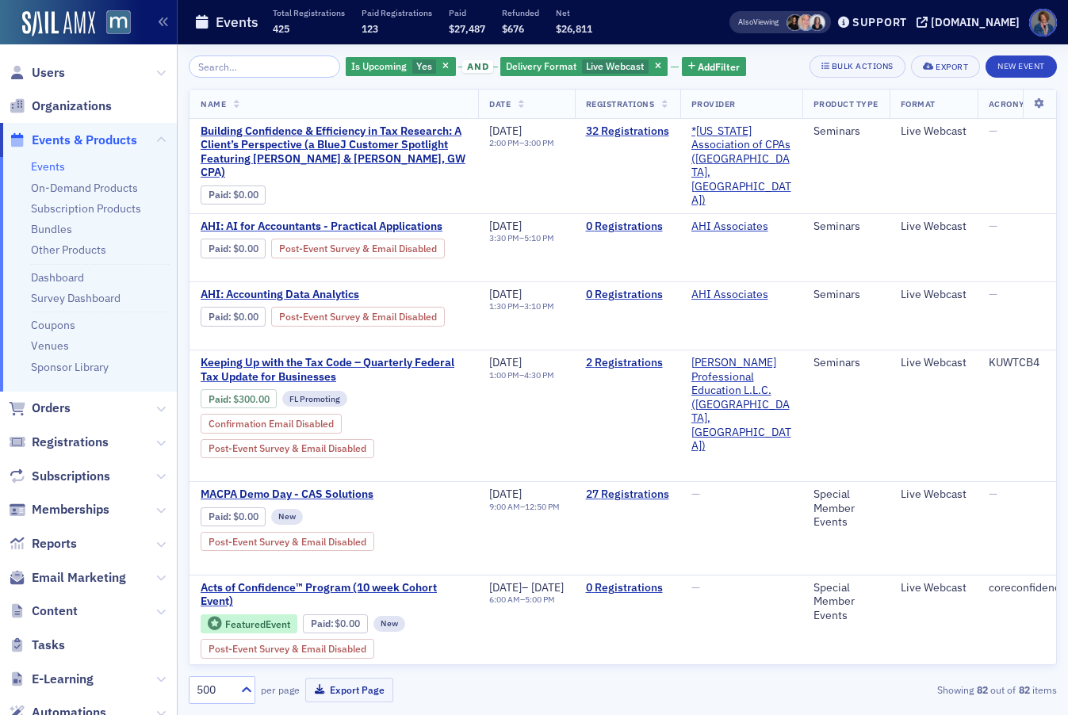
drag, startPoint x: 631, startPoint y: 64, endPoint x: 239, endPoint y: 72, distance: 391.6
click at [651, 64] on span "button" at bounding box center [658, 66] width 14 height 14
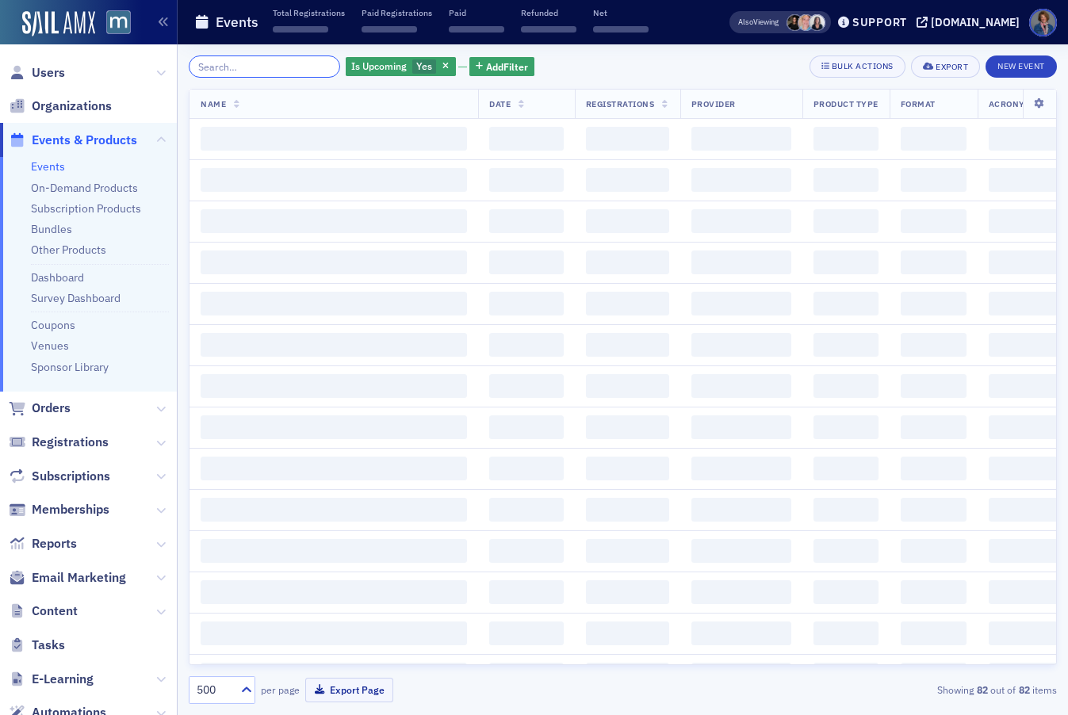
click at [214, 65] on input "search" at bounding box center [264, 66] width 151 height 22
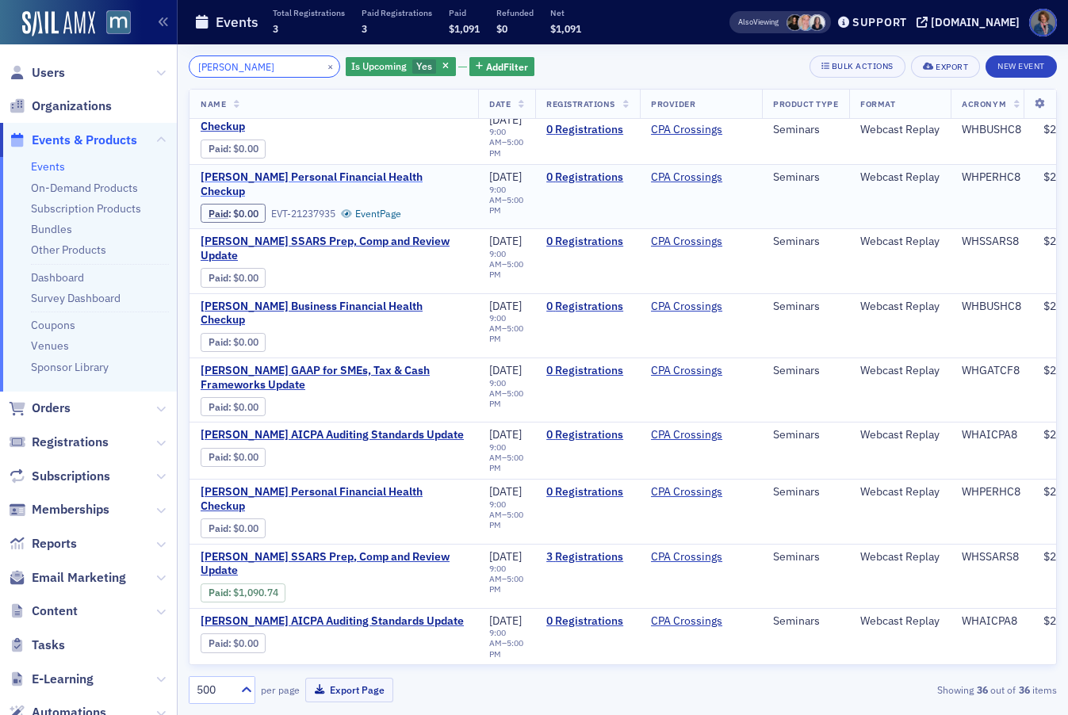
scroll to position [21, 0]
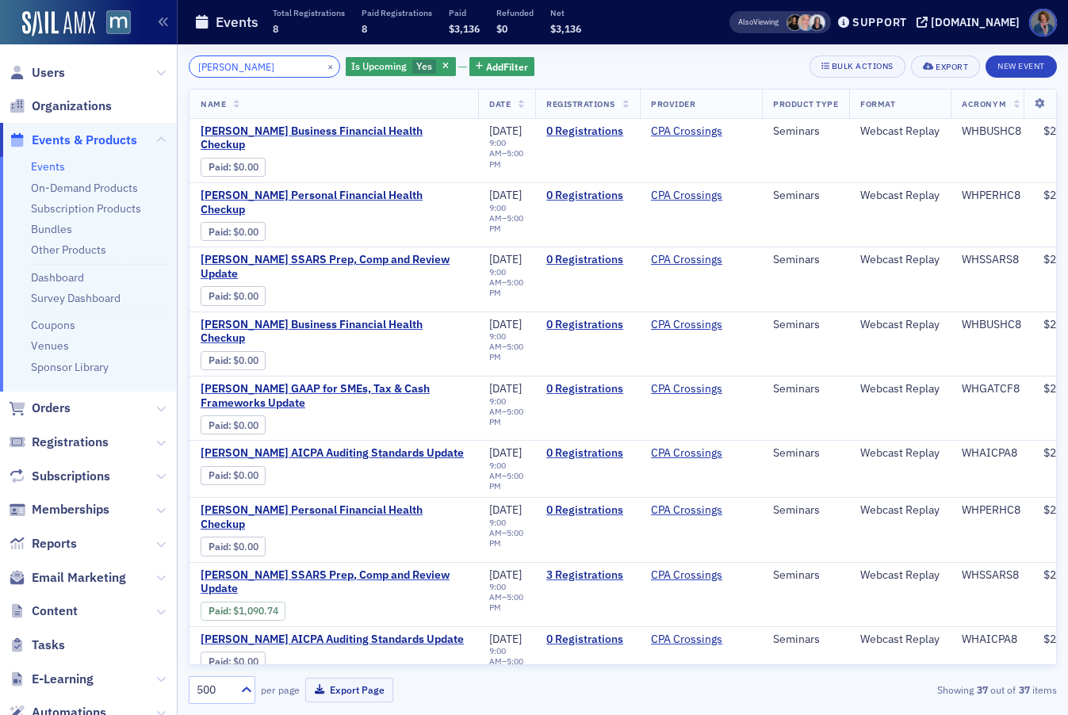
click at [265, 66] on input "Walter Haig" at bounding box center [264, 66] width 151 height 22
type input "Walter Haig"
click at [323, 66] on button "×" at bounding box center [330, 66] width 14 height 14
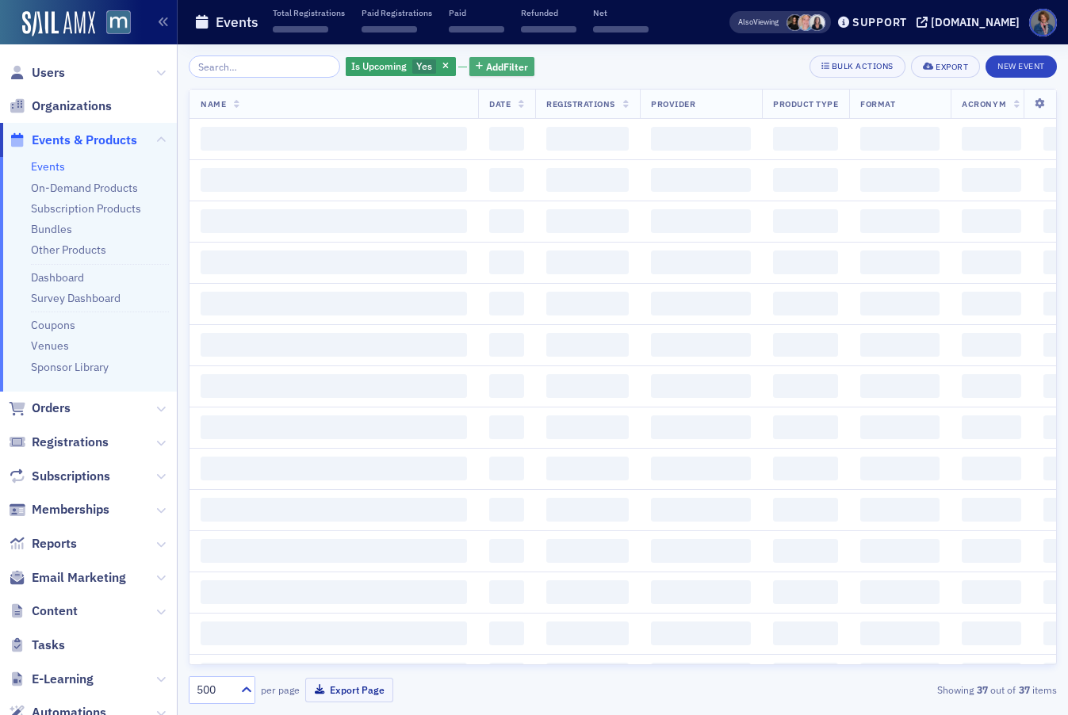
click at [486, 71] on span "Add Filter" at bounding box center [507, 66] width 42 height 14
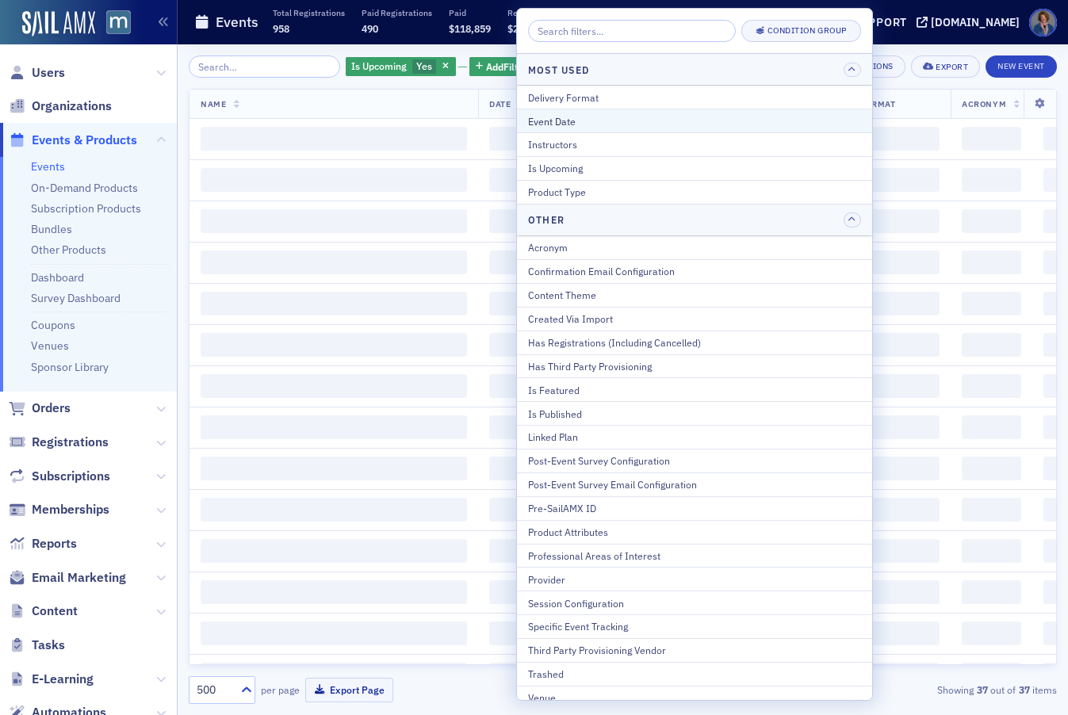
click at [548, 126] on div "Event Date" at bounding box center [694, 121] width 333 height 14
select select "8"
select select "2025"
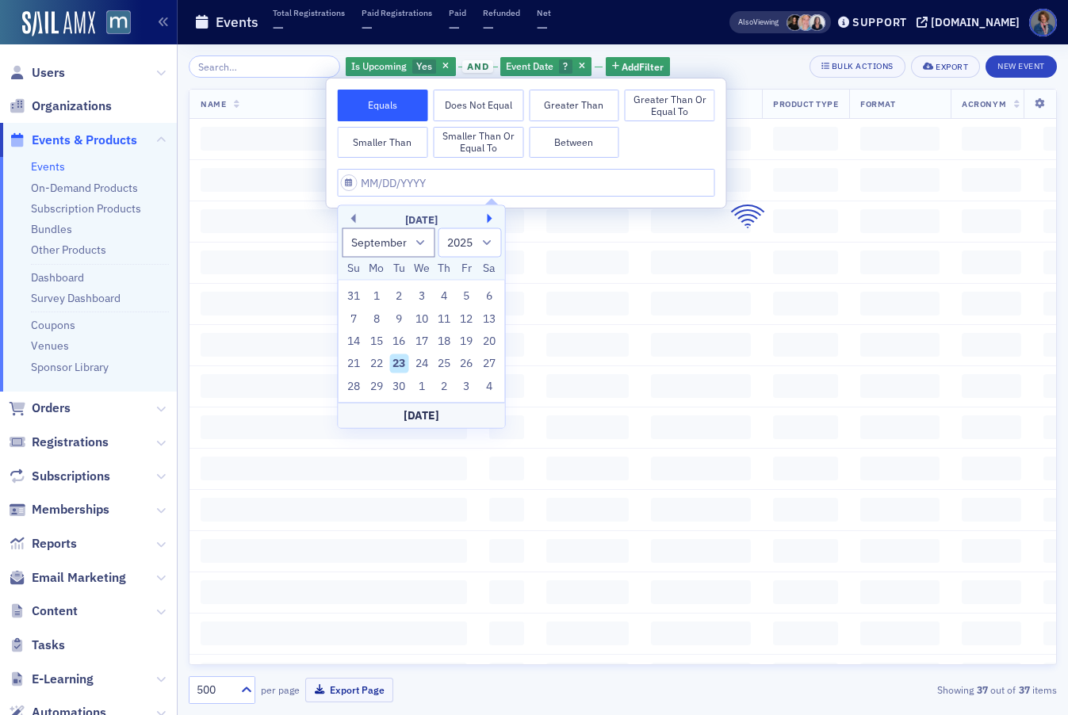
click at [487, 218] on button "Next Month" at bounding box center [492, 219] width 10 height 10
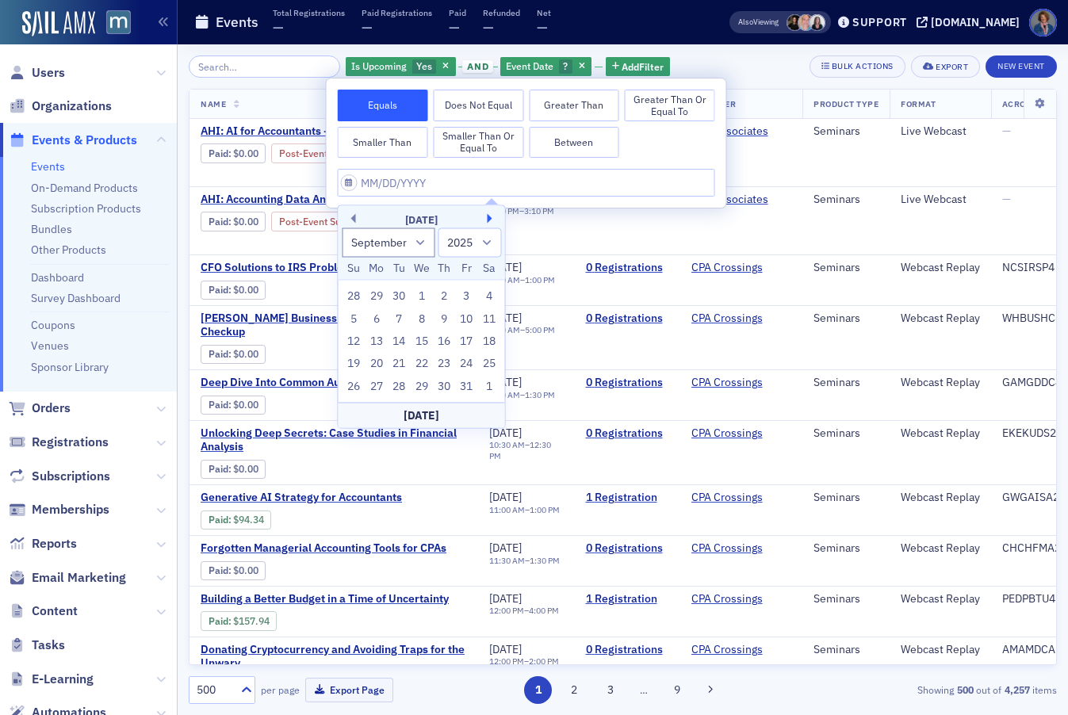
click at [490, 216] on button "Next Month" at bounding box center [492, 219] width 10 height 10
click at [354, 220] on button "Previous Month" at bounding box center [351, 219] width 10 height 10
click at [403, 365] on div "21" at bounding box center [398, 363] width 19 height 19
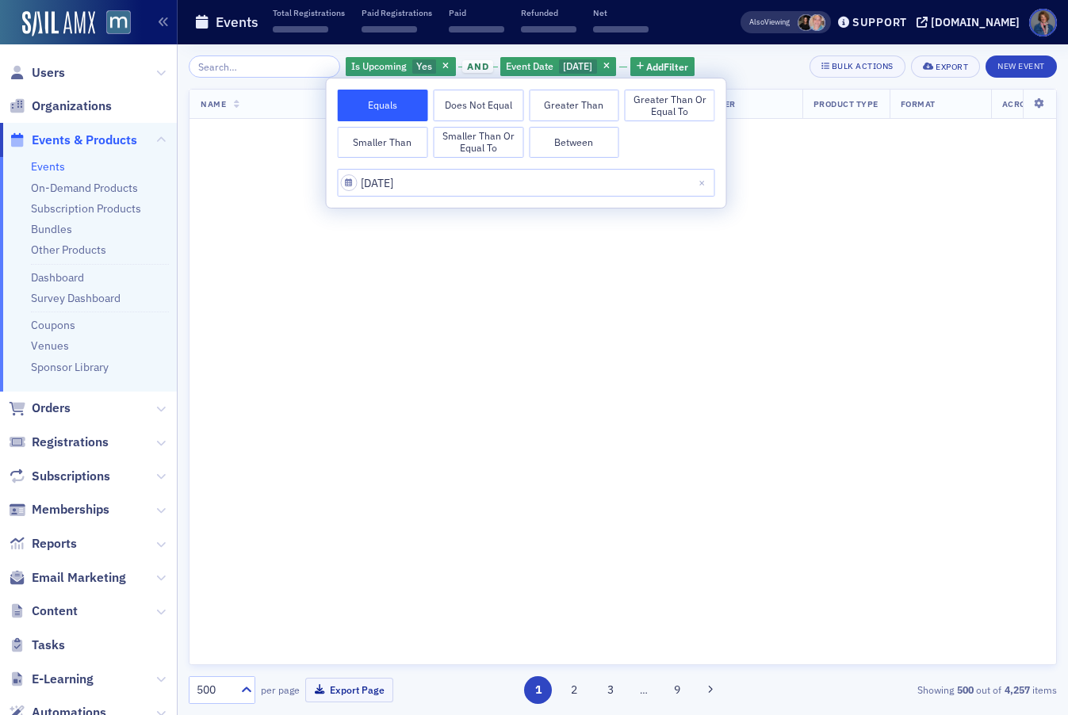
type input "10/21/2025"
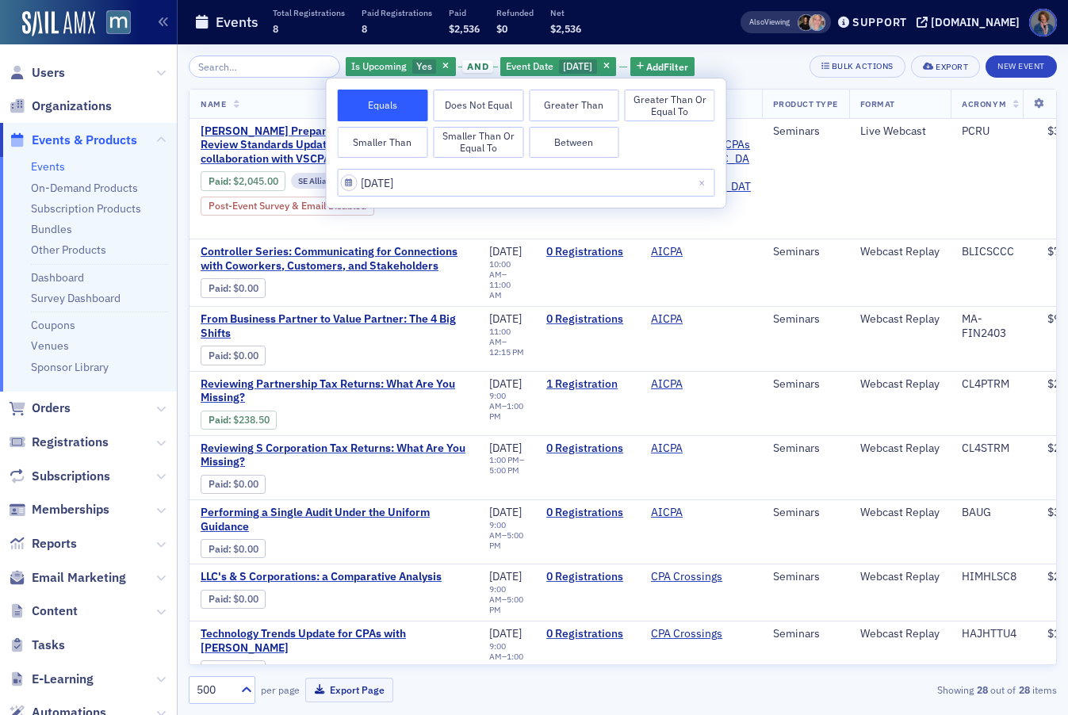
click at [754, 66] on div "Is Upcoming Yes and Event Date 10/21/2025 Add Filter Bulk Actions Export New Ev…" at bounding box center [623, 66] width 868 height 22
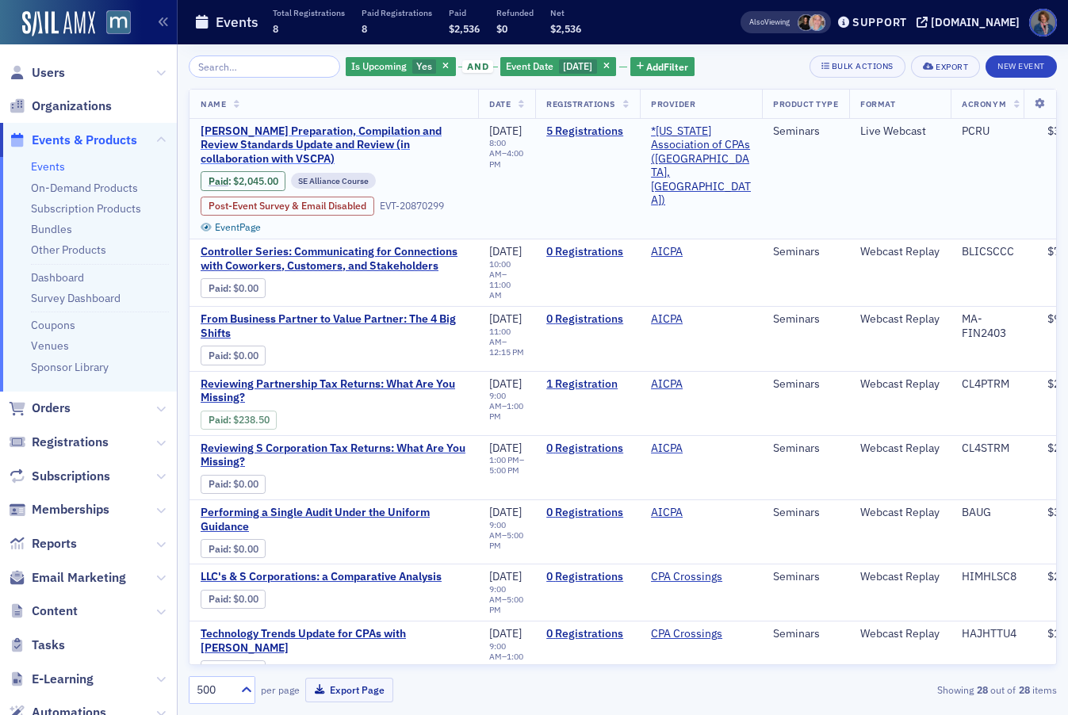
click at [357, 139] on span "Haig’s Preparation, Compilation and Review Standards Update and Review (in coll…" at bounding box center [334, 145] width 266 height 42
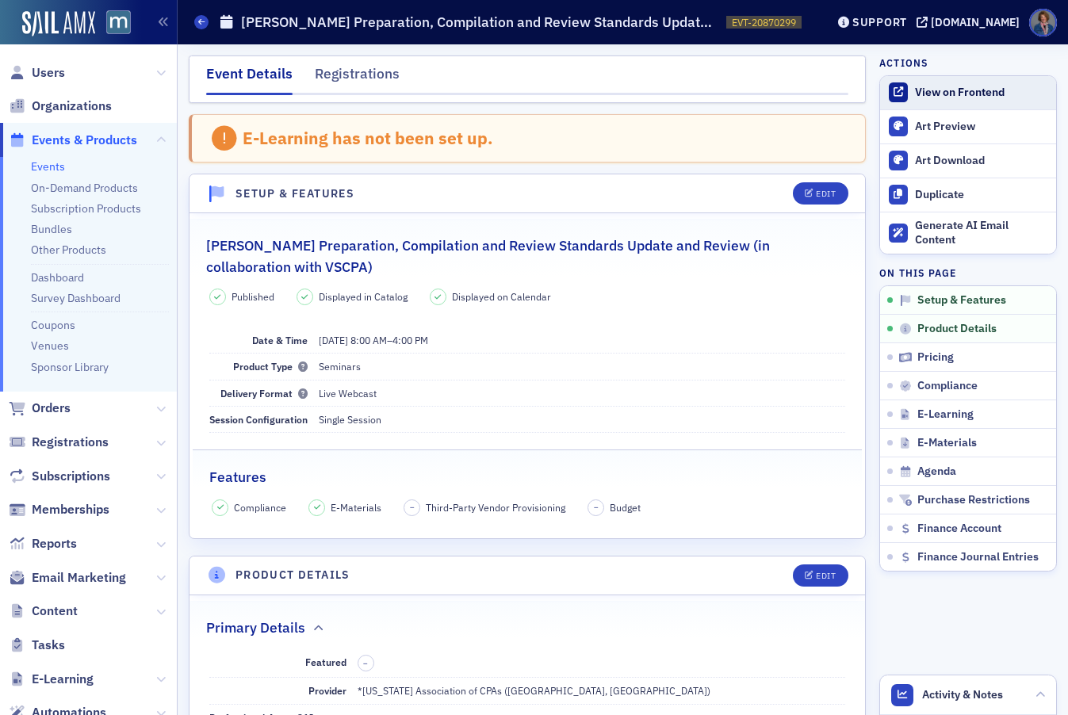
click at [993, 90] on div "View on Frontend" at bounding box center [981, 93] width 133 height 14
